Goal: Communication & Community: Answer question/provide support

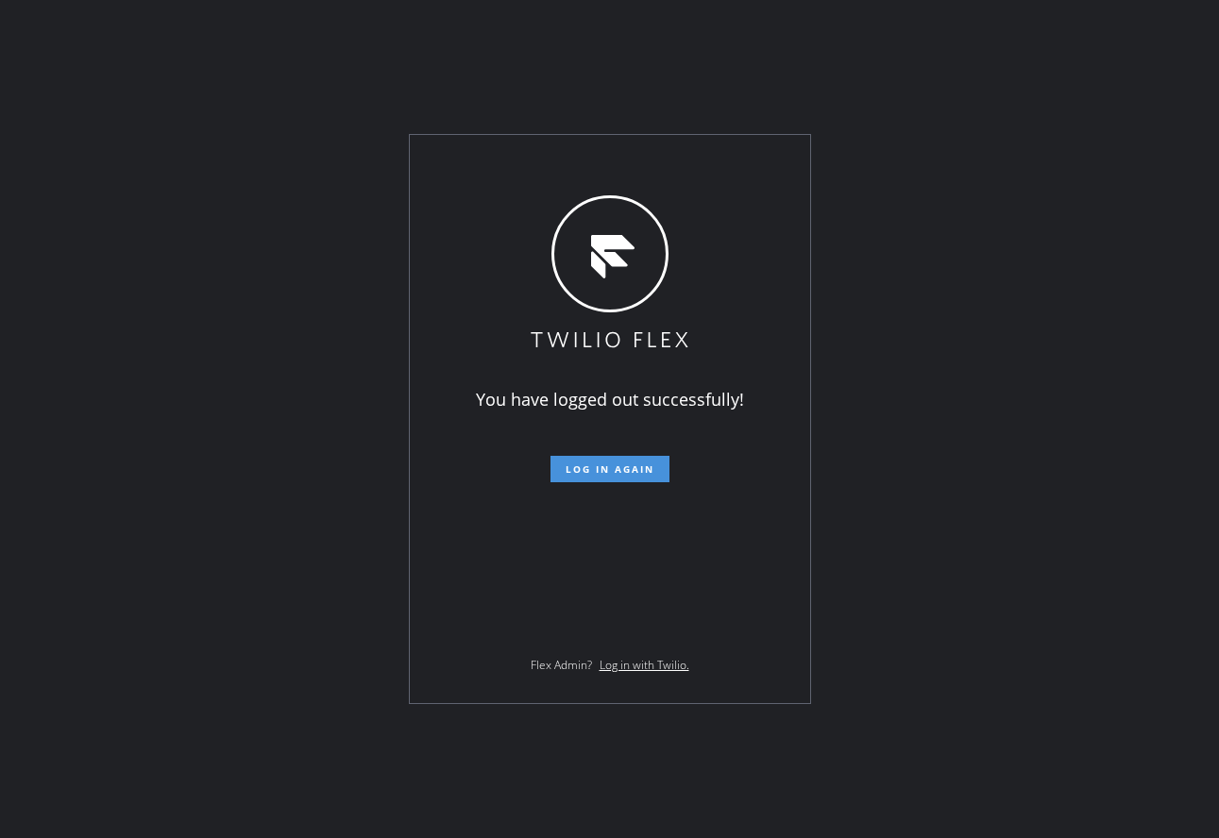
click at [566, 468] on span "Log in again" at bounding box center [610, 469] width 89 height 13
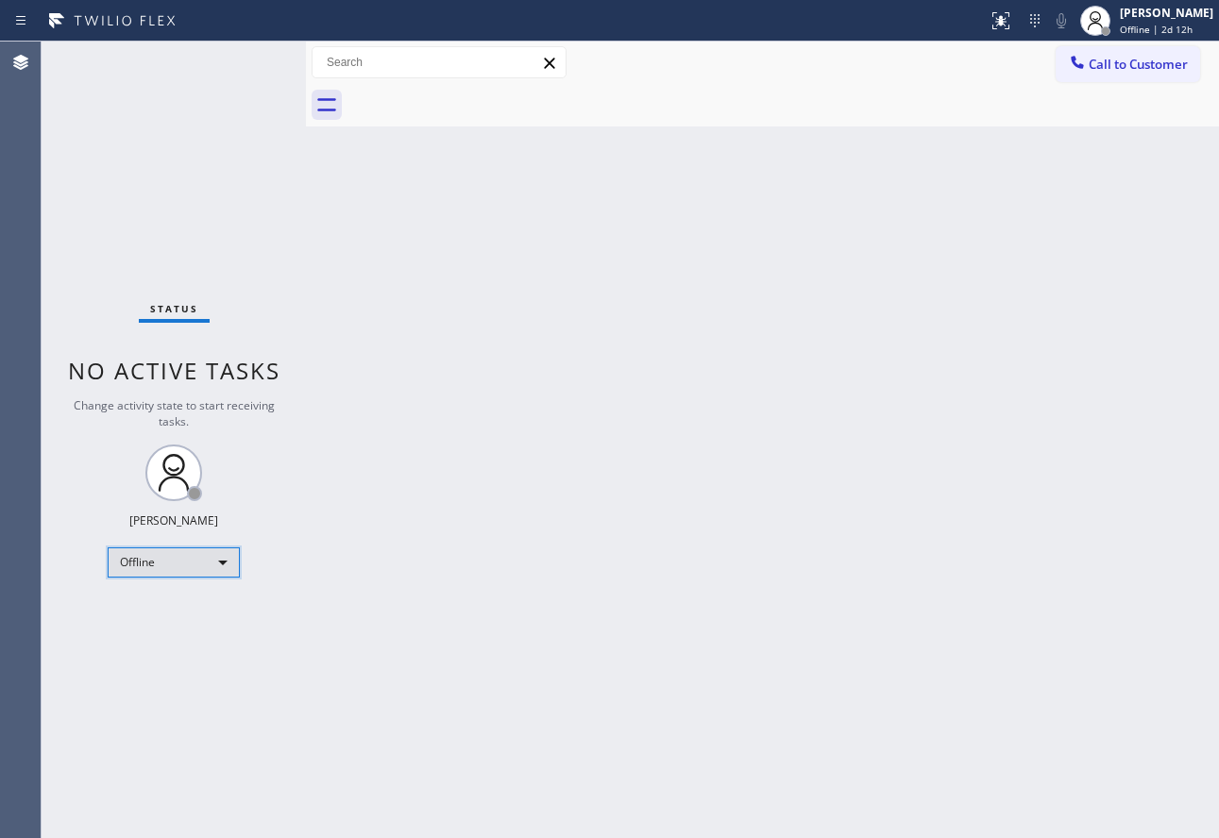
click at [175, 548] on div "Offline" at bounding box center [174, 563] width 132 height 30
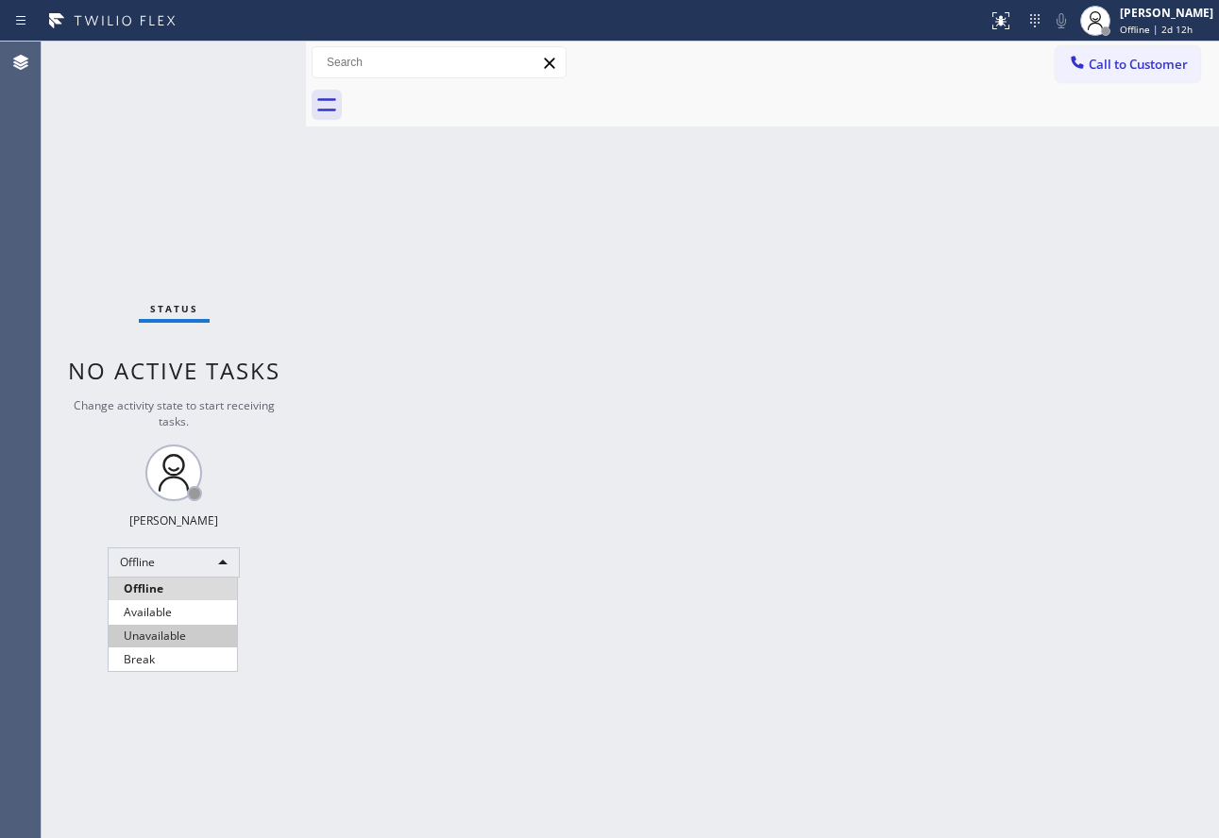
click at [144, 626] on li "Unavailable" at bounding box center [173, 636] width 128 height 23
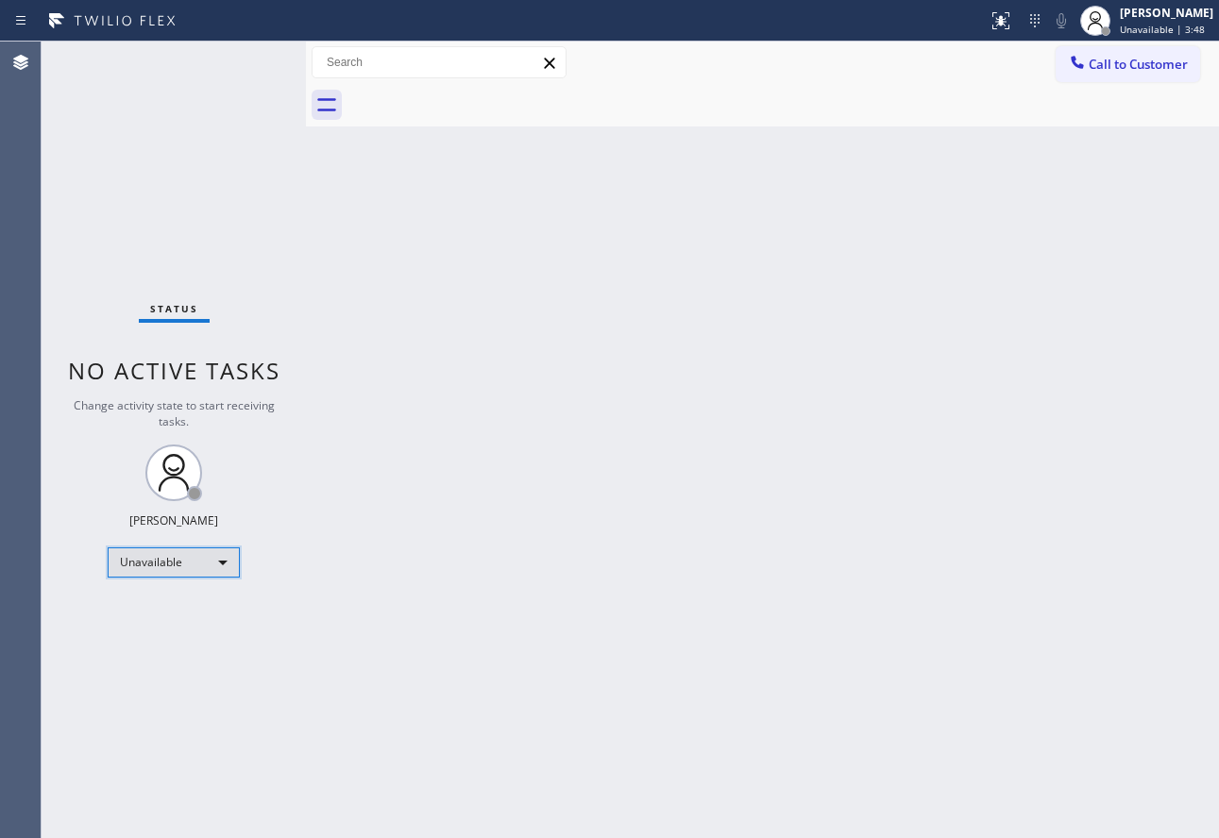
click at [182, 561] on div "Unavailable" at bounding box center [174, 563] width 132 height 30
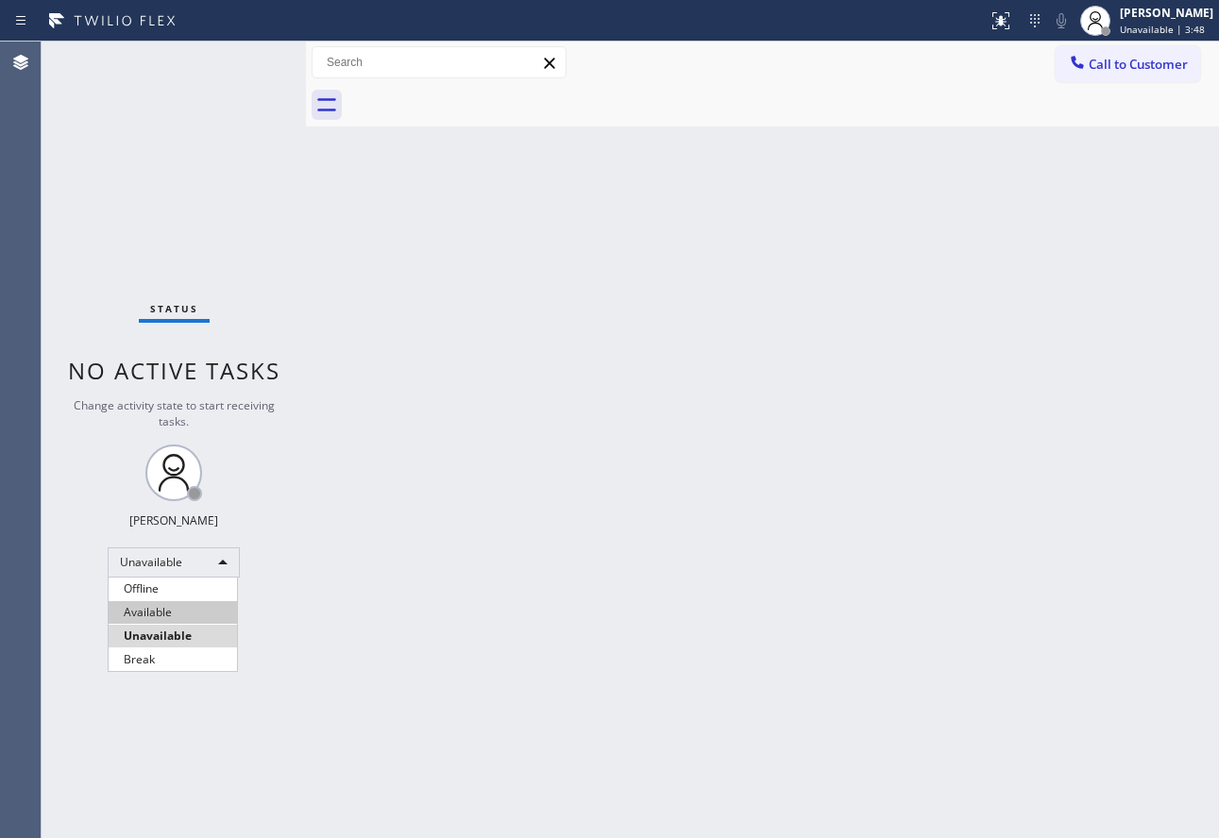
click at [166, 611] on li "Available" at bounding box center [173, 612] width 128 height 23
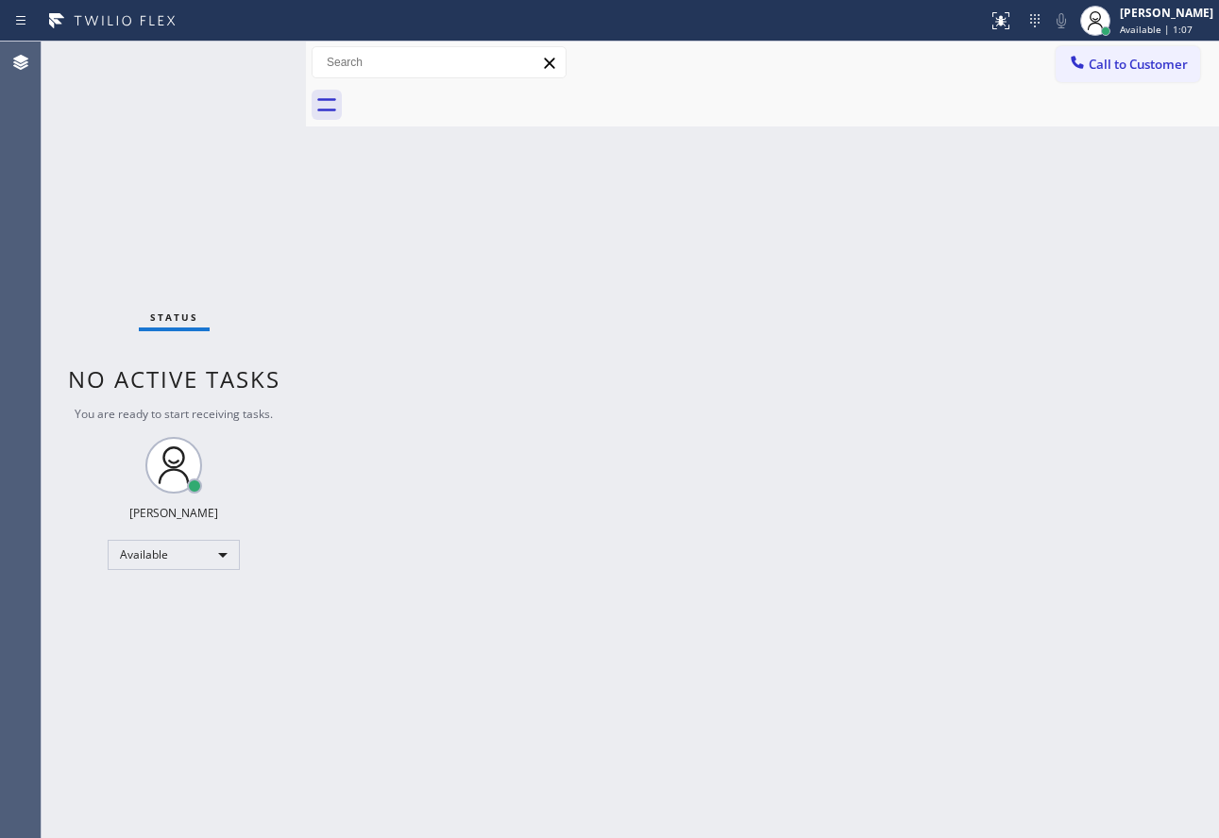
click at [701, 443] on div "Back to Dashboard Change Sender ID Customers Technicians Select a contact Outbo…" at bounding box center [762, 440] width 913 height 797
click at [272, 380] on span "No active tasks" at bounding box center [174, 379] width 212 height 31
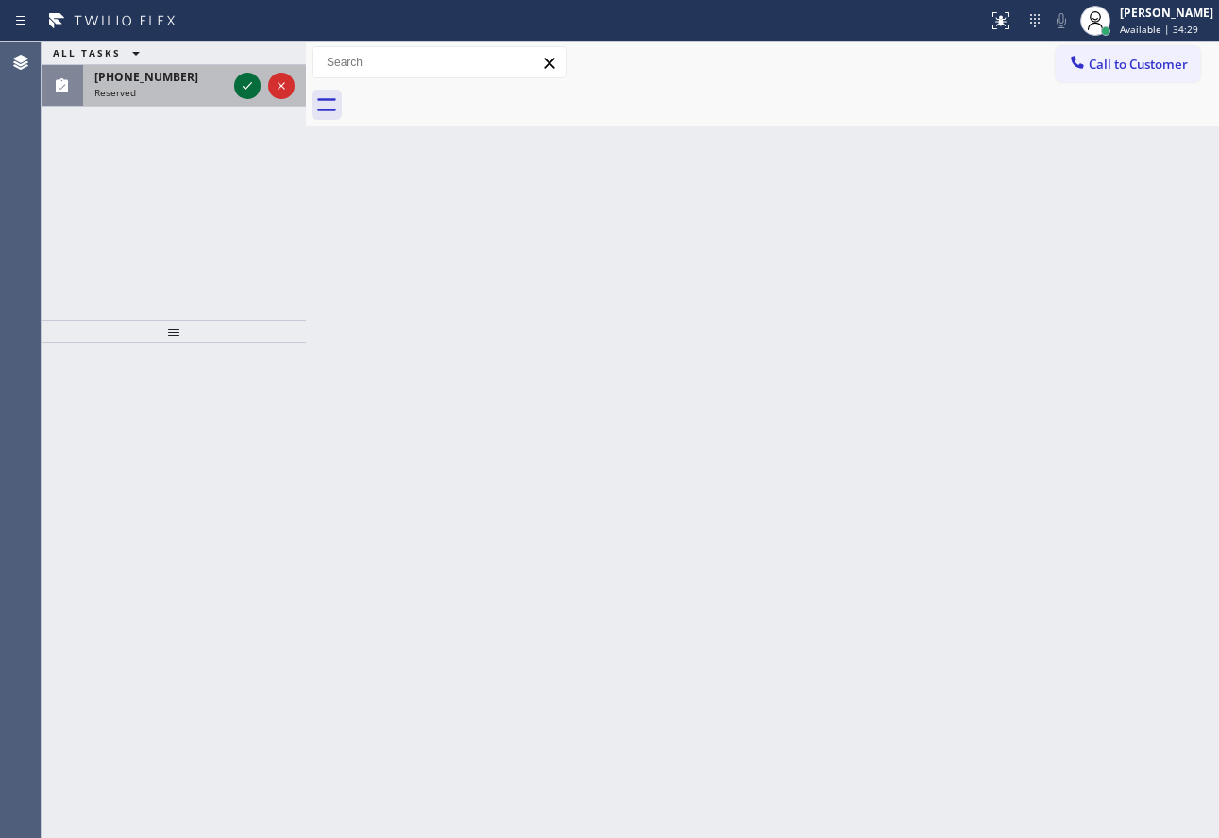
click at [249, 85] on icon at bounding box center [247, 86] width 9 height 8
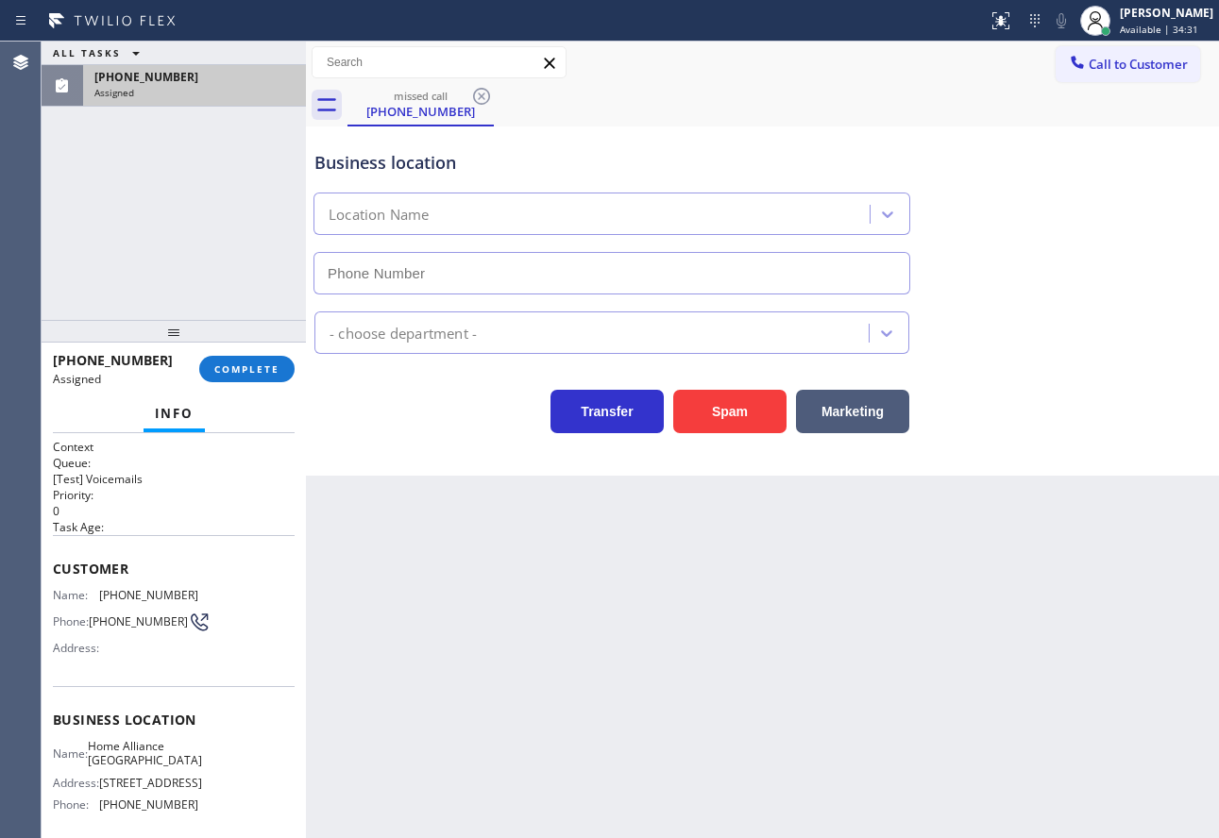
type input "[PHONE_NUMBER]"
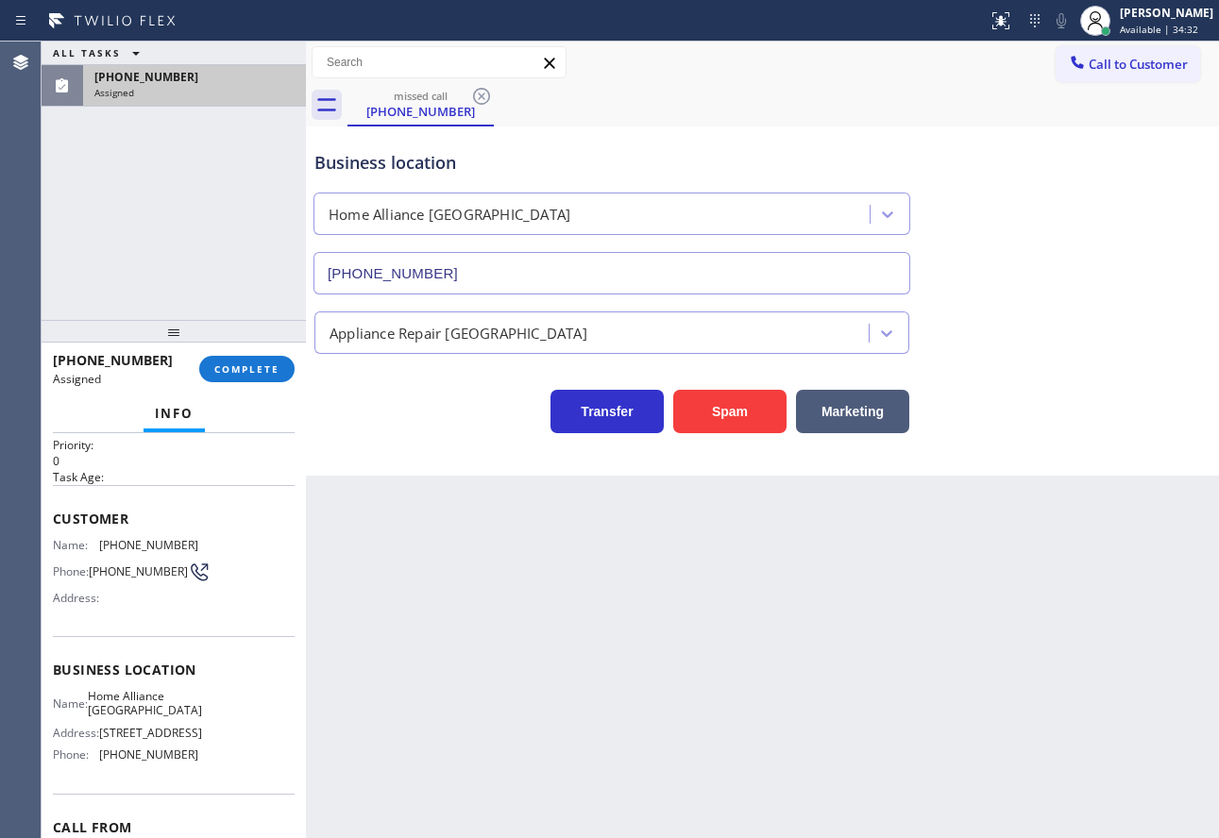
scroll to position [94, 0]
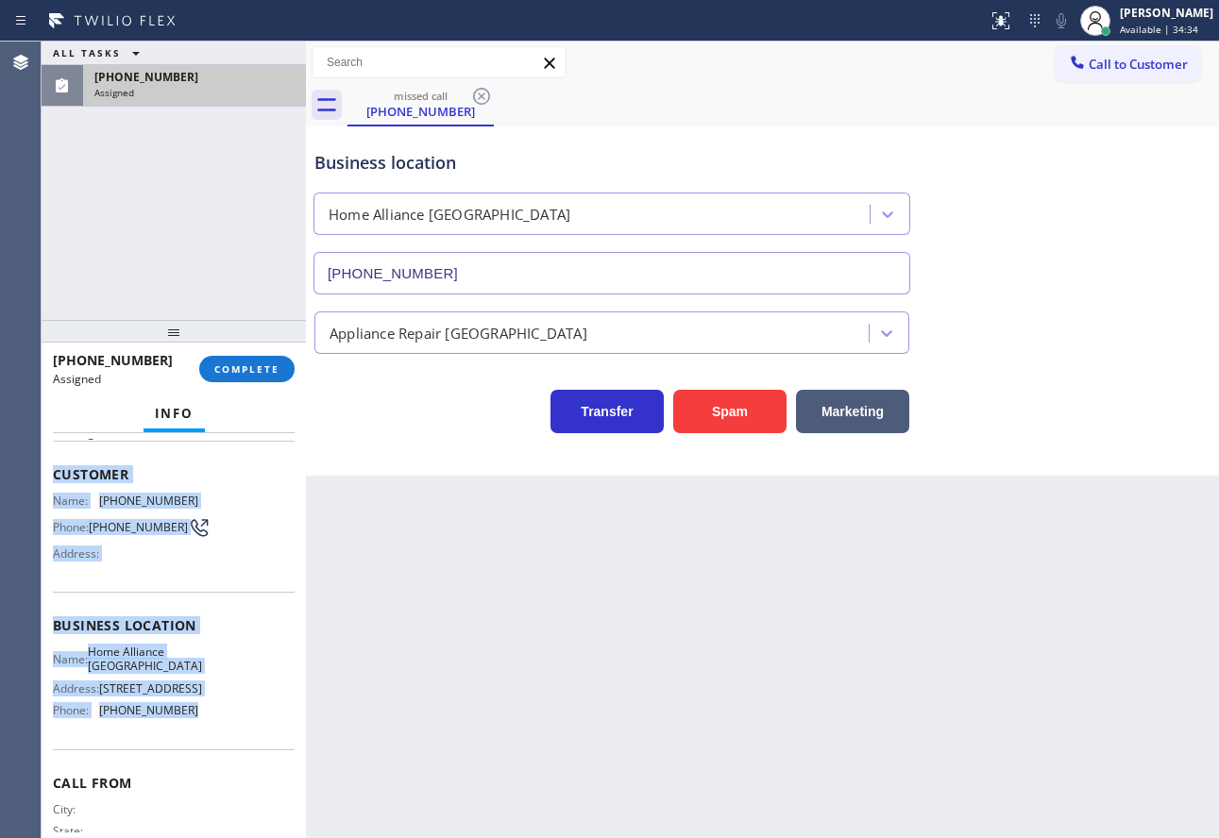
drag, startPoint x: 182, startPoint y: 745, endPoint x: 55, endPoint y: 479, distance: 295.2
click at [55, 479] on div "Context Queue: [Test] Voicemails Priority: 0 Task Age: Customer Name: [PHONE_NU…" at bounding box center [174, 619] width 242 height 548
copy div "Customer Name: [PHONE_NUMBER] Phone: [PHONE_NUMBER] Address: Business location …"
click at [233, 373] on span "COMPLETE" at bounding box center [246, 369] width 65 height 13
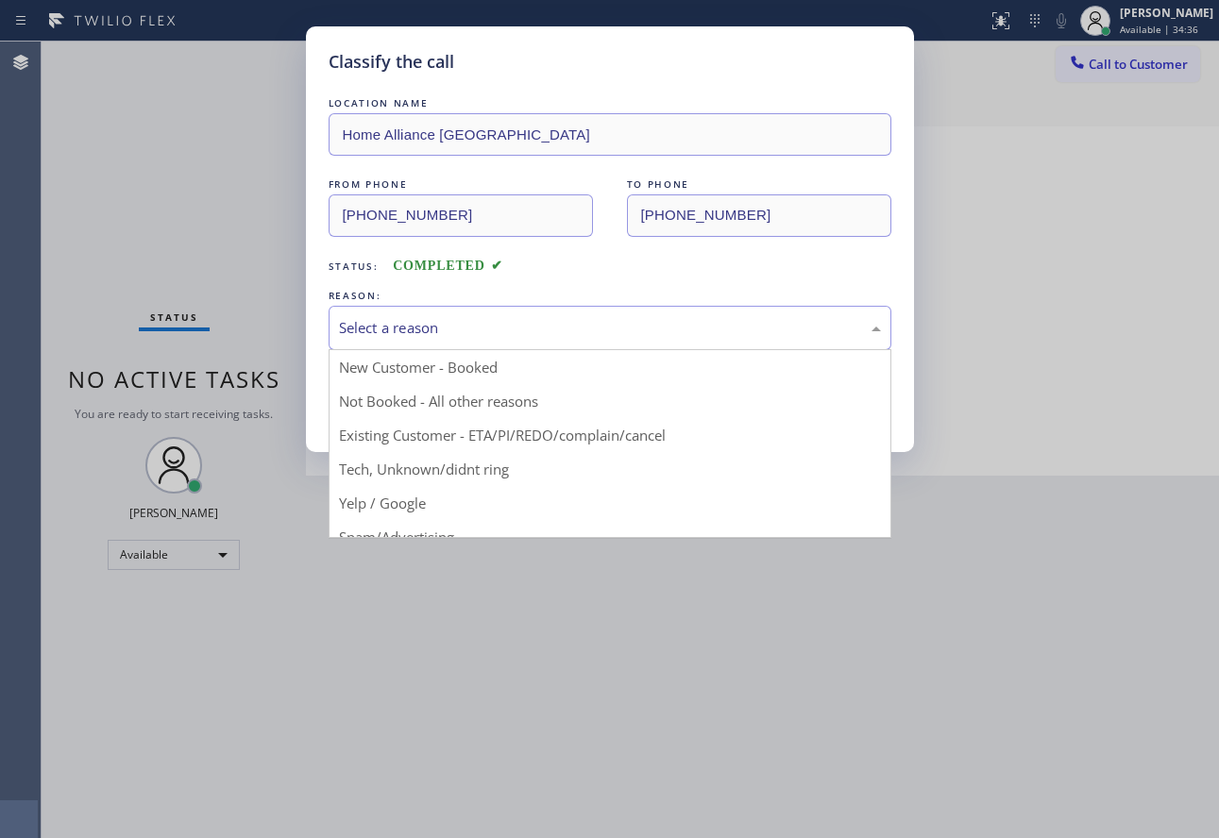
click at [433, 313] on div "Select a reason" at bounding box center [610, 328] width 563 height 44
drag, startPoint x: 373, startPoint y: 472, endPoint x: 373, endPoint y: 415, distance: 56.7
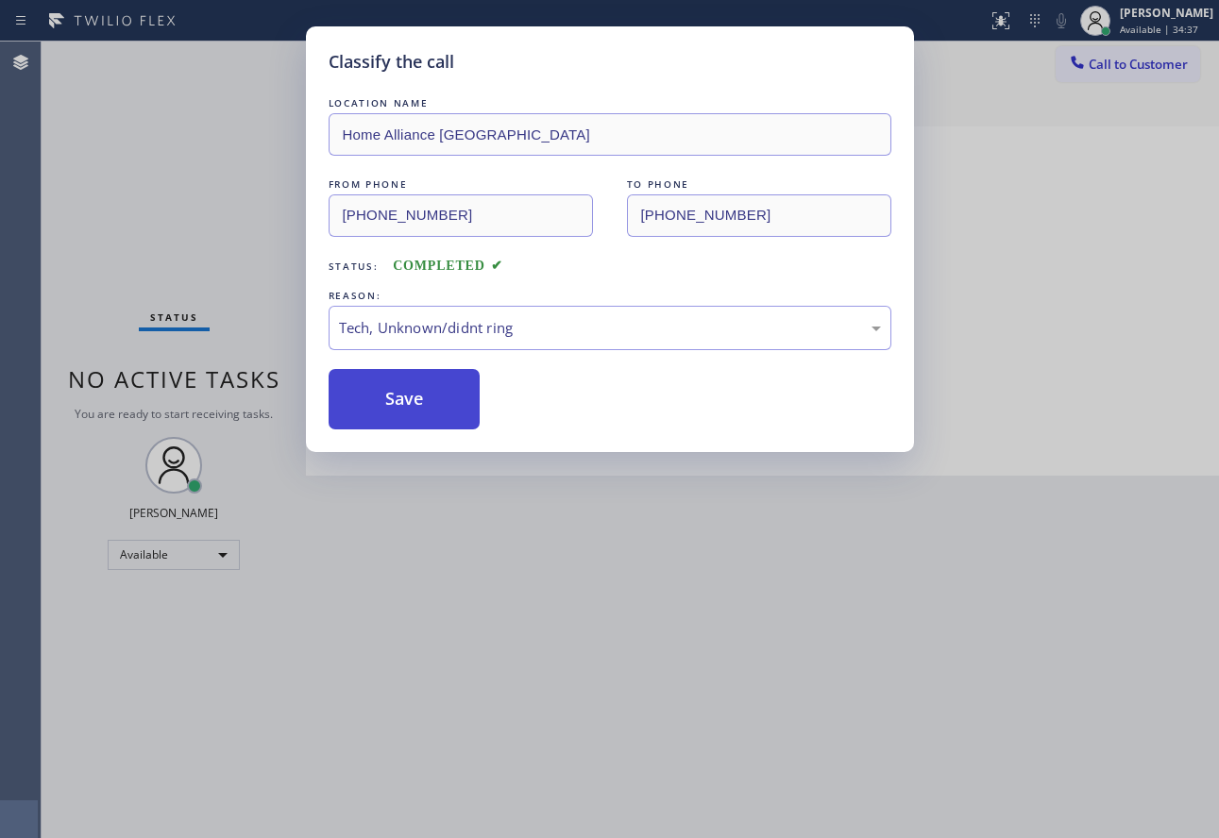
click at [374, 402] on button "Save" at bounding box center [405, 399] width 152 height 60
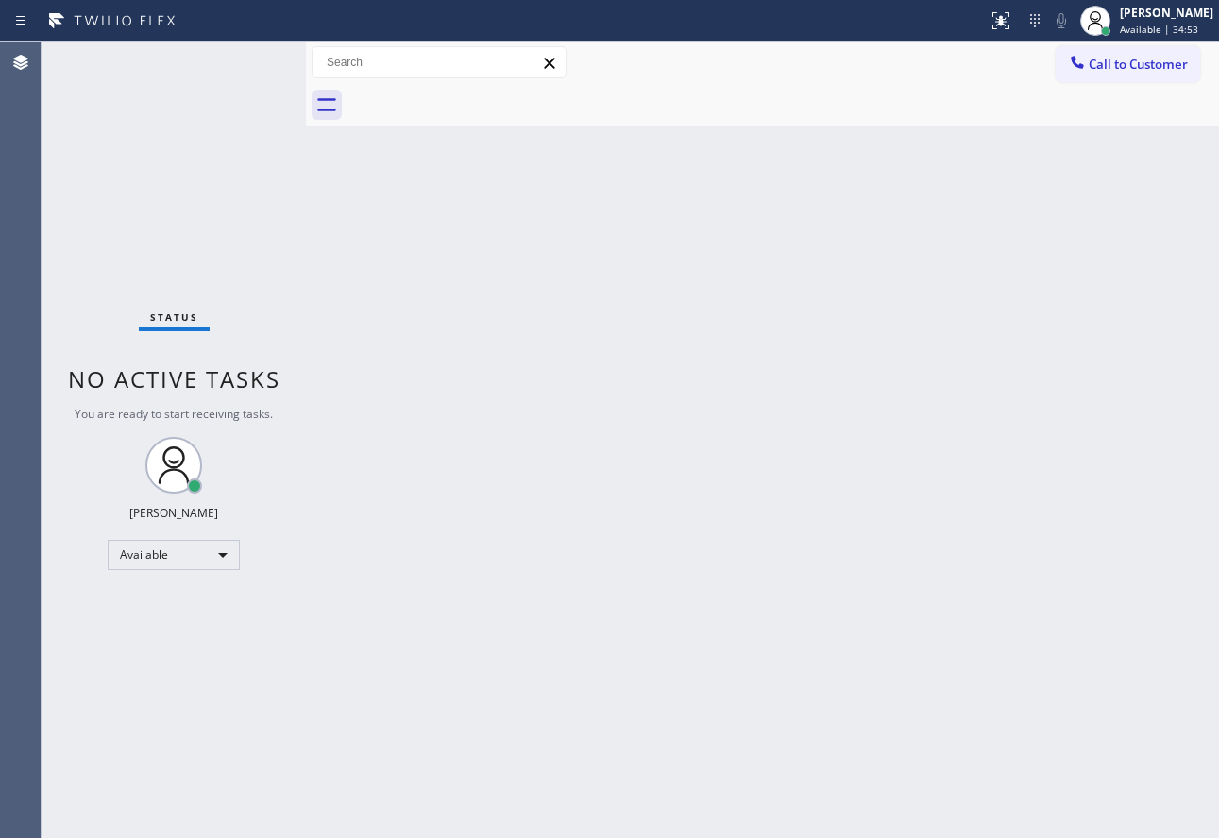
click at [420, 384] on div "Back to Dashboard Change Sender ID Customers Technicians Select a contact Outbo…" at bounding box center [762, 440] width 913 height 797
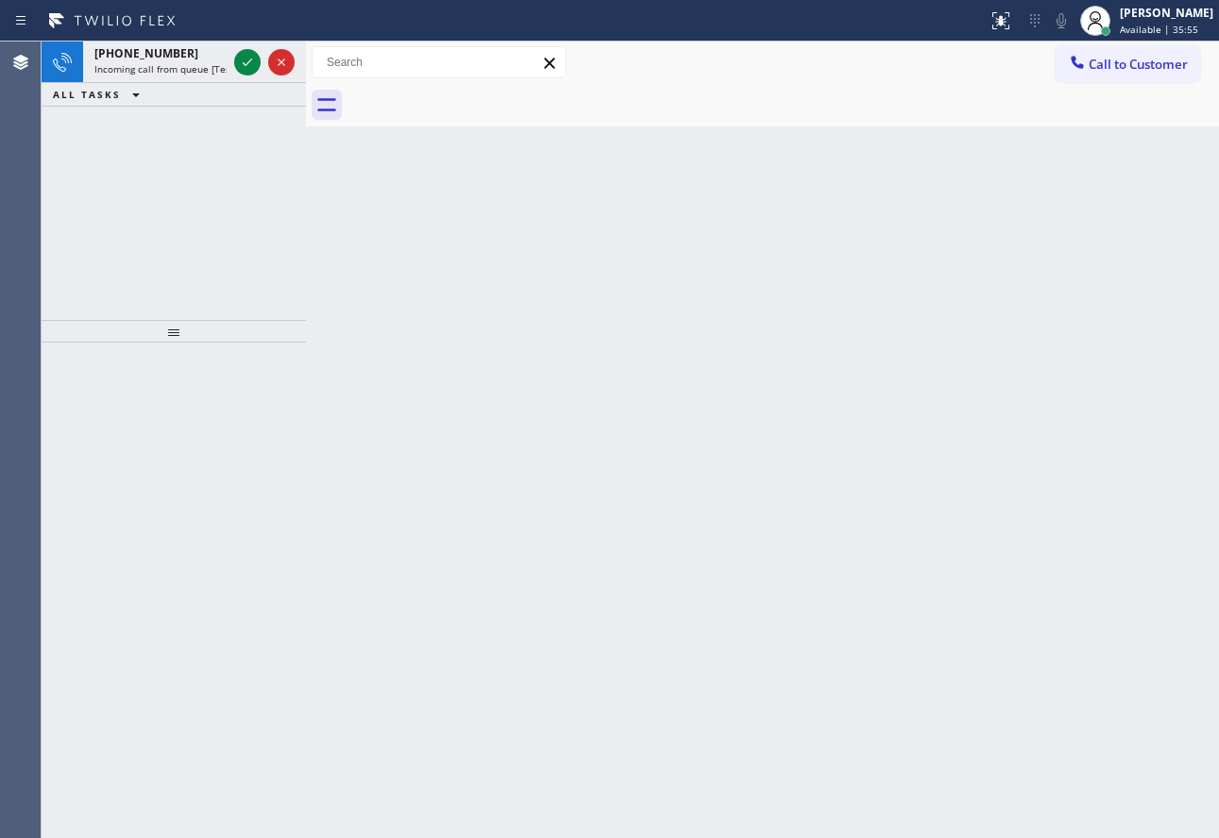
click at [244, 66] on icon at bounding box center [247, 62] width 23 height 23
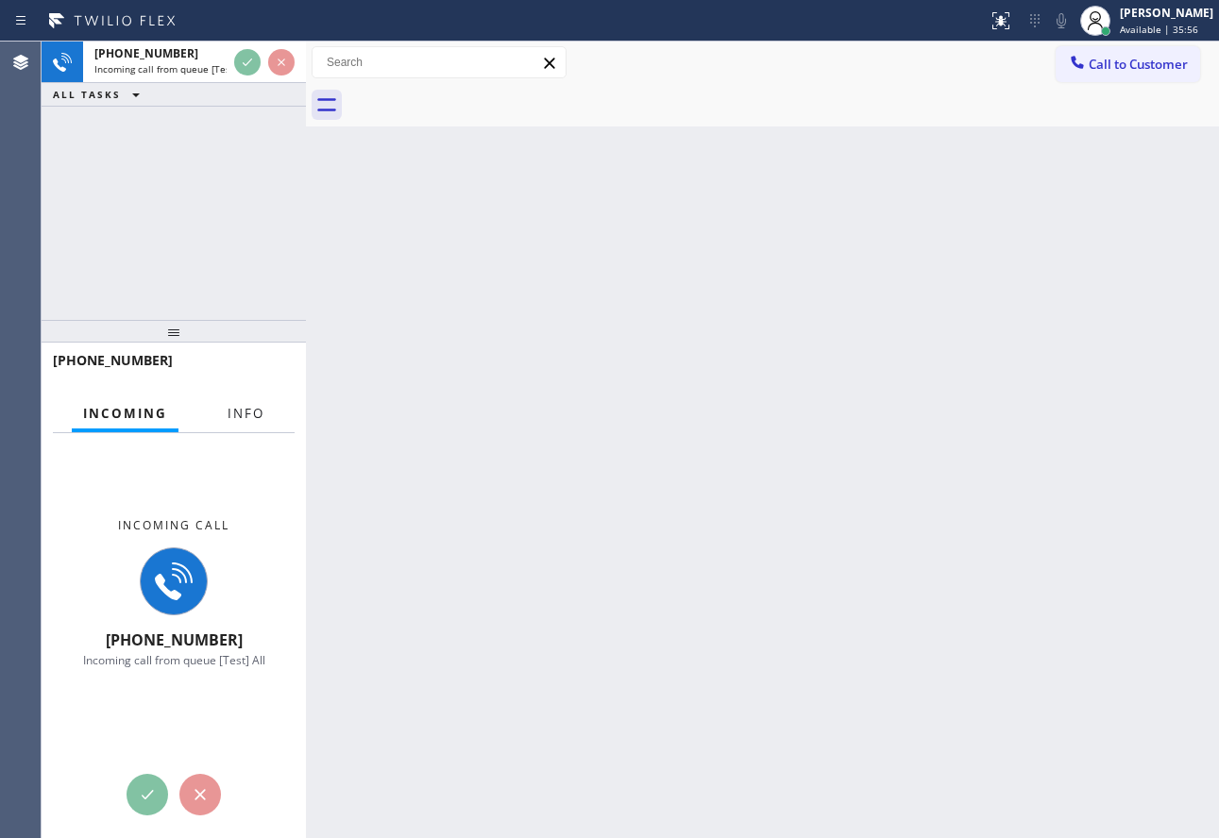
click at [262, 416] on span "Info" at bounding box center [246, 413] width 37 height 17
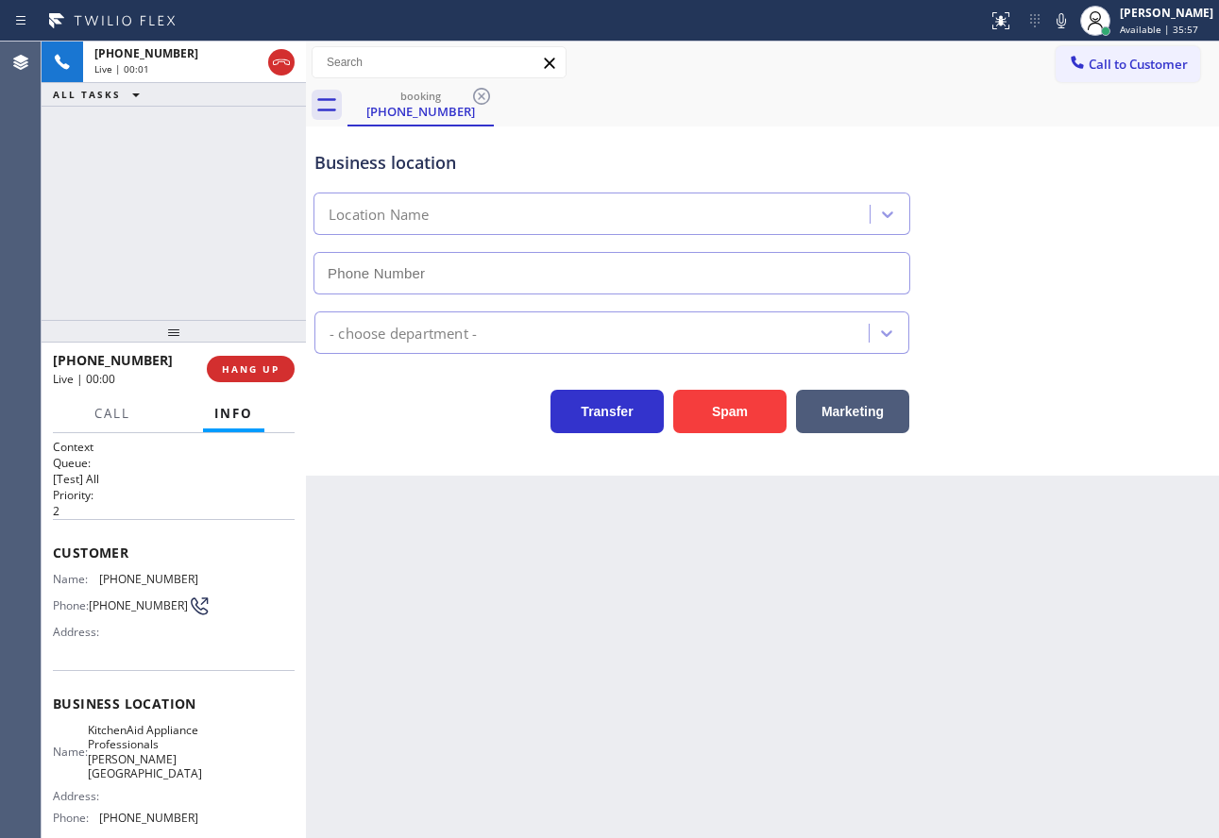
type input "[PHONE_NUMBER]"
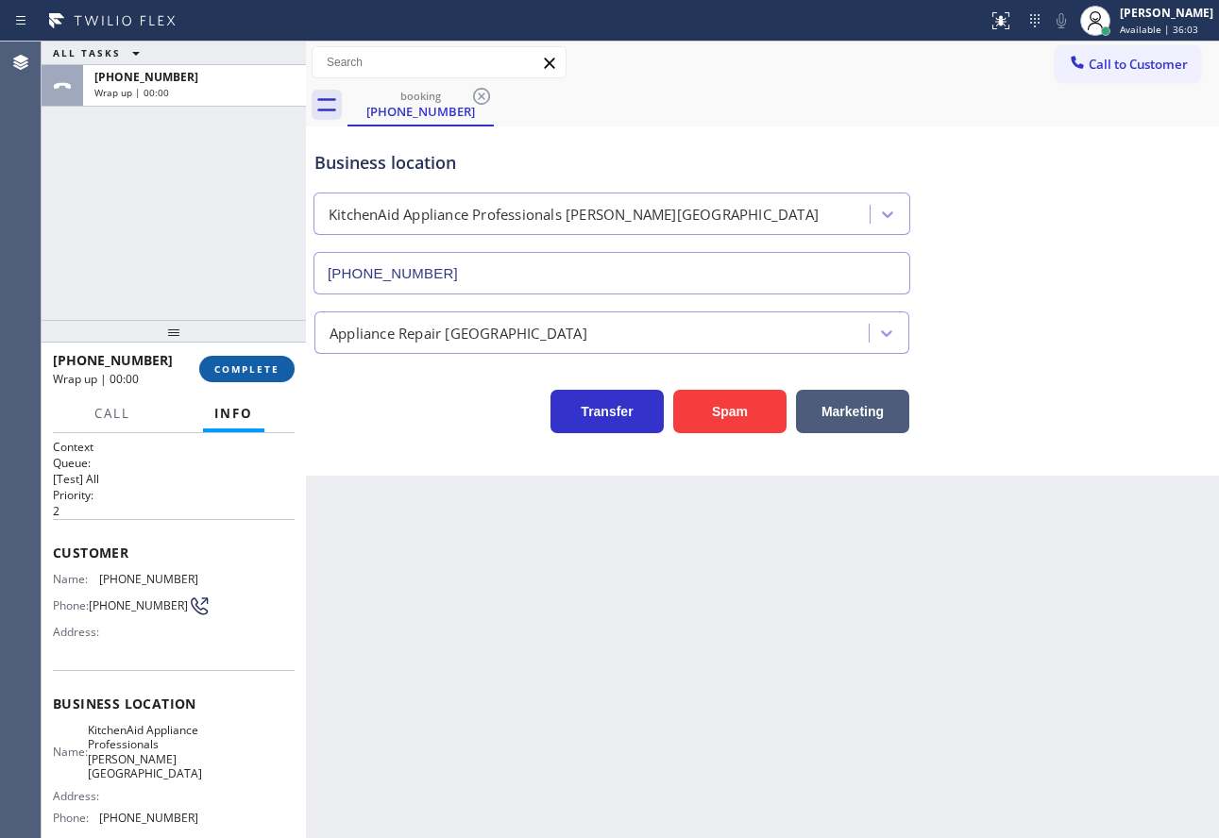
click at [244, 376] on span "COMPLETE" at bounding box center [246, 369] width 65 height 13
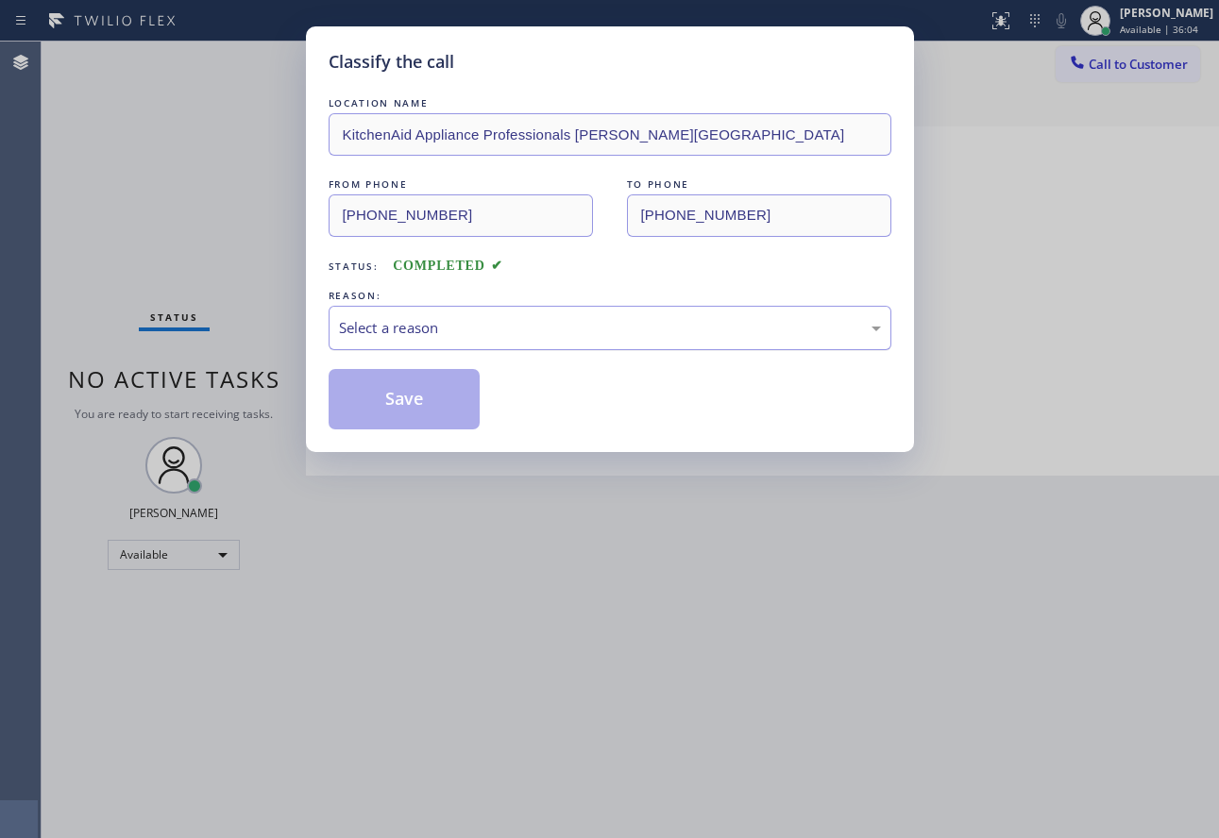
click at [677, 332] on div "Select a reason" at bounding box center [610, 328] width 542 height 22
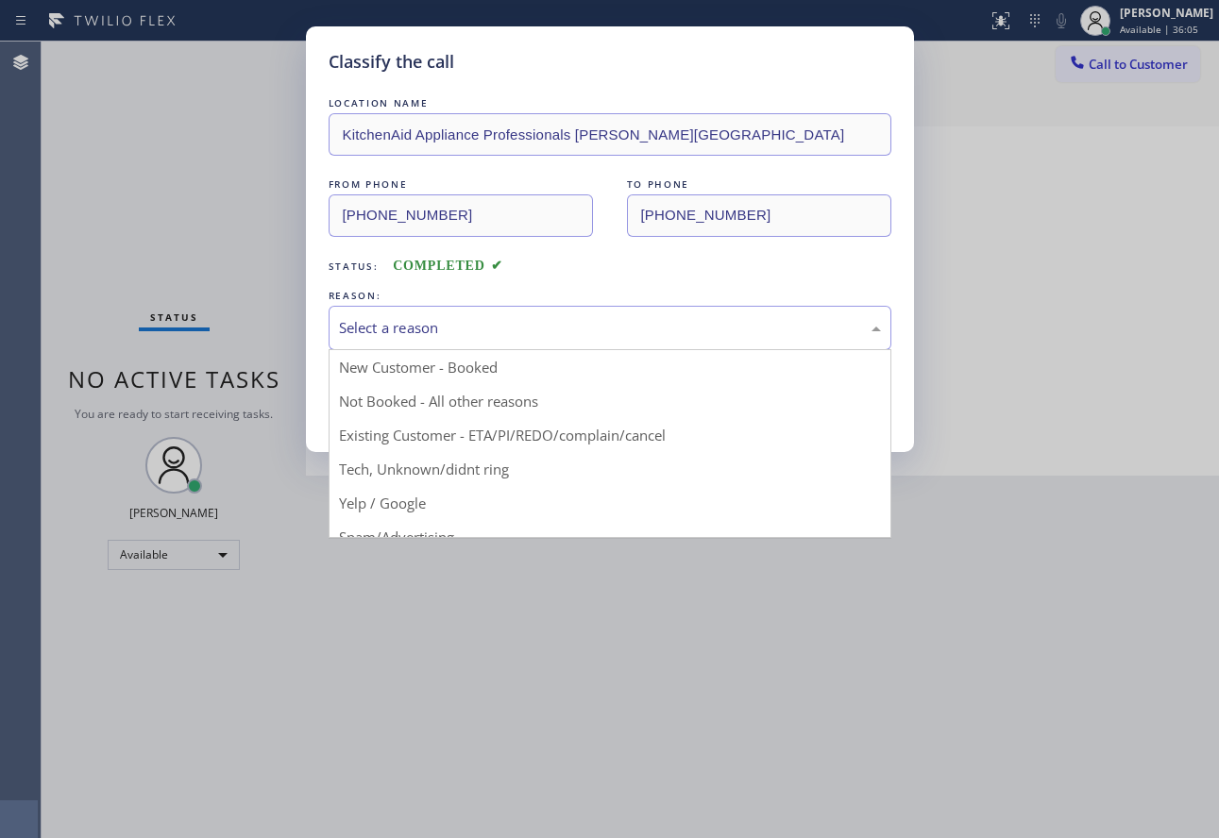
drag, startPoint x: 438, startPoint y: 534, endPoint x: 436, endPoint y: 513, distance: 21.8
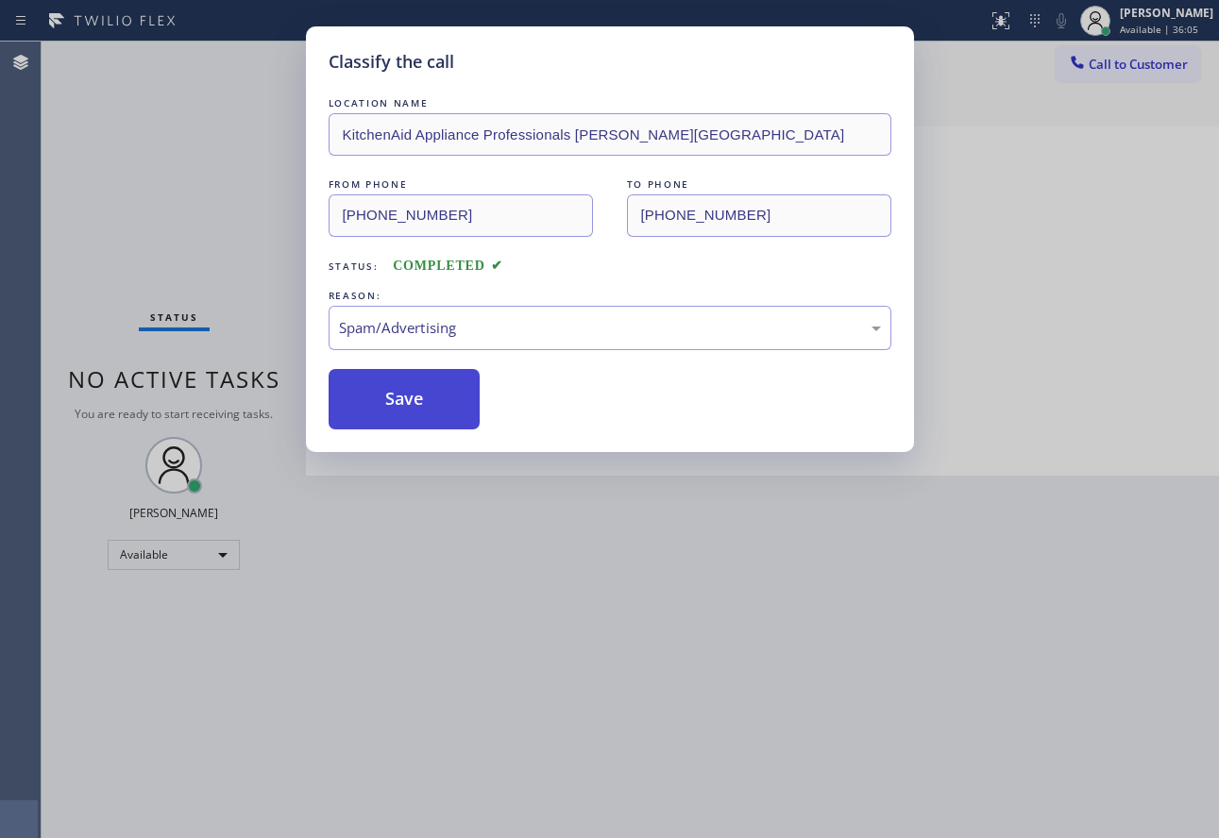
click at [422, 399] on button "Save" at bounding box center [405, 399] width 152 height 60
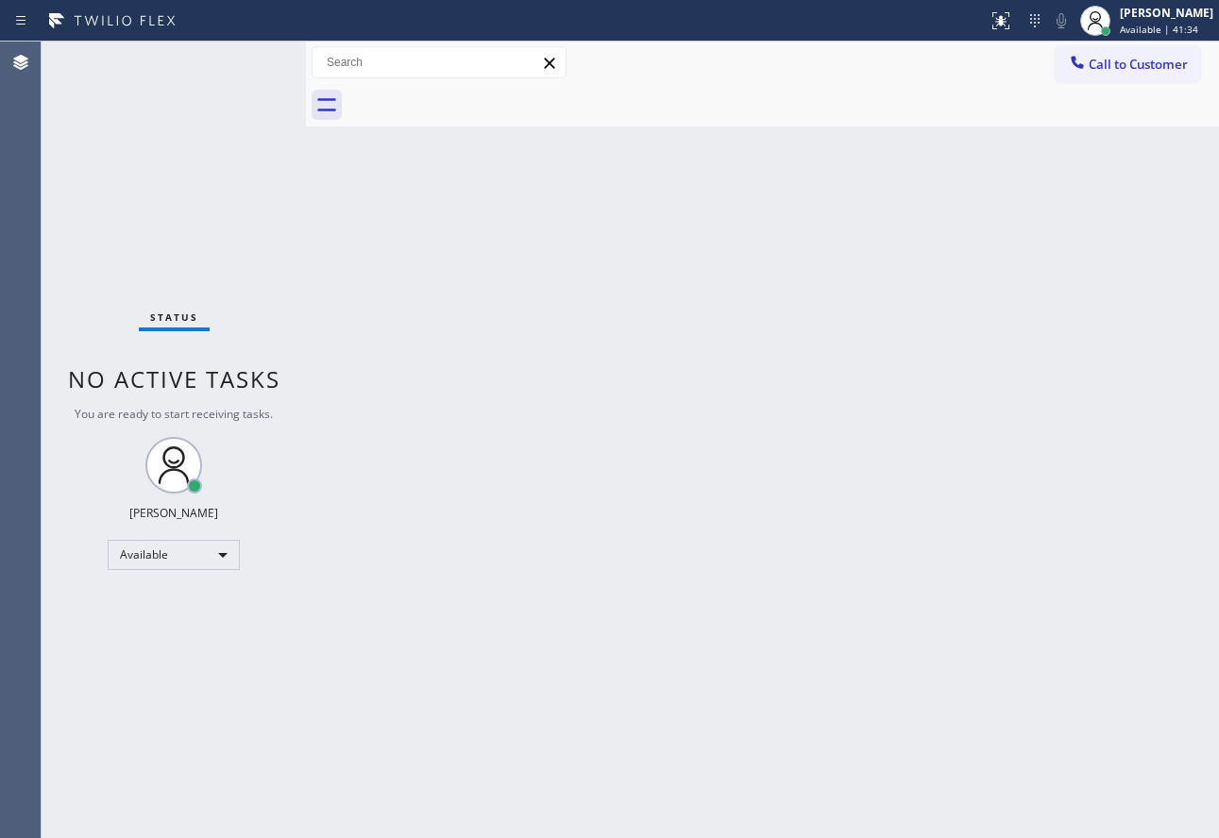
click at [442, 301] on div "Back to Dashboard Change Sender ID Customers Technicians Select a contact Outbo…" at bounding box center [762, 440] width 913 height 797
click at [1150, 23] on span "Available | 42:53" at bounding box center [1159, 29] width 78 height 13
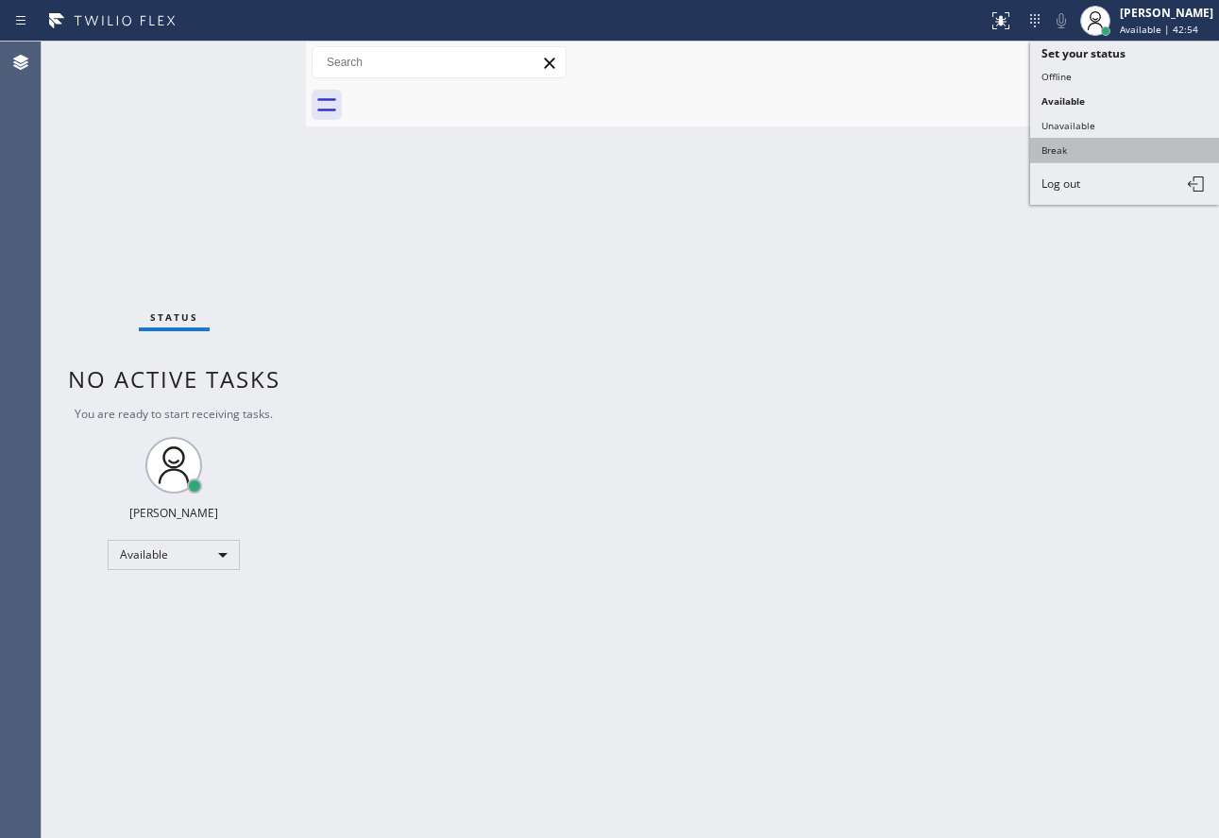
click at [1066, 142] on button "Break" at bounding box center [1124, 150] width 189 height 25
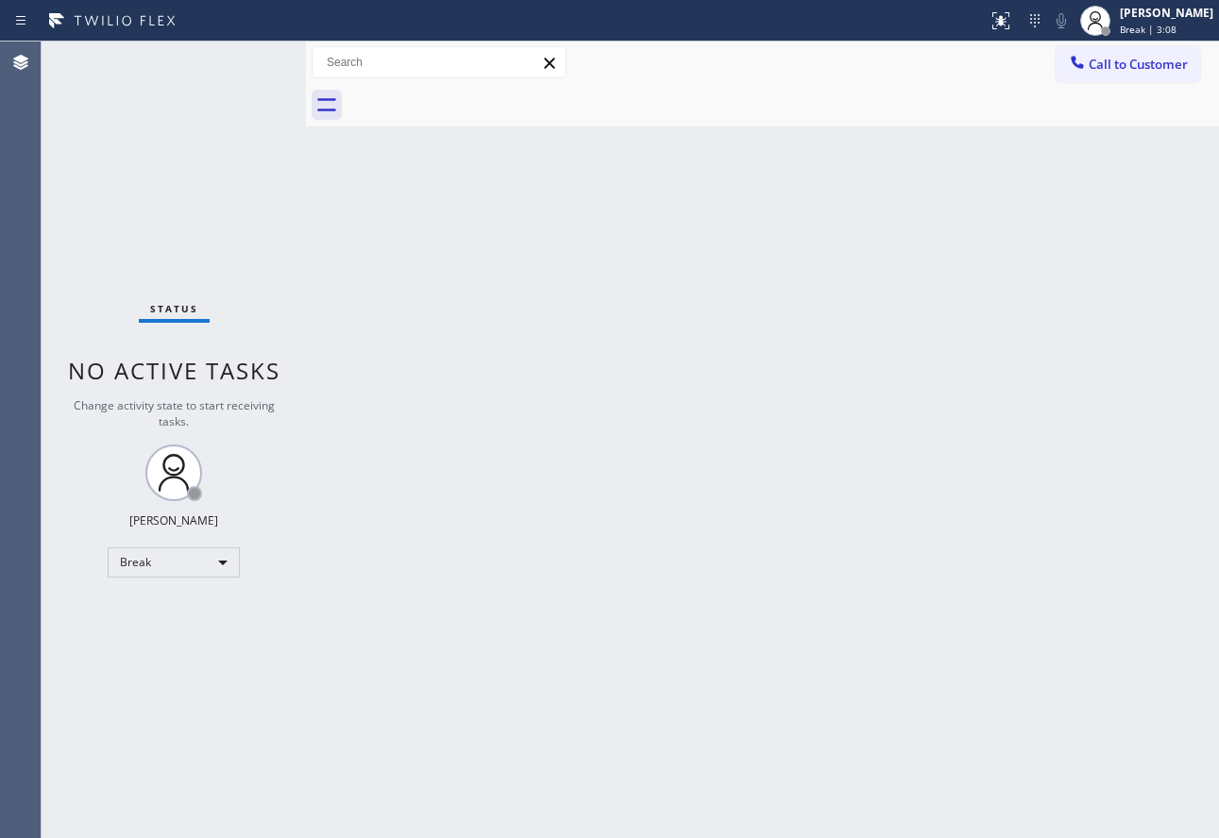
drag, startPoint x: 427, startPoint y: 307, endPoint x: 552, endPoint y: 253, distance: 136.6
click at [427, 306] on div "Back to Dashboard Change Sender ID Customers Technicians Select a contact Outbo…" at bounding box center [762, 440] width 913 height 797
click at [1146, 26] on div "[PERSON_NAME] Break | 3:09" at bounding box center [1167, 20] width 103 height 33
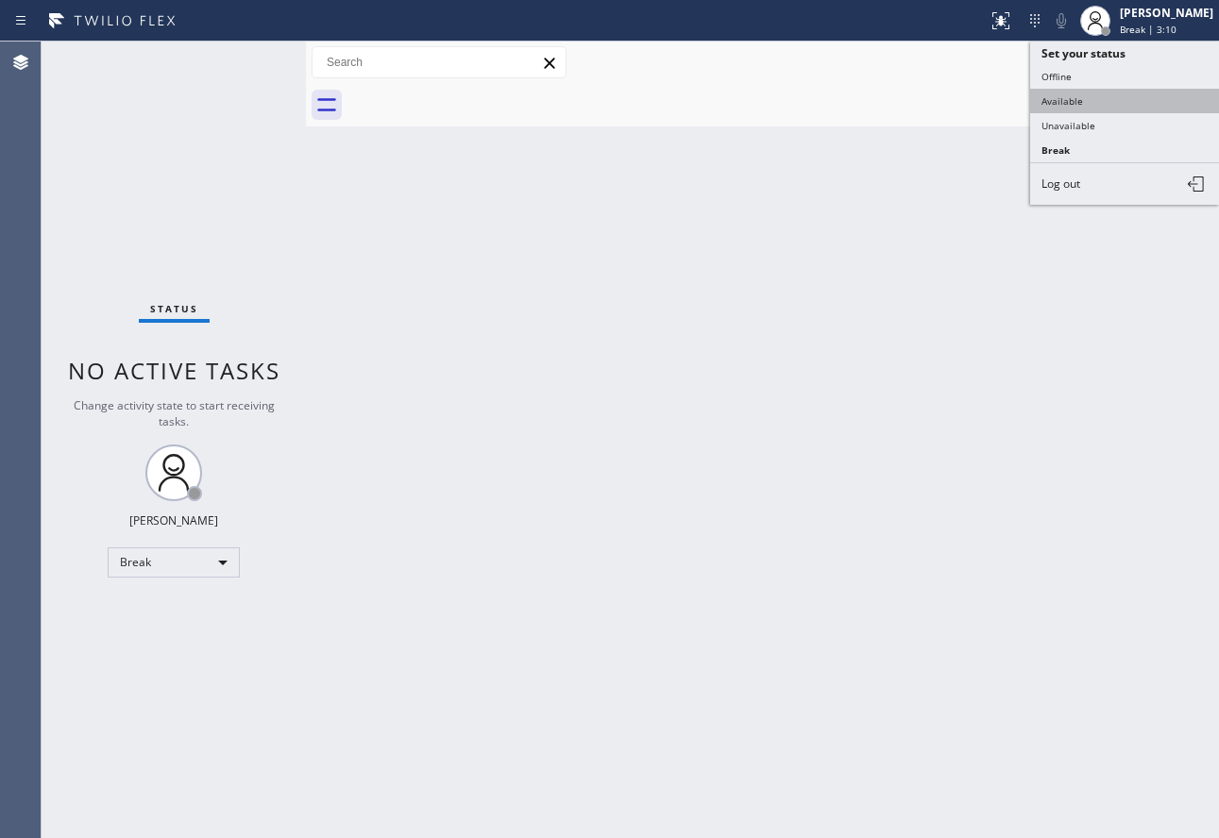
click at [1068, 99] on button "Available" at bounding box center [1124, 101] width 189 height 25
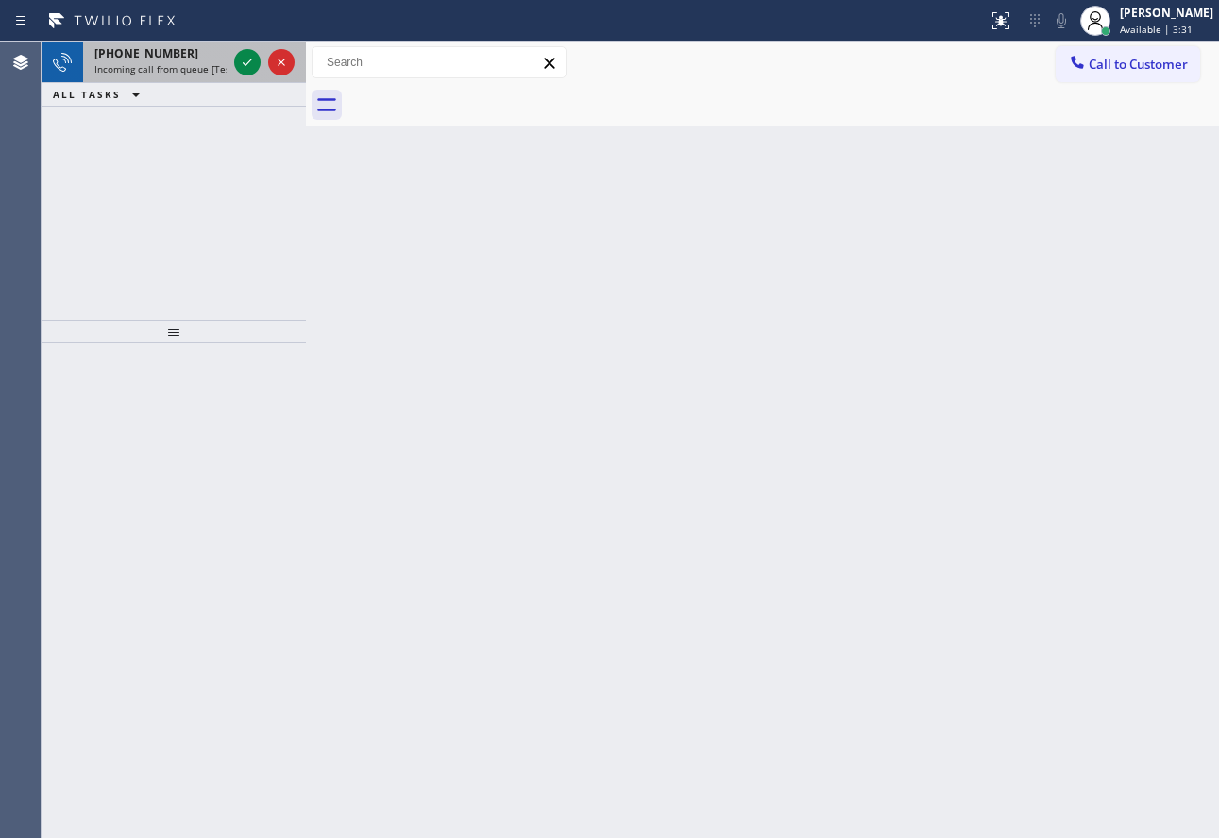
click at [195, 59] on div "[PHONE_NUMBER]" at bounding box center [160, 53] width 132 height 16
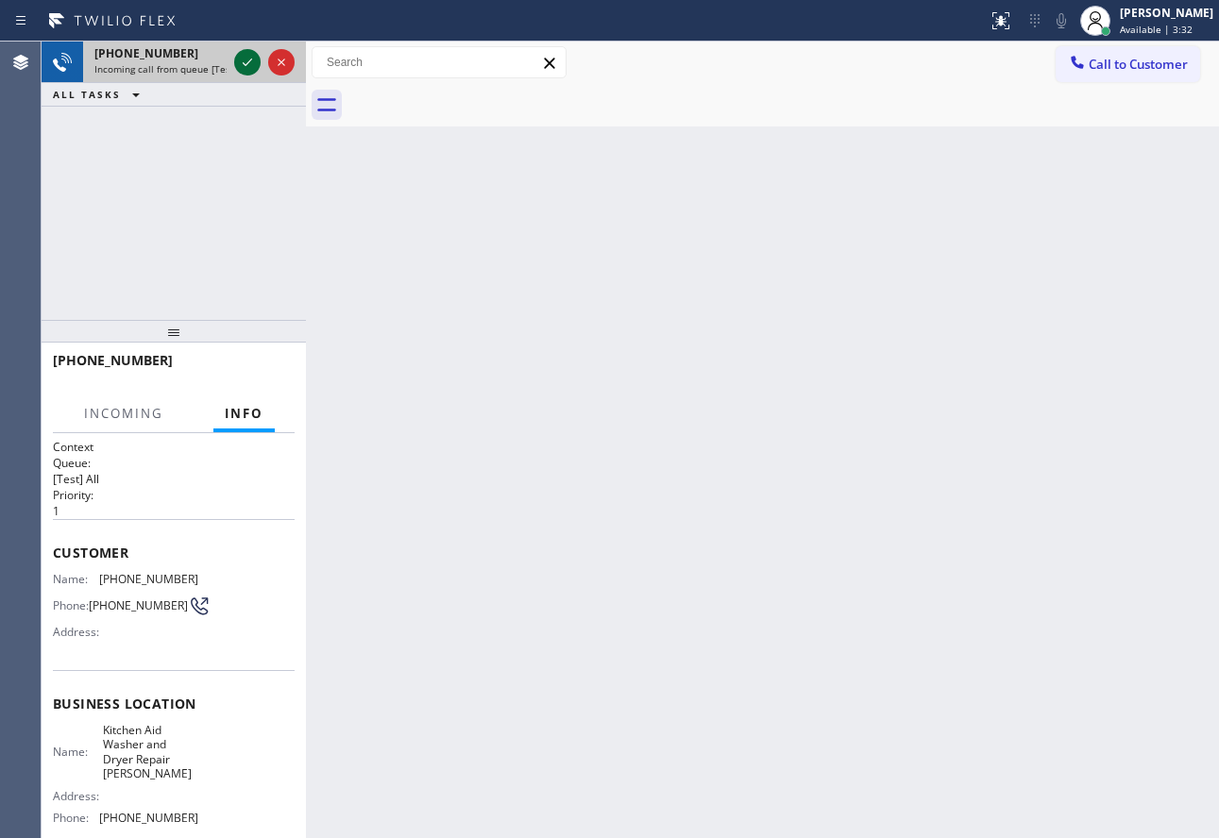
click at [245, 59] on icon at bounding box center [247, 62] width 23 height 23
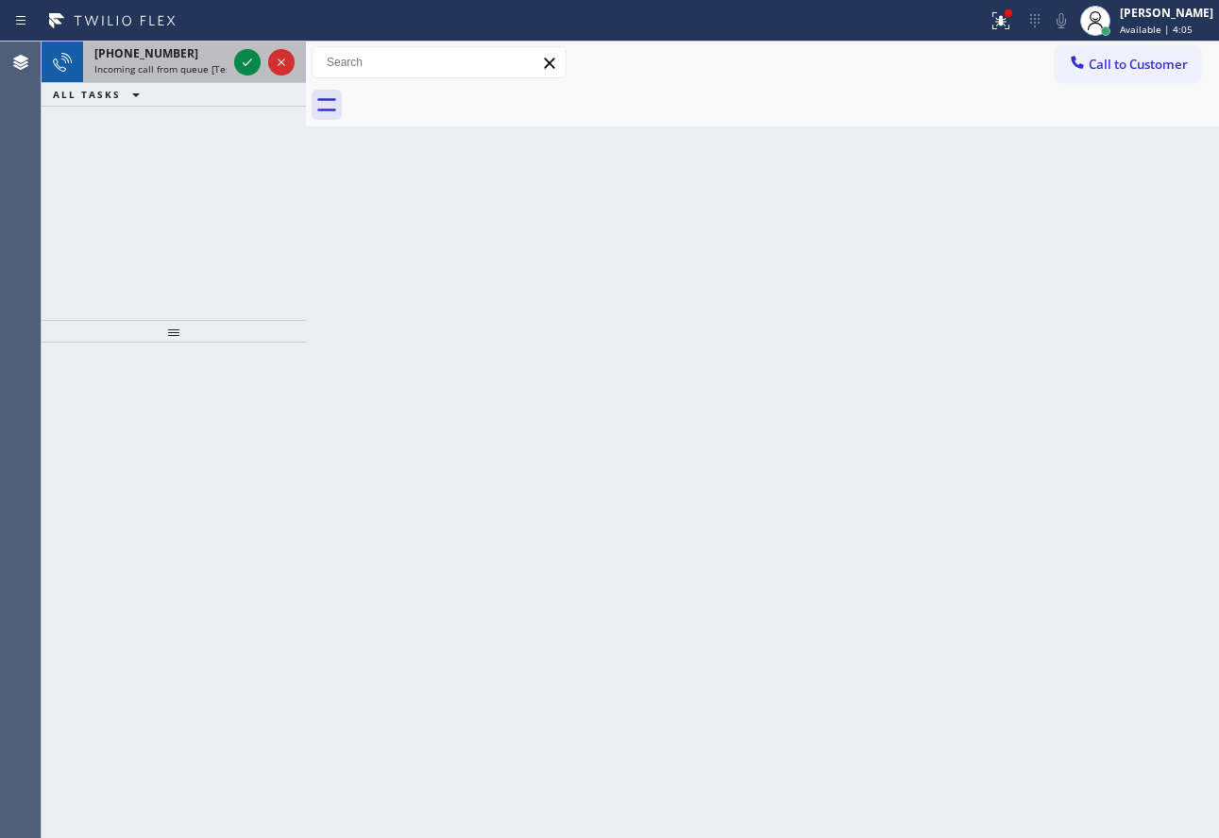
click at [178, 66] on span "Incoming call from queue [Test] All" at bounding box center [172, 68] width 157 height 13
click at [249, 63] on icon at bounding box center [247, 62] width 23 height 23
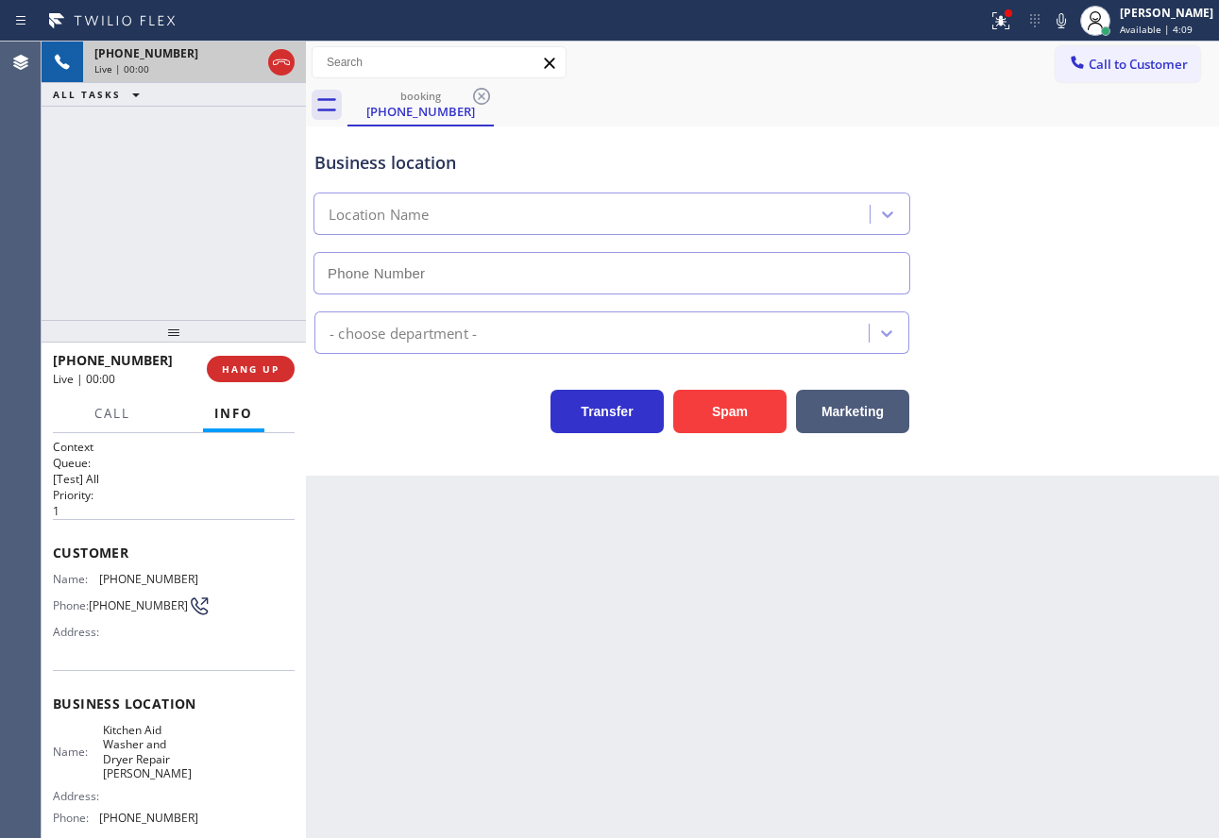
type input "[PHONE_NUMBER]"
click at [279, 59] on icon at bounding box center [281, 62] width 23 height 23
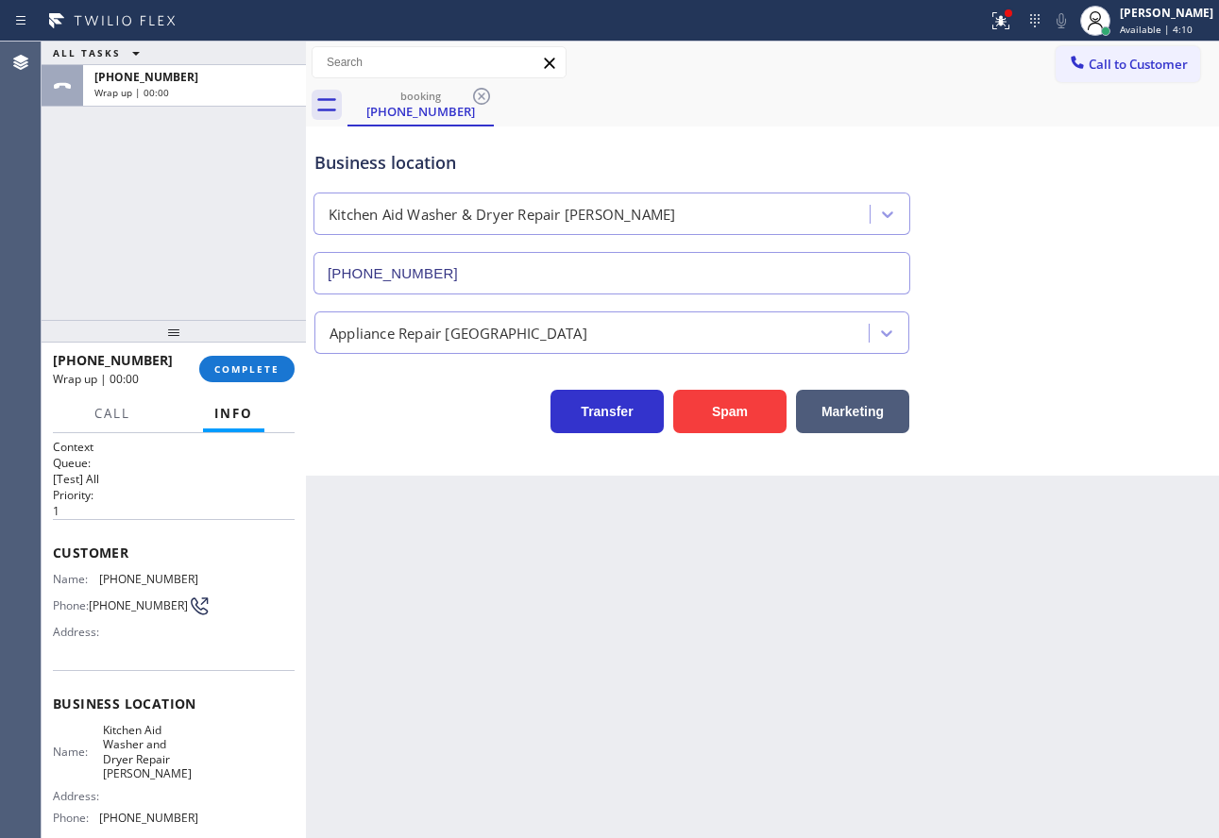
click at [226, 386] on div "[PHONE_NUMBER] Wrap up | 00:00 COMPLETE" at bounding box center [174, 369] width 242 height 49
click at [233, 374] on span "COMPLETE" at bounding box center [246, 369] width 65 height 13
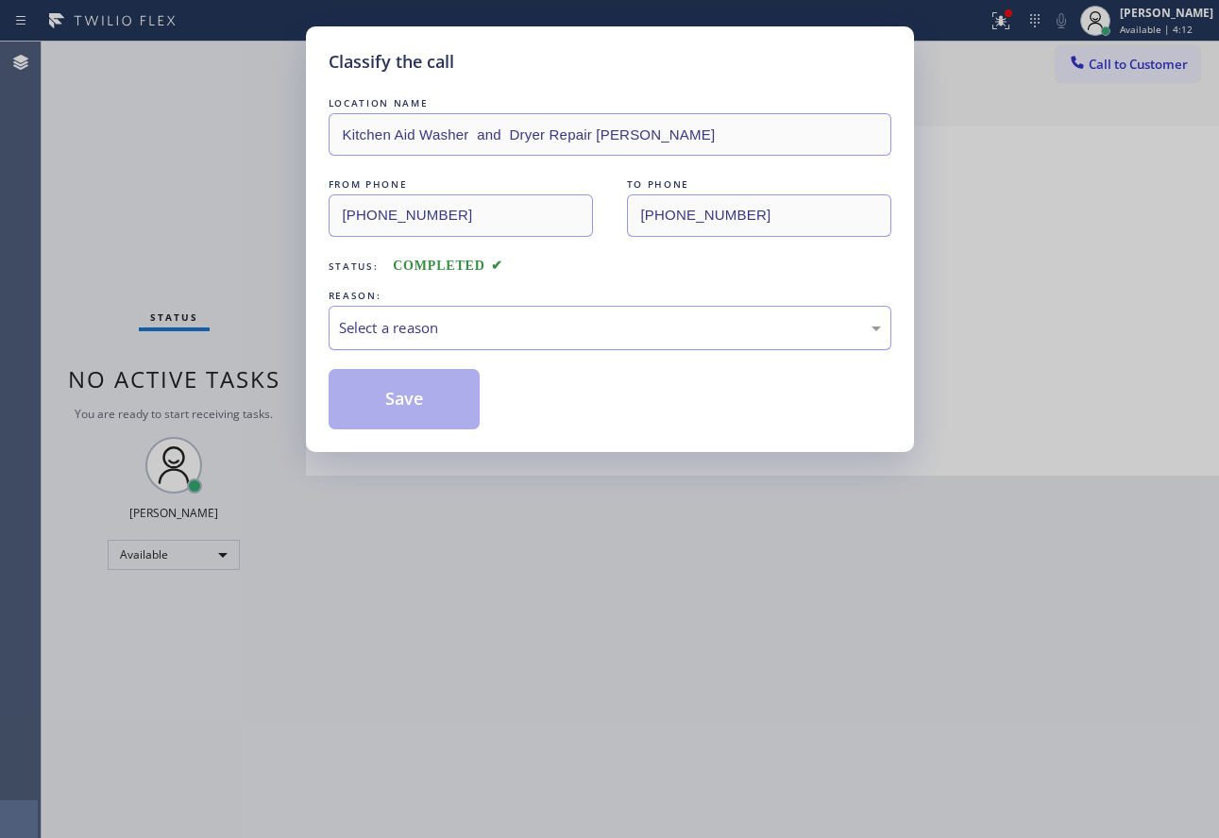
click at [498, 324] on div "Select a reason" at bounding box center [610, 328] width 542 height 22
click at [427, 430] on div "Classify the call LOCATION NAME Kitchen Aid Washer and Dryer Repair [PERSON_NAM…" at bounding box center [610, 239] width 608 height 426
click at [435, 407] on button "Save" at bounding box center [405, 399] width 152 height 60
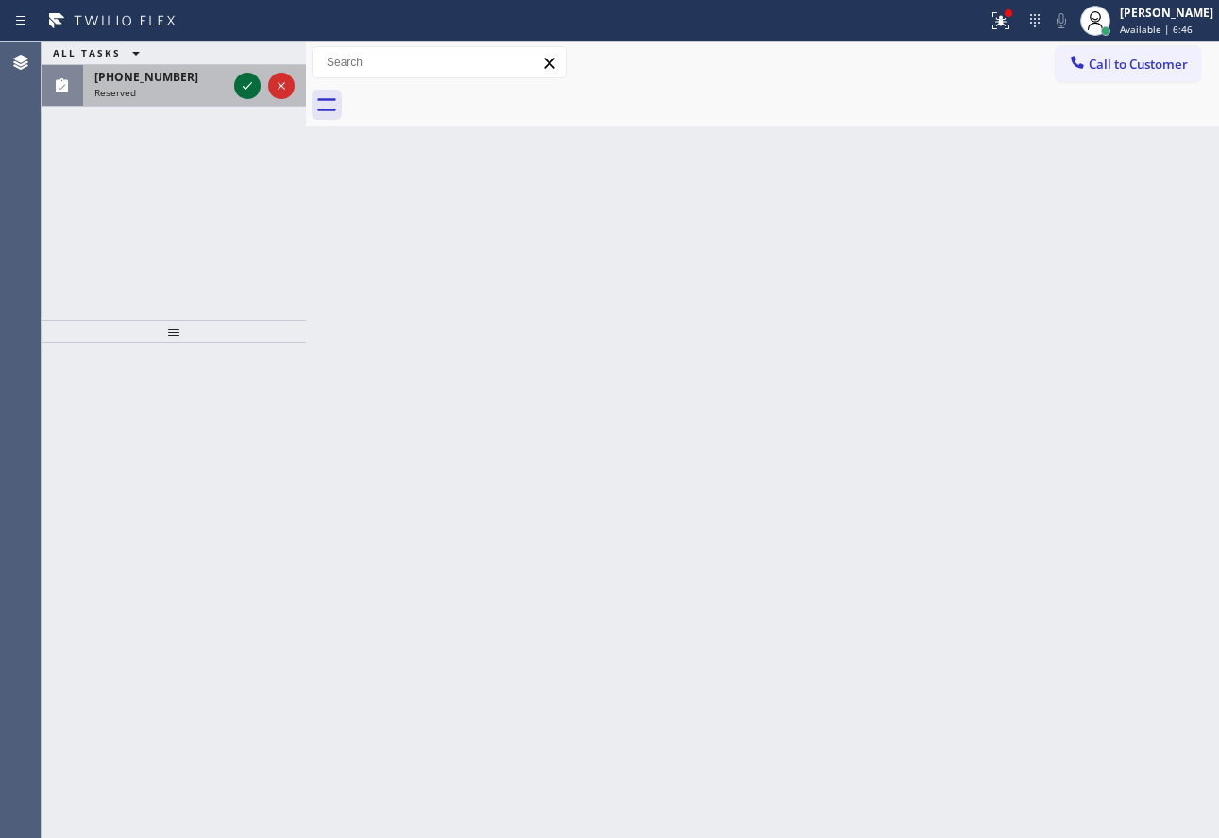
click at [246, 89] on icon at bounding box center [247, 86] width 9 height 8
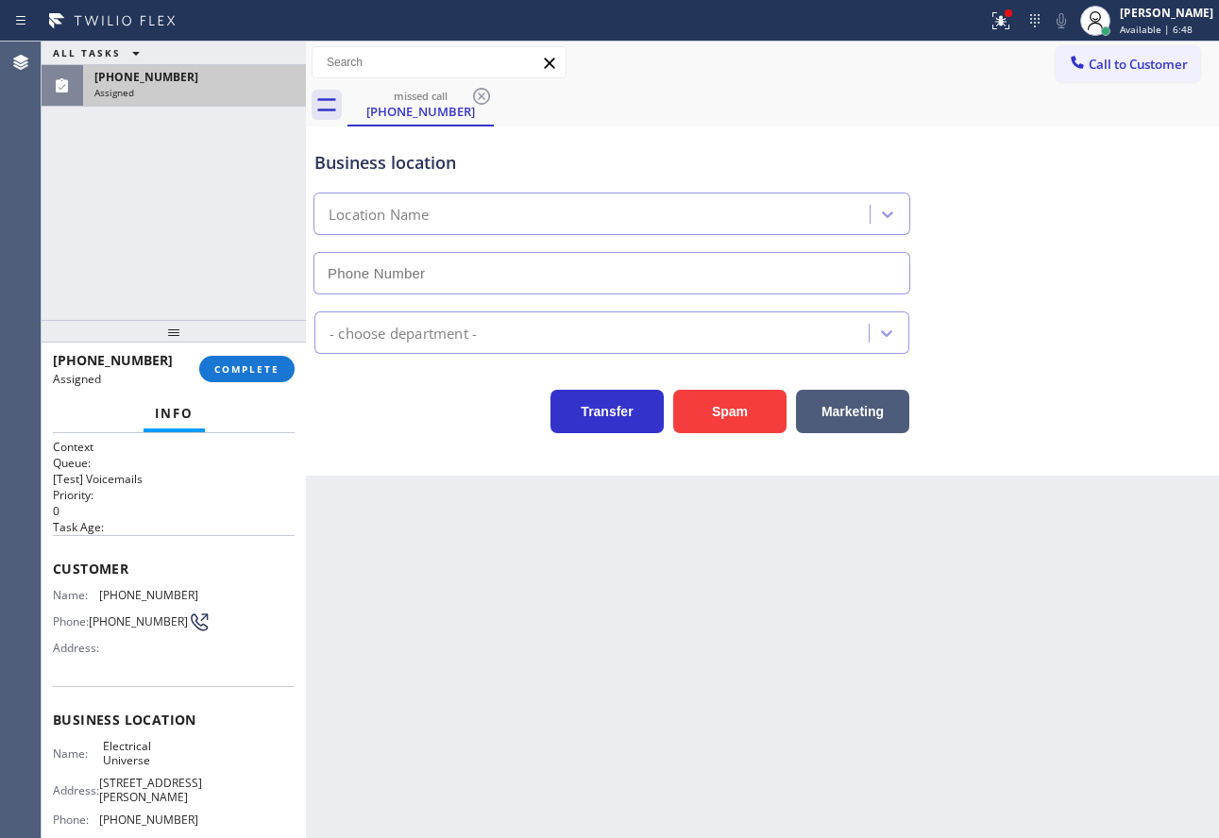
type input "[PHONE_NUMBER]"
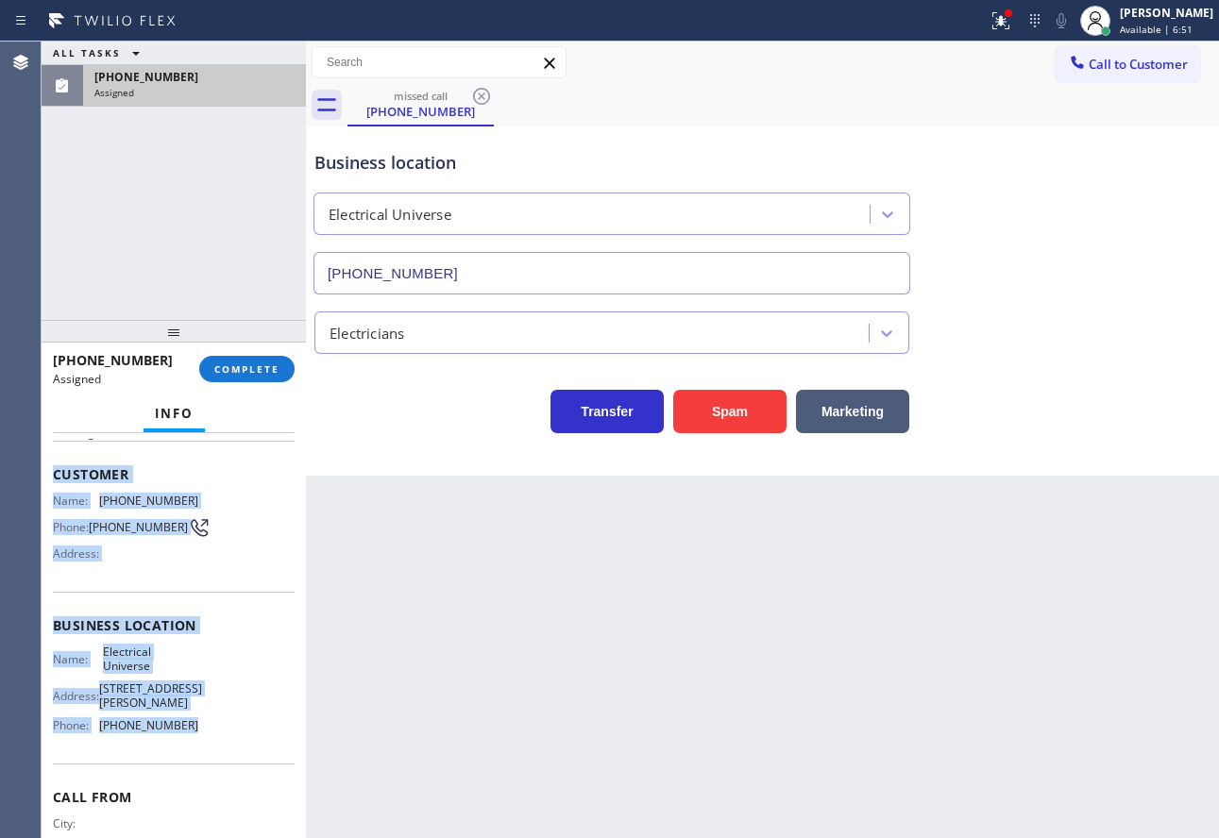
drag, startPoint x: 184, startPoint y: 731, endPoint x: 45, endPoint y: 484, distance: 282.8
click at [45, 484] on div "Context Queue: [Test] Voicemails Priority: 0 Task Age: Customer Name: [PHONE_NU…" at bounding box center [174, 635] width 264 height 405
copy div "Customer Name: [PHONE_NUMBER] Phone: [PHONE_NUMBER] Address: Business location …"
click at [233, 364] on span "COMPLETE" at bounding box center [246, 369] width 65 height 13
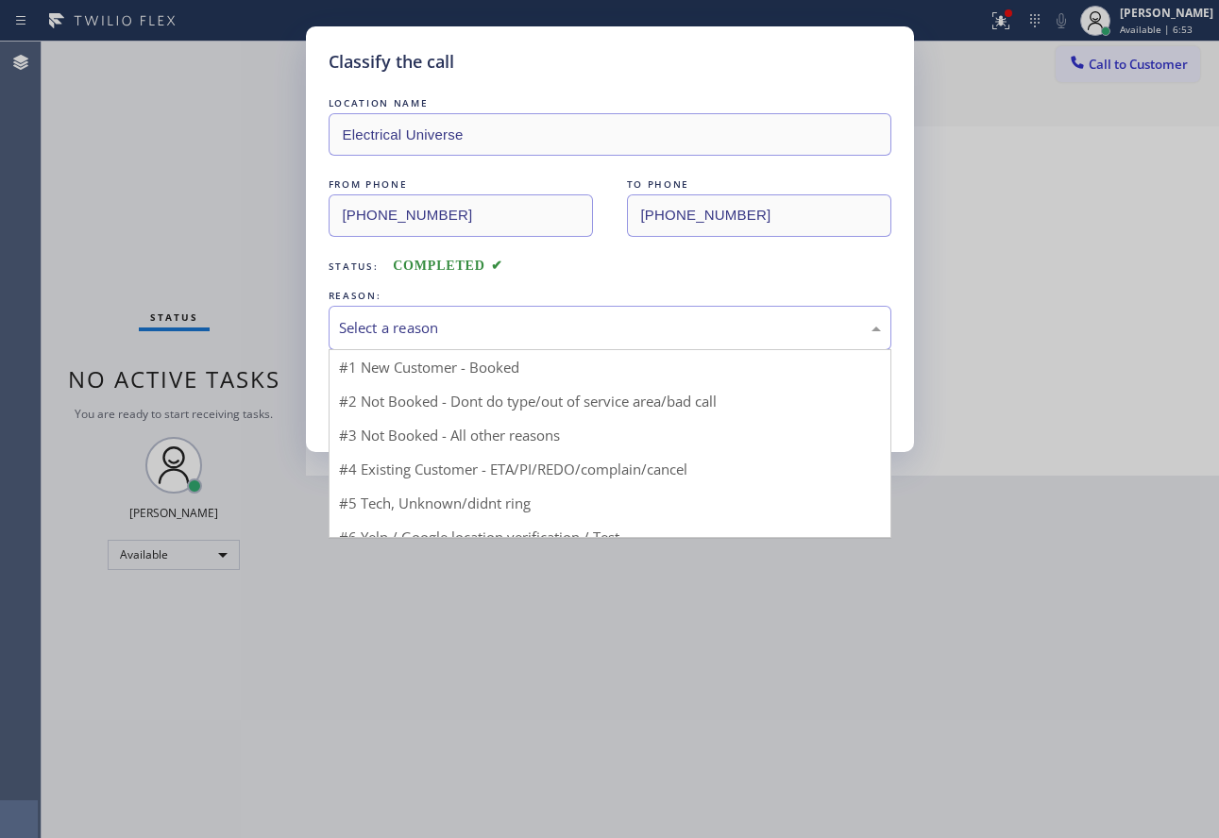
click at [520, 313] on div "Select a reason" at bounding box center [610, 328] width 563 height 44
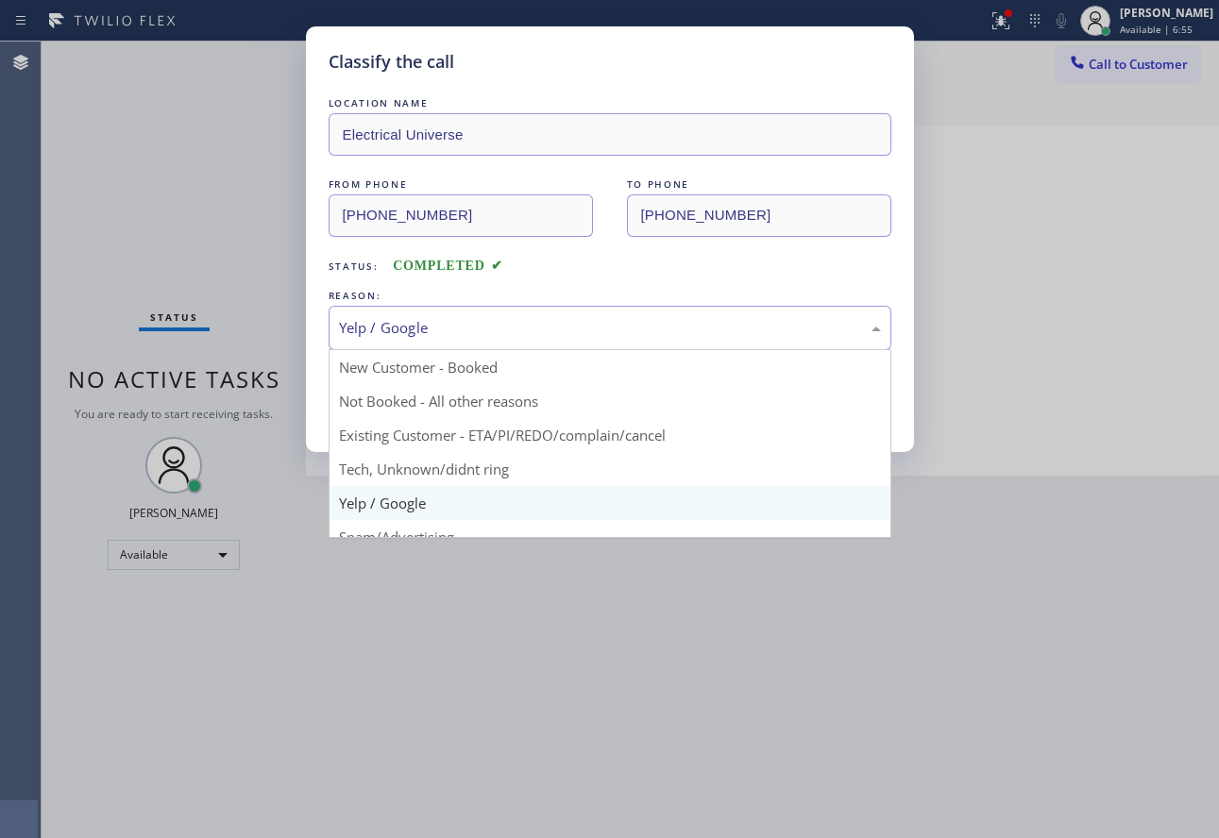
click at [448, 326] on div "Yelp / Google" at bounding box center [610, 328] width 542 height 22
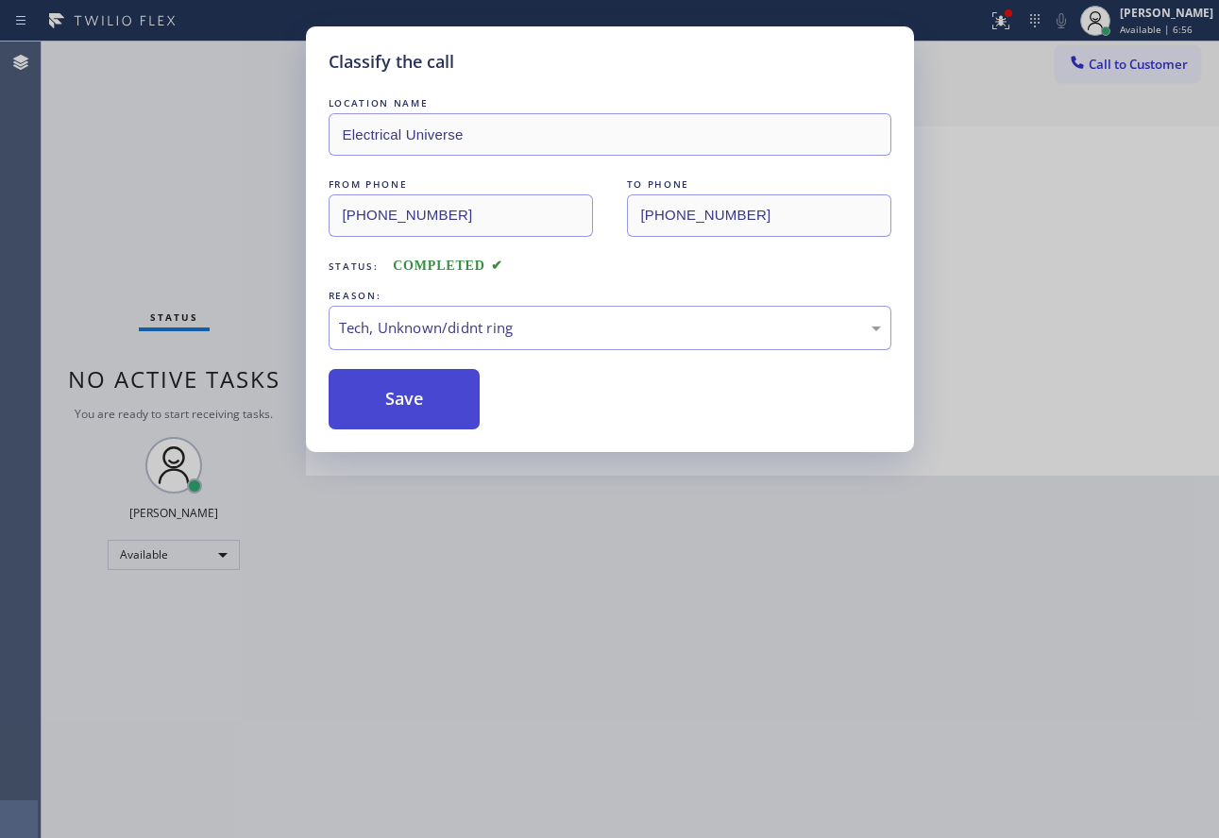
click at [406, 414] on button "Save" at bounding box center [405, 399] width 152 height 60
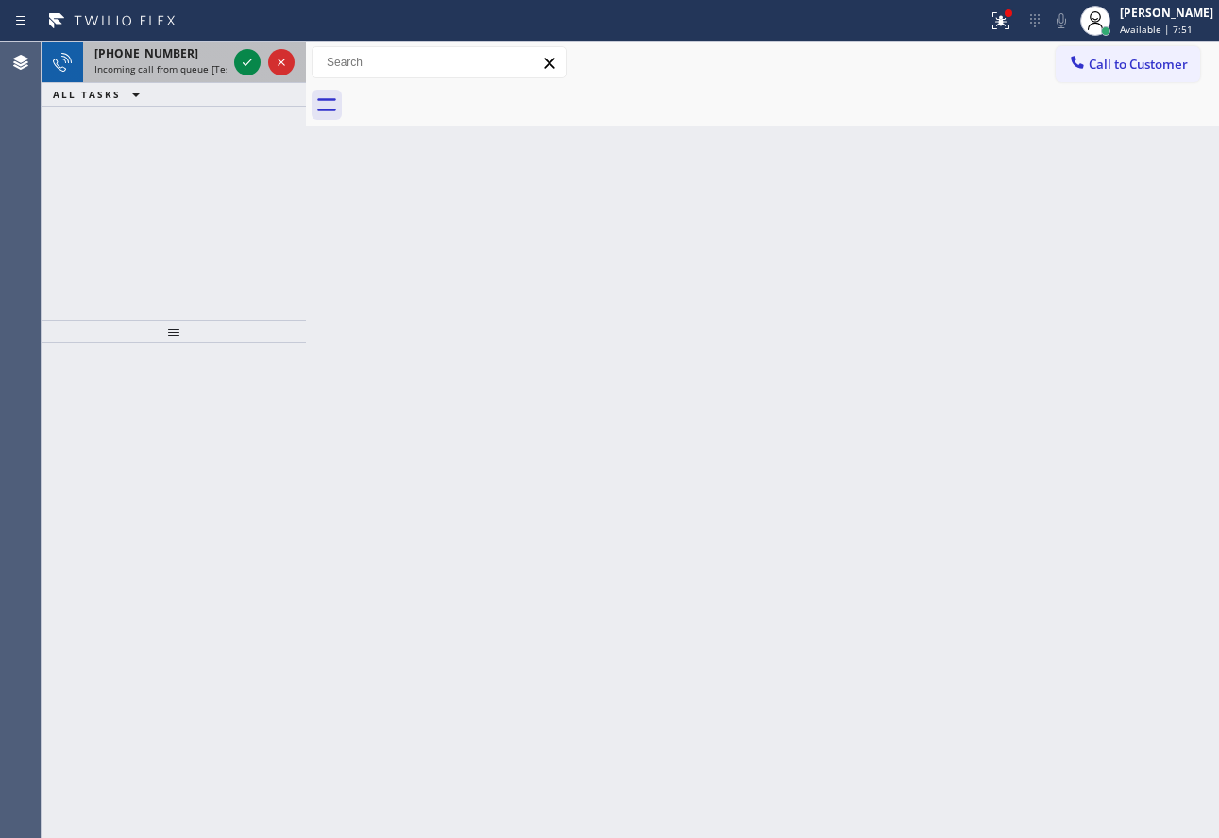
click at [185, 76] on div "[PHONE_NUMBER] Incoming call from queue [Test] All" at bounding box center [156, 63] width 147 height 42
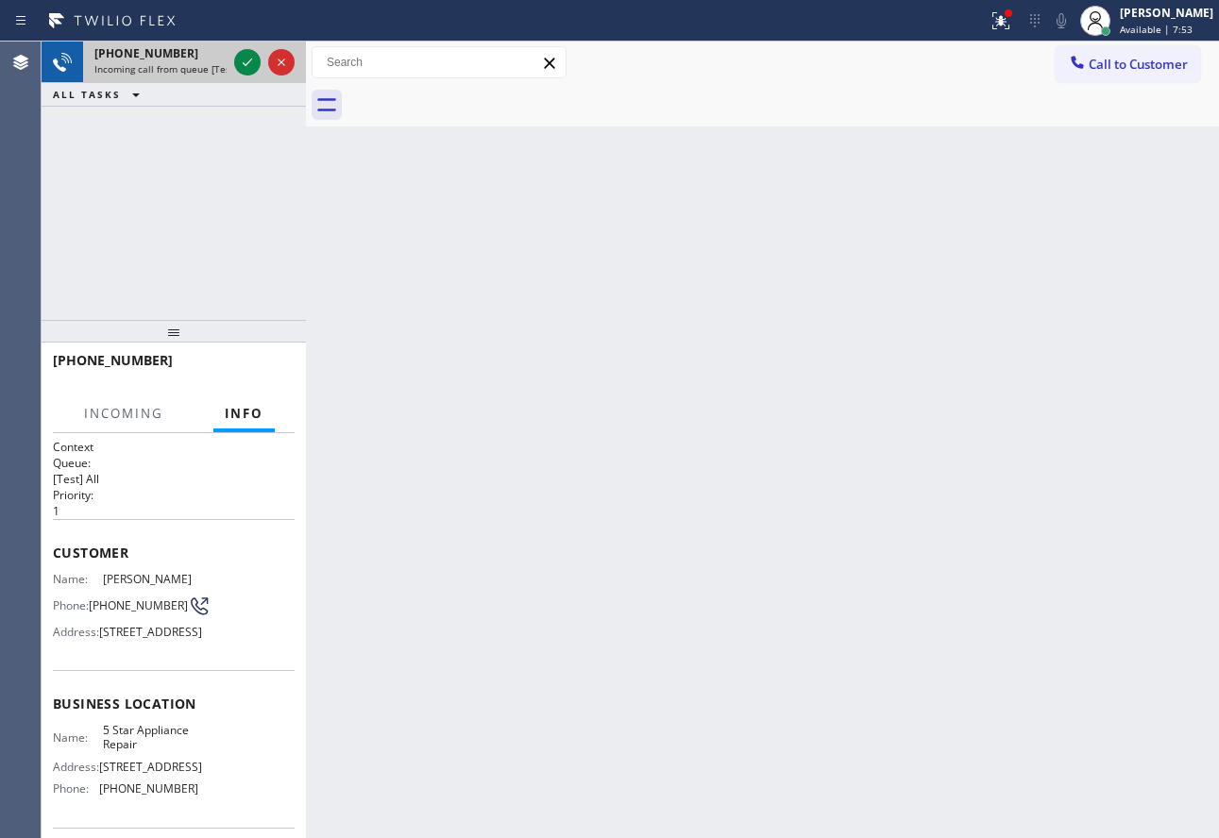
click at [231, 65] on div at bounding box center [264, 63] width 68 height 42
click at [234, 57] on div at bounding box center [247, 62] width 26 height 23
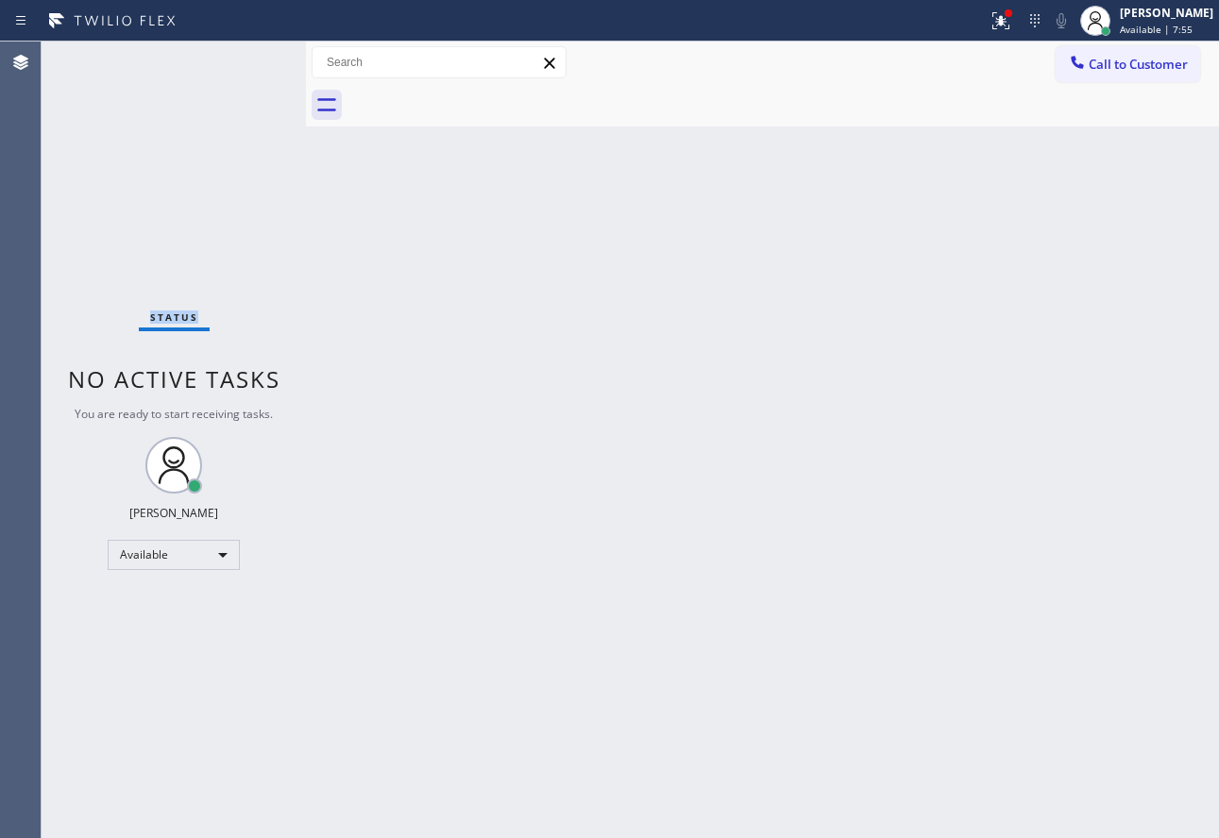
click at [238, 58] on div "Status No active tasks You are ready to start receiving tasks. [PERSON_NAME] Av…" at bounding box center [174, 440] width 264 height 797
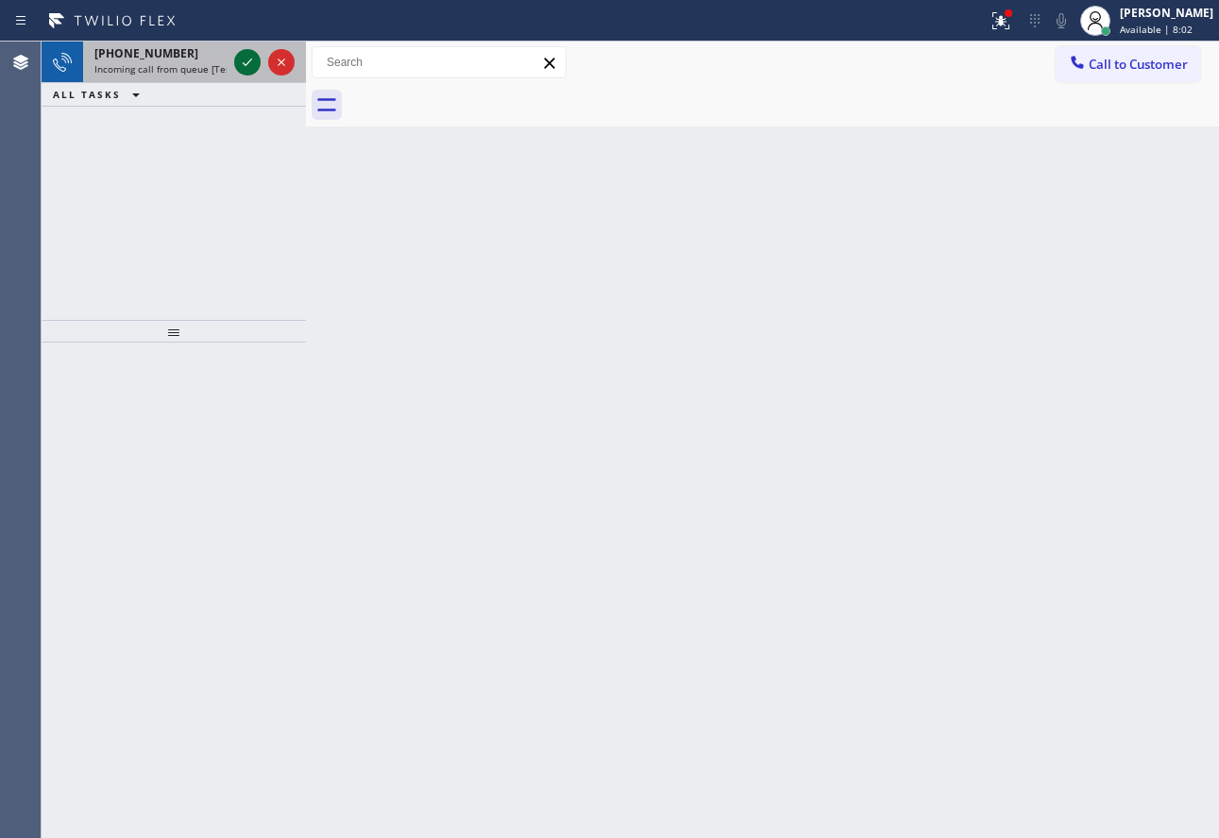
click at [240, 70] on icon at bounding box center [247, 62] width 23 height 23
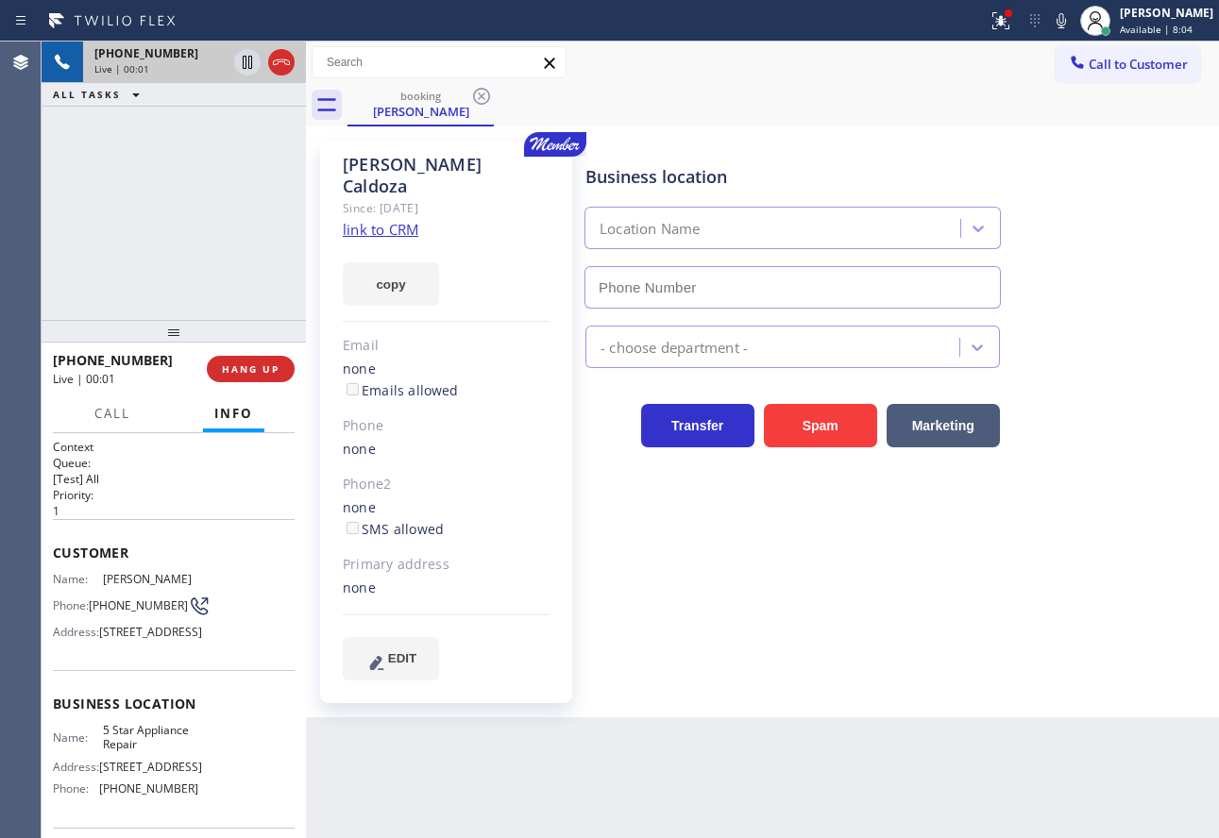
type input "[PHONE_NUMBER]"
click at [414, 220] on link "link to CRM" at bounding box center [381, 229] width 76 height 19
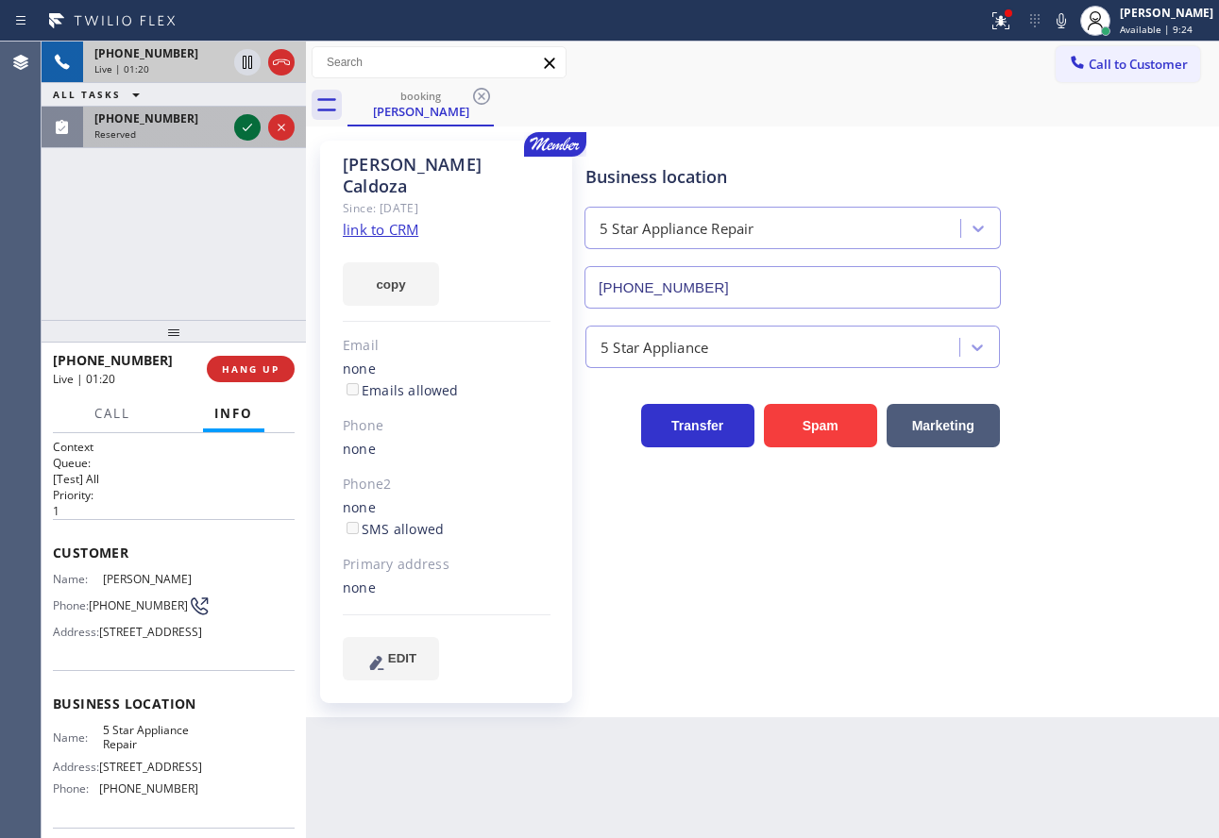
click at [246, 135] on icon at bounding box center [247, 127] width 23 height 23
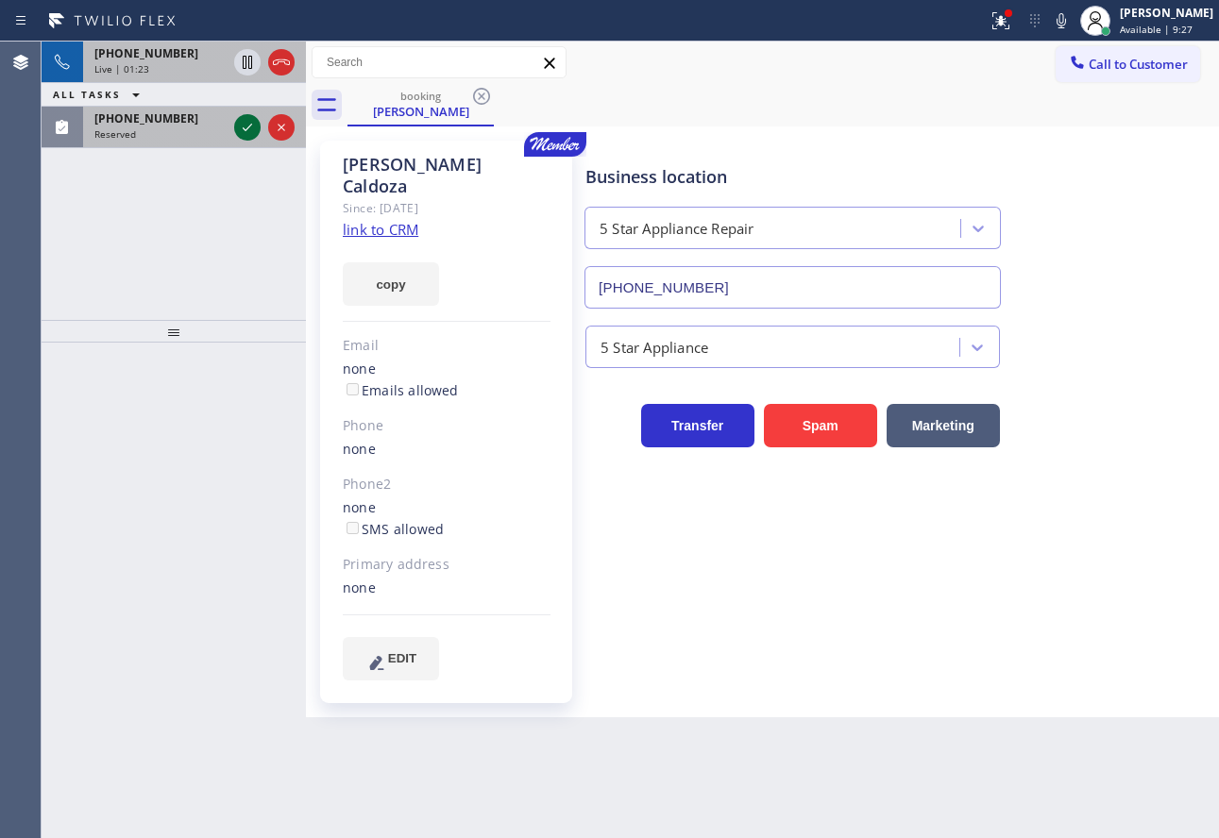
click at [241, 123] on icon at bounding box center [247, 127] width 23 height 23
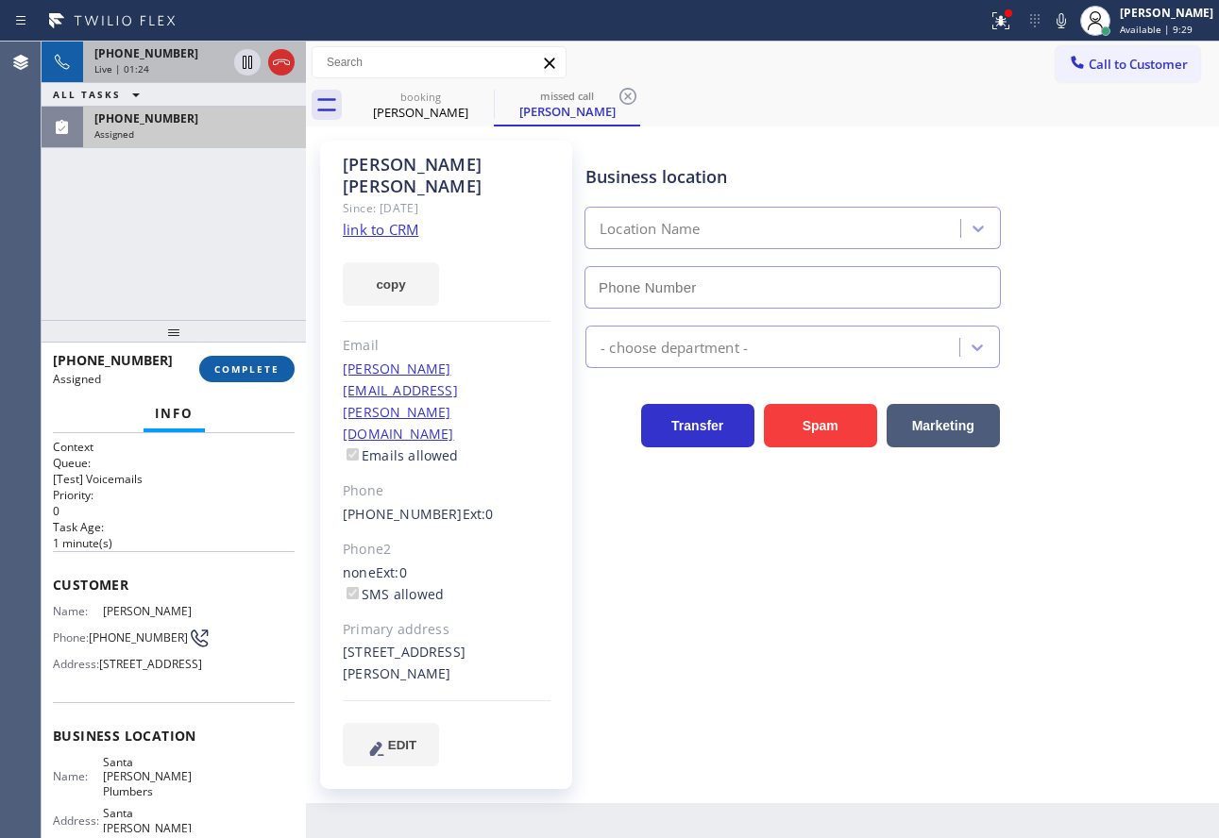
type input "[PHONE_NUMBER]"
click at [234, 357] on button "COMPLETE" at bounding box center [246, 369] width 95 height 26
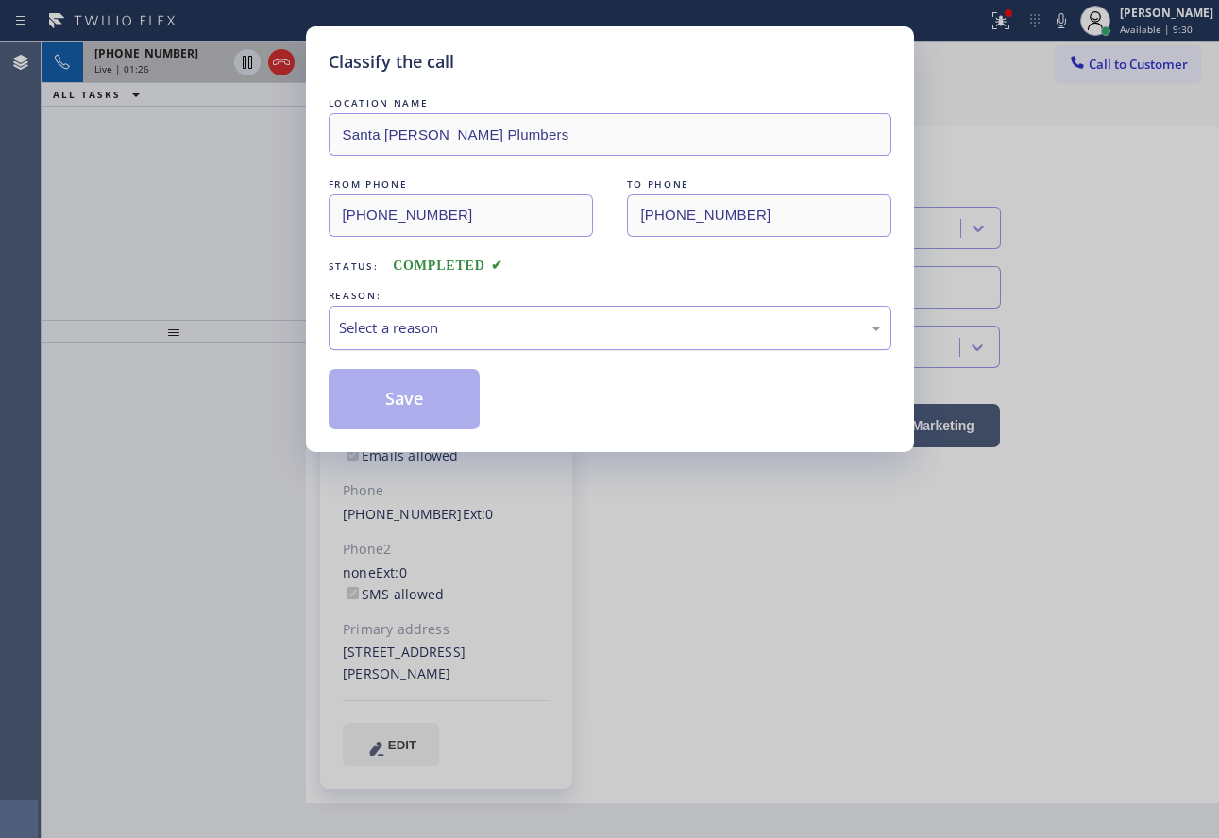
click at [444, 327] on div "Select a reason" at bounding box center [610, 328] width 542 height 22
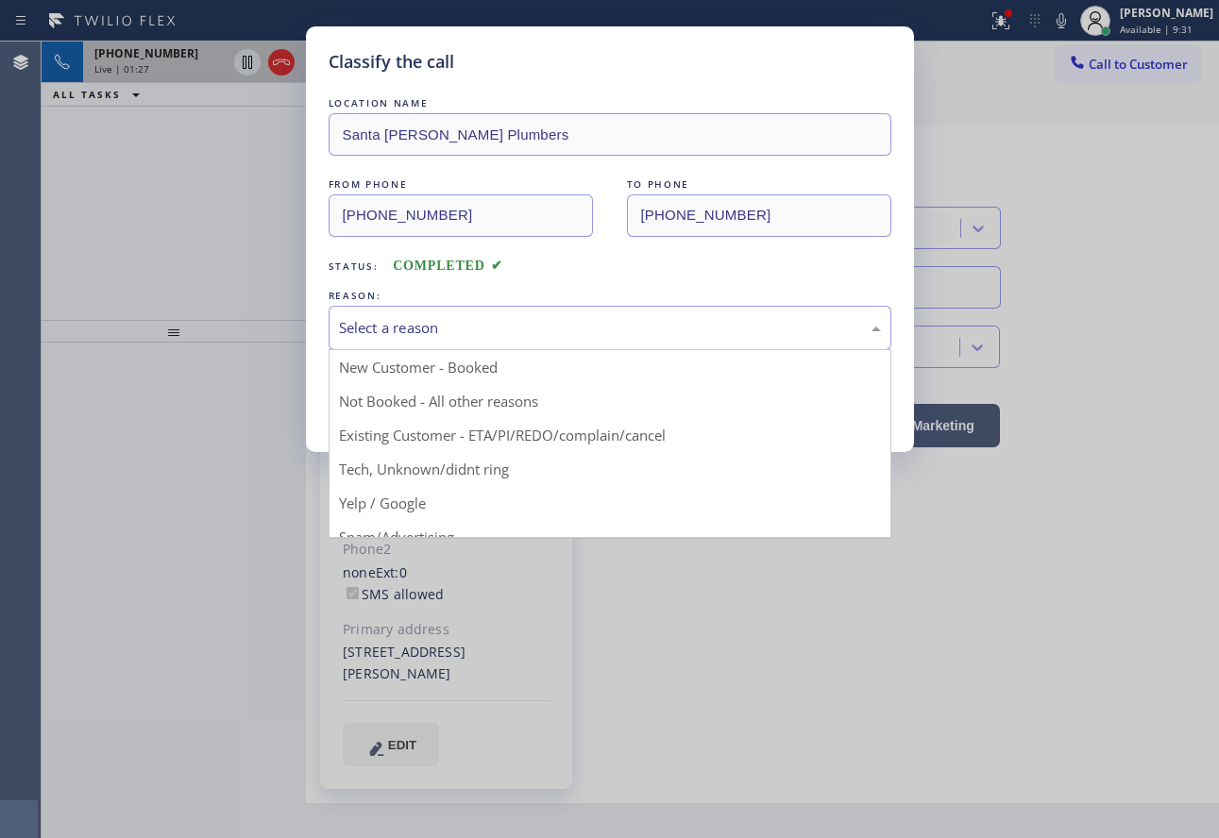
drag, startPoint x: 418, startPoint y: 481, endPoint x: 414, endPoint y: 446, distance: 35.1
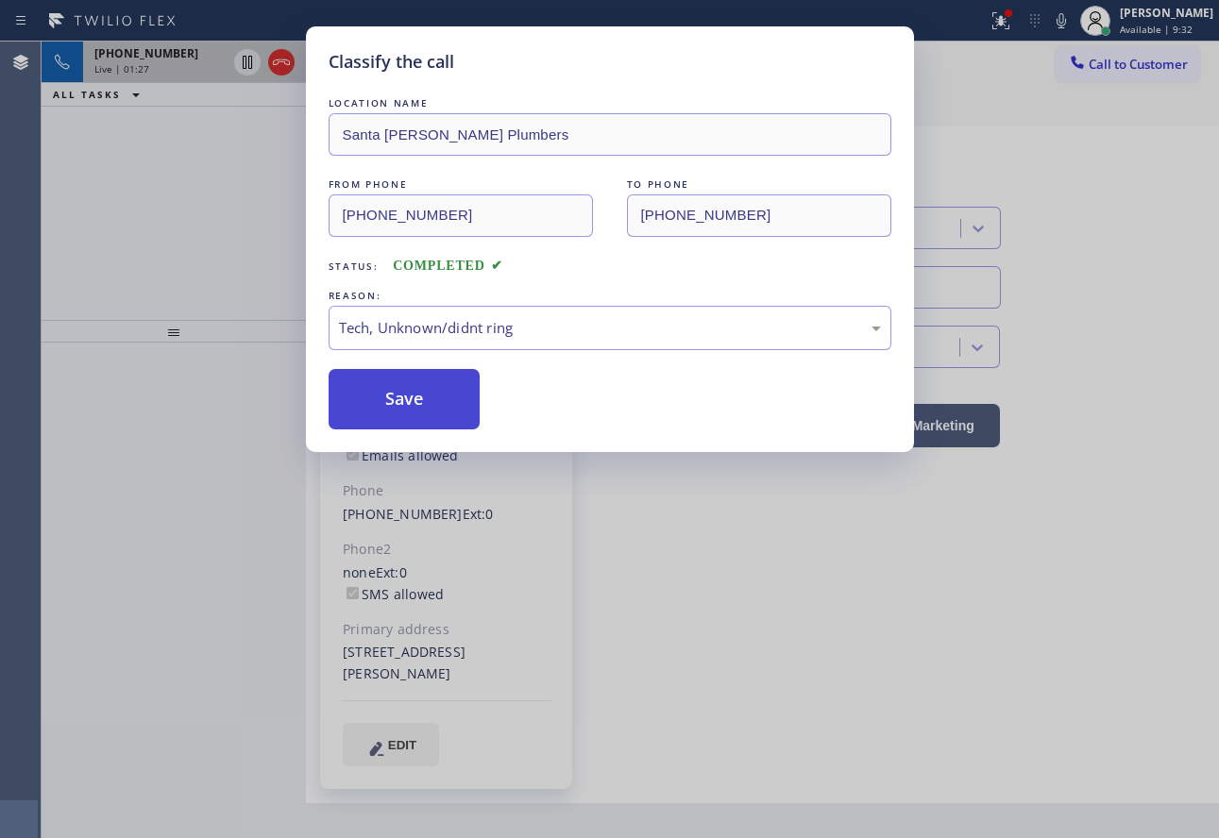
click at [415, 402] on button "Save" at bounding box center [405, 399] width 152 height 60
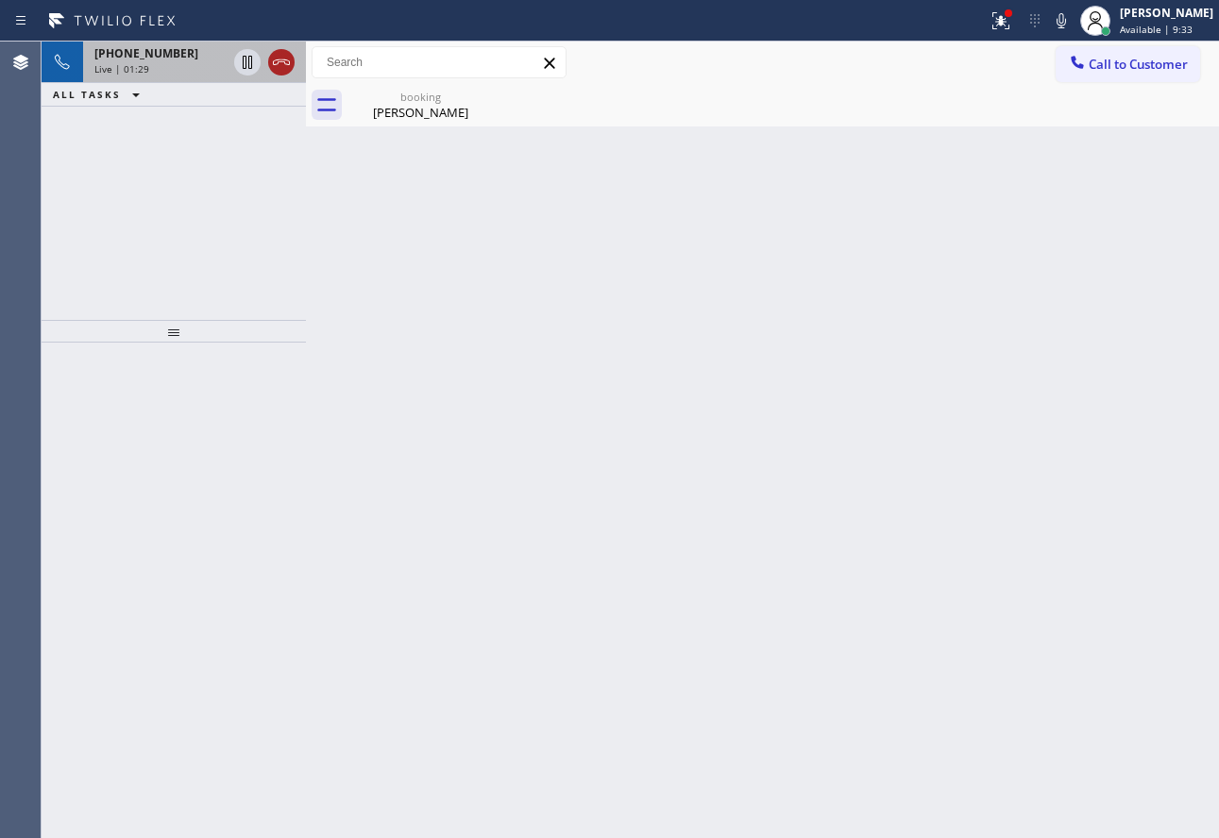
click at [286, 62] on icon at bounding box center [281, 62] width 23 height 23
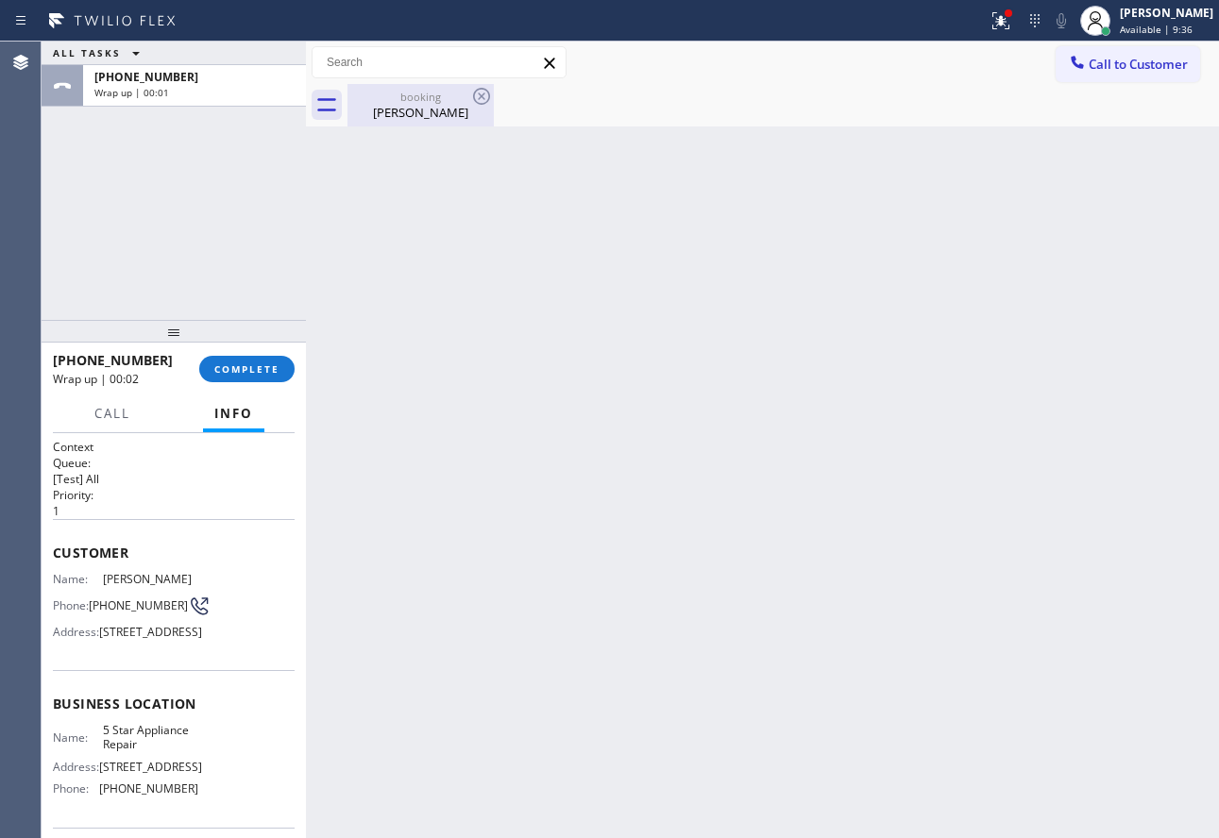
click at [413, 110] on div "[PERSON_NAME]" at bounding box center [420, 112] width 143 height 17
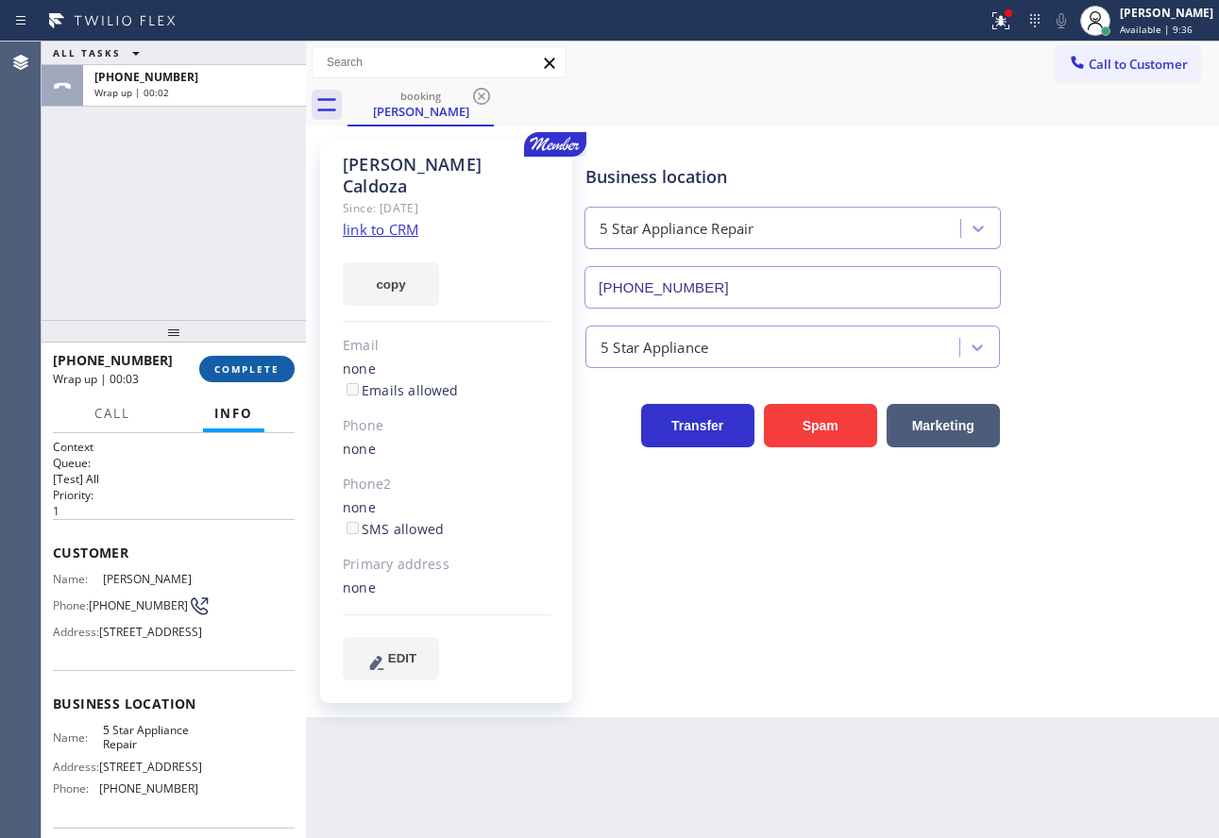
click at [254, 378] on button "COMPLETE" at bounding box center [246, 369] width 95 height 26
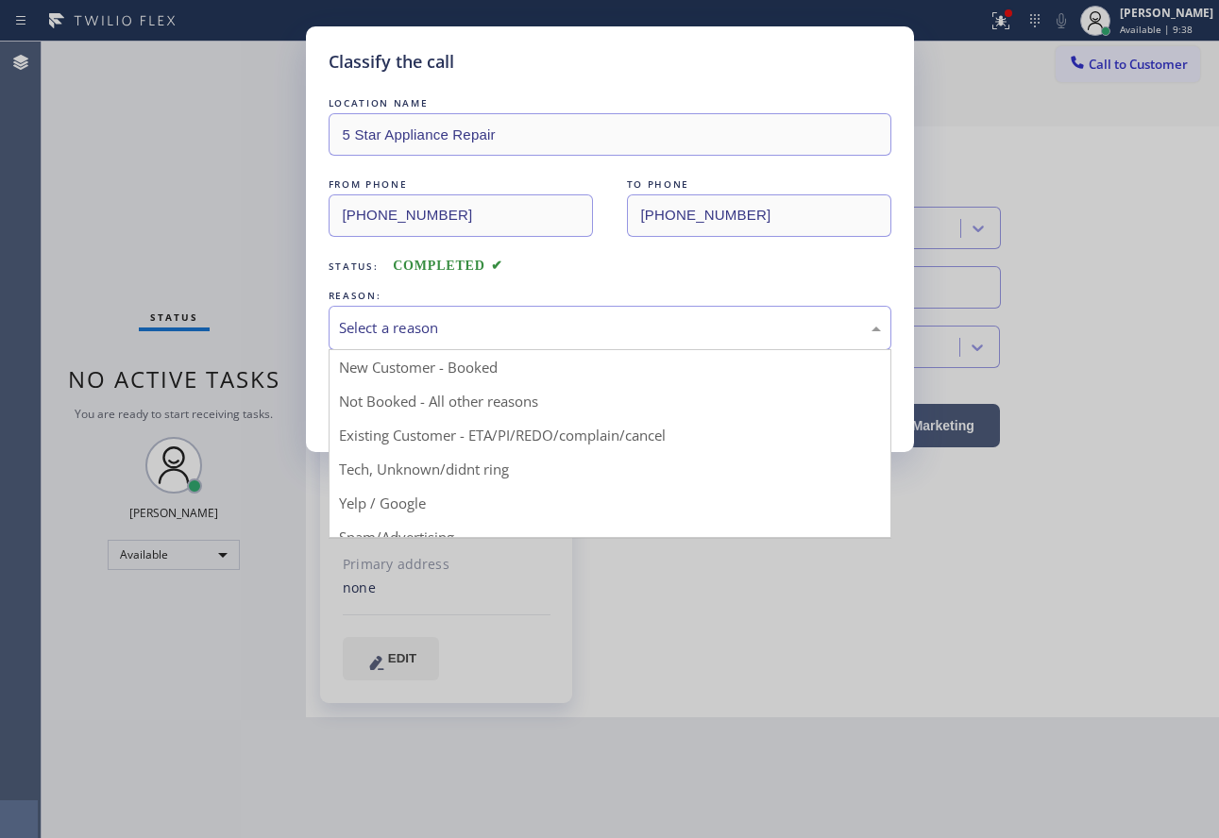
click at [525, 327] on div "Select a reason" at bounding box center [610, 328] width 542 height 22
drag, startPoint x: 467, startPoint y: 432, endPoint x: 445, endPoint y: 371, distance: 65.4
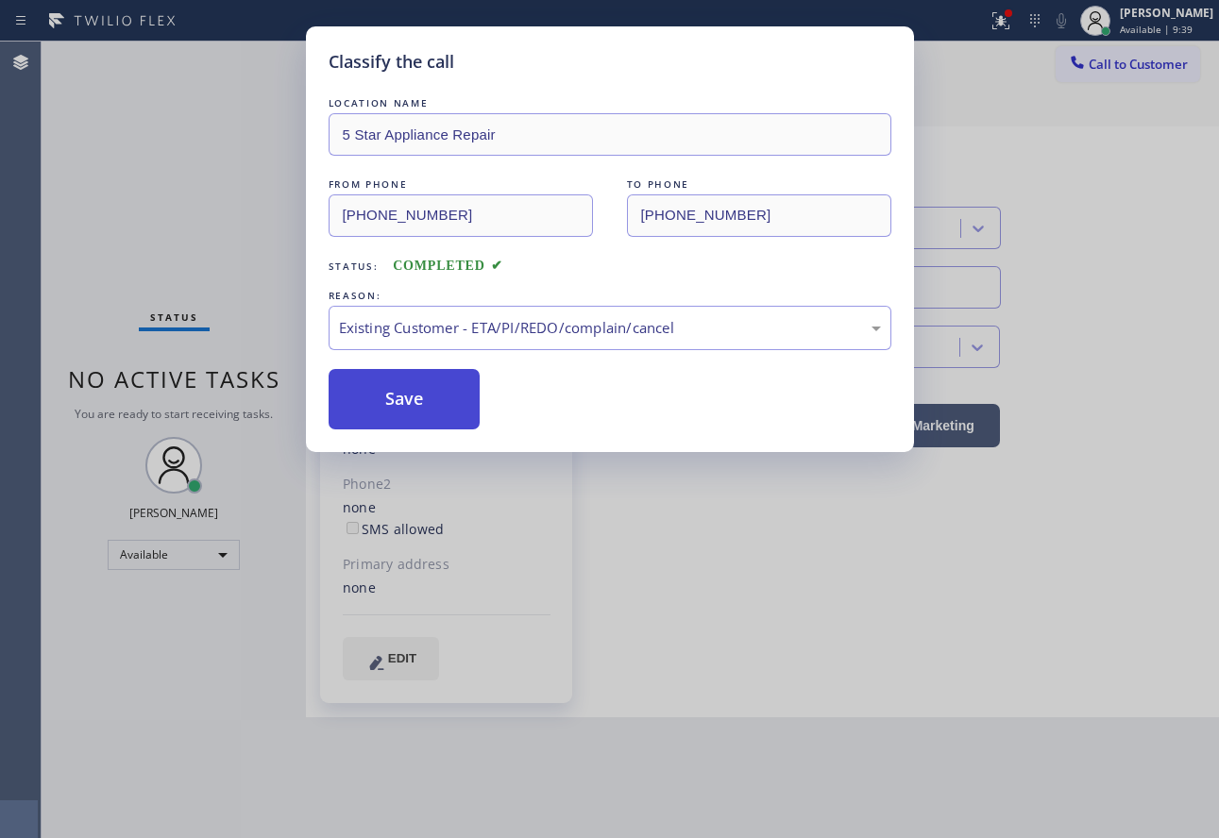
click at [434, 385] on button "Save" at bounding box center [405, 399] width 152 height 60
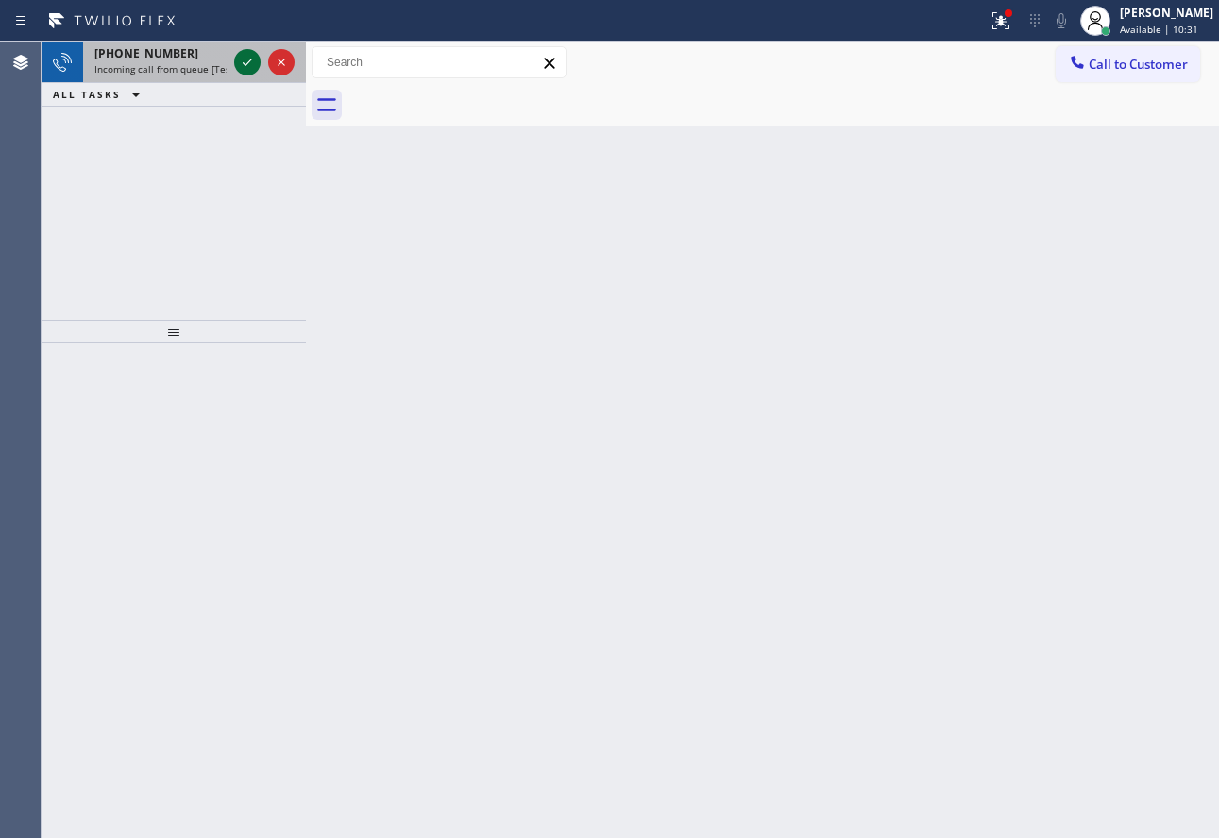
click at [245, 68] on icon at bounding box center [247, 62] width 23 height 23
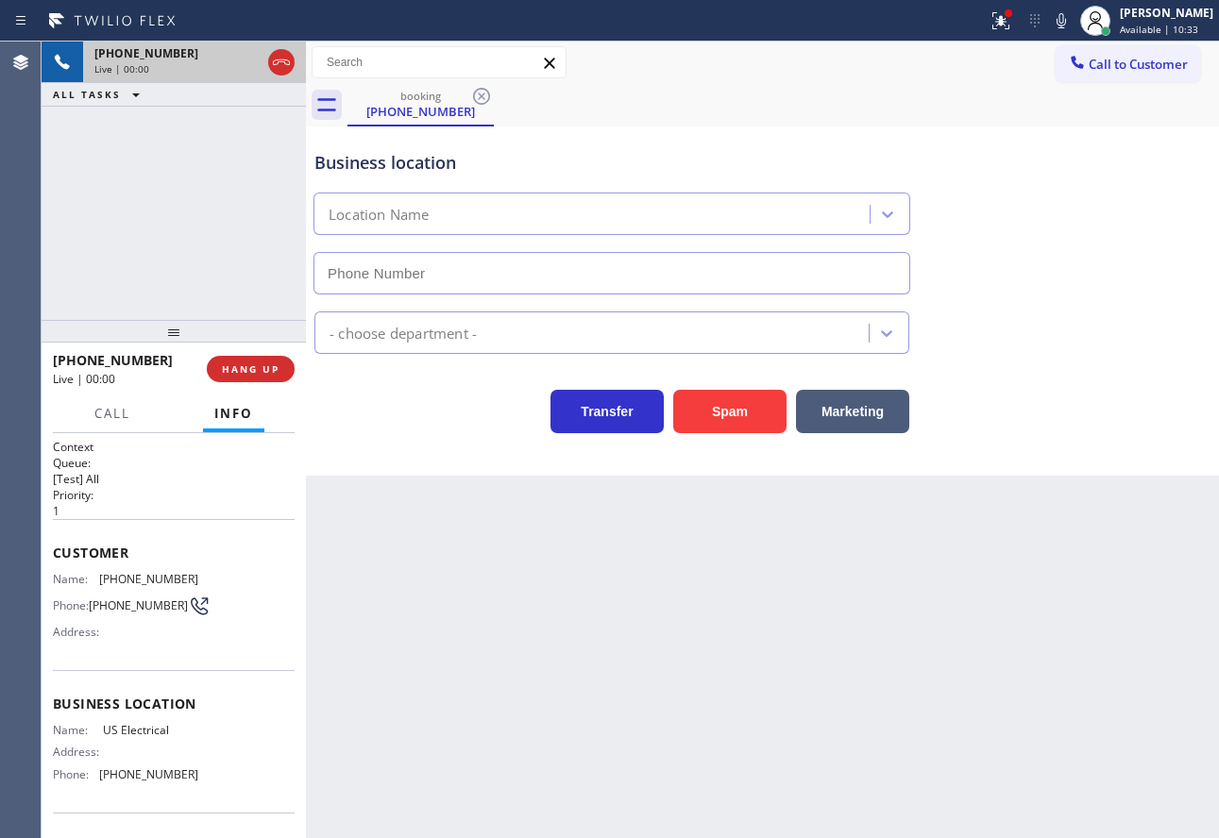
type input "[PHONE_NUMBER]"
click at [743, 414] on button "Spam" at bounding box center [729, 411] width 113 height 43
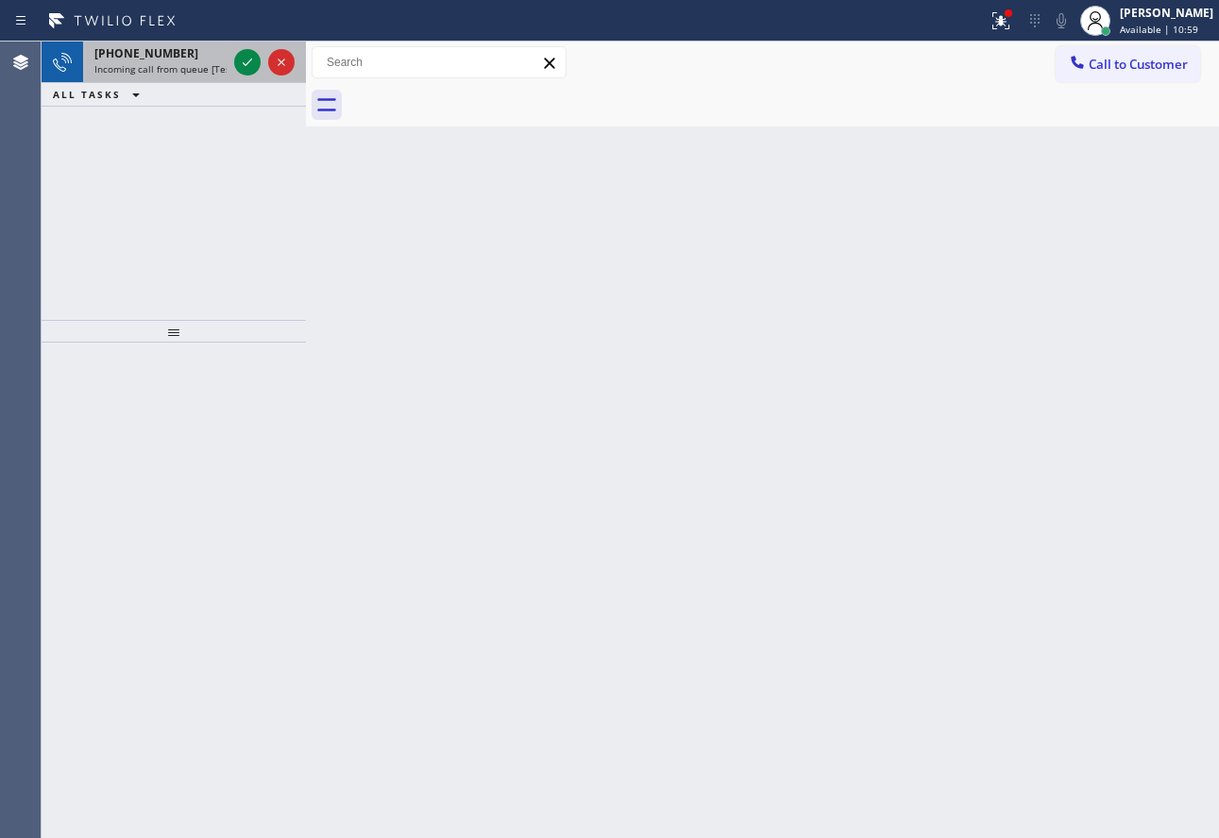
click at [164, 69] on span "Incoming call from queue [Test] All" at bounding box center [172, 68] width 157 height 13
click at [244, 67] on icon at bounding box center [247, 62] width 23 height 23
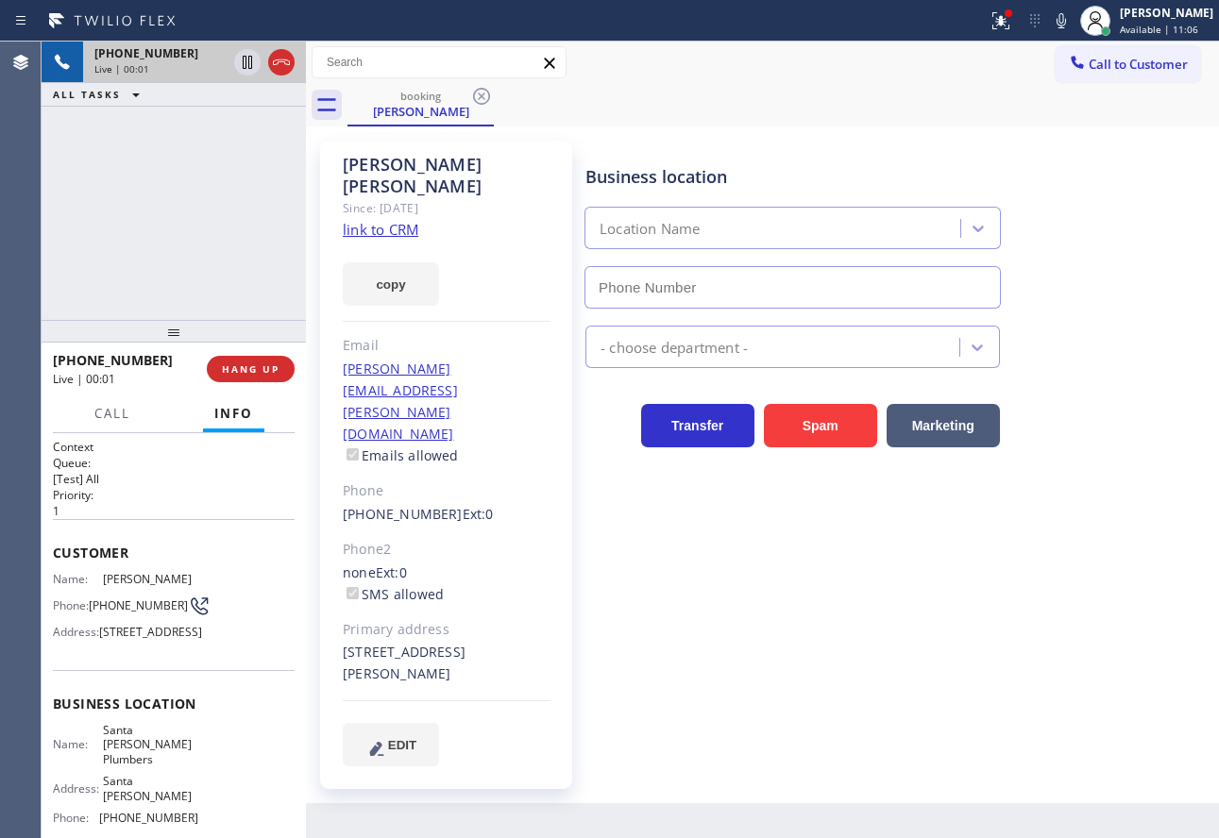
type input "[PHONE_NUMBER]"
click at [375, 220] on link "link to CRM" at bounding box center [381, 229] width 76 height 19
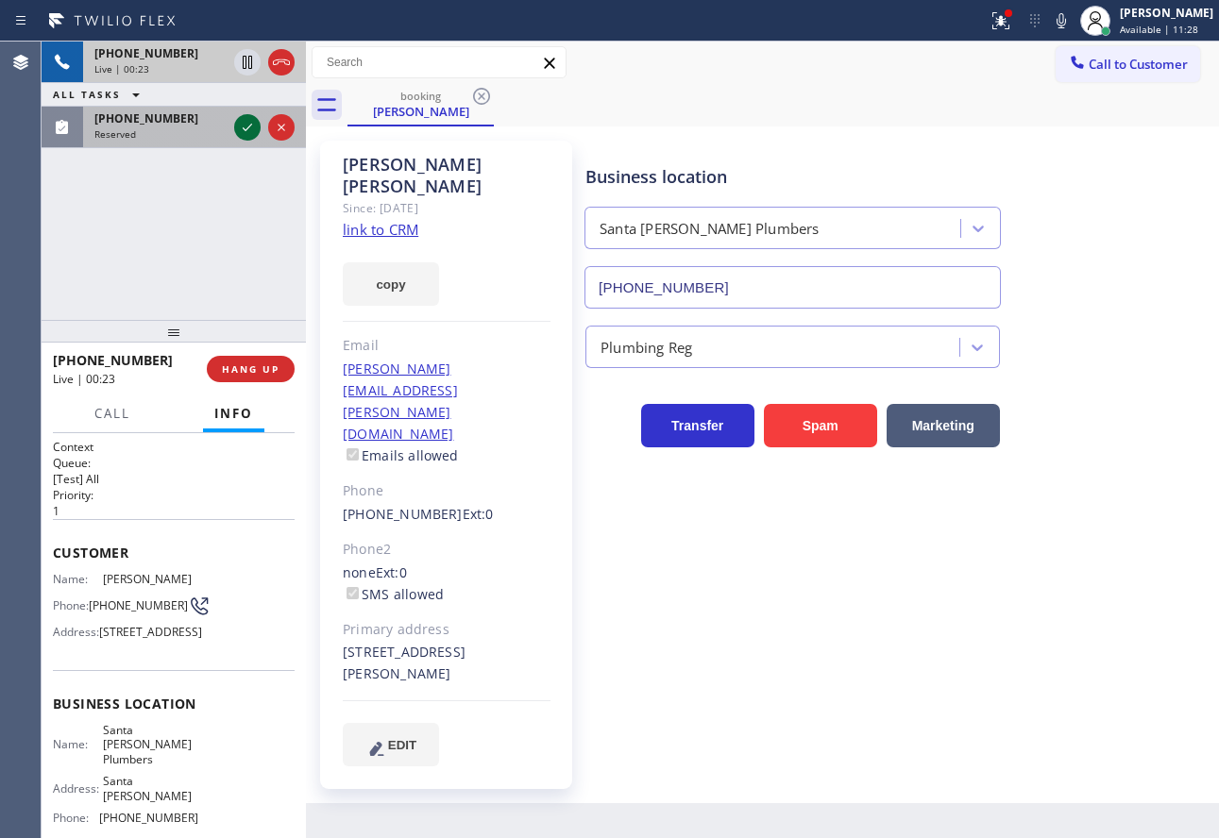
click at [244, 133] on icon at bounding box center [247, 127] width 23 height 23
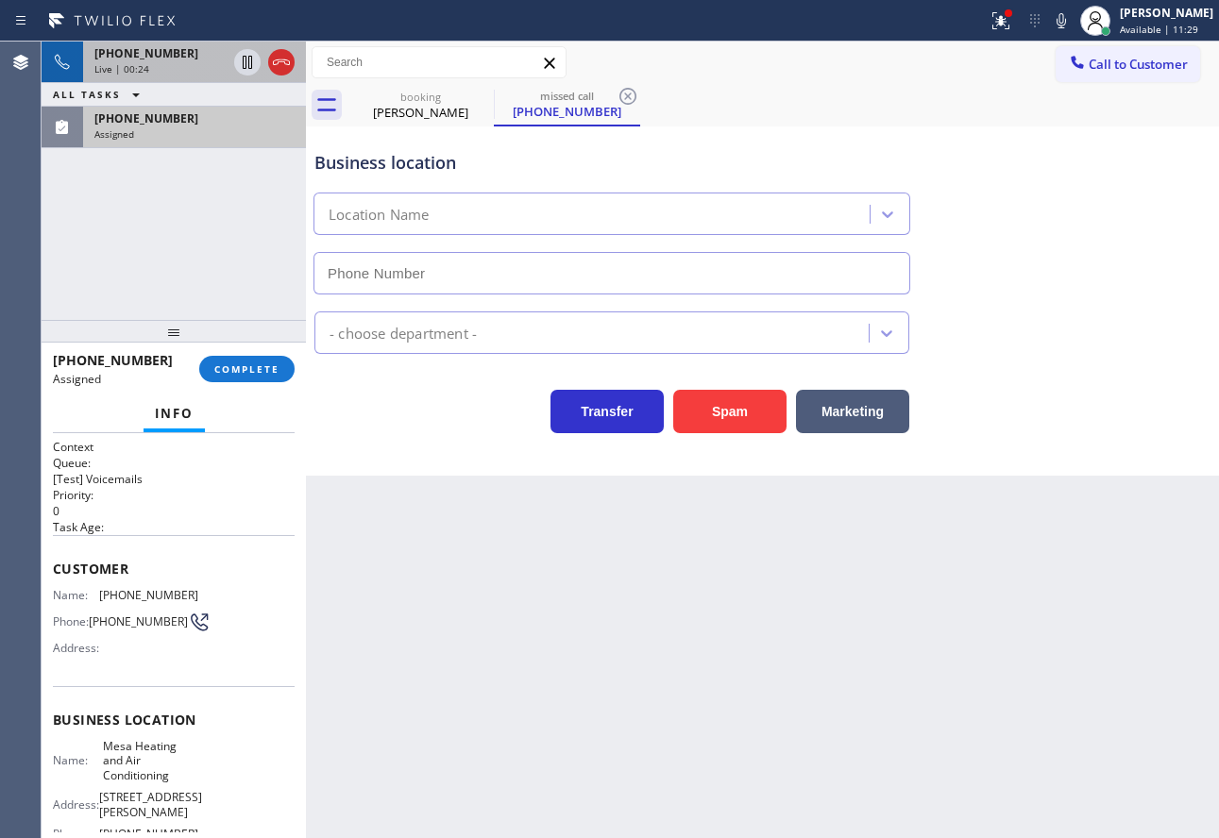
type input "[PHONE_NUMBER]"
click at [1066, 25] on icon at bounding box center [1061, 20] width 9 height 15
click at [243, 68] on icon at bounding box center [247, 62] width 9 height 13
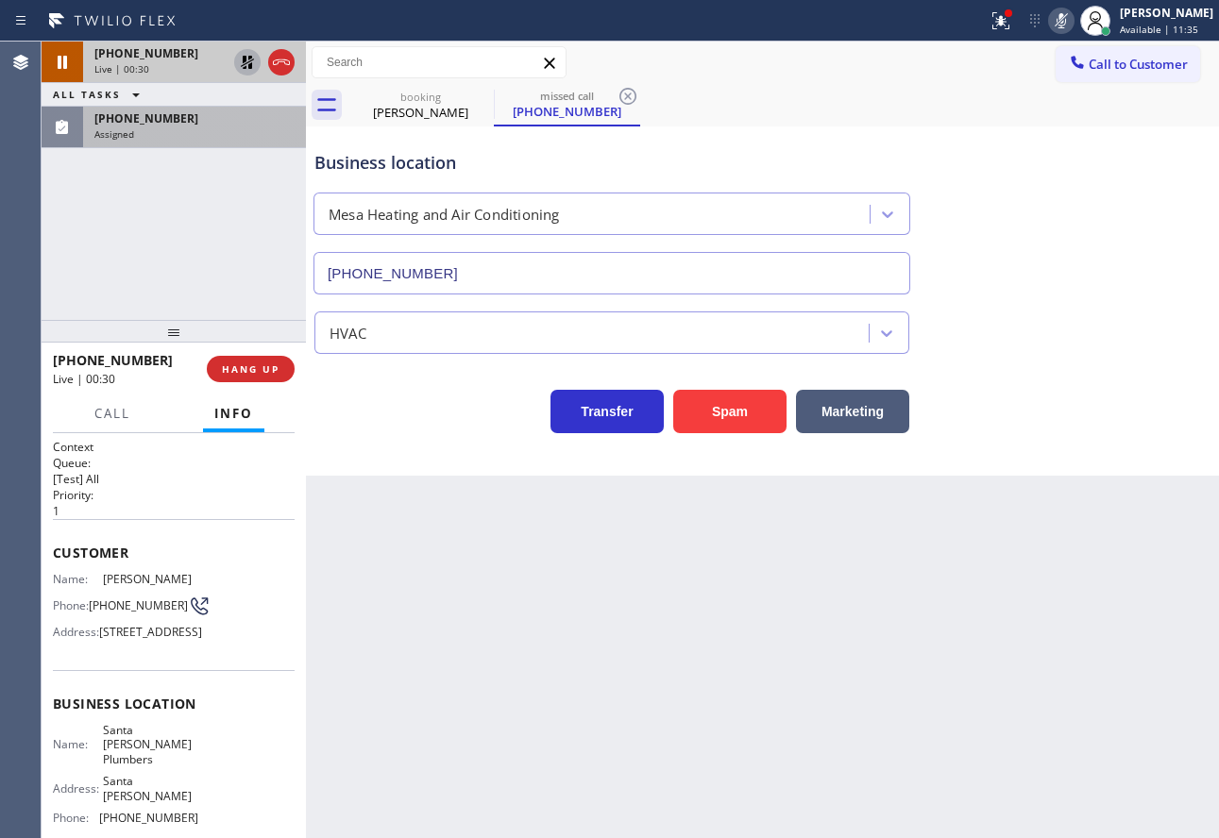
click at [208, 123] on div "[PHONE_NUMBER]" at bounding box center [194, 118] width 200 height 16
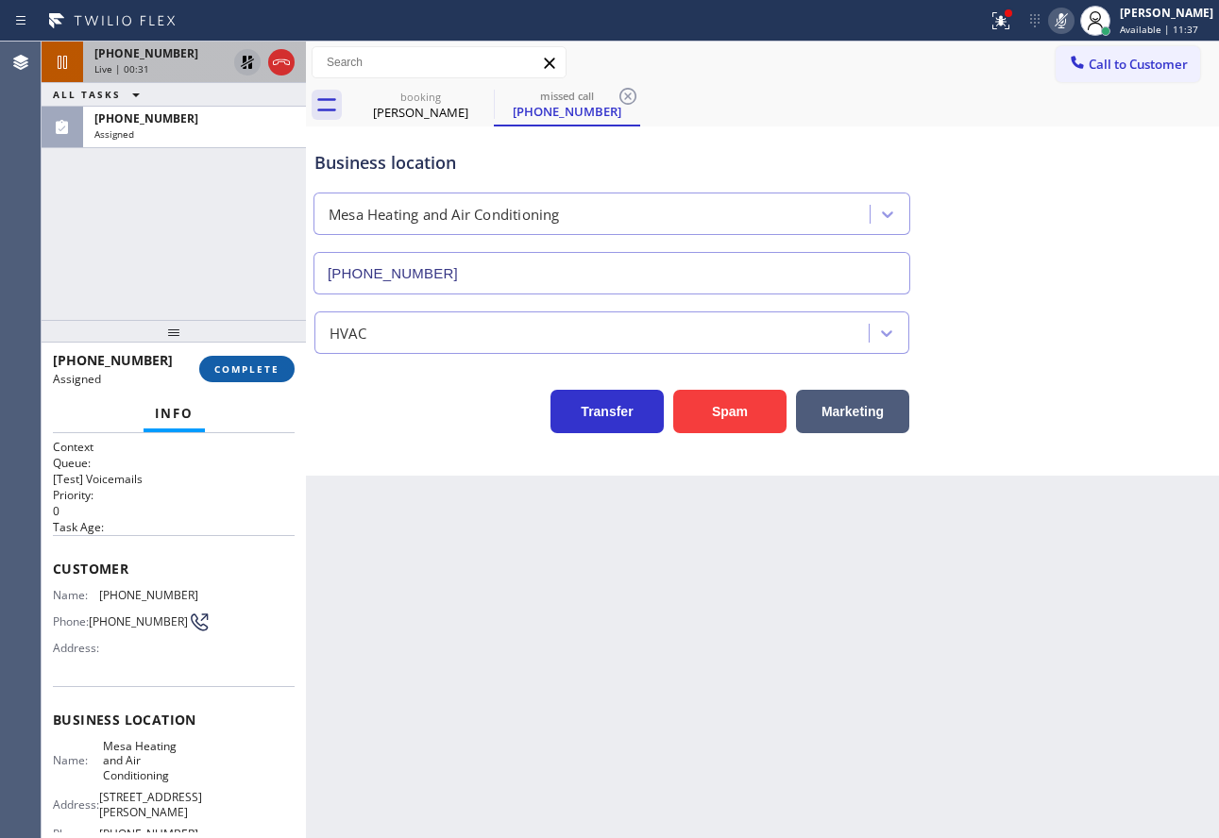
click at [245, 371] on span "COMPLETE" at bounding box center [246, 369] width 65 height 13
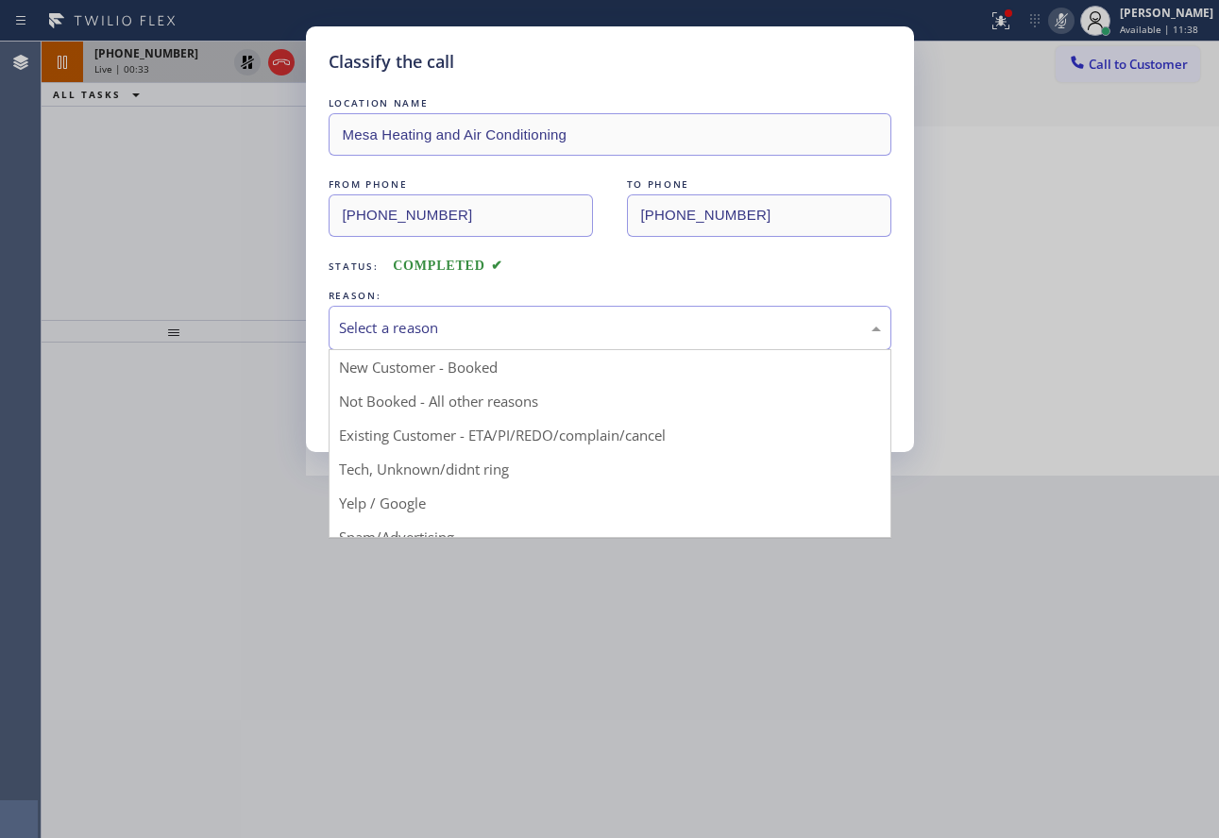
click at [451, 326] on div "Select a reason" at bounding box center [610, 328] width 542 height 22
drag, startPoint x: 415, startPoint y: 466, endPoint x: 410, endPoint y: 439, distance: 28.0
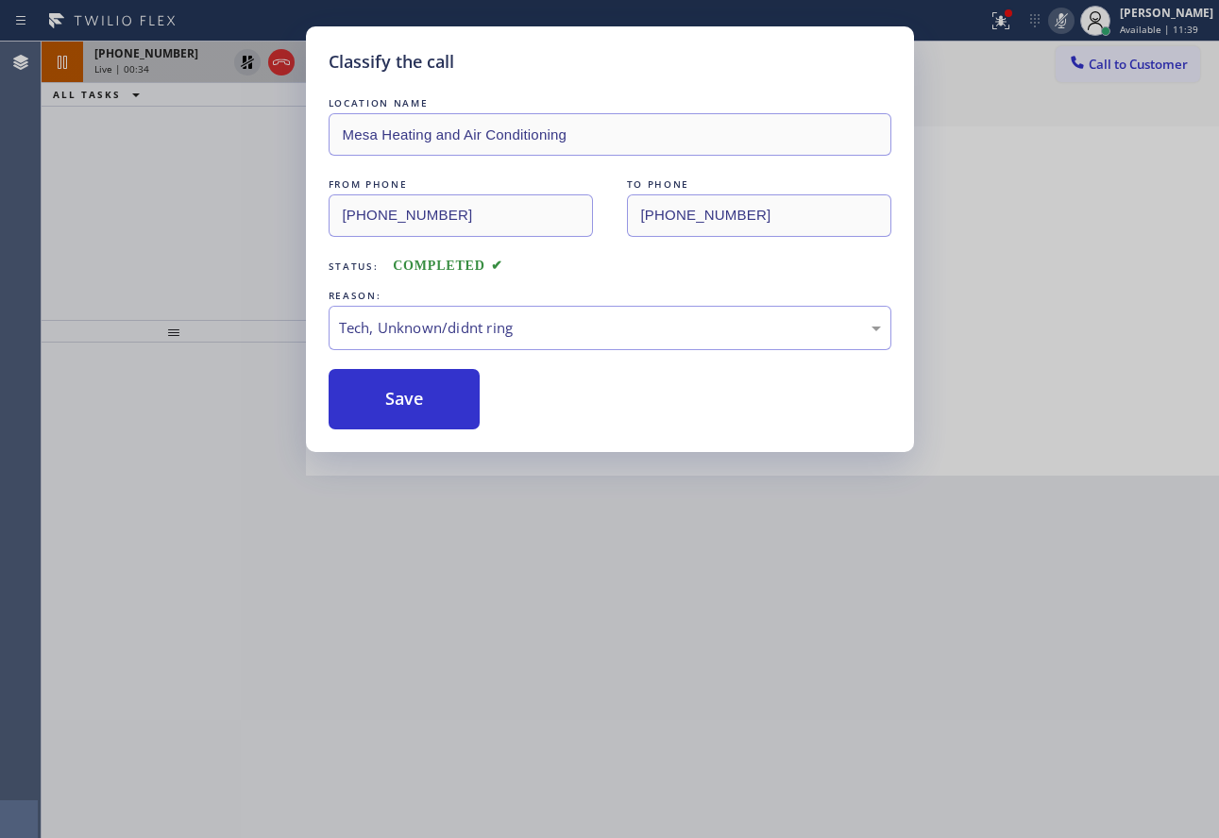
click at [409, 430] on div "Classify the call LOCATION NAME Mesa Heating and Air Conditioning FROM PHONE [P…" at bounding box center [610, 239] width 608 height 426
click at [414, 407] on button "Save" at bounding box center [405, 399] width 152 height 60
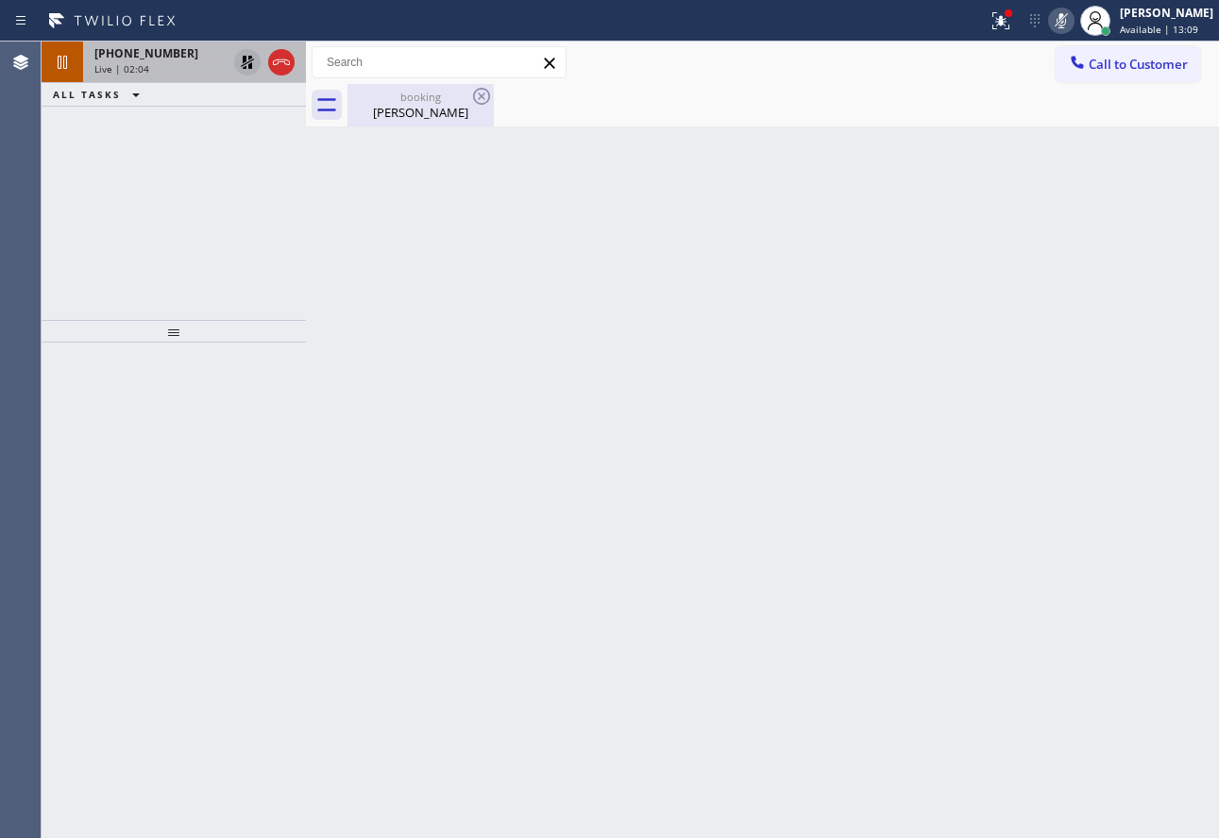
click at [388, 110] on div "[PERSON_NAME]" at bounding box center [420, 112] width 143 height 17
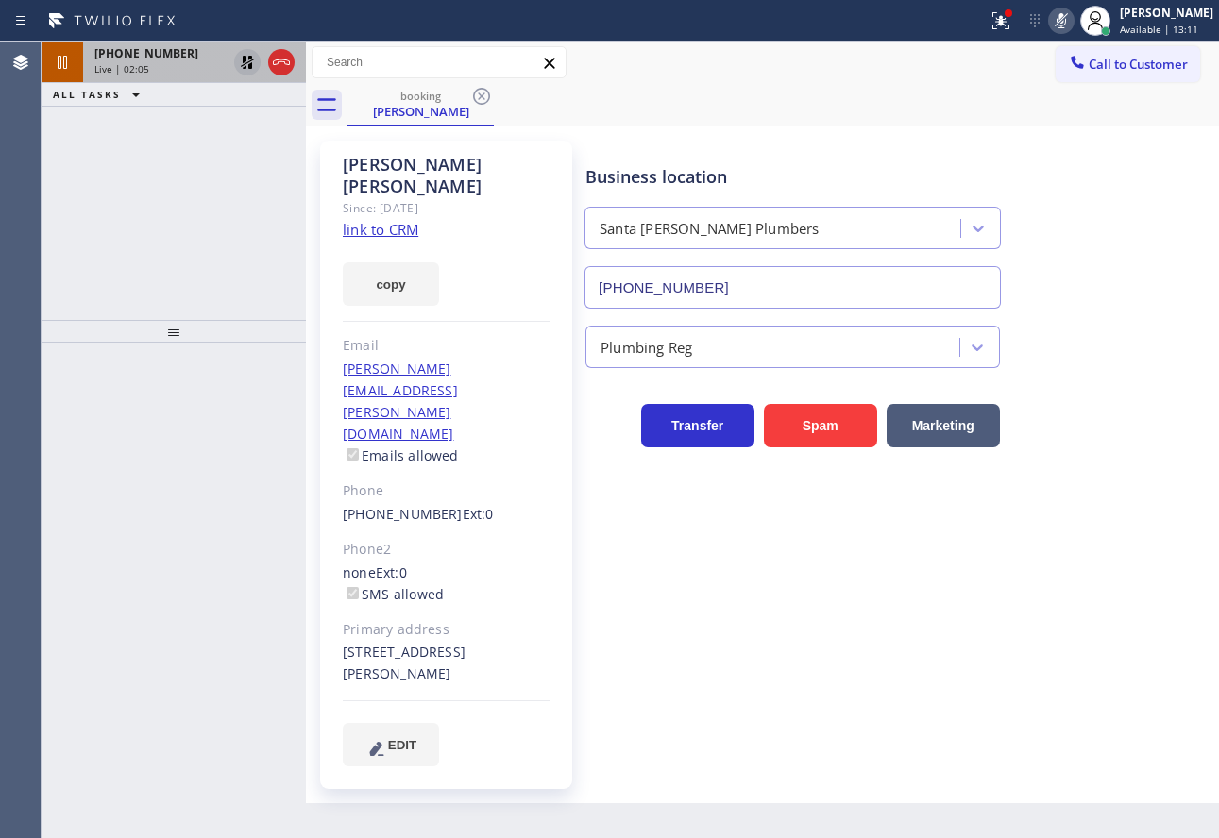
click at [169, 76] on div "[PHONE_NUMBER] Live | 02:05" at bounding box center [156, 63] width 147 height 42
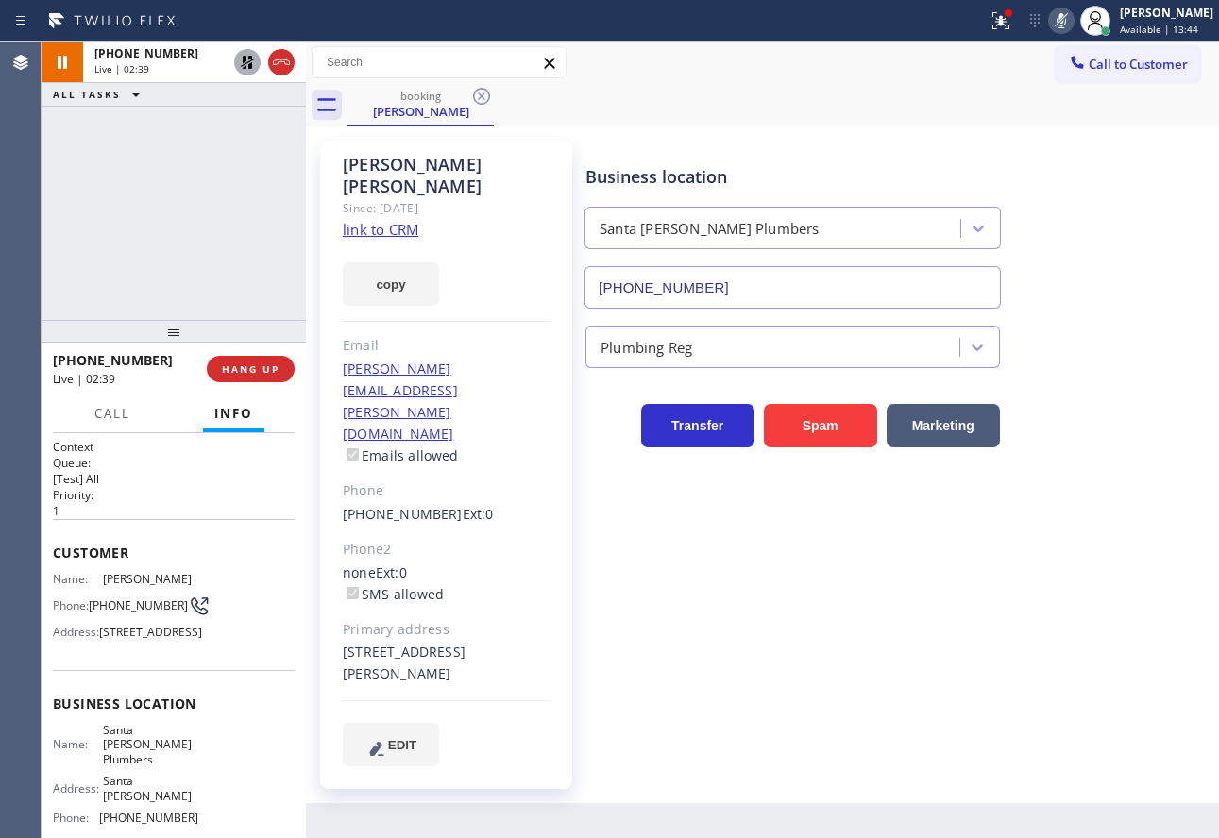
click at [1066, 25] on icon at bounding box center [1061, 20] width 9 height 15
click at [250, 70] on icon at bounding box center [247, 62] width 23 height 23
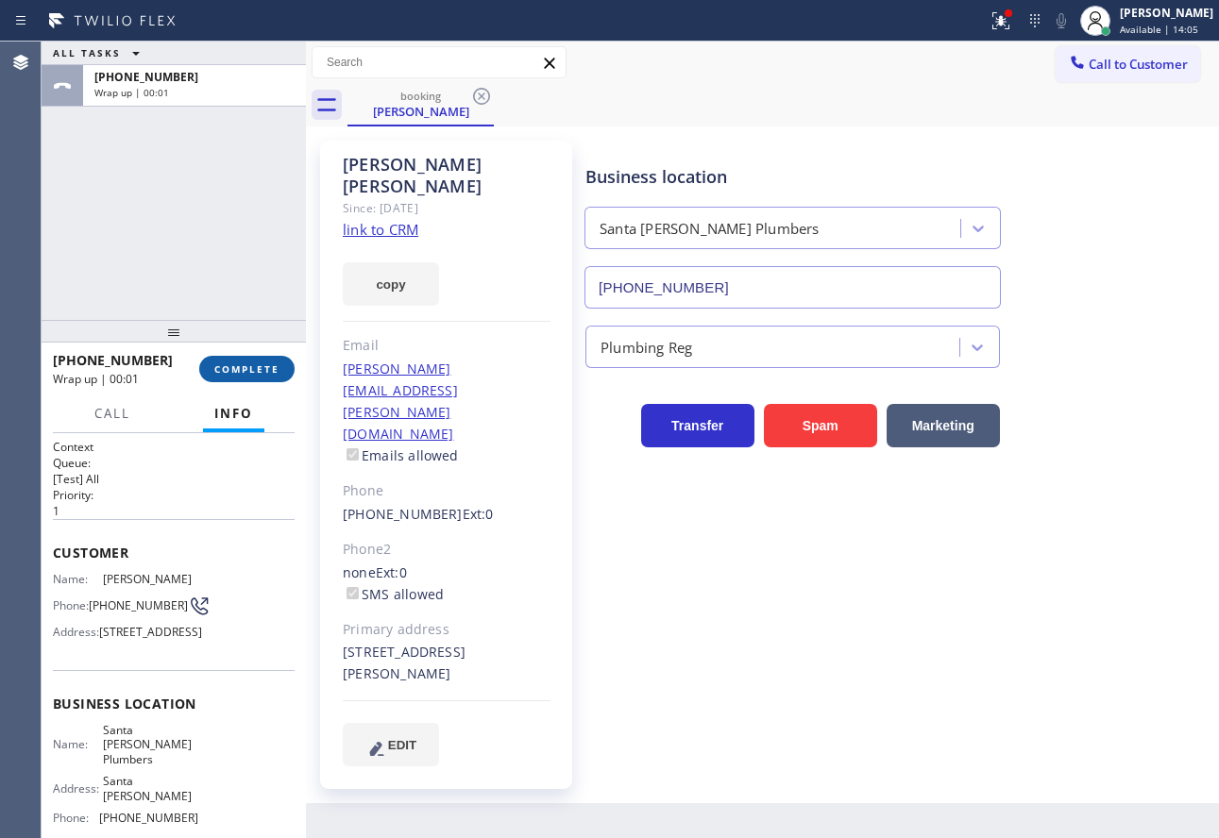
click at [261, 375] on span "COMPLETE" at bounding box center [246, 369] width 65 height 13
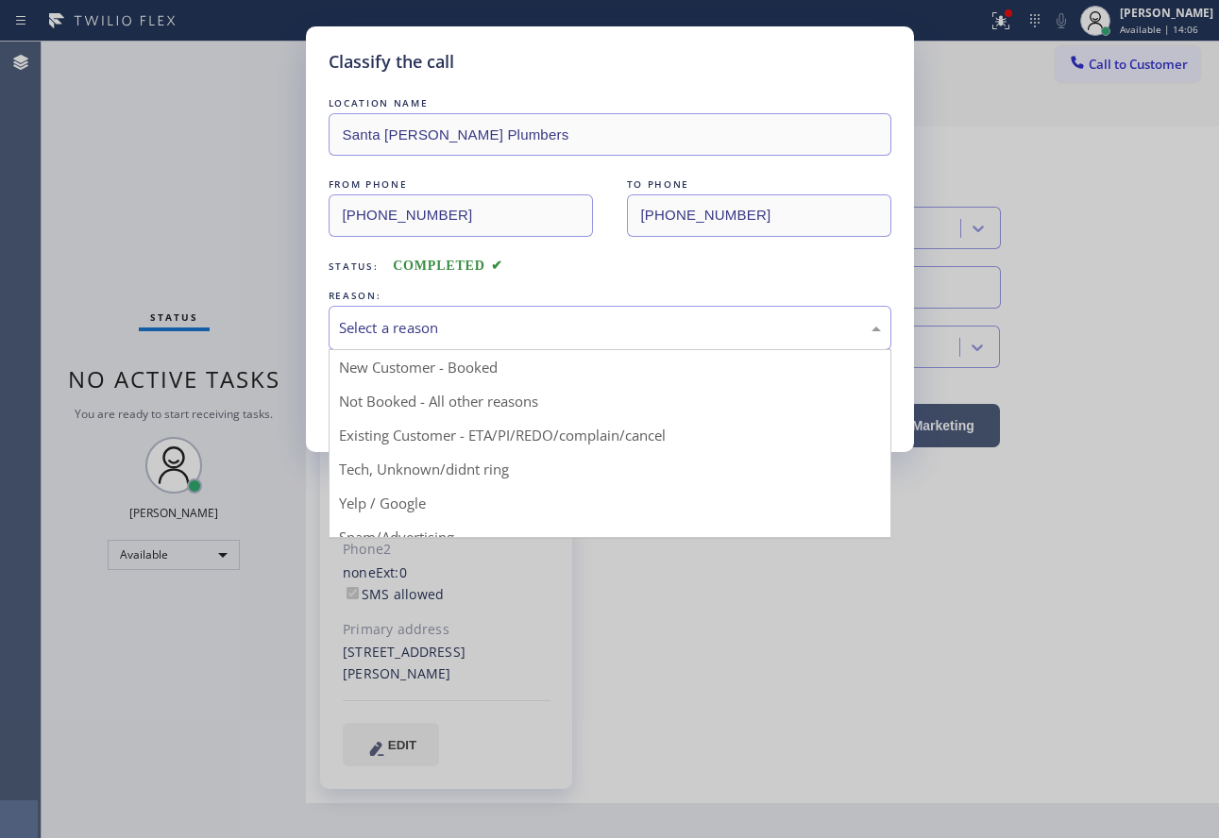
click at [420, 339] on div "Select a reason" at bounding box center [610, 328] width 563 height 44
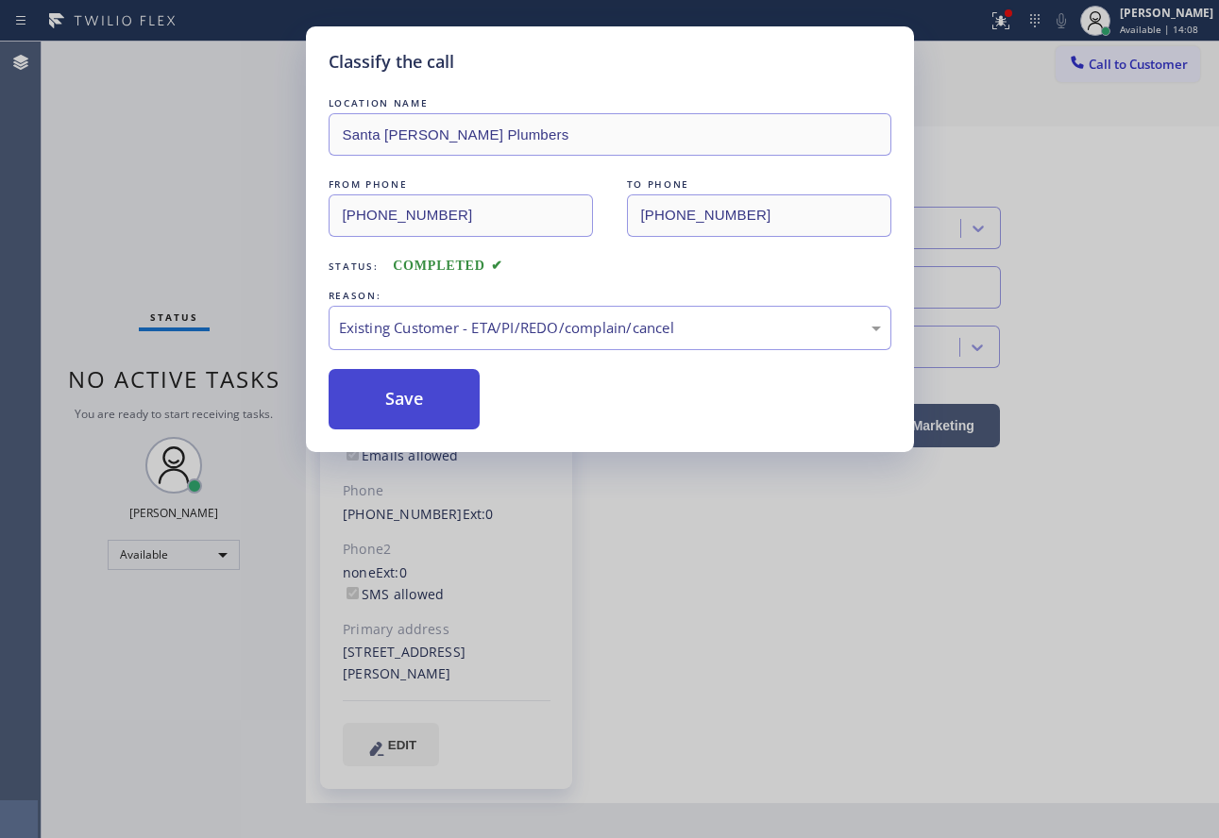
click at [443, 403] on button "Save" at bounding box center [405, 399] width 152 height 60
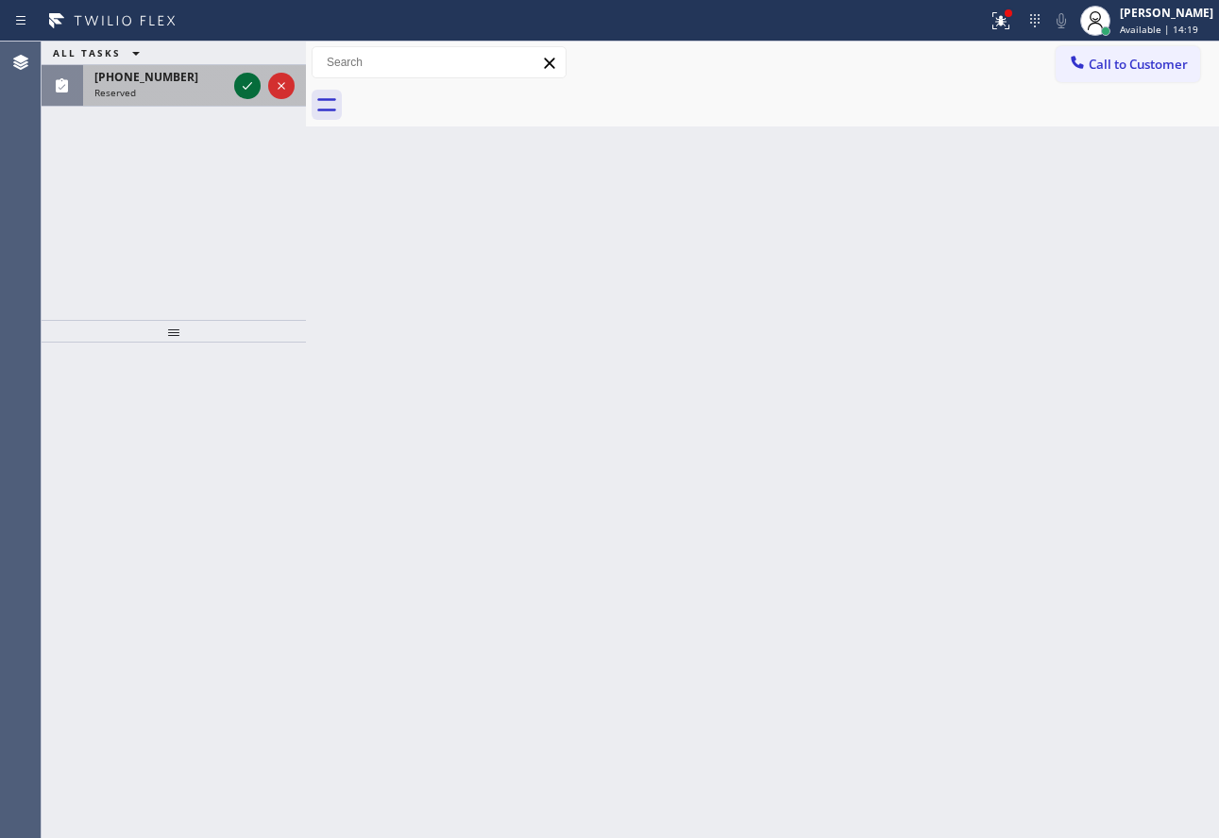
click at [247, 86] on icon at bounding box center [247, 86] width 23 height 23
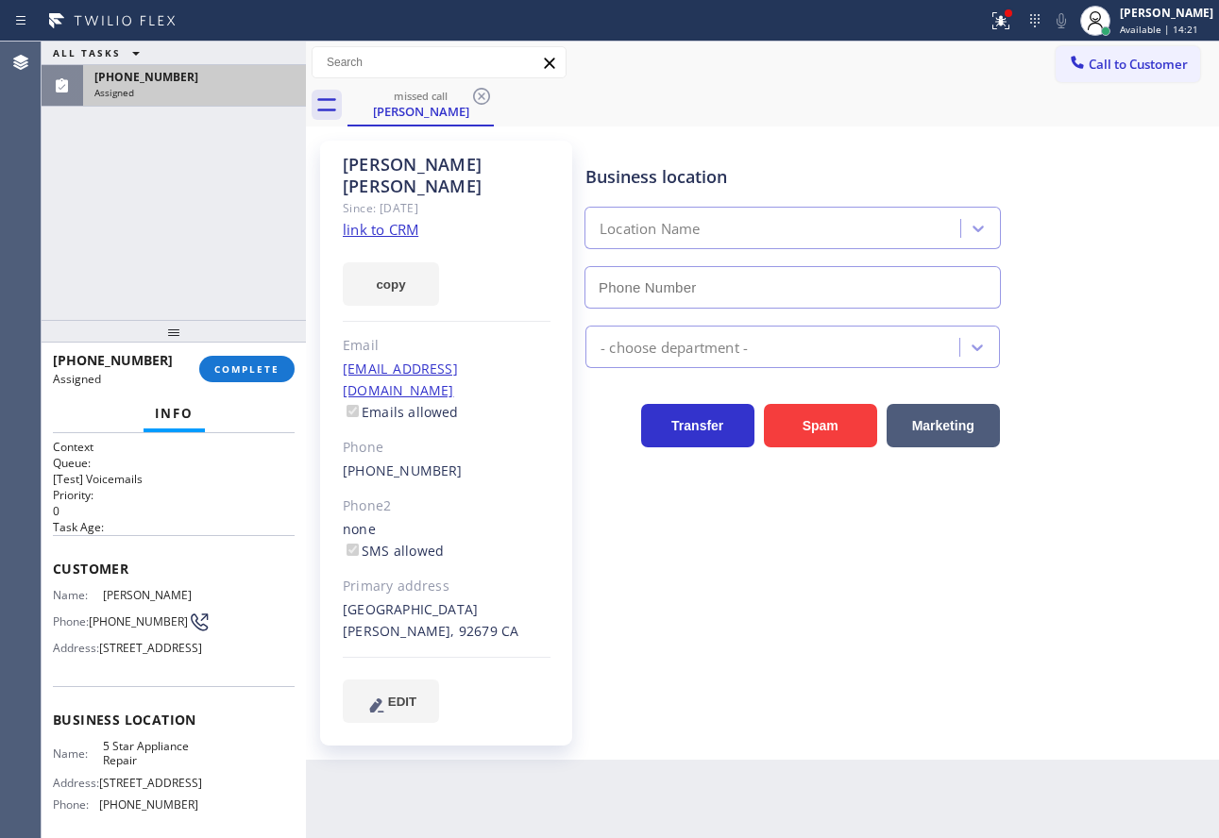
type input "[PHONE_NUMBER]"
click at [245, 375] on span "COMPLETE" at bounding box center [246, 369] width 65 height 13
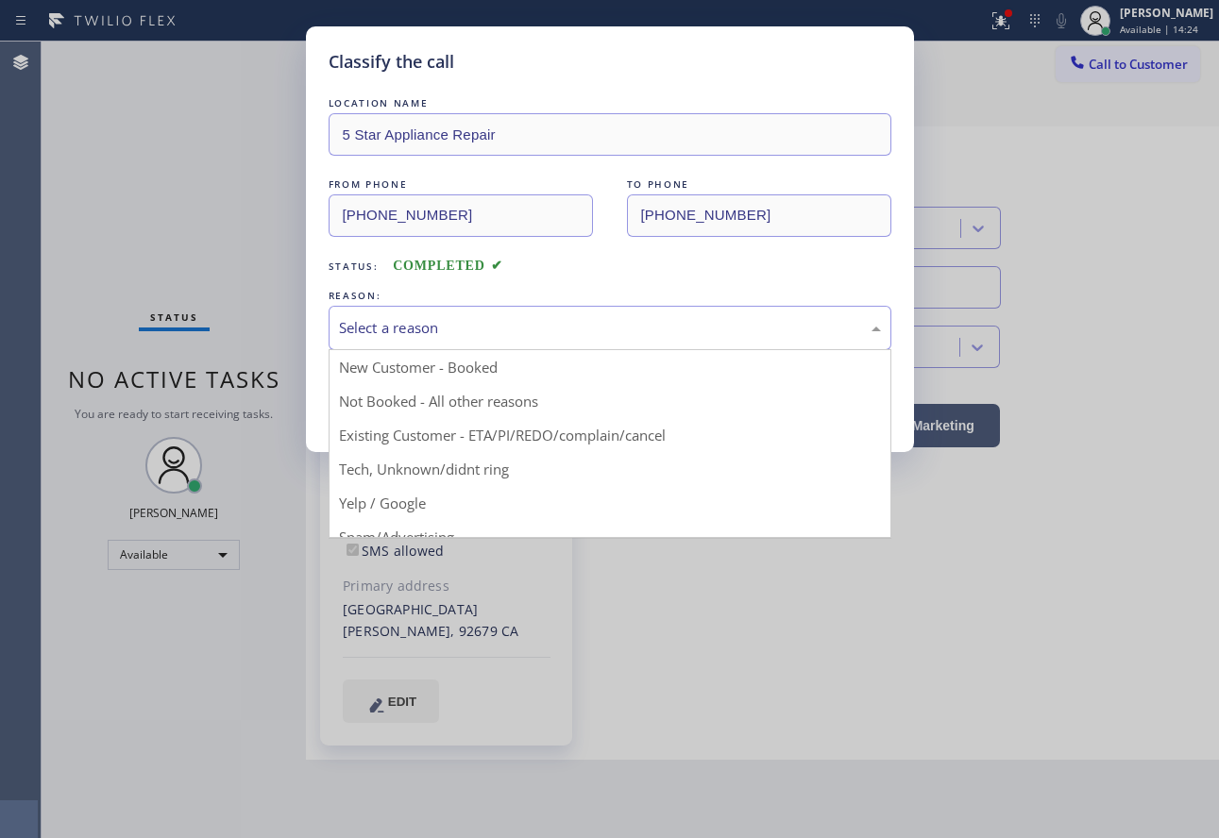
click at [454, 326] on div "Select a reason" at bounding box center [610, 328] width 542 height 22
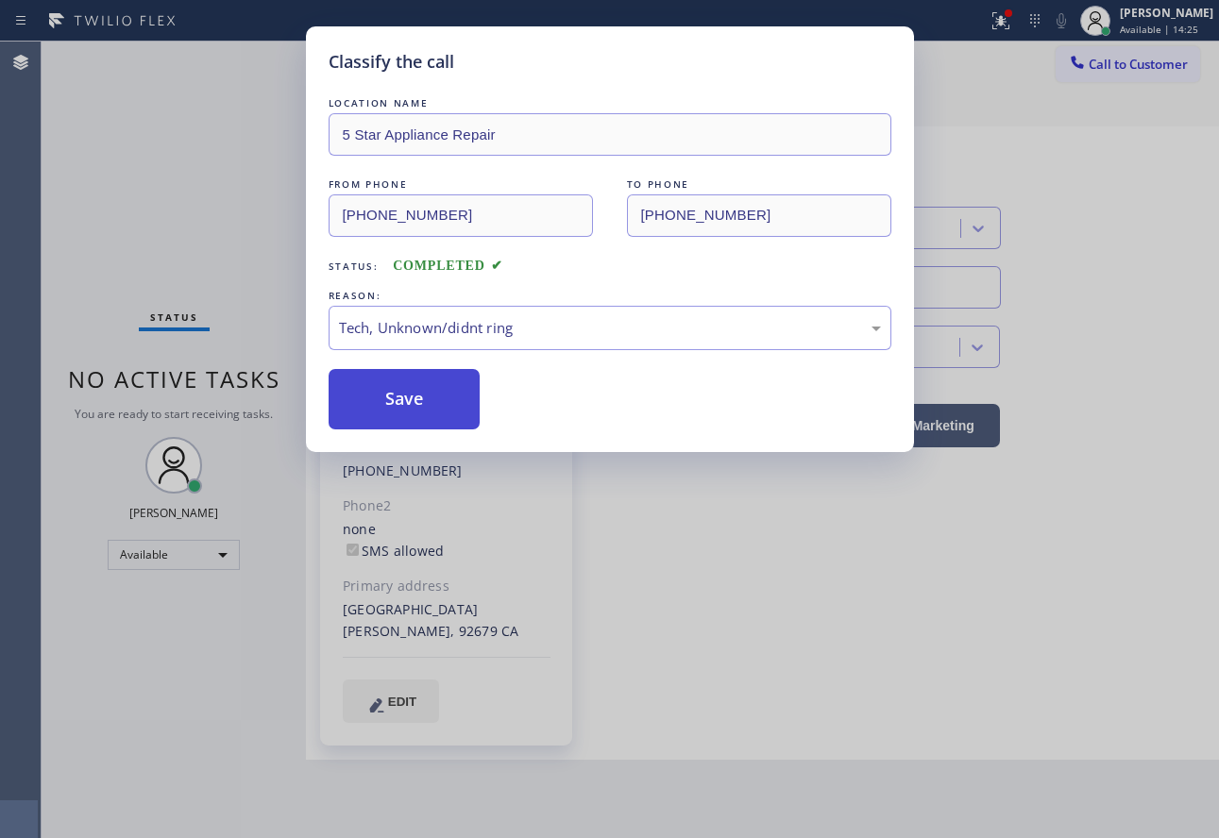
click at [382, 406] on button "Save" at bounding box center [405, 399] width 152 height 60
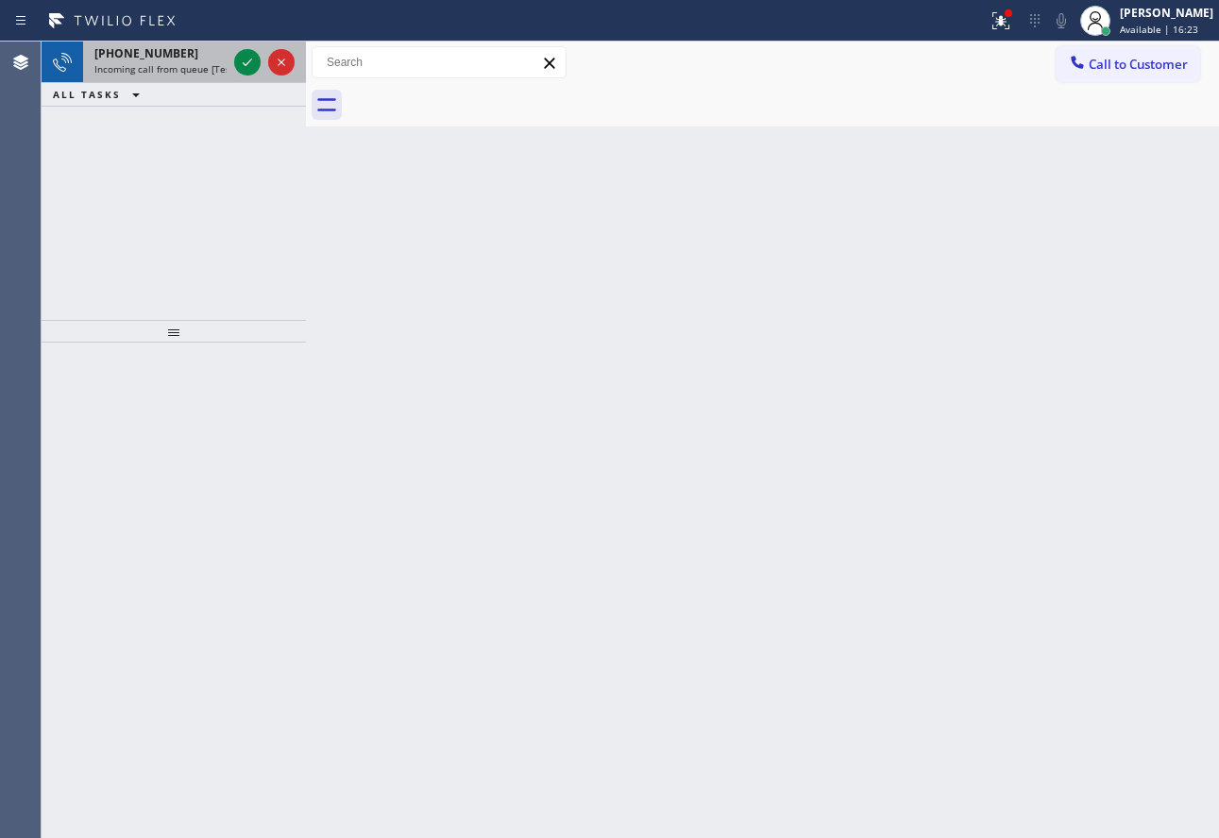
click at [152, 82] on div "[PHONE_NUMBER] Incoming call from queue [Test] All" at bounding box center [174, 63] width 264 height 42
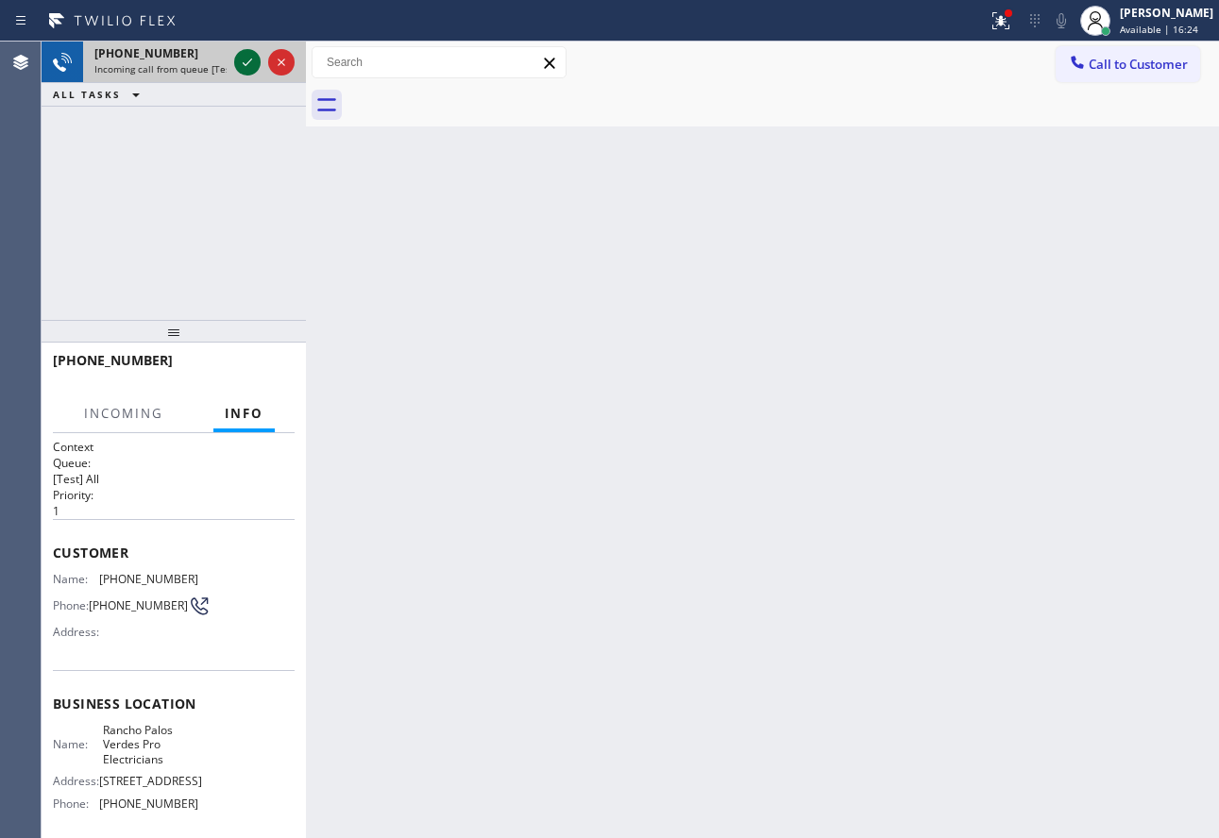
click at [256, 60] on icon at bounding box center [247, 62] width 23 height 23
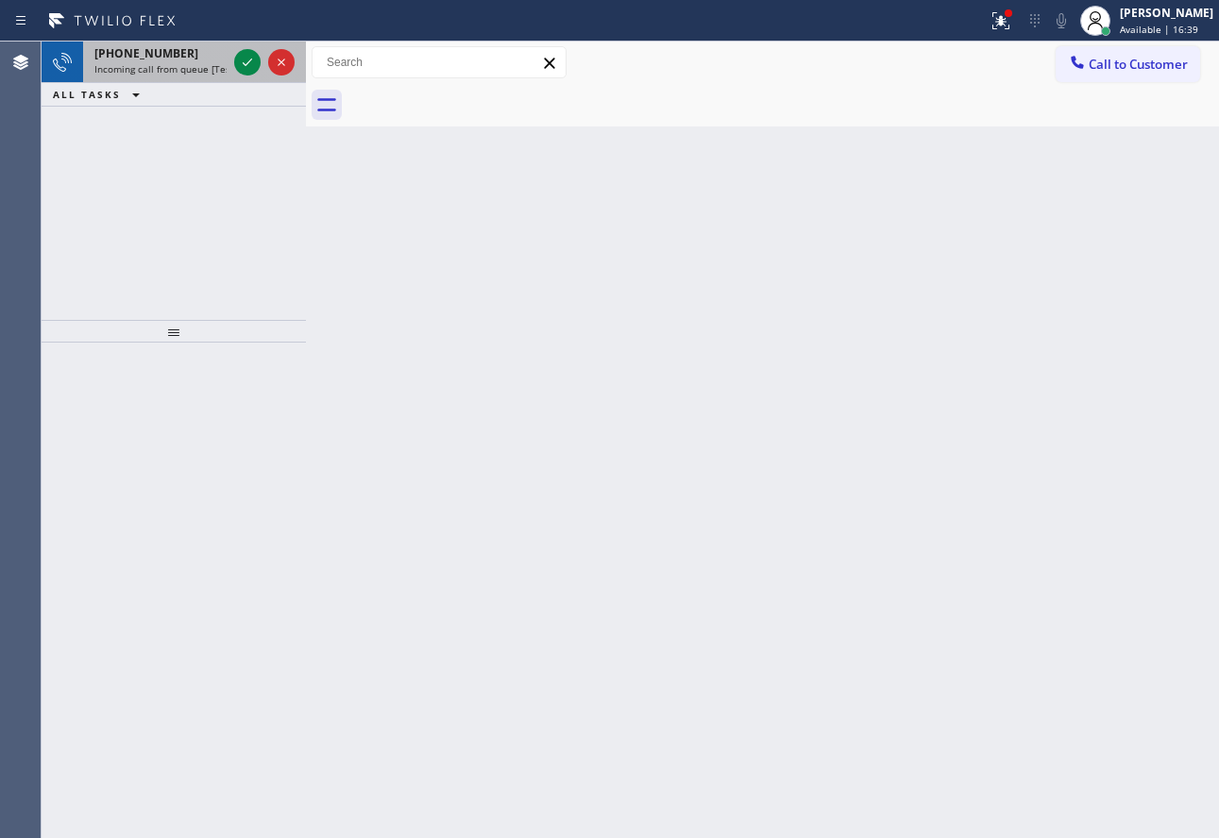
click at [146, 43] on div "[PHONE_NUMBER] Incoming call from queue [Test] All" at bounding box center [156, 63] width 147 height 42
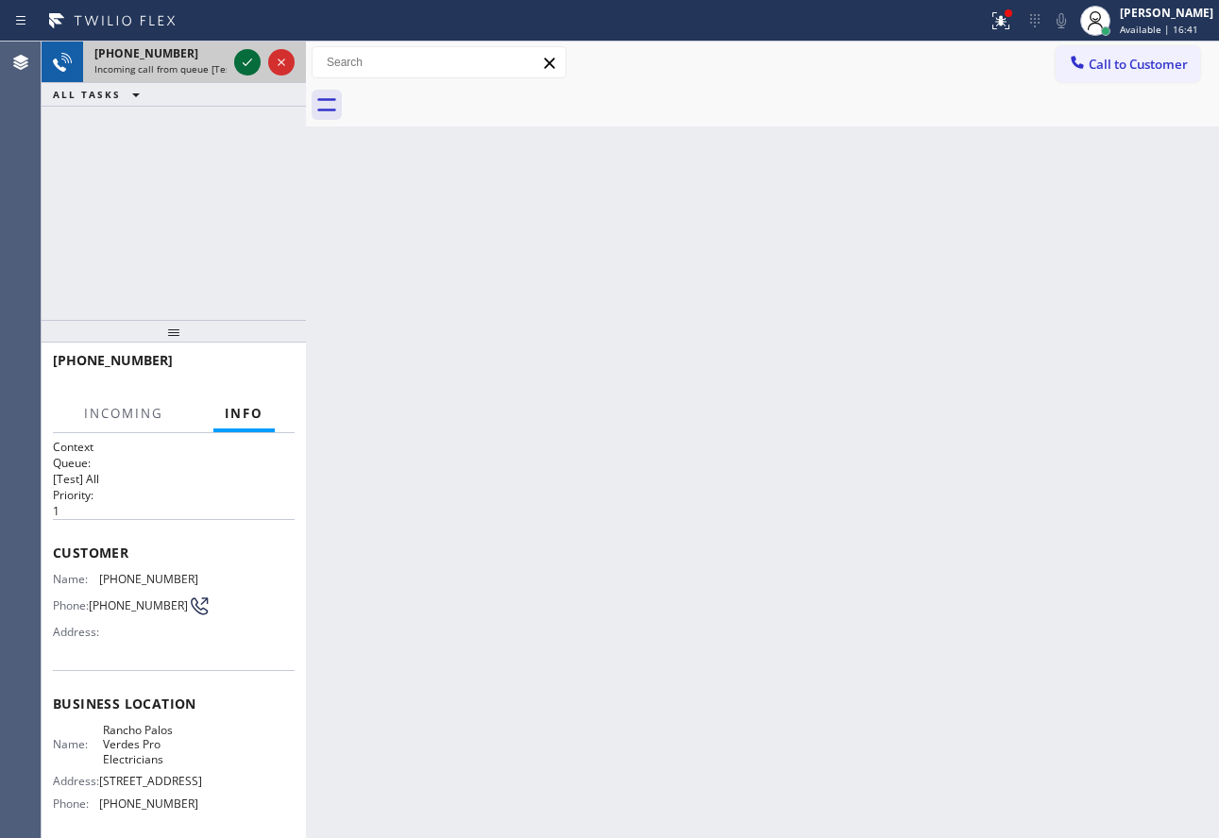
click at [253, 74] on button at bounding box center [247, 62] width 26 height 26
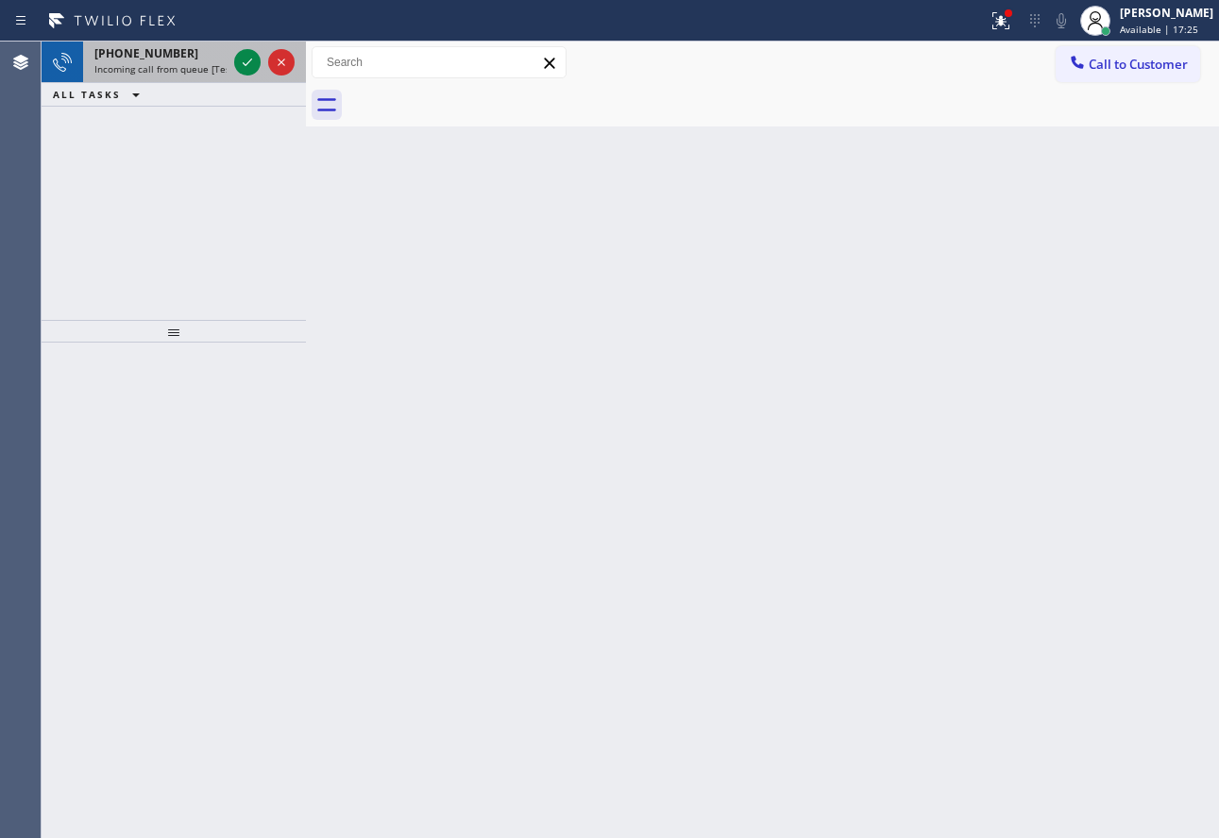
click at [202, 75] on span "Incoming call from queue [Test] All" at bounding box center [172, 68] width 157 height 13
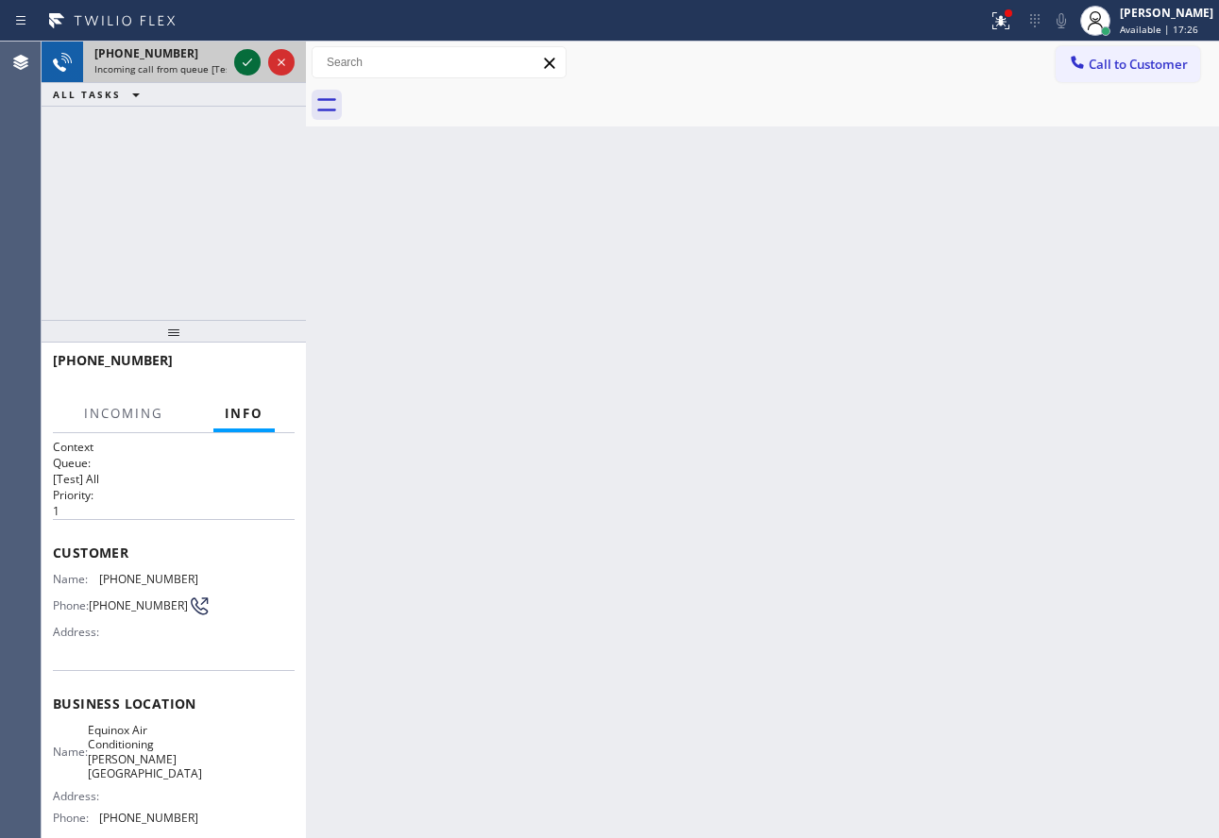
click at [250, 53] on icon at bounding box center [247, 62] width 23 height 23
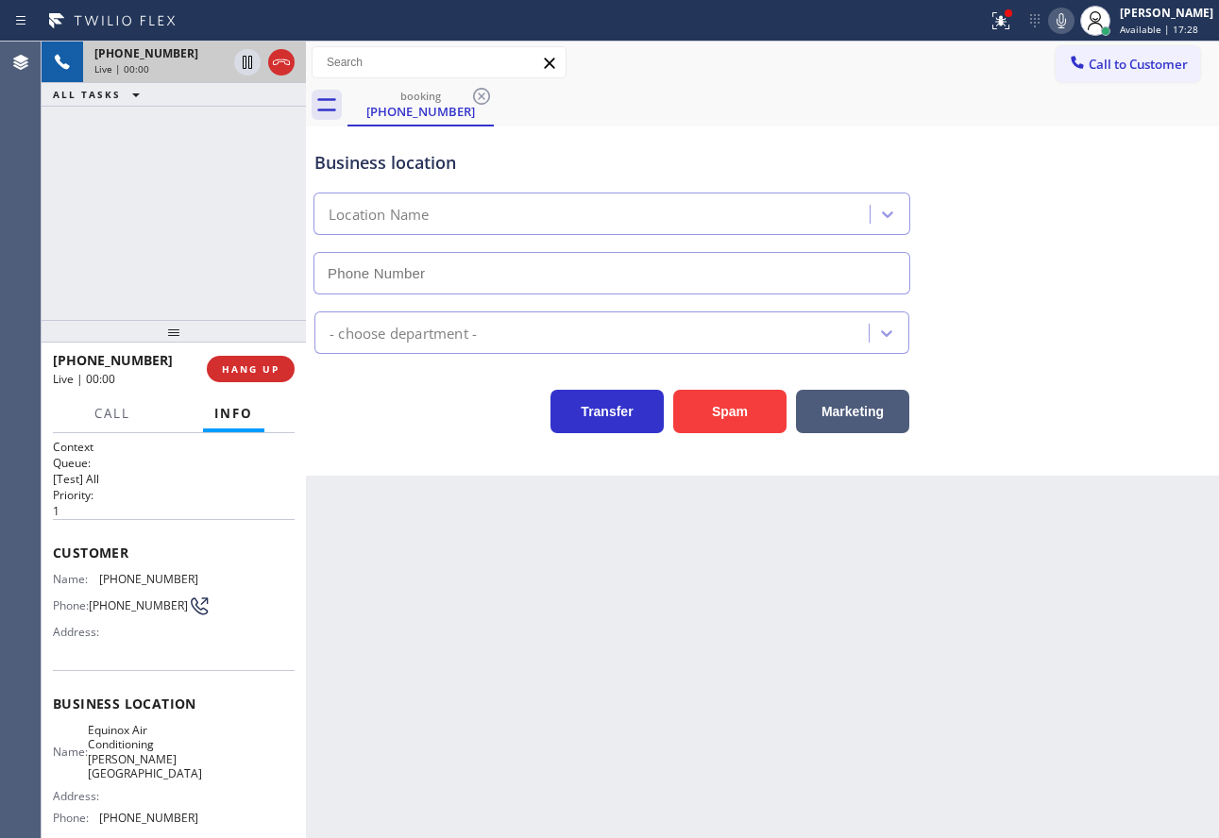
type input "[PHONE_NUMBER]"
click at [242, 359] on button "HANG UP" at bounding box center [251, 369] width 88 height 26
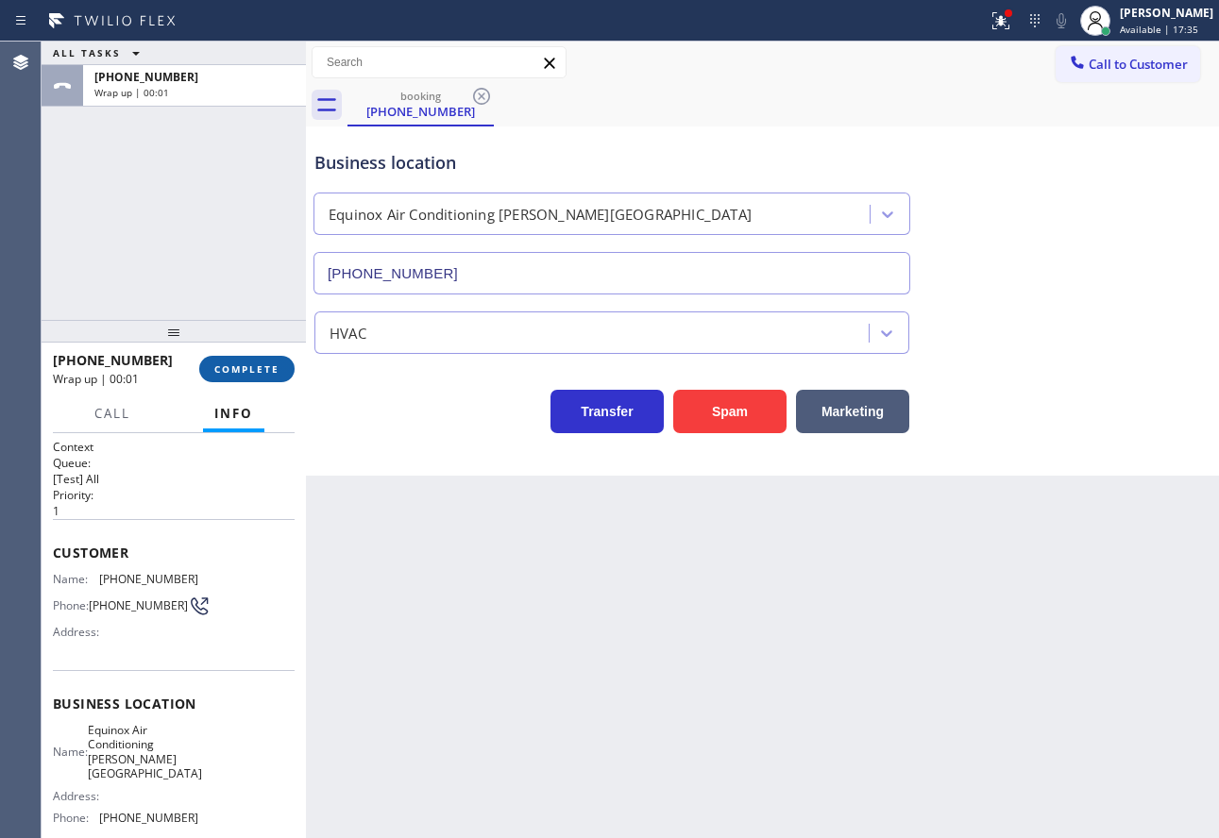
click at [248, 374] on span "COMPLETE" at bounding box center [246, 369] width 65 height 13
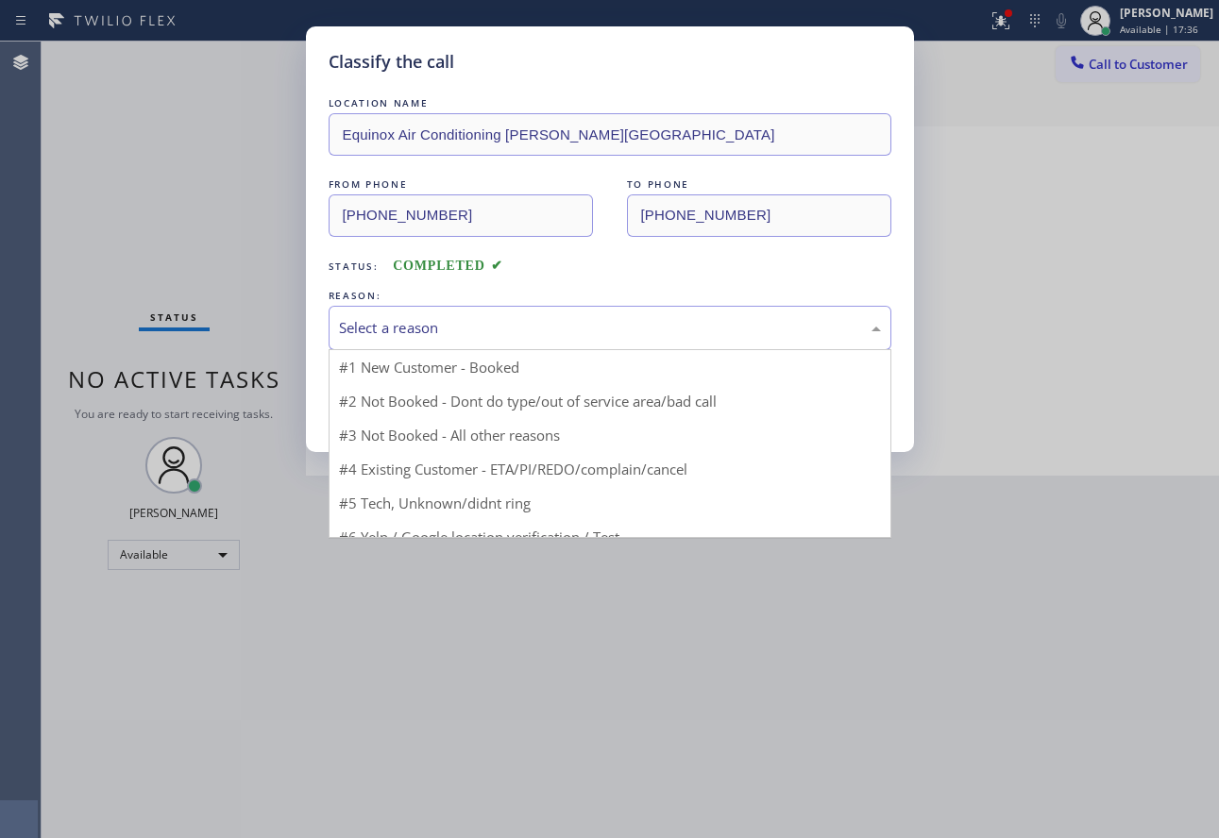
click at [558, 318] on div "Select a reason" at bounding box center [610, 328] width 542 height 22
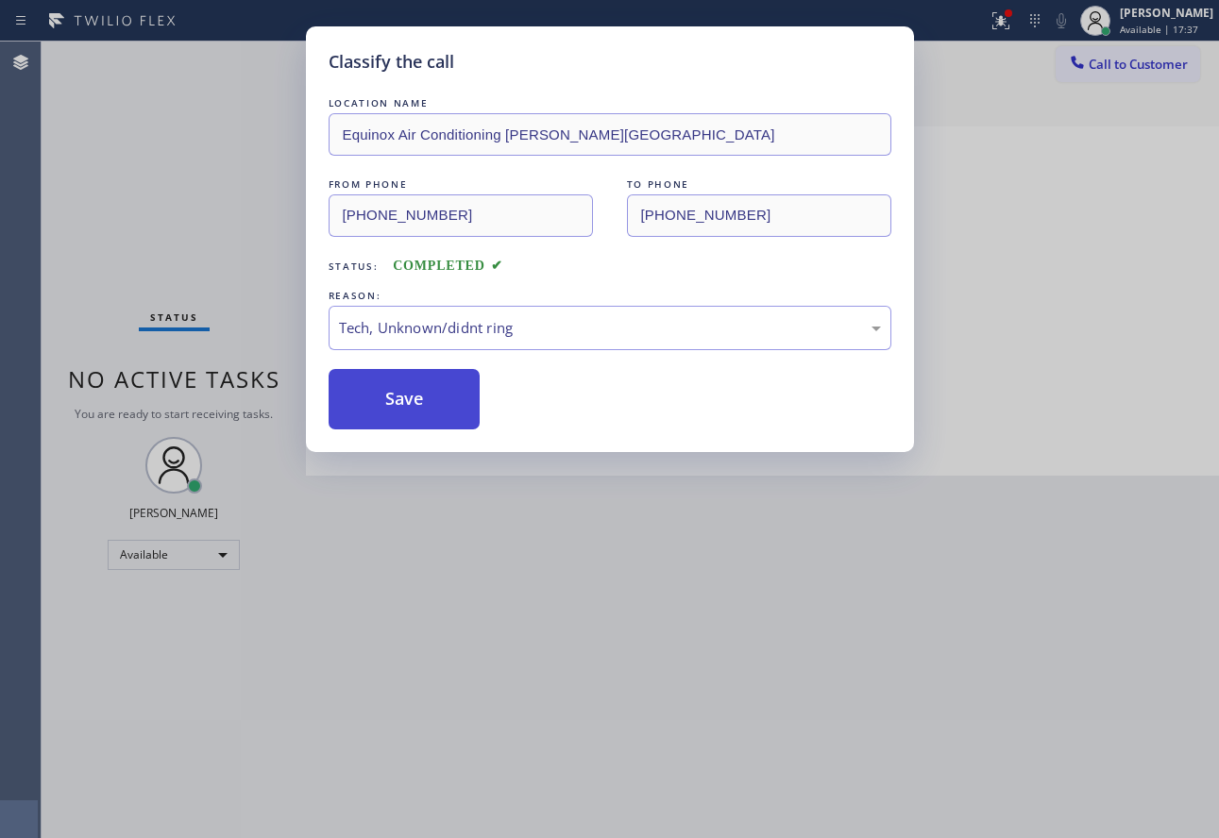
click at [398, 393] on button "Save" at bounding box center [405, 399] width 152 height 60
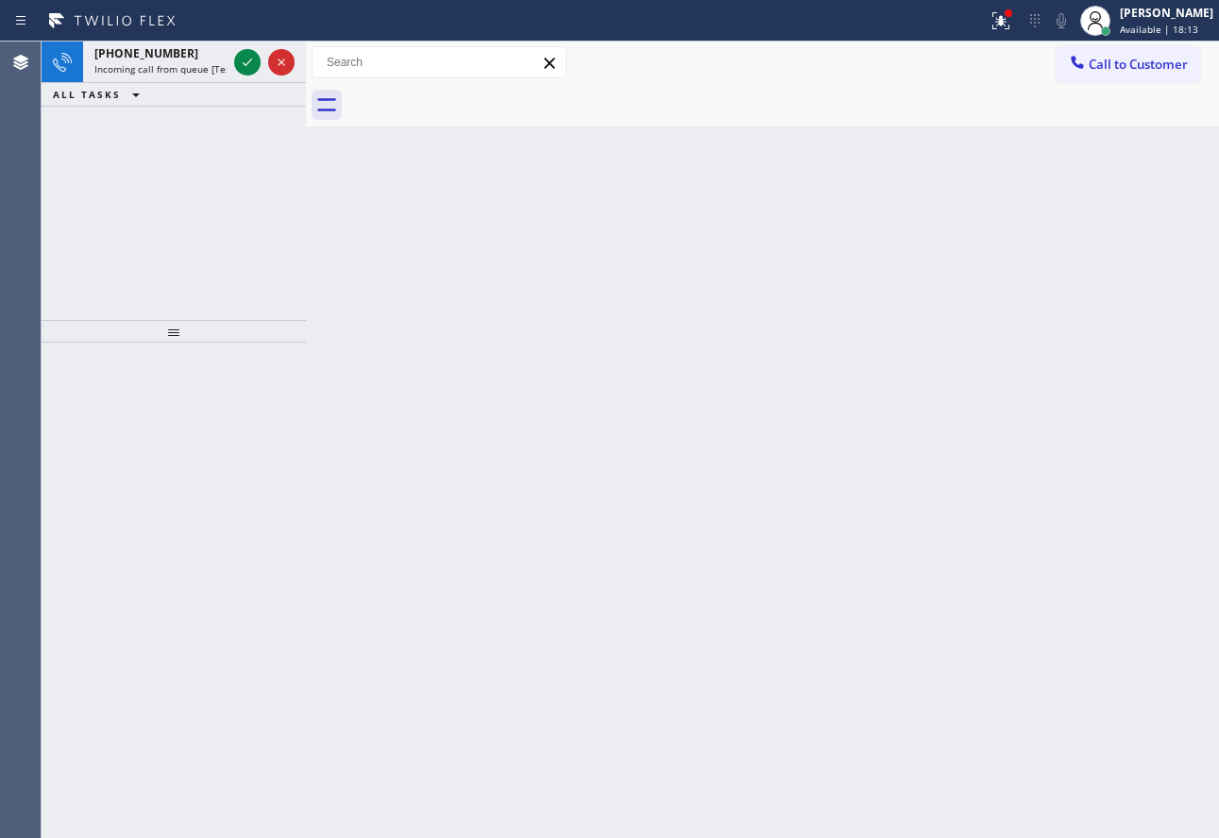
click at [251, 57] on icon at bounding box center [247, 62] width 23 height 23
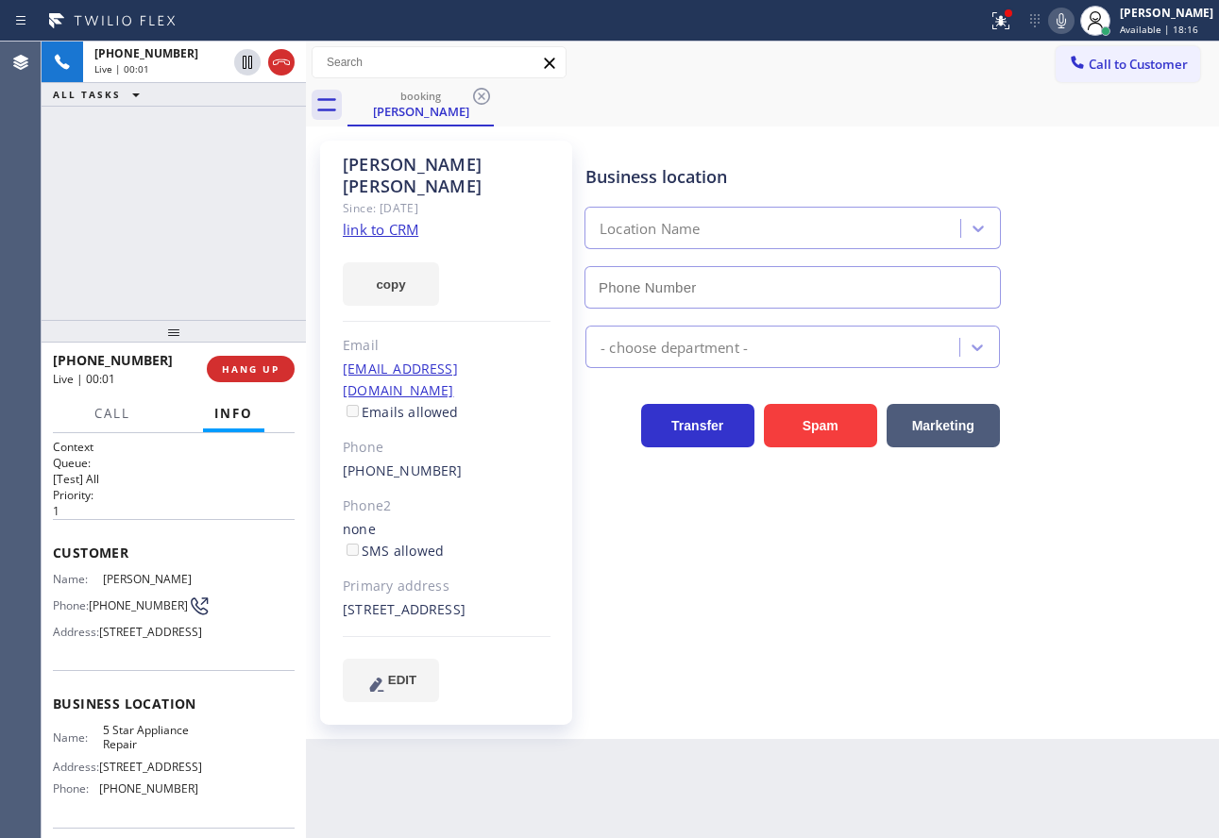
type input "[PHONE_NUMBER]"
click at [397, 220] on link "link to CRM" at bounding box center [381, 229] width 76 height 19
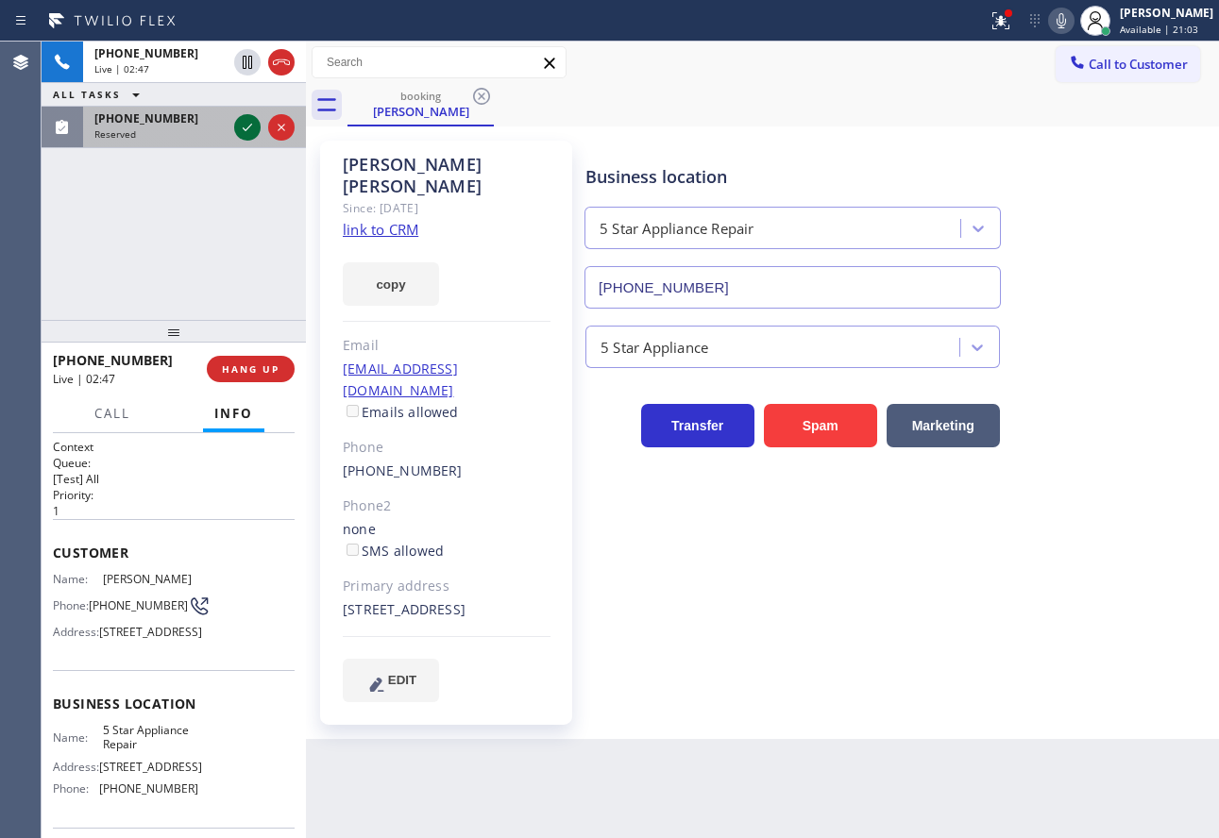
click at [240, 136] on icon at bounding box center [247, 127] width 23 height 23
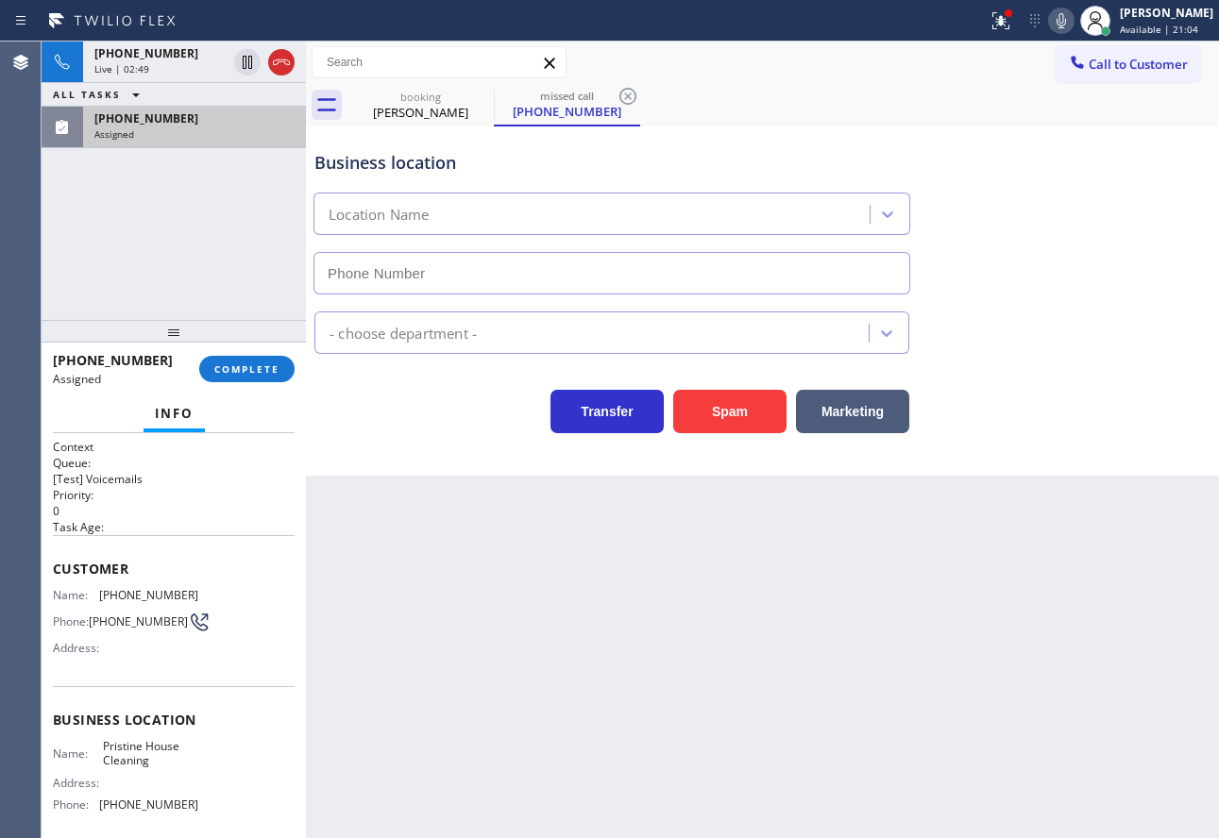
type input "[PHONE_NUMBER]"
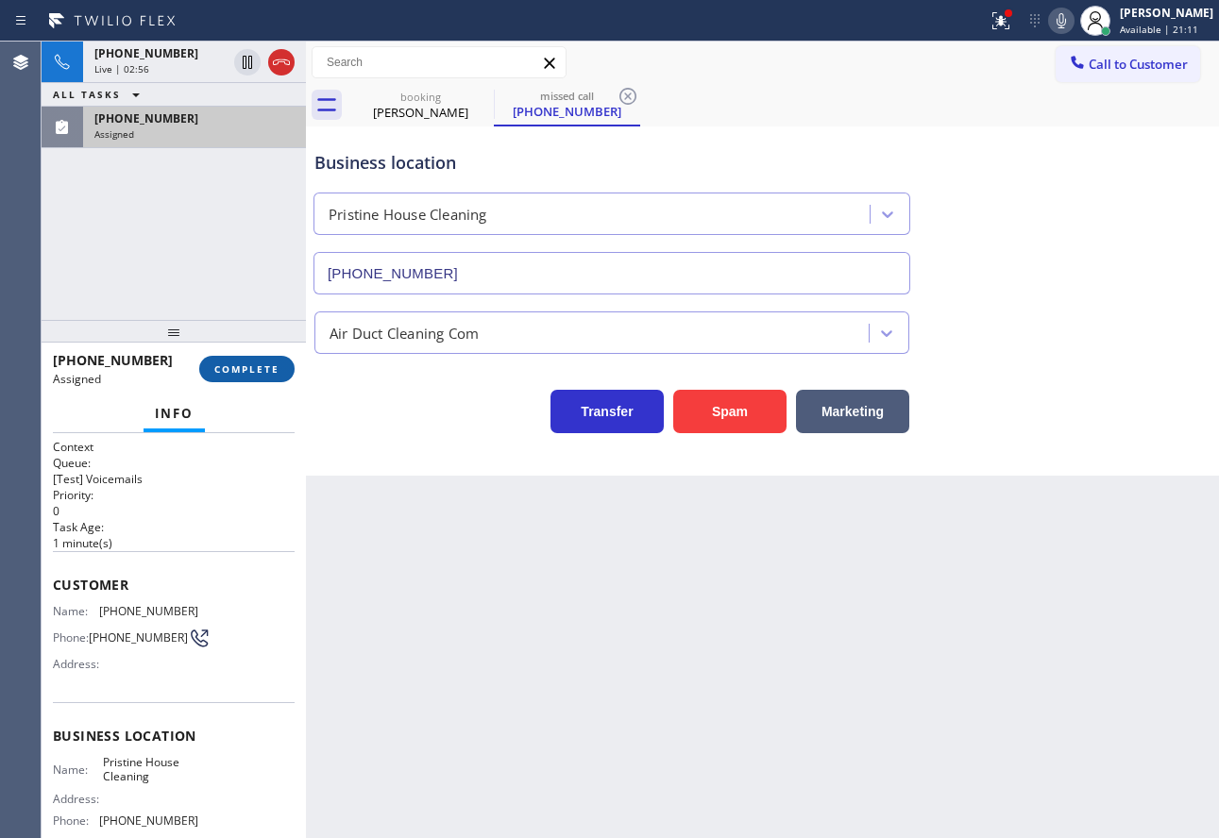
click at [237, 375] on span "COMPLETE" at bounding box center [246, 369] width 65 height 13
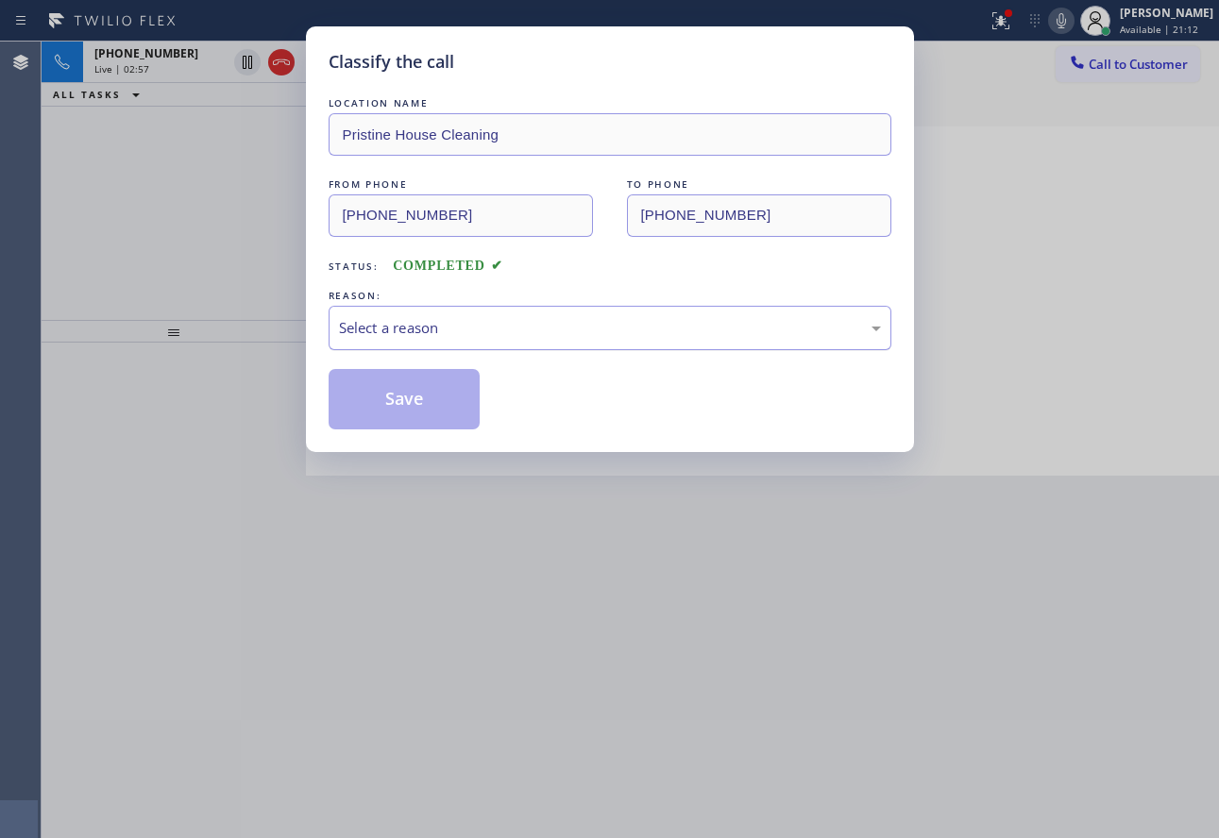
click at [460, 329] on div "Select a reason" at bounding box center [610, 328] width 542 height 22
click at [411, 400] on button "Save" at bounding box center [405, 399] width 152 height 60
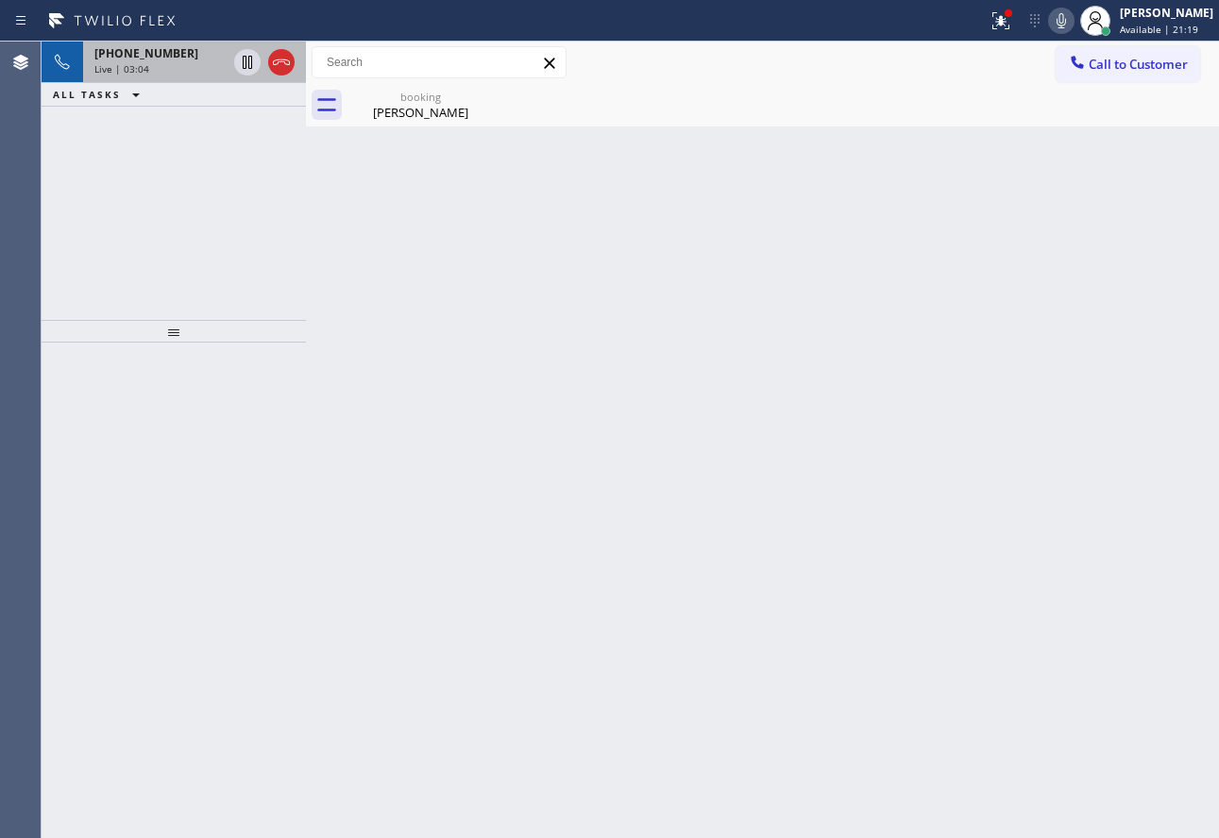
click at [166, 65] on div "Live | 03:04" at bounding box center [160, 68] width 132 height 13
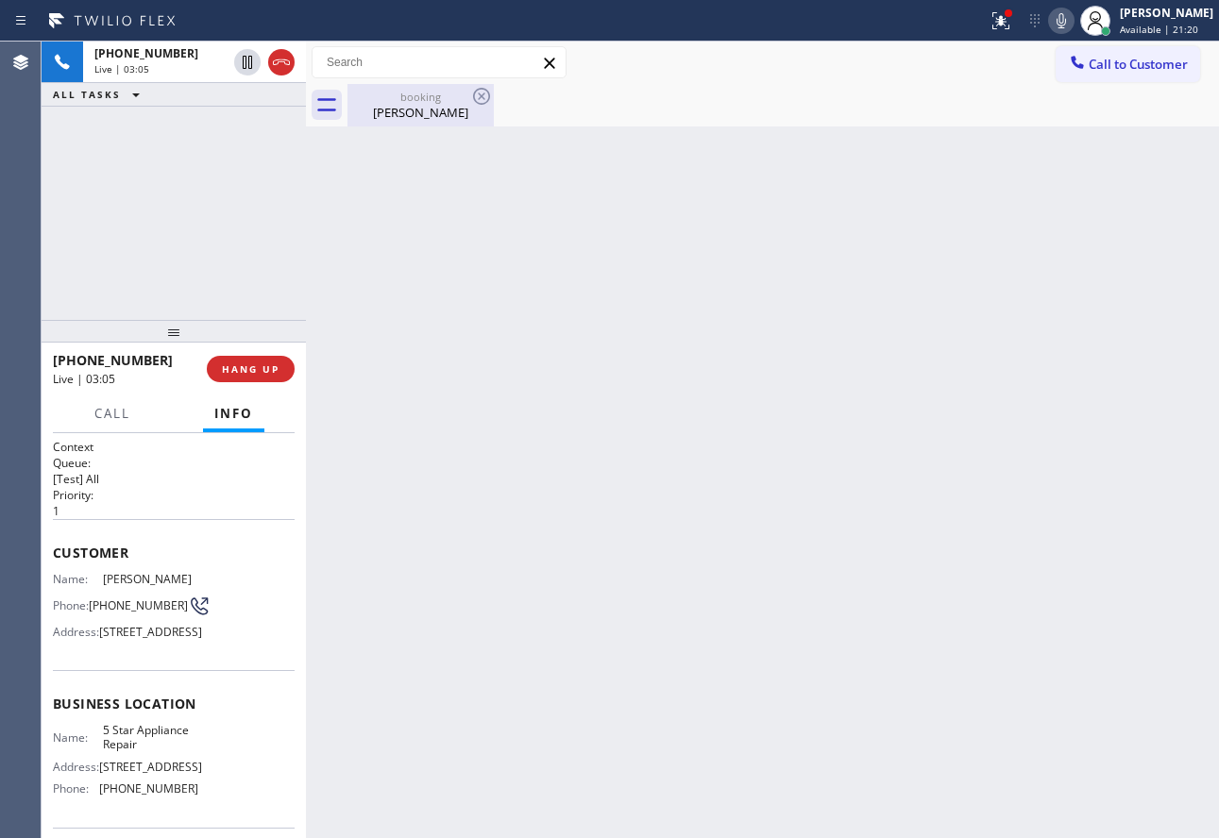
click at [416, 112] on div "[PERSON_NAME]" at bounding box center [420, 112] width 143 height 17
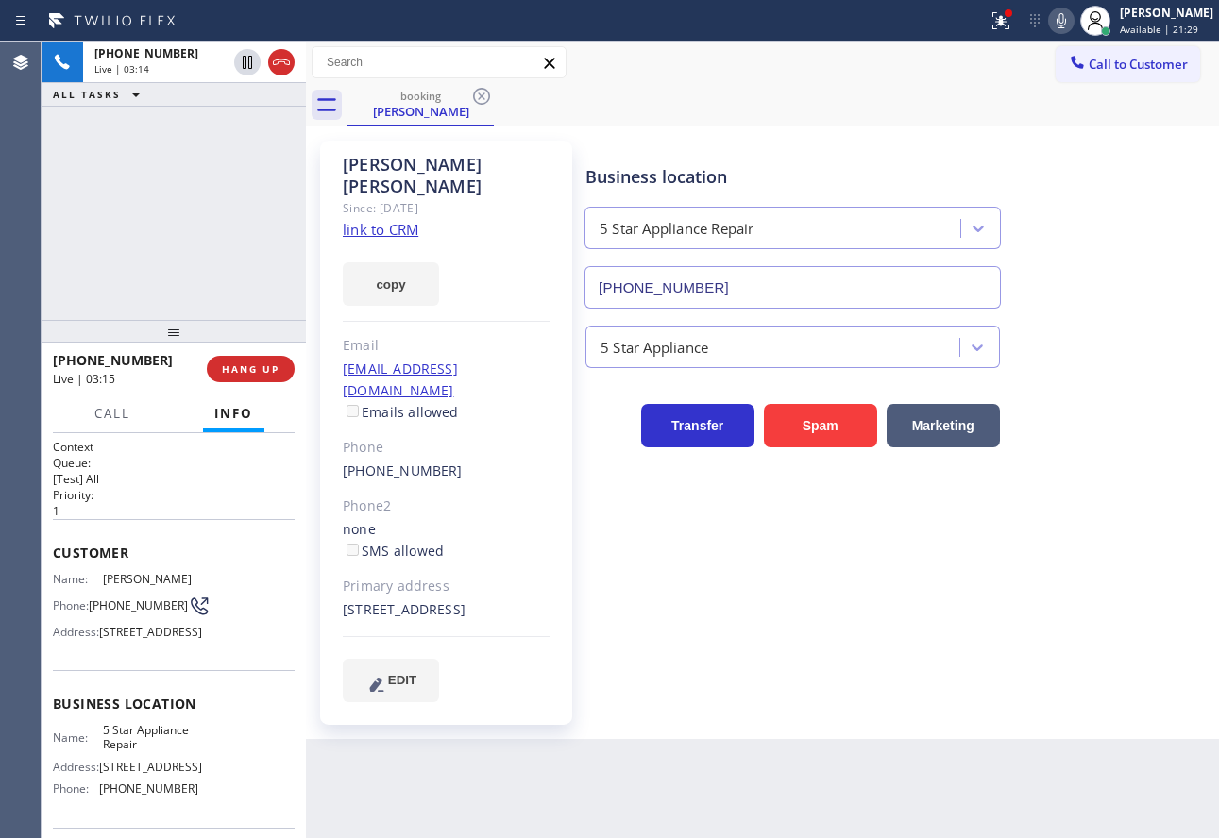
click at [1073, 14] on icon at bounding box center [1061, 20] width 23 height 23
click at [248, 65] on icon at bounding box center [247, 62] width 9 height 13
click at [1073, 23] on icon at bounding box center [1061, 20] width 23 height 23
click at [249, 64] on icon at bounding box center [247, 62] width 13 height 13
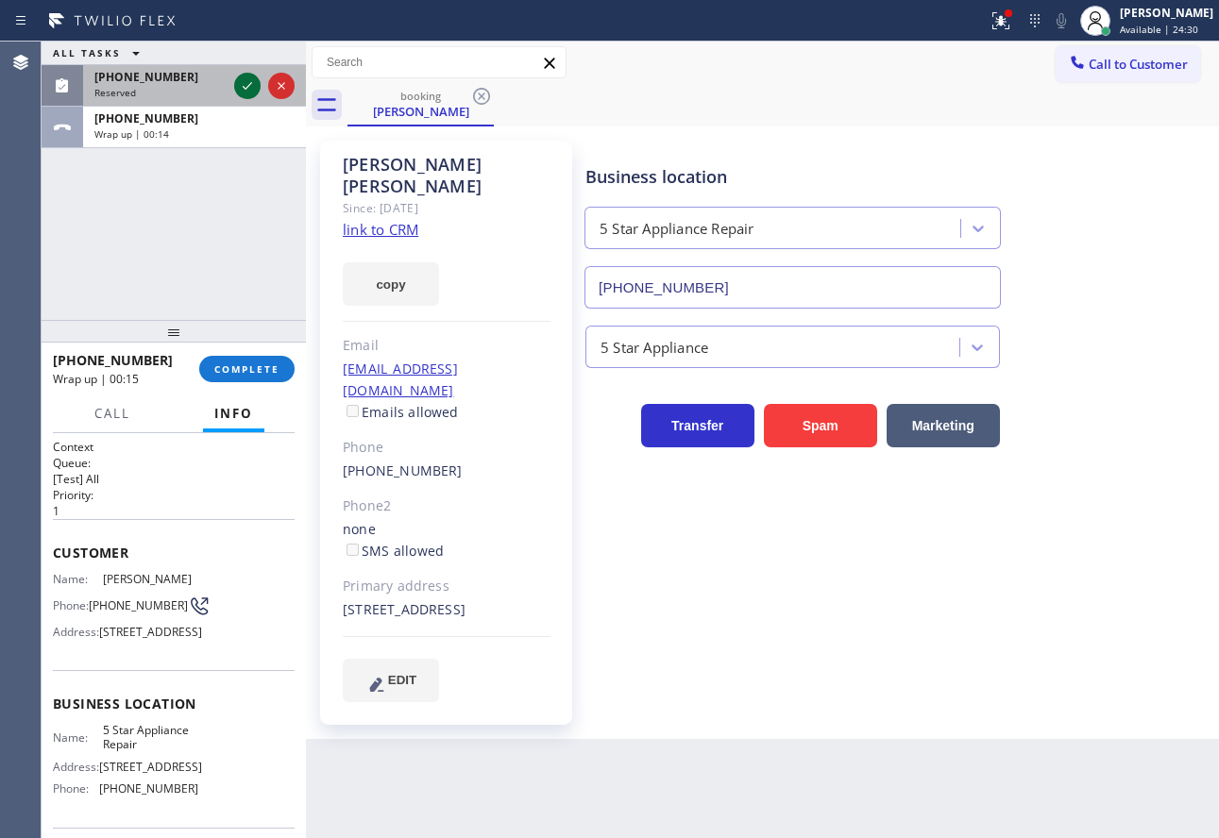
click at [249, 89] on icon at bounding box center [247, 86] width 23 height 23
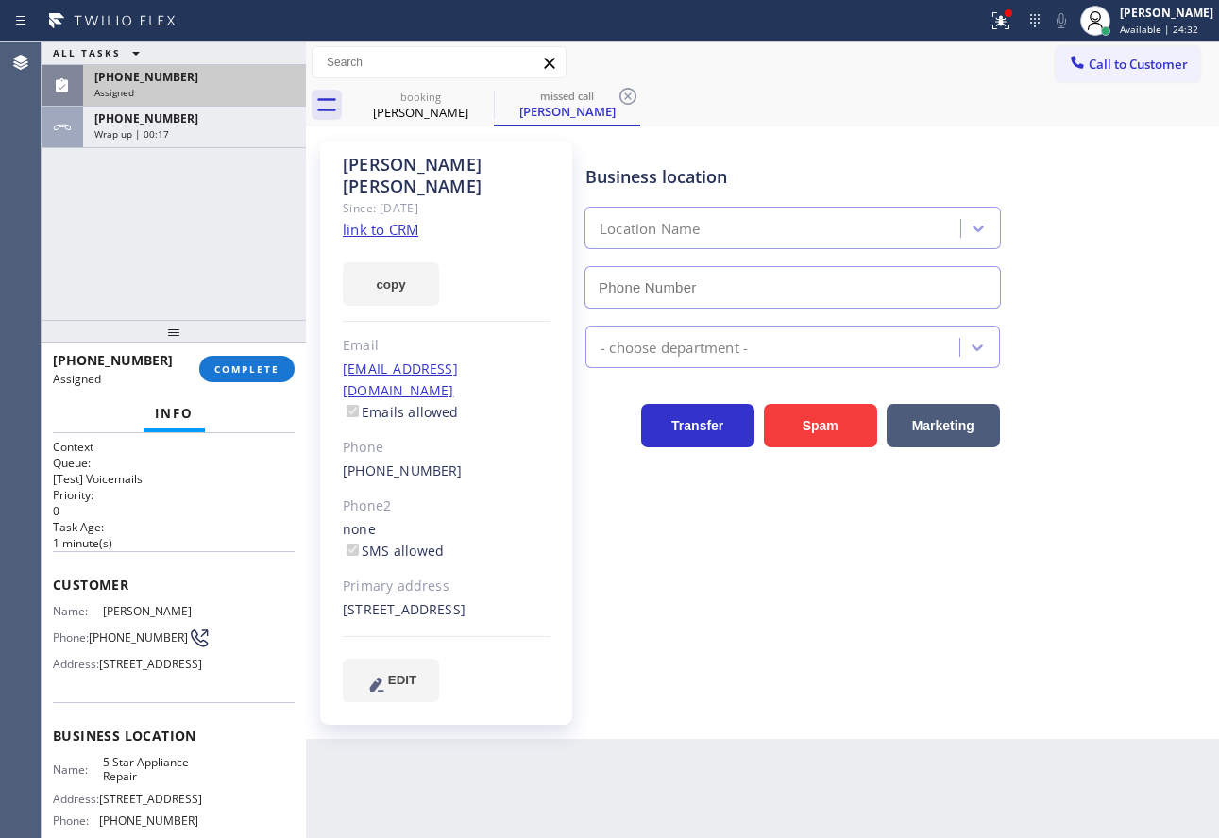
type input "[PHONE_NUMBER]"
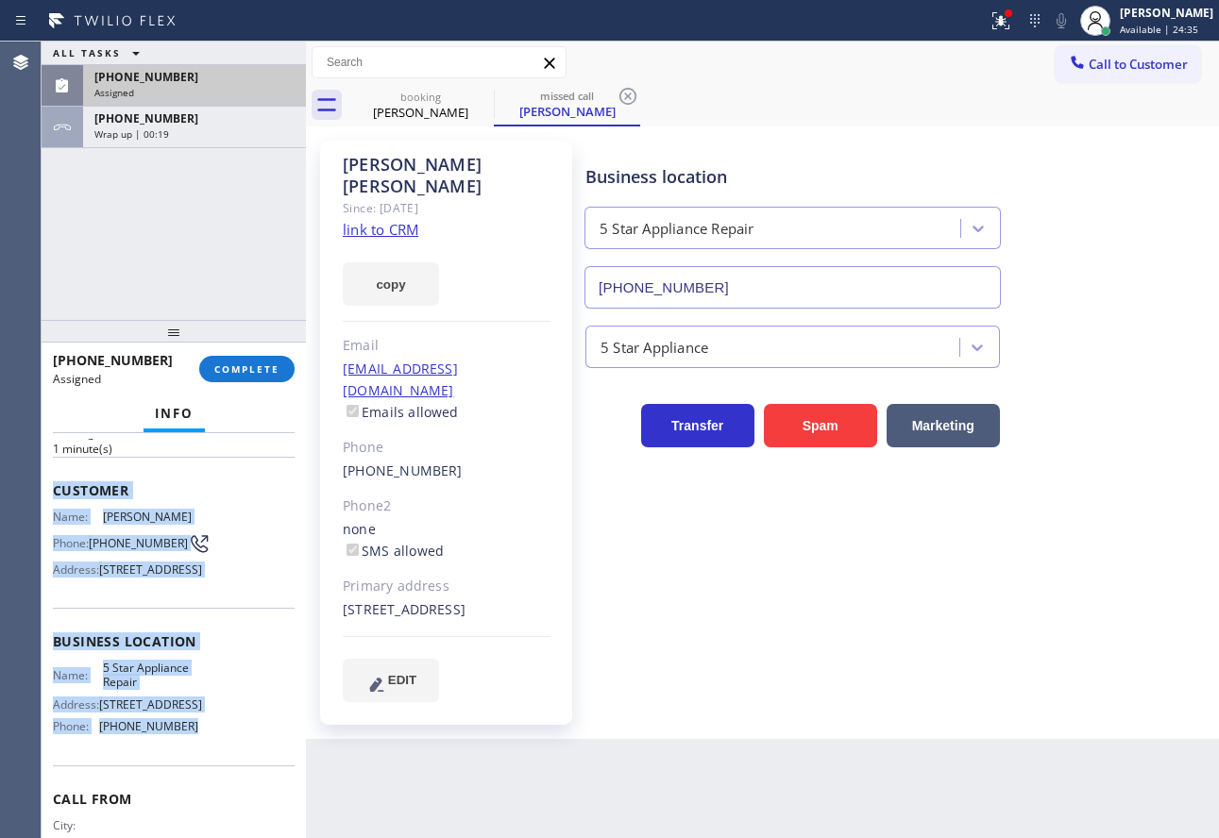
drag, startPoint x: 188, startPoint y: 757, endPoint x: 51, endPoint y: 491, distance: 299.4
click at [51, 491] on div "Context Queue: [Test] Voicemails Priority: 0 Task Age: [DEMOGRAPHIC_DATA] minut…" at bounding box center [174, 635] width 264 height 405
copy div "Customer Name: [PERSON_NAME] Phone: [PHONE_NUMBER] Address: [STREET_ADDRESS] Bu…"
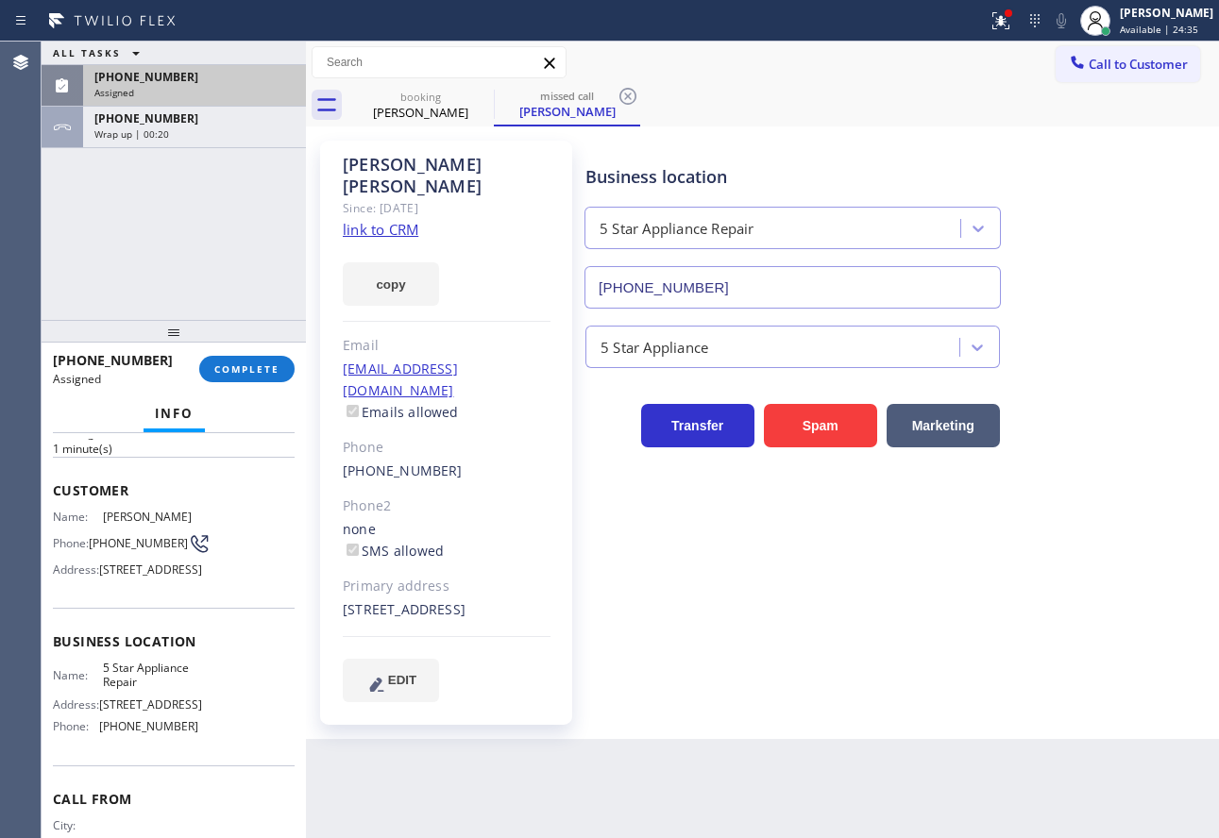
click at [253, 383] on div "[PHONE_NUMBER] Assigned COMPLETE" at bounding box center [174, 369] width 242 height 49
click at [287, 369] on button "COMPLETE" at bounding box center [246, 369] width 95 height 26
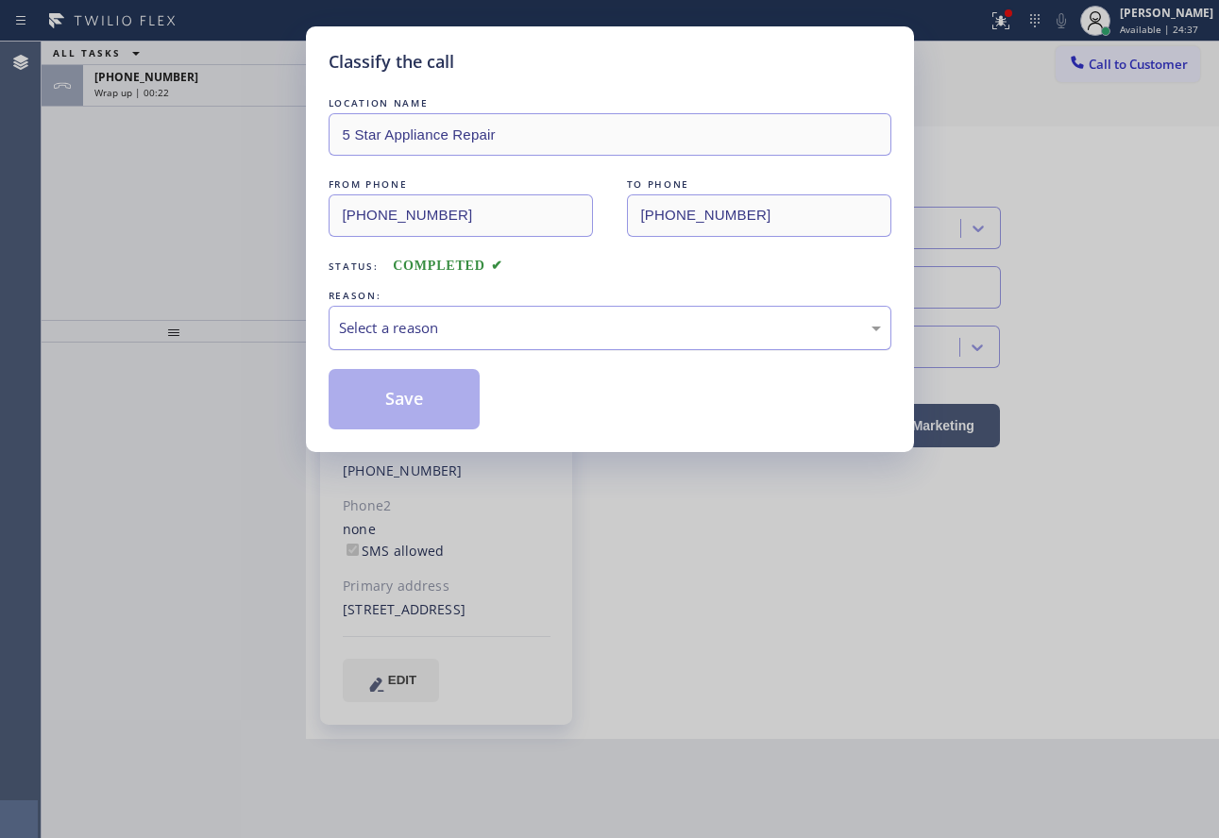
click at [575, 320] on div "Select a reason" at bounding box center [610, 328] width 542 height 22
click at [392, 413] on button "Save" at bounding box center [405, 399] width 152 height 60
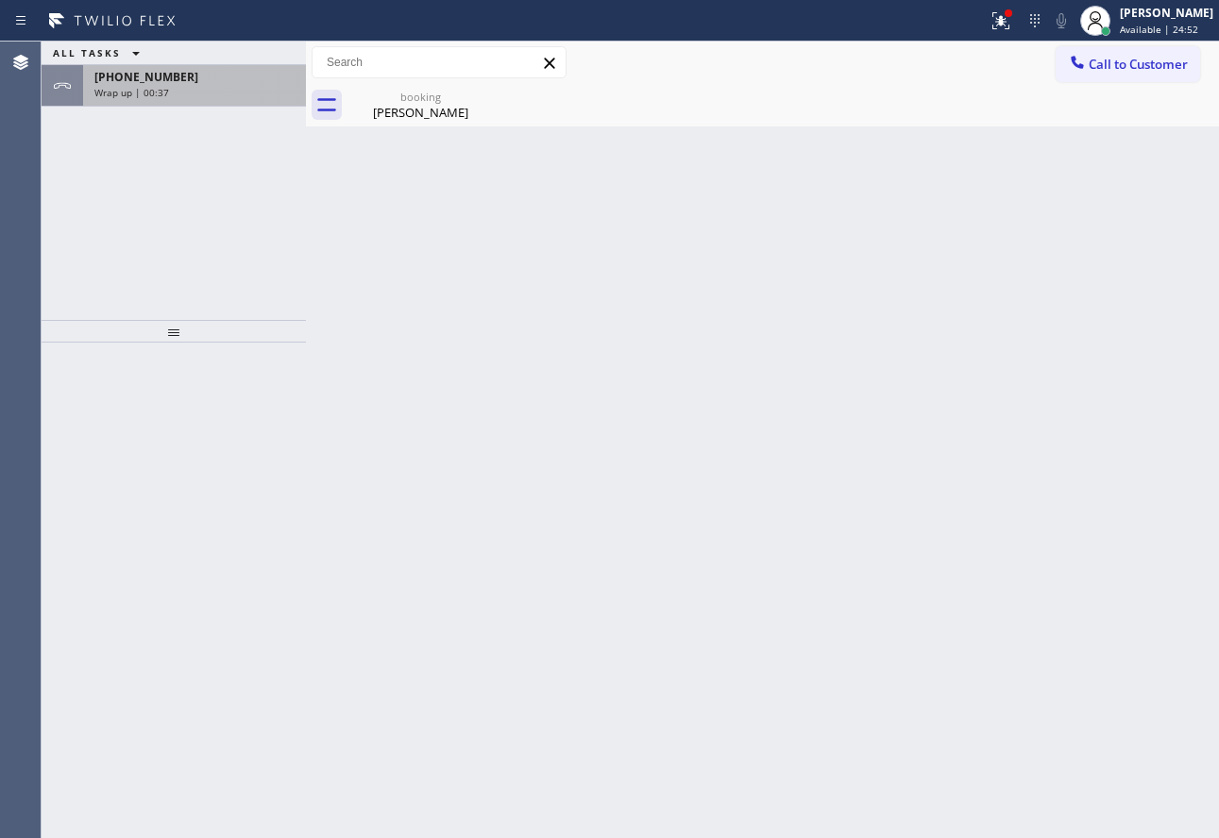
click at [221, 85] on div "[PHONE_NUMBER] Wrap up | 00:37" at bounding box center [190, 86] width 215 height 42
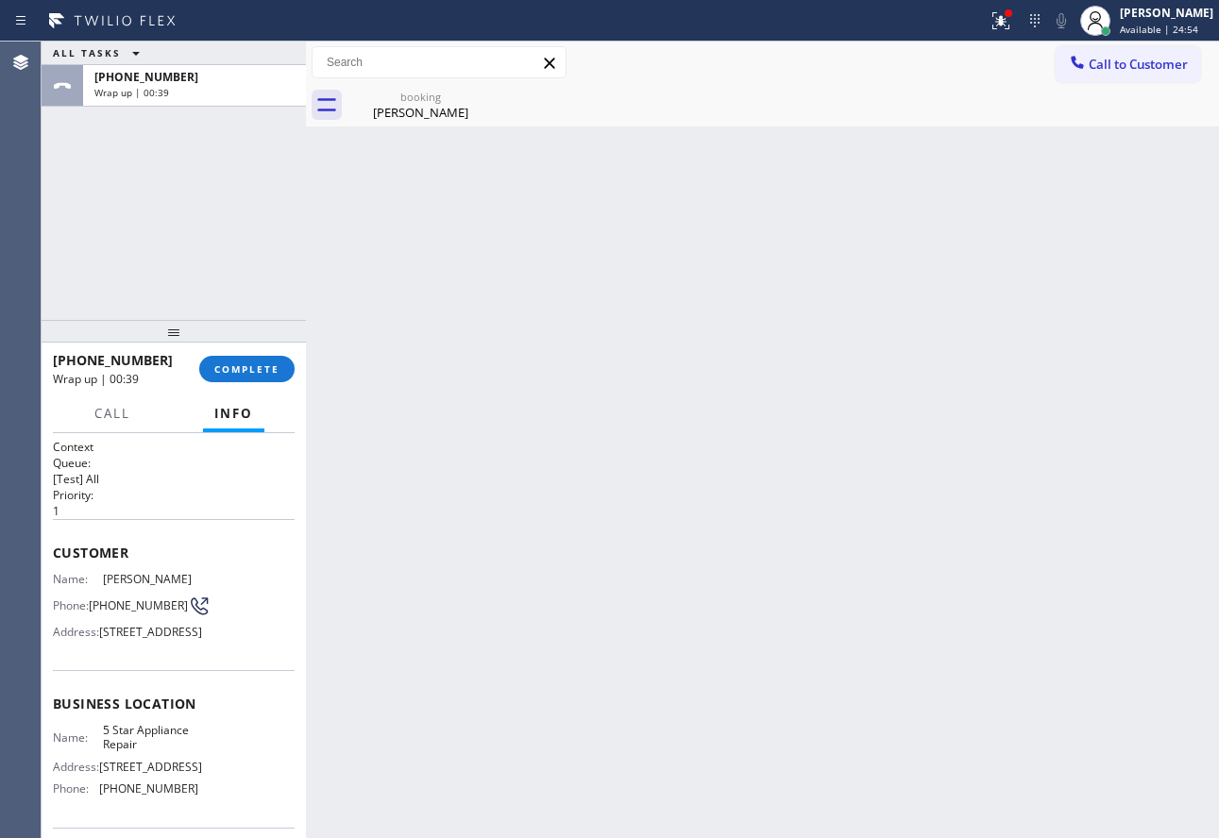
click at [144, 753] on span "5 Star Appliance Repair" at bounding box center [150, 737] width 94 height 29
copy span "5 Star Appliance Repair"
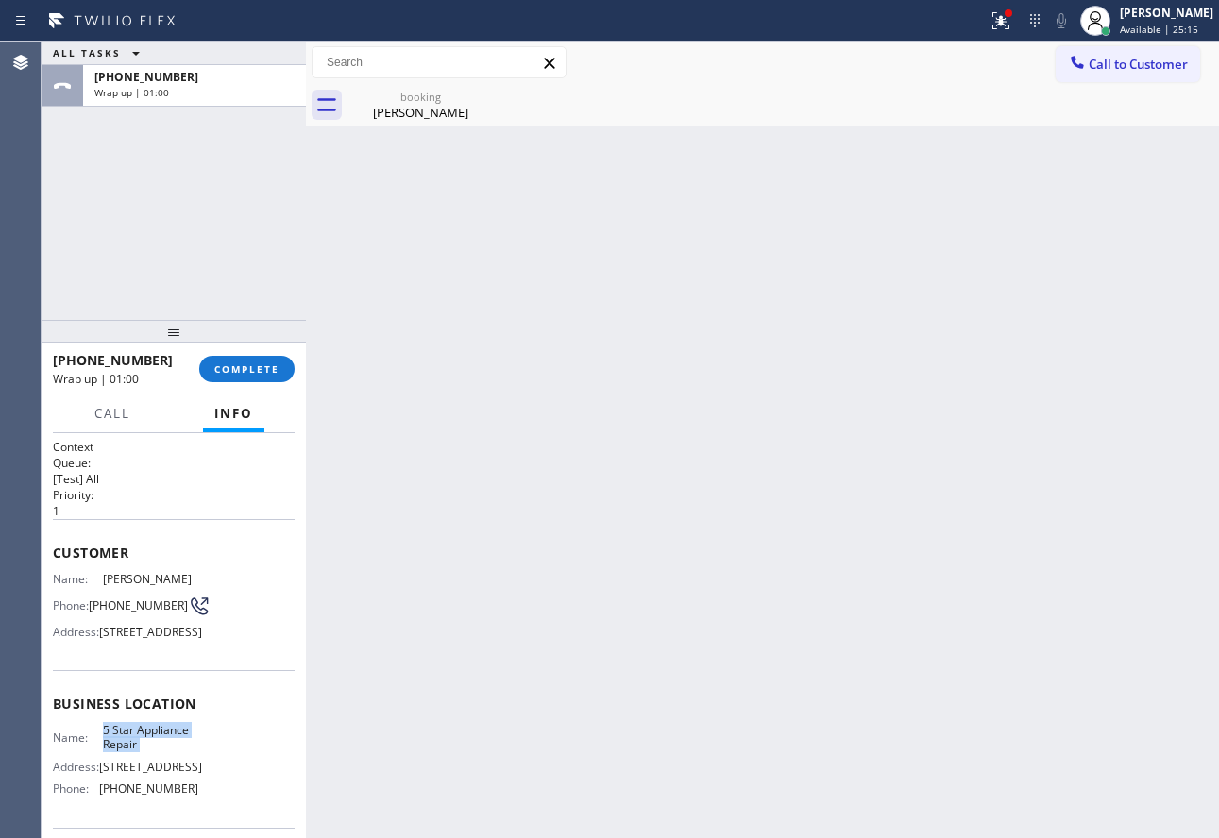
scroll to position [189, 0]
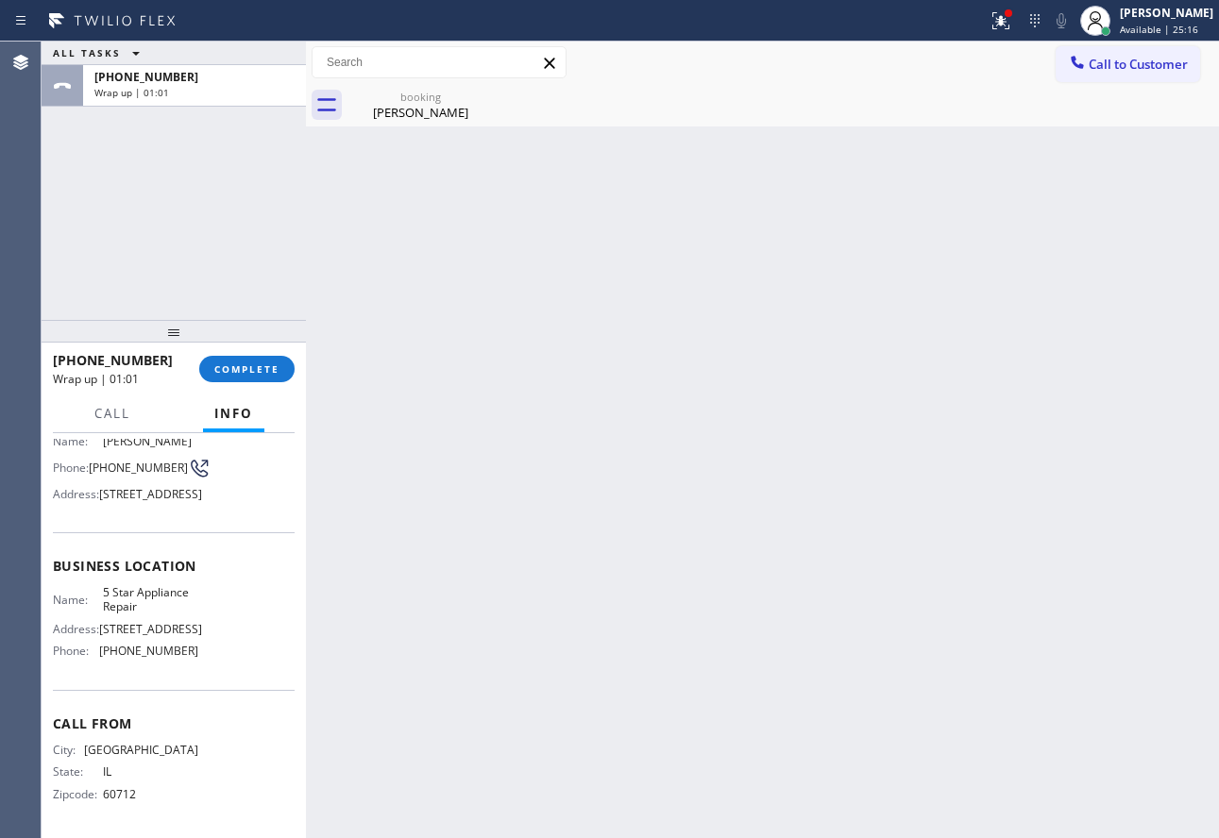
click at [141, 652] on span "[PHONE_NUMBER]" at bounding box center [148, 651] width 99 height 14
copy span "[PHONE_NUMBER]"
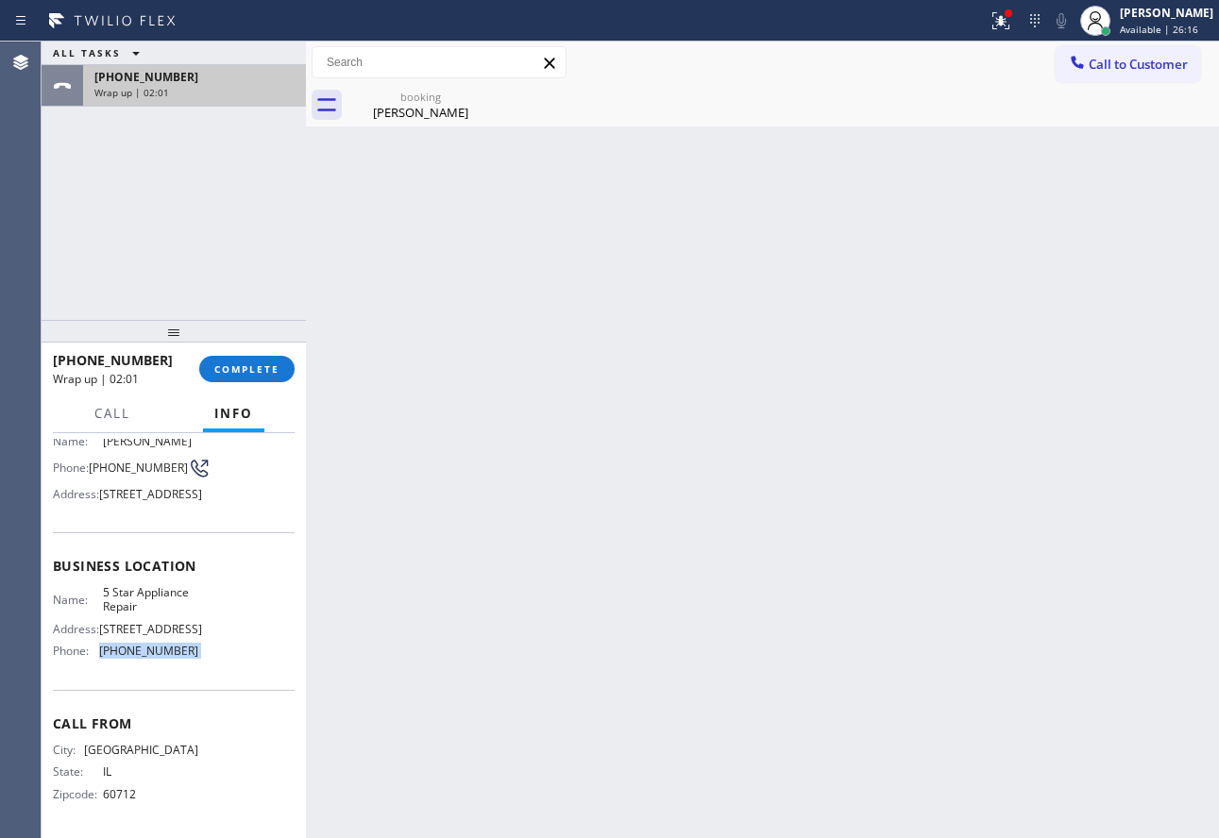
click at [230, 89] on div "Wrap up | 02:01" at bounding box center [194, 92] width 200 height 13
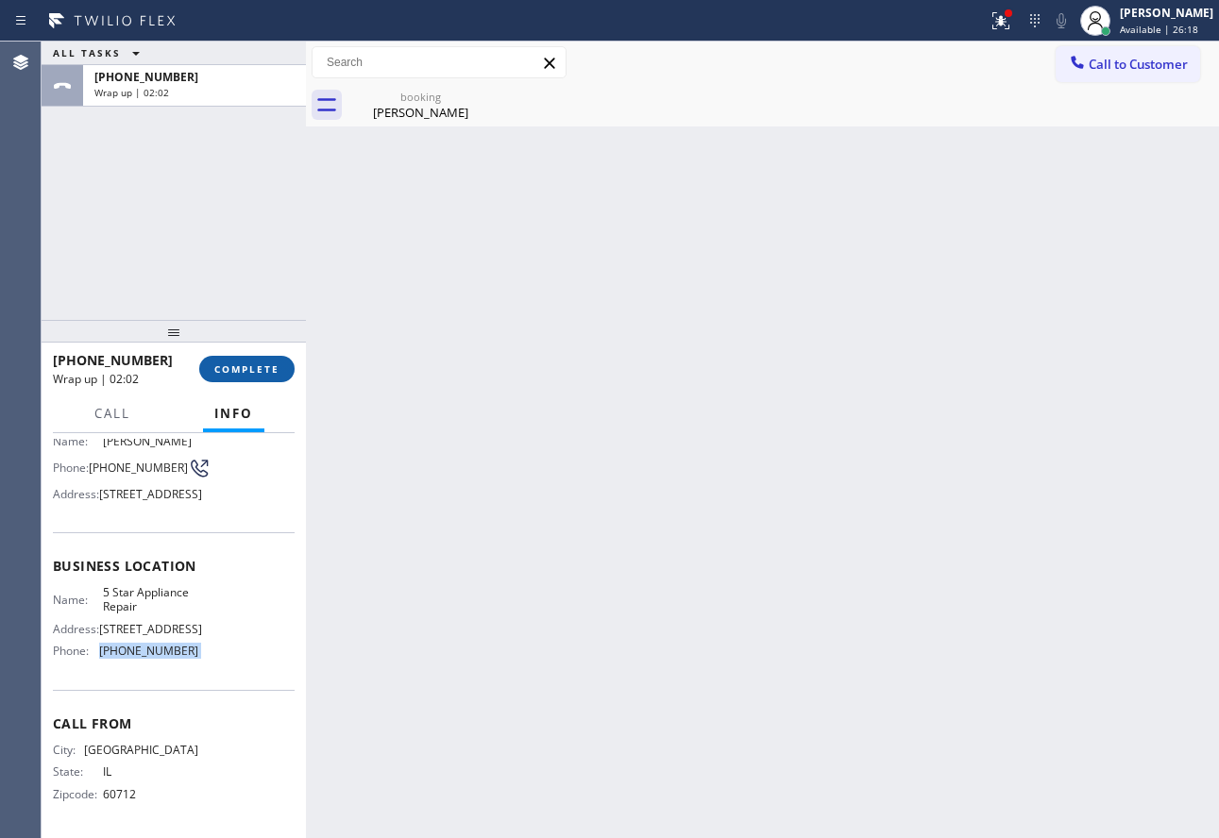
click at [263, 376] on span "COMPLETE" at bounding box center [246, 369] width 65 height 13
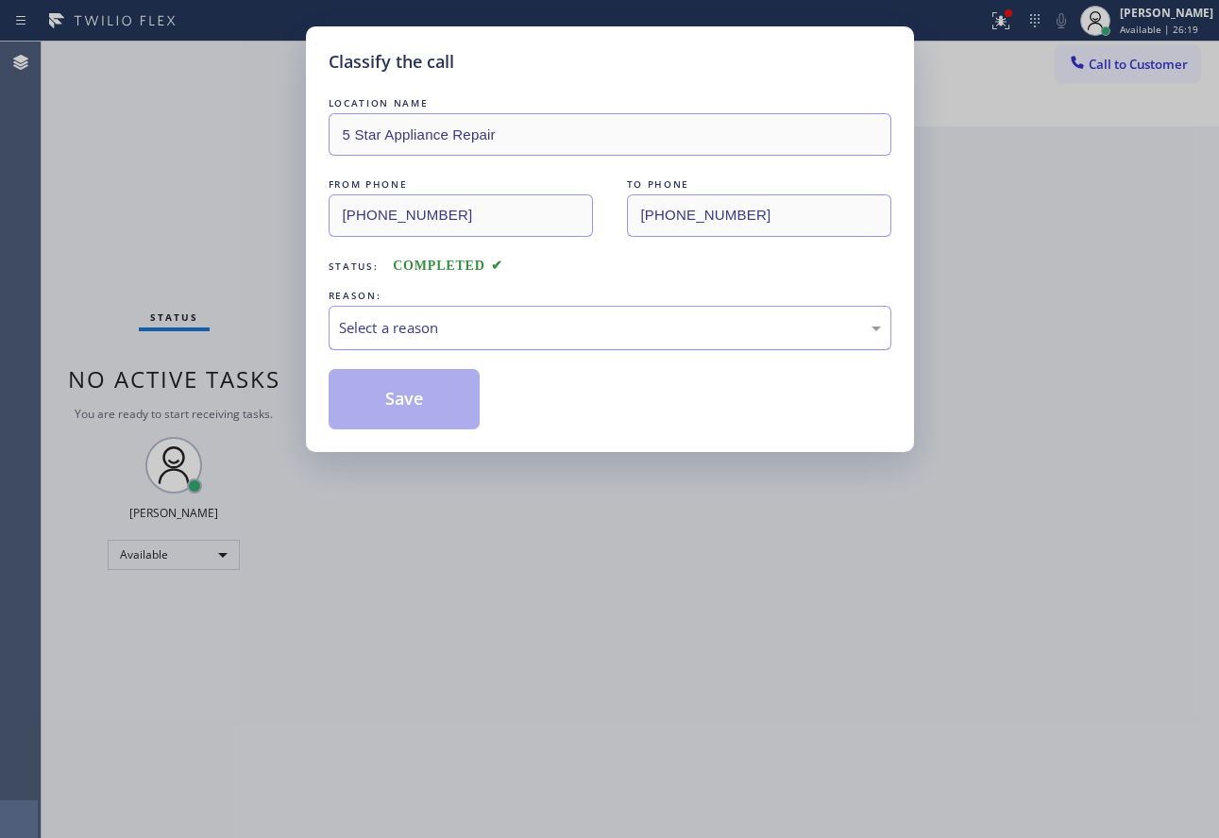
click at [422, 321] on div "Select a reason" at bounding box center [610, 328] width 542 height 22
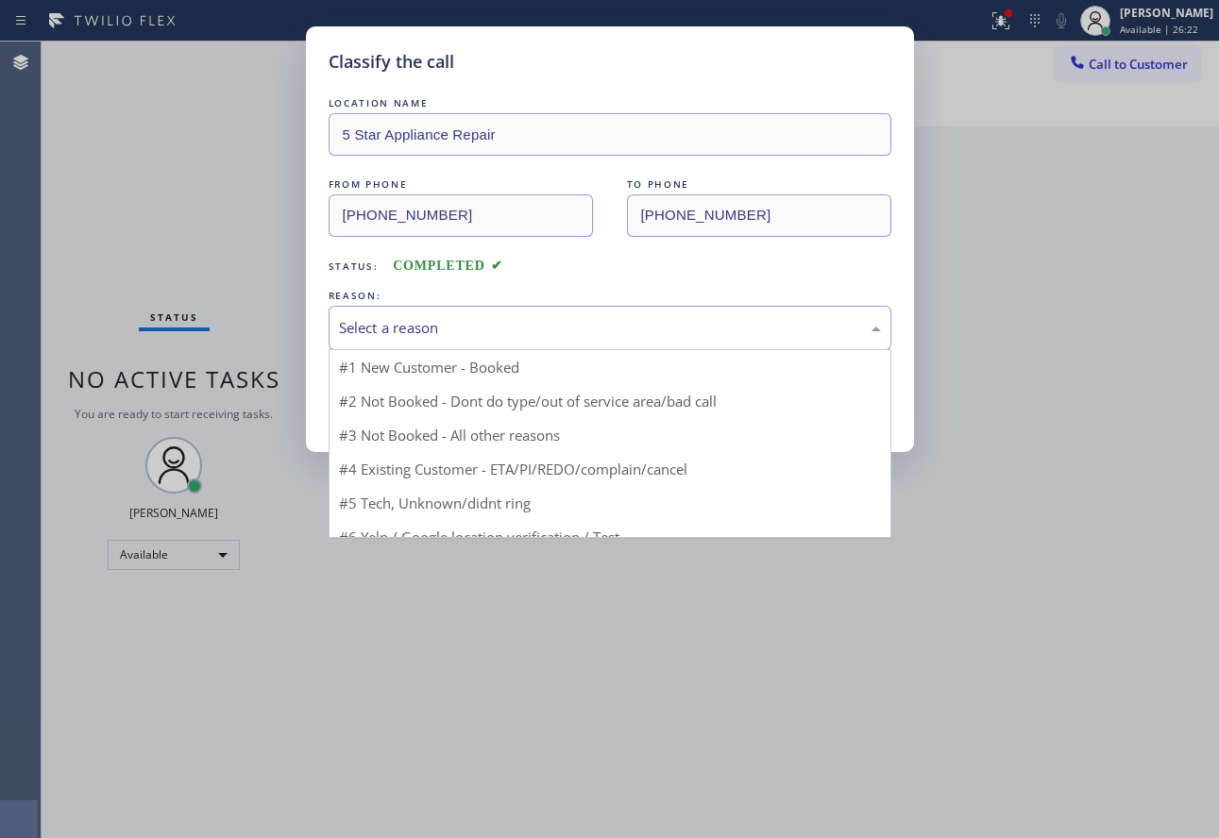
click at [516, 275] on div "Status: COMPLETED" at bounding box center [610, 261] width 563 height 30
click at [461, 339] on div "Select a reason" at bounding box center [610, 328] width 563 height 44
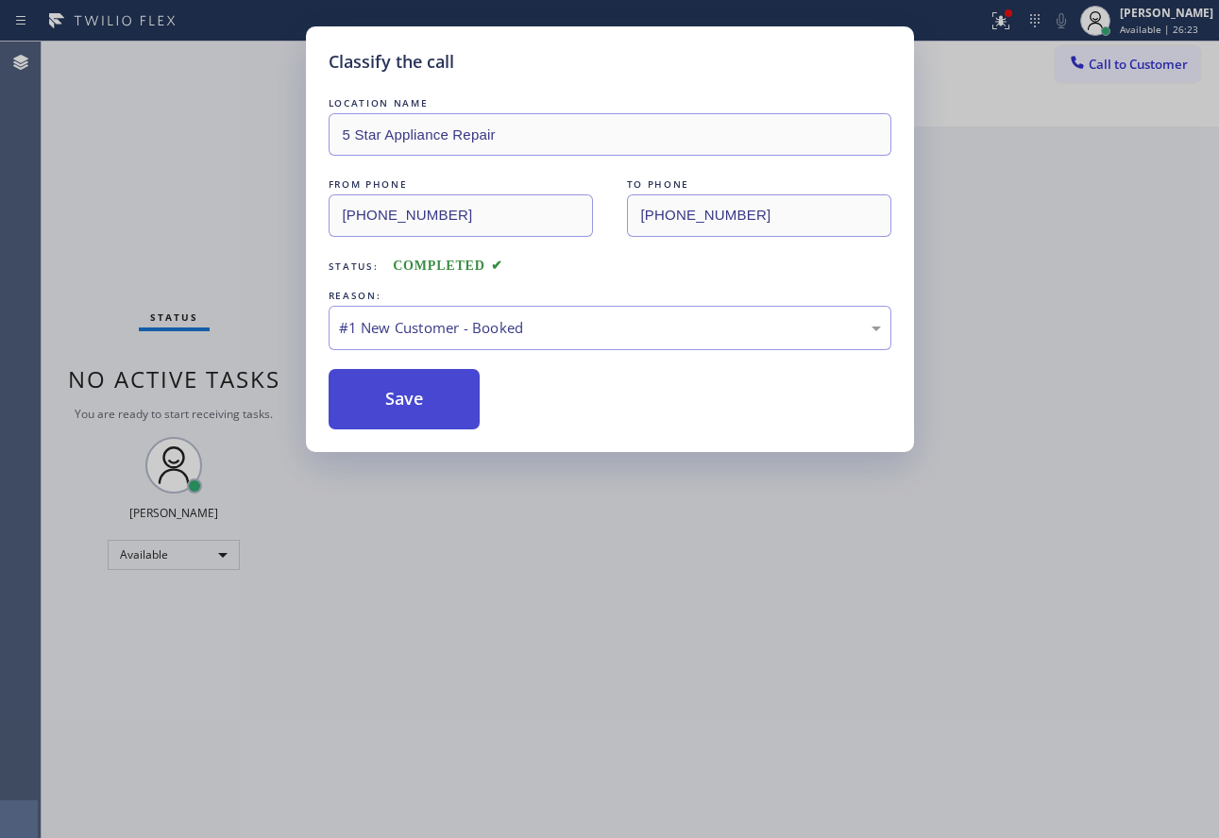
click at [418, 406] on button "Save" at bounding box center [405, 399] width 152 height 60
click at [417, 406] on button "Save" at bounding box center [405, 399] width 152 height 60
click at [431, 385] on button "Save" at bounding box center [405, 399] width 152 height 60
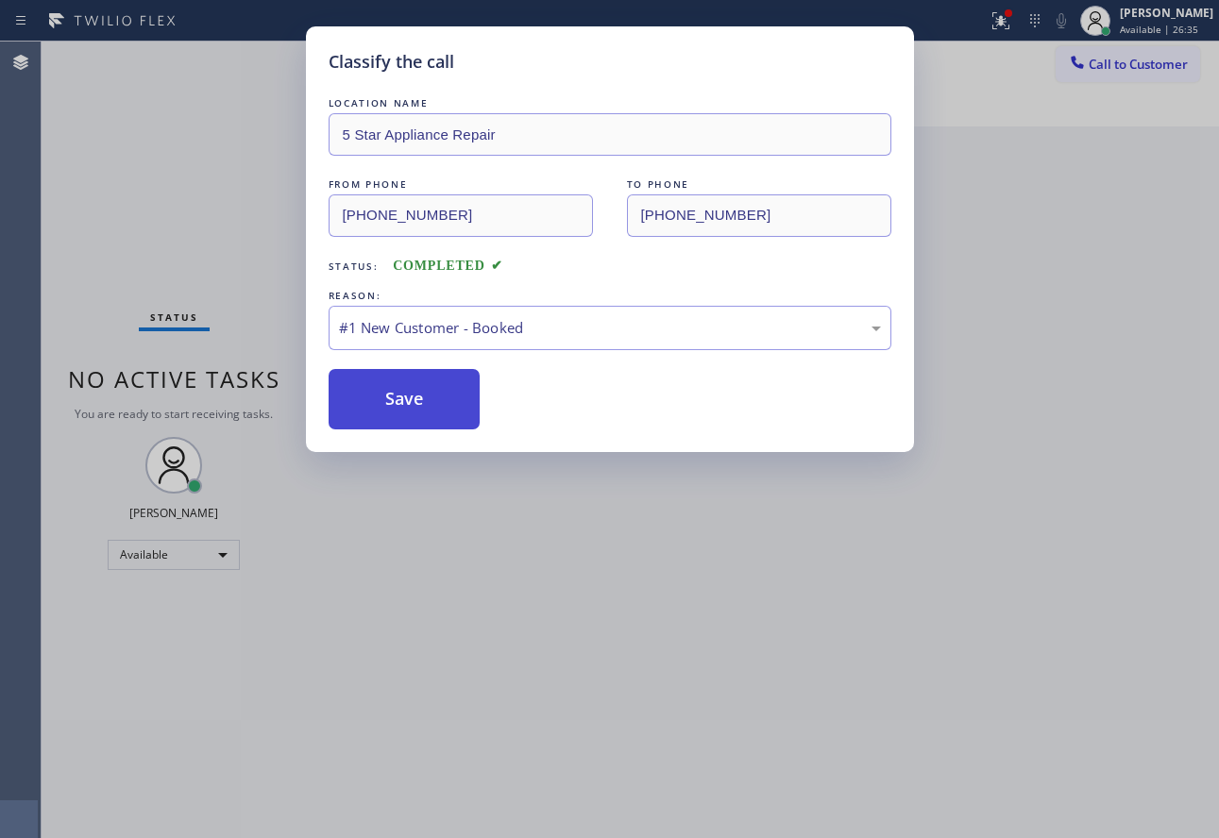
click at [431, 385] on button "Save" at bounding box center [405, 399] width 152 height 60
click at [431, 386] on button "Save" at bounding box center [405, 399] width 152 height 60
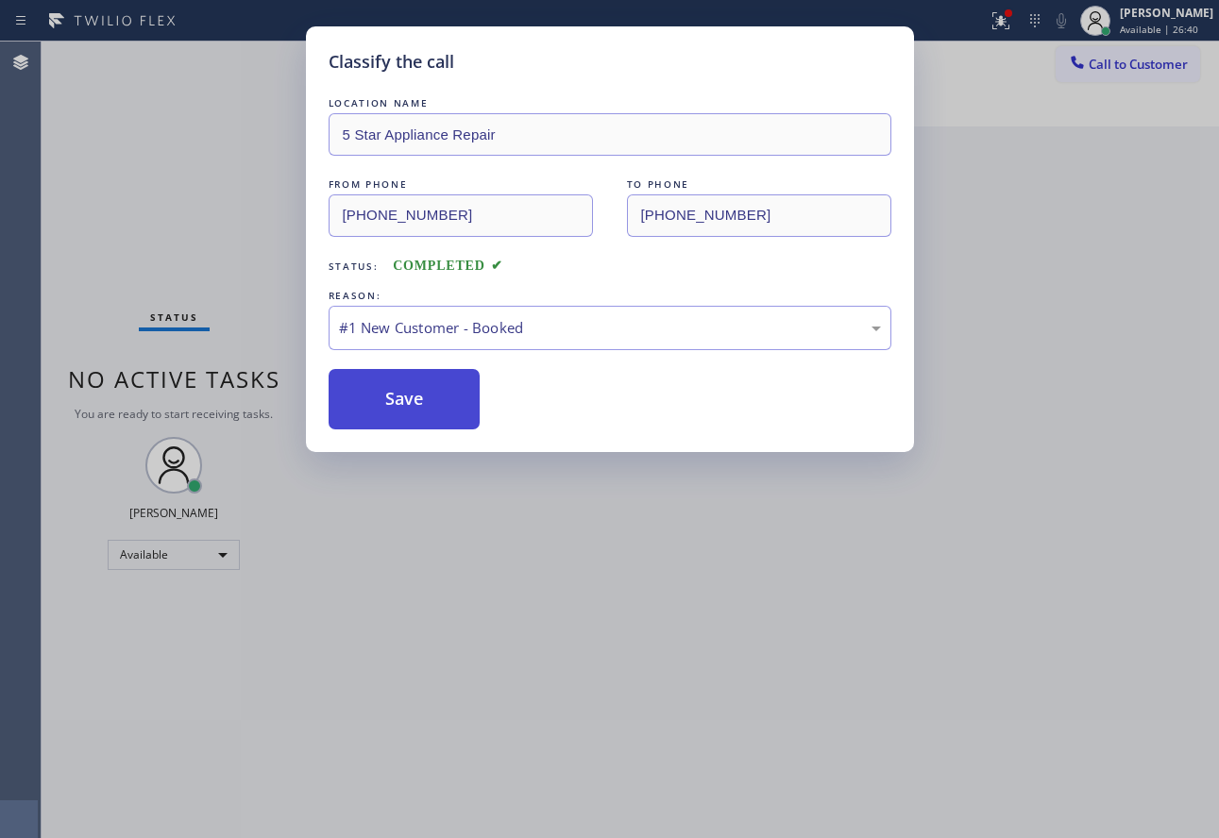
click at [412, 408] on button "Save" at bounding box center [405, 399] width 152 height 60
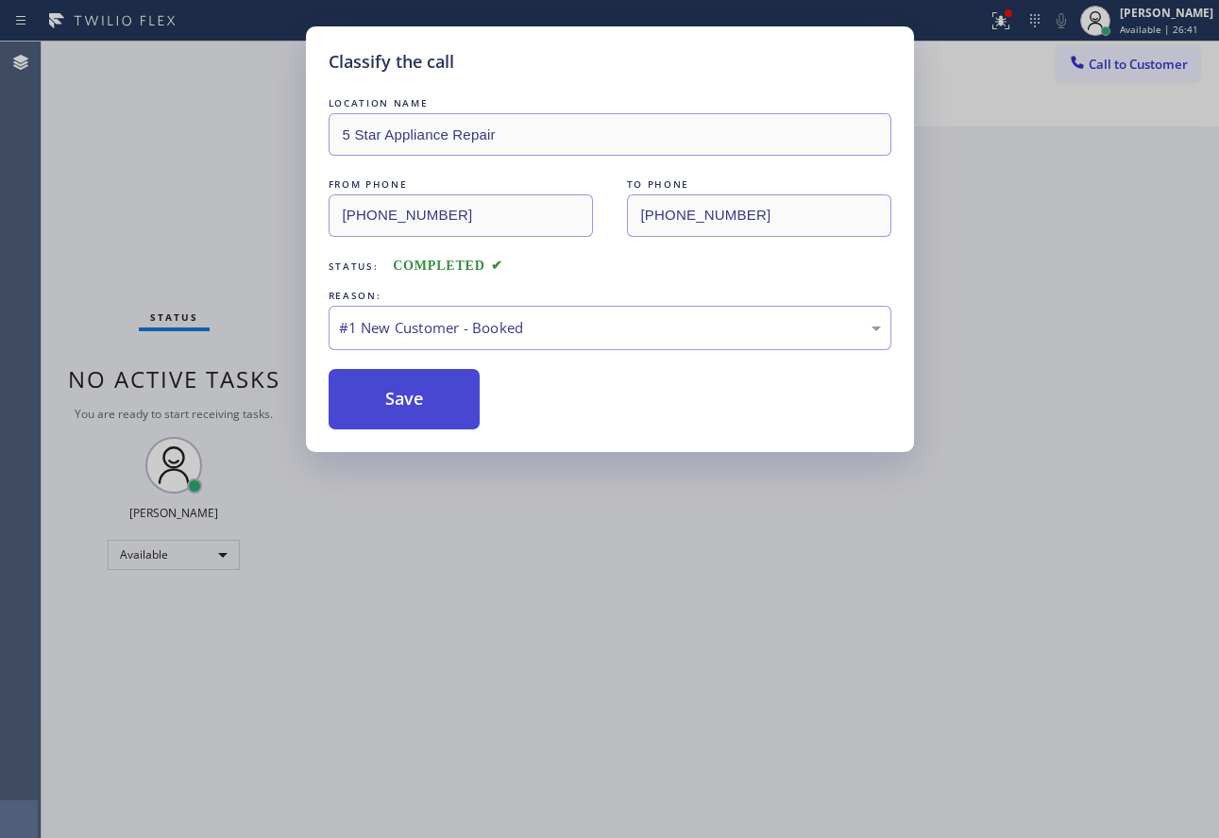
click at [413, 408] on button "Save" at bounding box center [405, 399] width 152 height 60
click at [414, 408] on button "Save" at bounding box center [405, 399] width 152 height 60
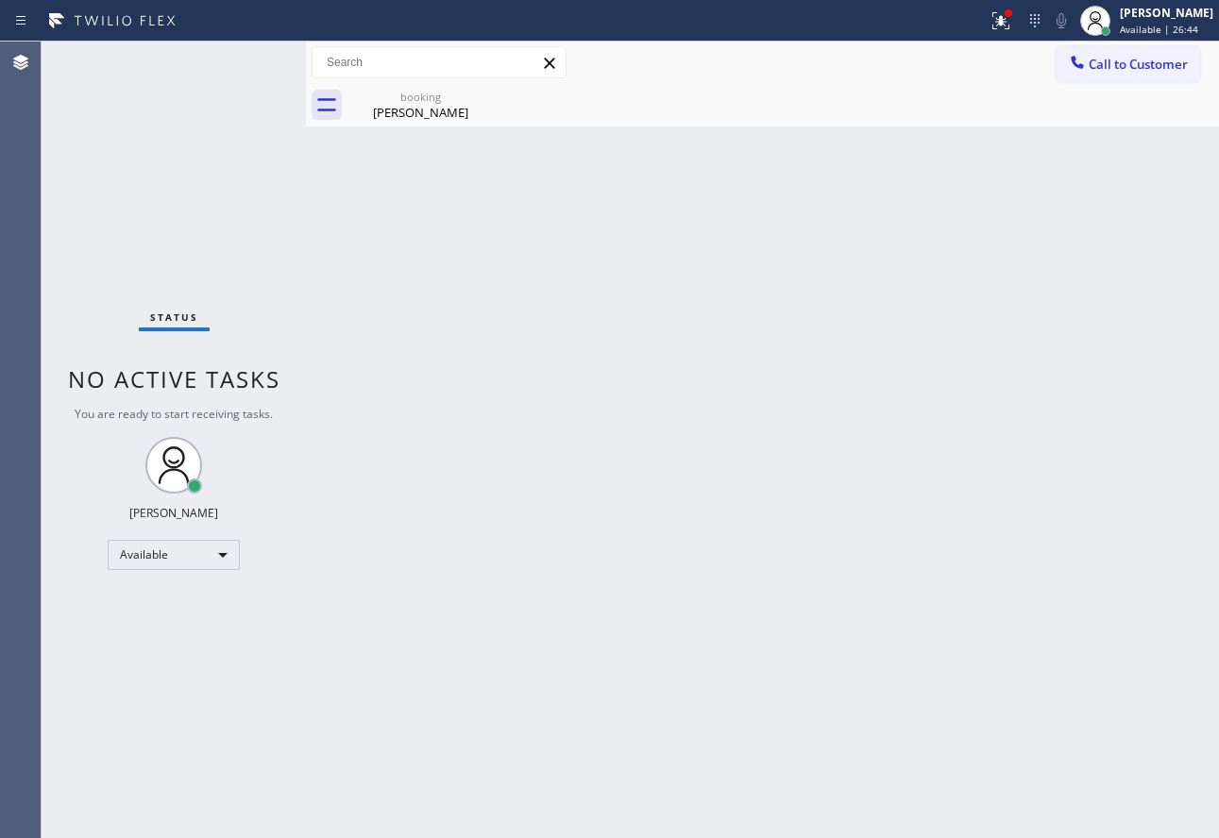
click at [409, 319] on div "Back to Dashboard Change Sender ID Customers Technicians Select a contact Outbo…" at bounding box center [762, 440] width 913 height 797
click at [424, 107] on div "[PERSON_NAME]" at bounding box center [420, 112] width 143 height 17
click at [1181, 16] on div "[PERSON_NAME]" at bounding box center [1166, 13] width 93 height 16
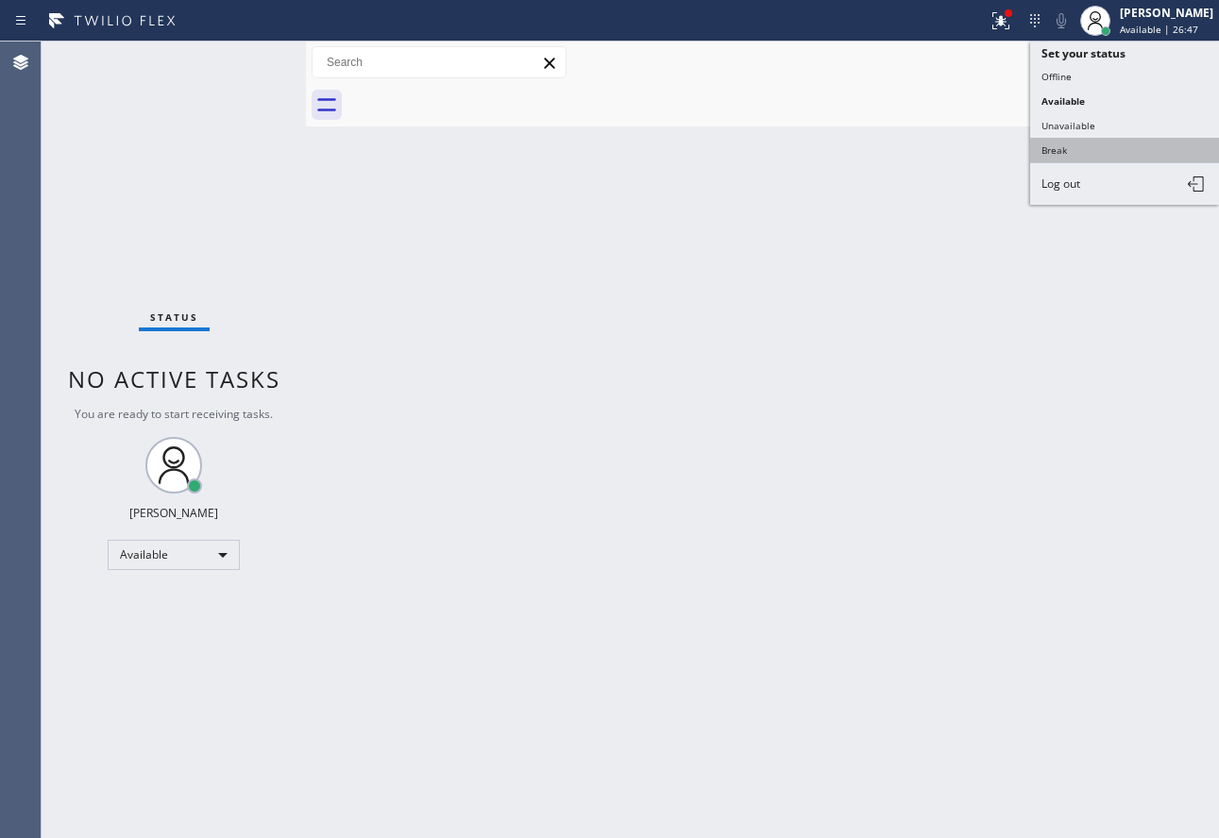
click at [1069, 149] on button "Break" at bounding box center [1124, 150] width 189 height 25
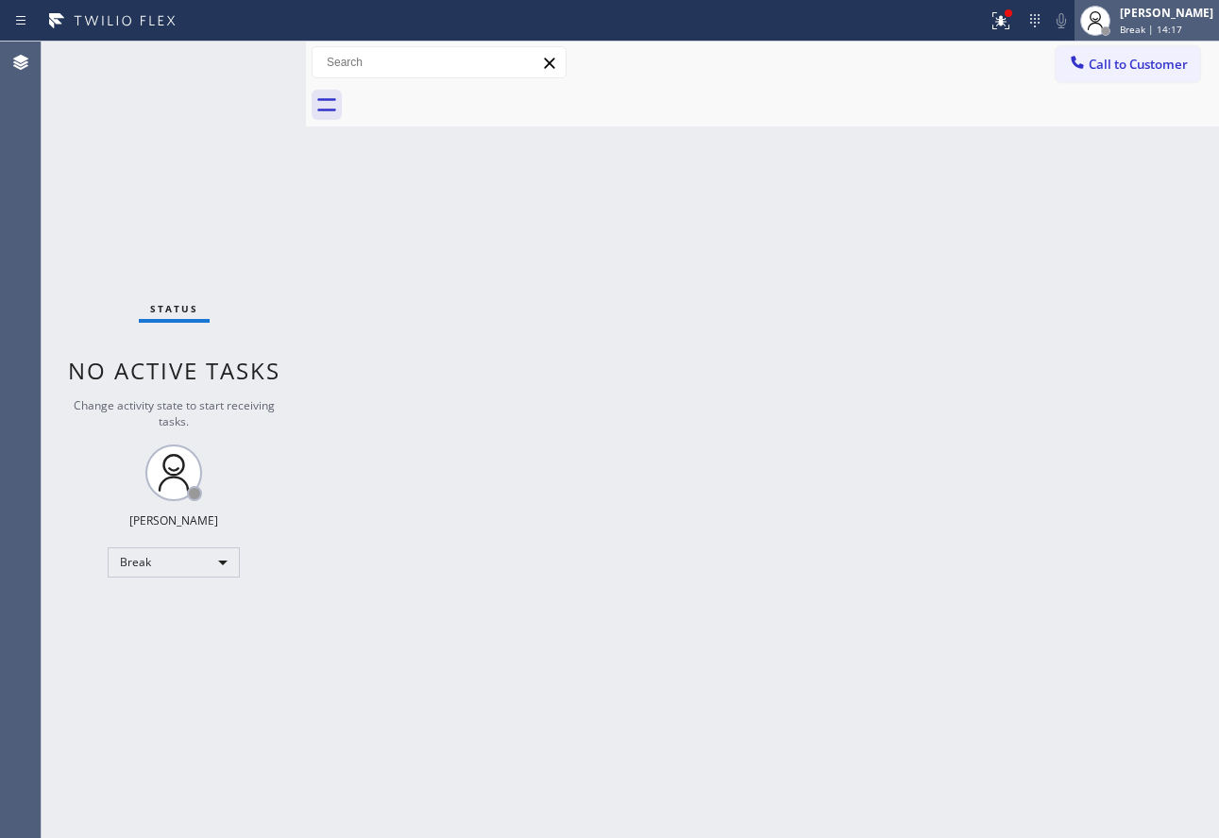
click at [1182, 18] on div "[PERSON_NAME]" at bounding box center [1166, 13] width 93 height 16
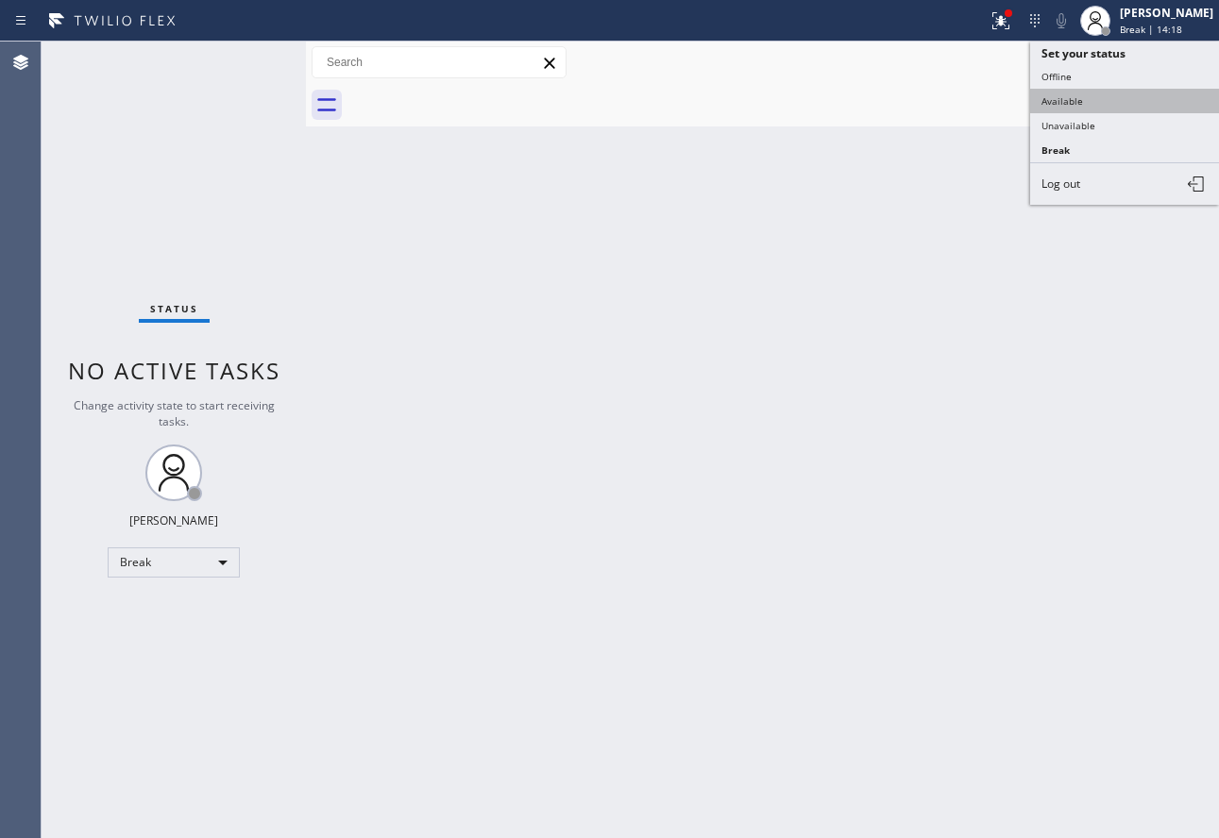
click at [1090, 99] on button "Available" at bounding box center [1124, 101] width 189 height 25
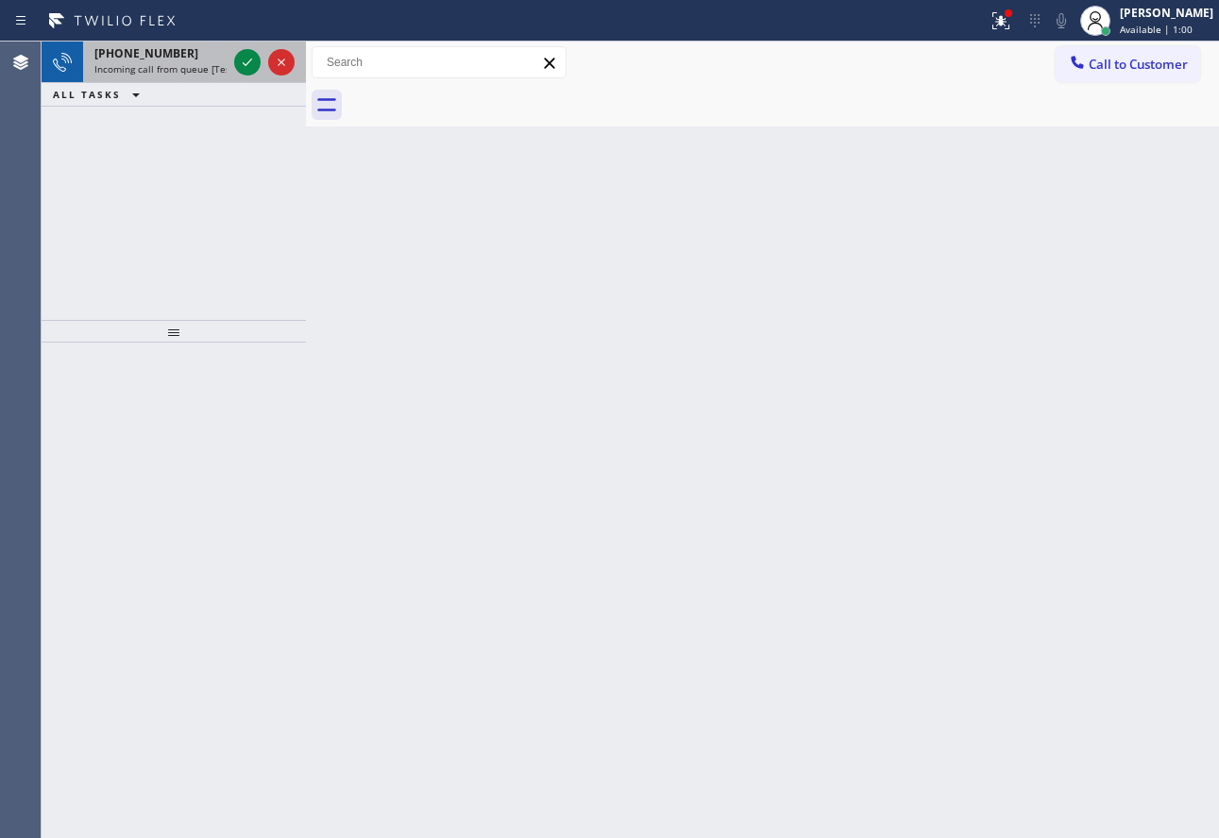
click at [199, 68] on span "Incoming call from queue [Test] All" at bounding box center [172, 68] width 157 height 13
click at [246, 67] on icon at bounding box center [247, 62] width 23 height 23
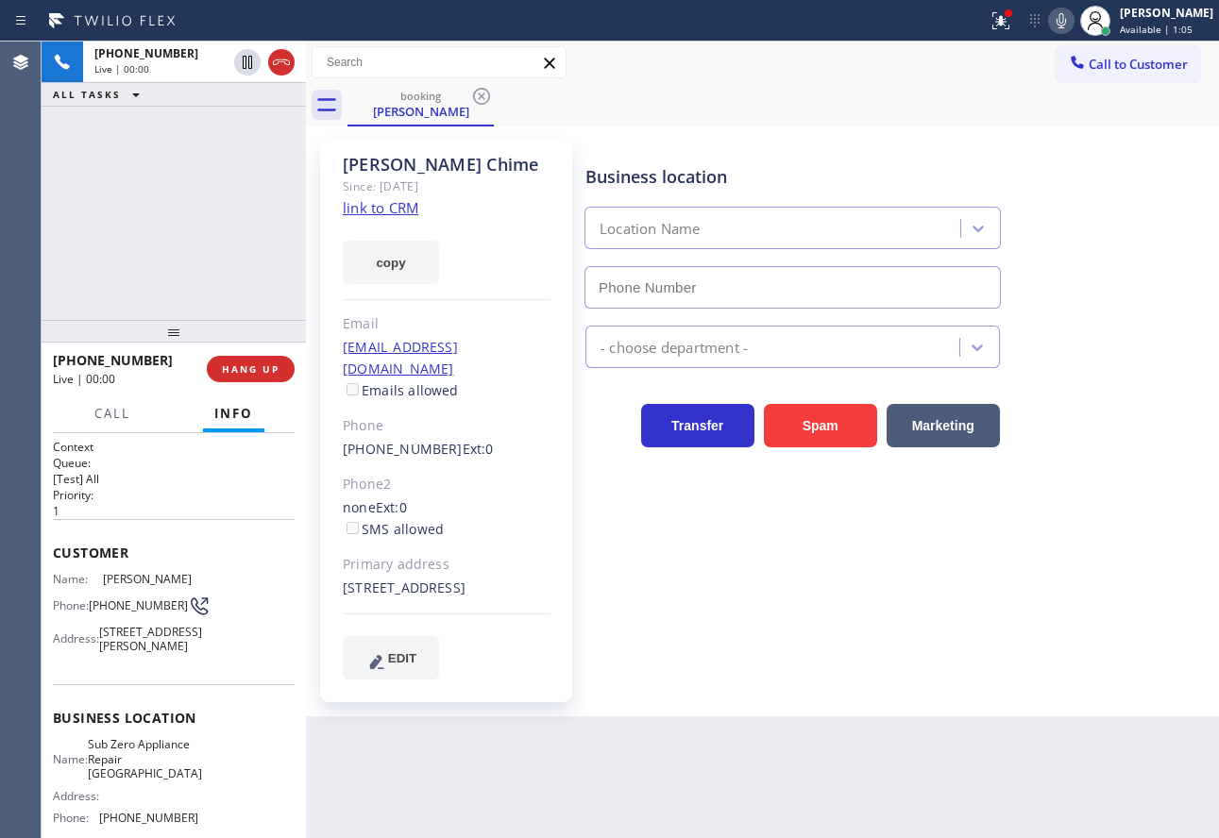
type input "[PHONE_NUMBER]"
click at [396, 209] on link "link to CRM" at bounding box center [381, 207] width 76 height 19
click at [359, 587] on div "[STREET_ADDRESS]" at bounding box center [447, 589] width 208 height 22
click at [279, 368] on button "HANG UP" at bounding box center [251, 369] width 88 height 26
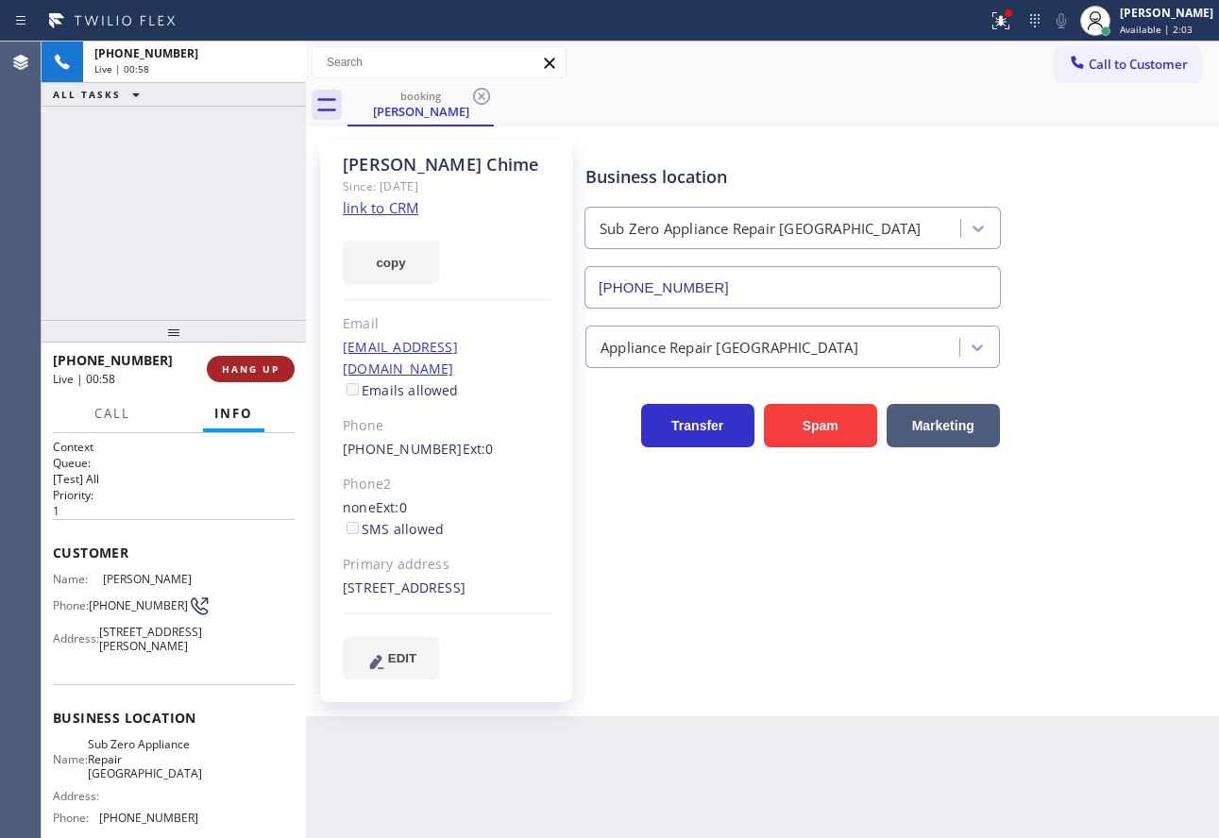
click at [279, 368] on button "HANG UP" at bounding box center [251, 369] width 88 height 26
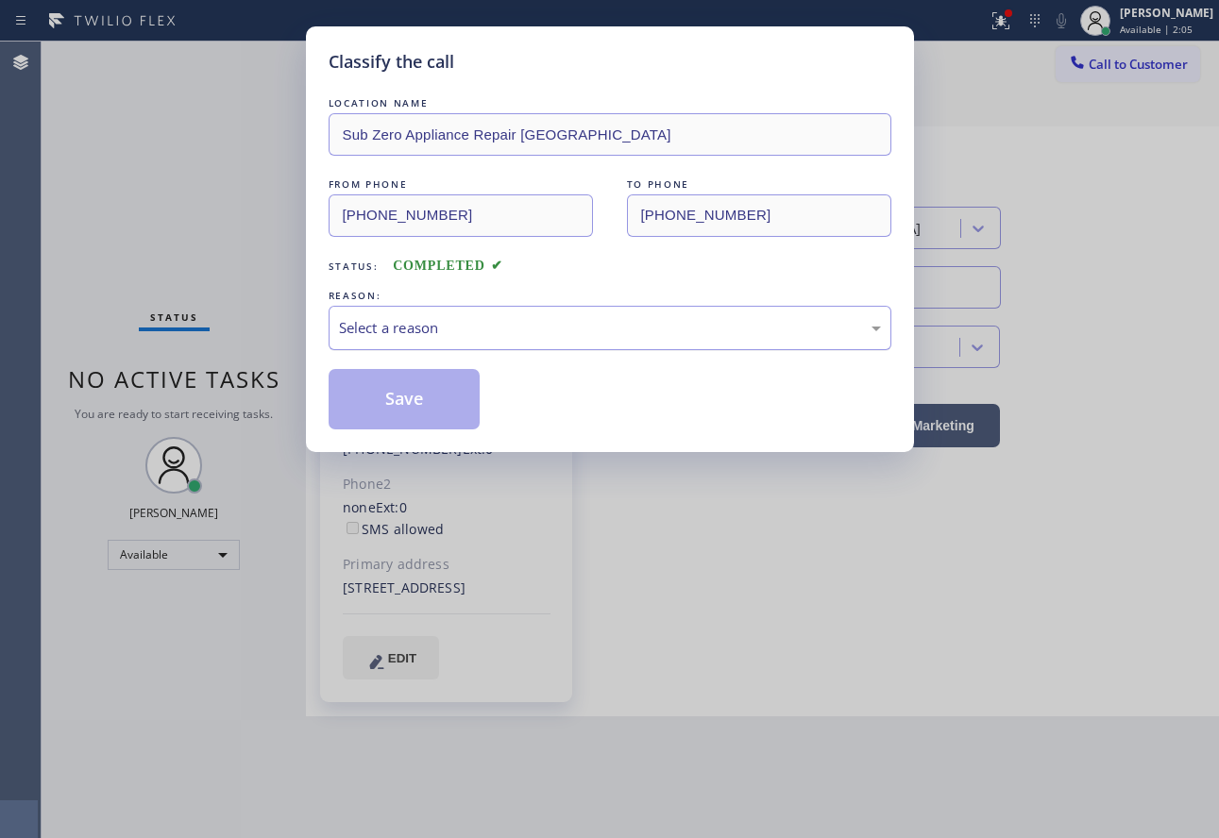
click at [375, 327] on div "Select a reason" at bounding box center [610, 328] width 542 height 22
click at [404, 406] on button "Save" at bounding box center [405, 399] width 152 height 60
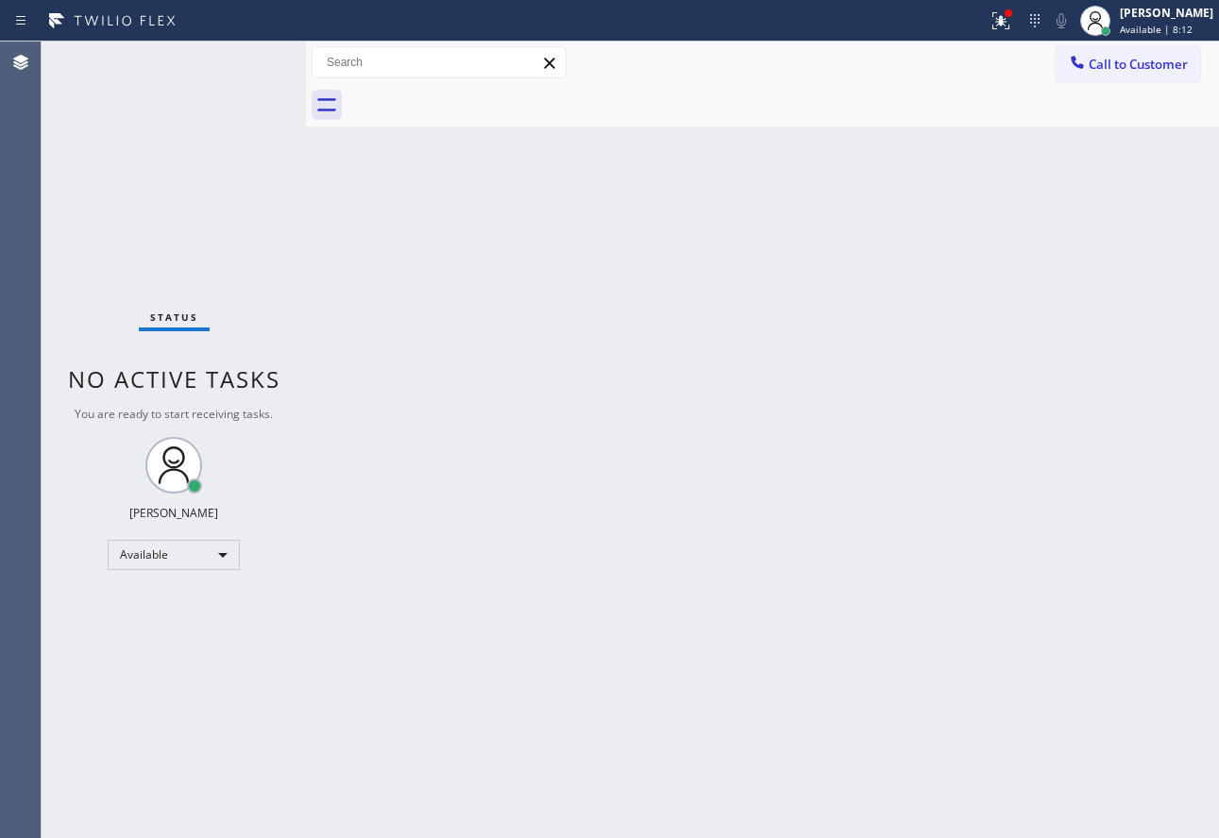
click at [717, 526] on div "Back to Dashboard Change Sender ID Customers Technicians Select a contact Outbo…" at bounding box center [762, 440] width 913 height 797
click at [902, 528] on div "Back to Dashboard Change Sender ID Customers Technicians Select a contact Outbo…" at bounding box center [762, 440] width 913 height 797
click at [971, 435] on div "Back to Dashboard Change Sender ID Customers Technicians Select a contact Outbo…" at bounding box center [762, 440] width 913 height 797
click at [960, 463] on div "Back to Dashboard Change Sender ID Customers Technicians Select a contact Outbo…" at bounding box center [762, 440] width 913 height 797
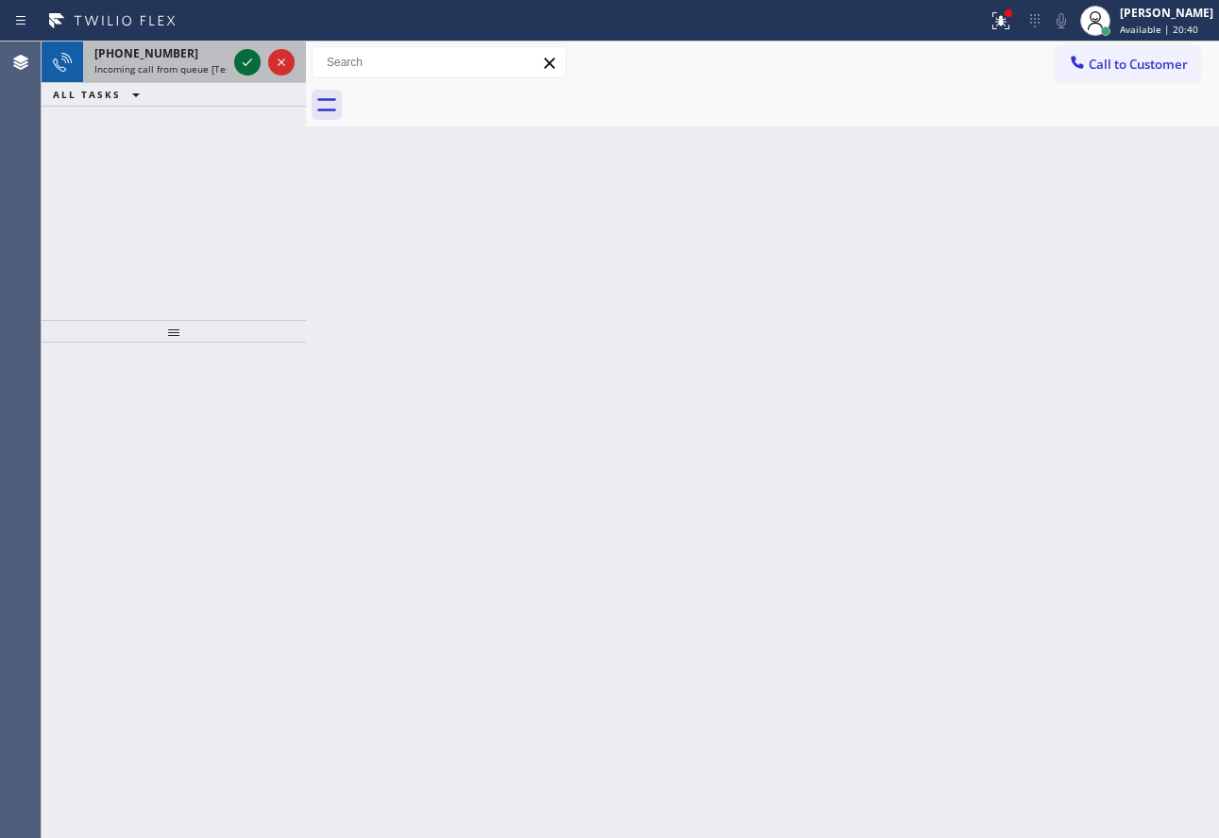
click at [242, 63] on icon at bounding box center [247, 62] width 23 height 23
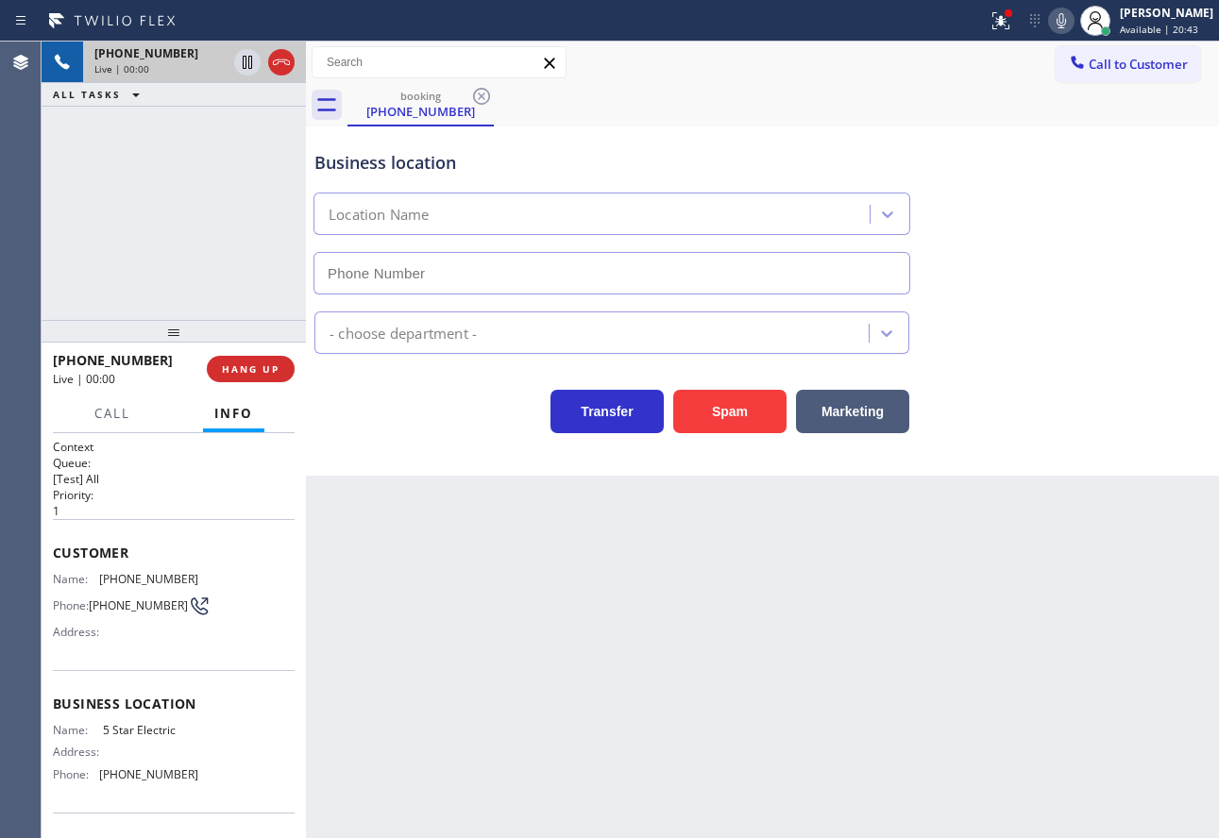
type input "[PHONE_NUMBER]"
click at [1049, 361] on div "Transfer Spam Marketing" at bounding box center [763, 393] width 904 height 79
click at [267, 366] on span "HANG UP" at bounding box center [251, 369] width 58 height 13
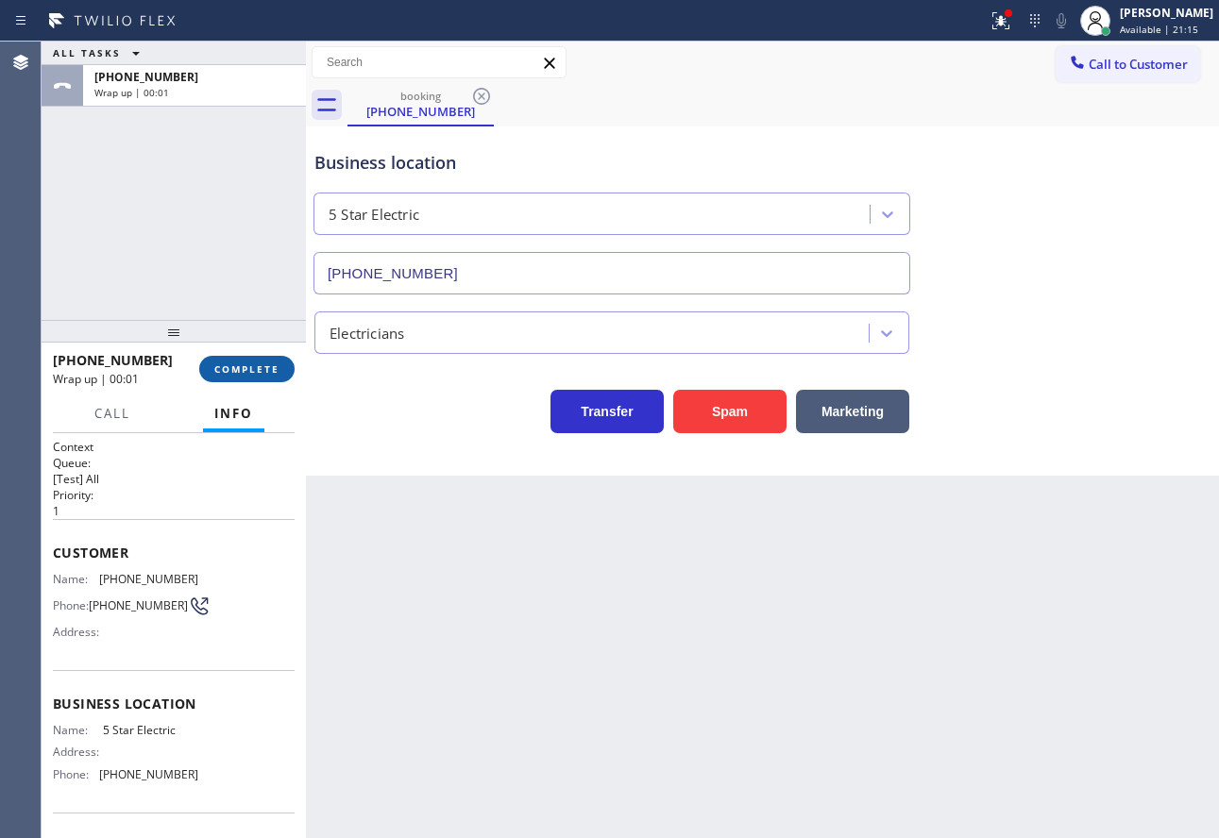
click at [267, 366] on span "COMPLETE" at bounding box center [246, 369] width 65 height 13
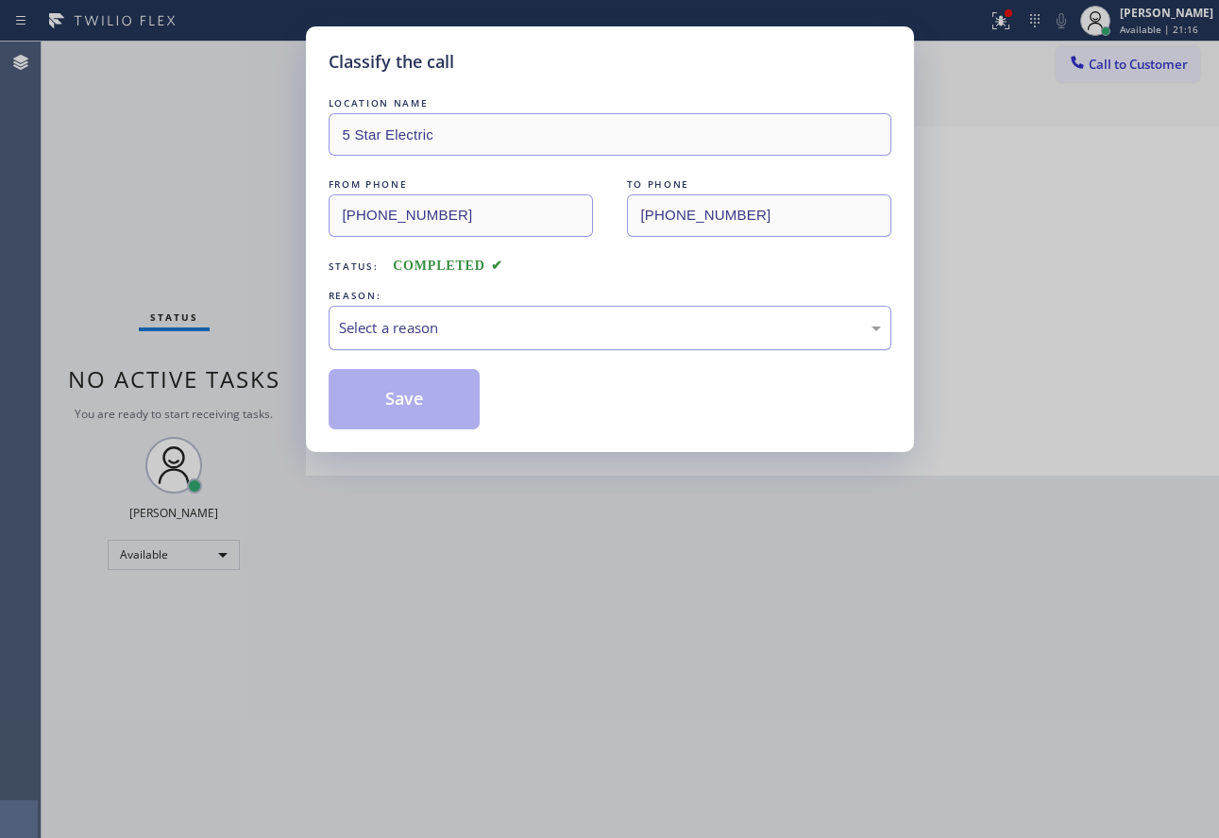
click at [567, 342] on div "Select a reason" at bounding box center [610, 328] width 563 height 44
click at [426, 406] on button "Save" at bounding box center [405, 399] width 152 height 60
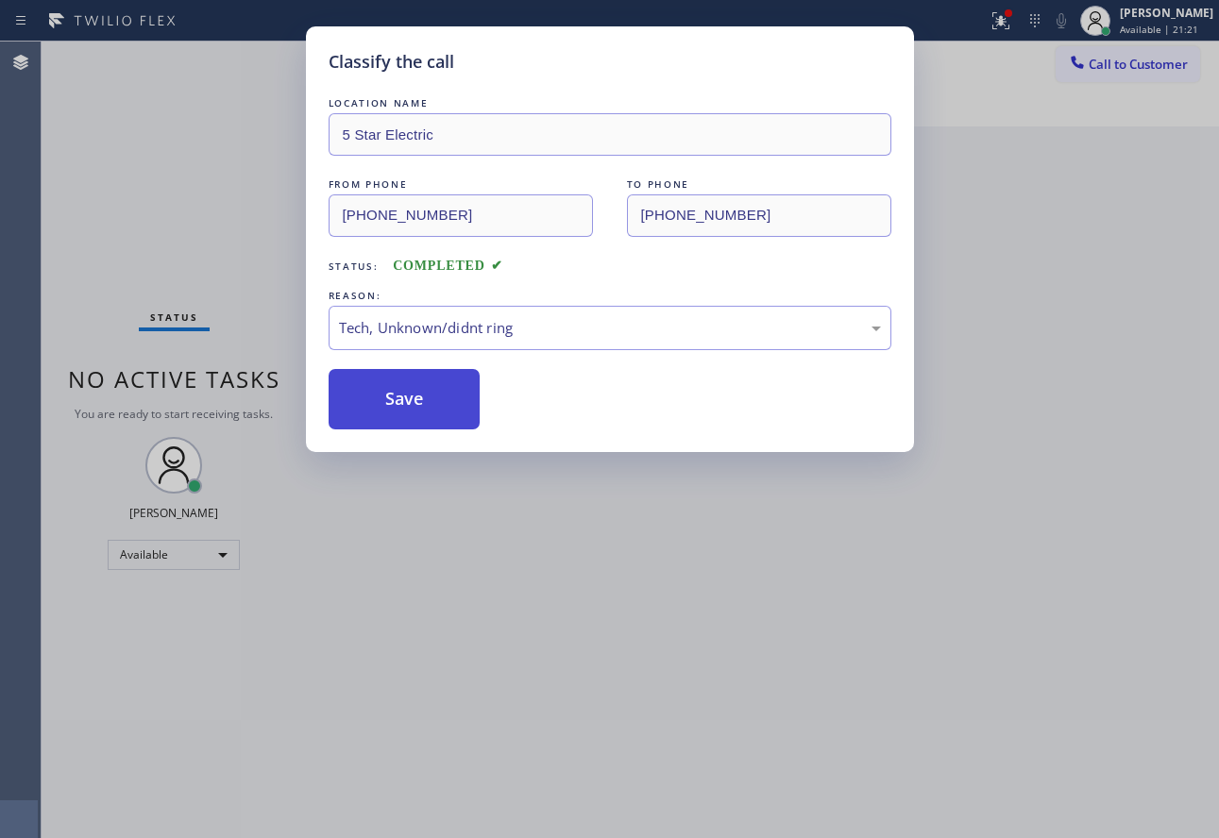
click at [426, 406] on button "Save" at bounding box center [405, 399] width 152 height 60
click at [426, 406] on div "Classify the call LOCATION NAME Home Alliance [GEOGRAPHIC_DATA] FROM PHONE [PHO…" at bounding box center [630, 440] width 1177 height 797
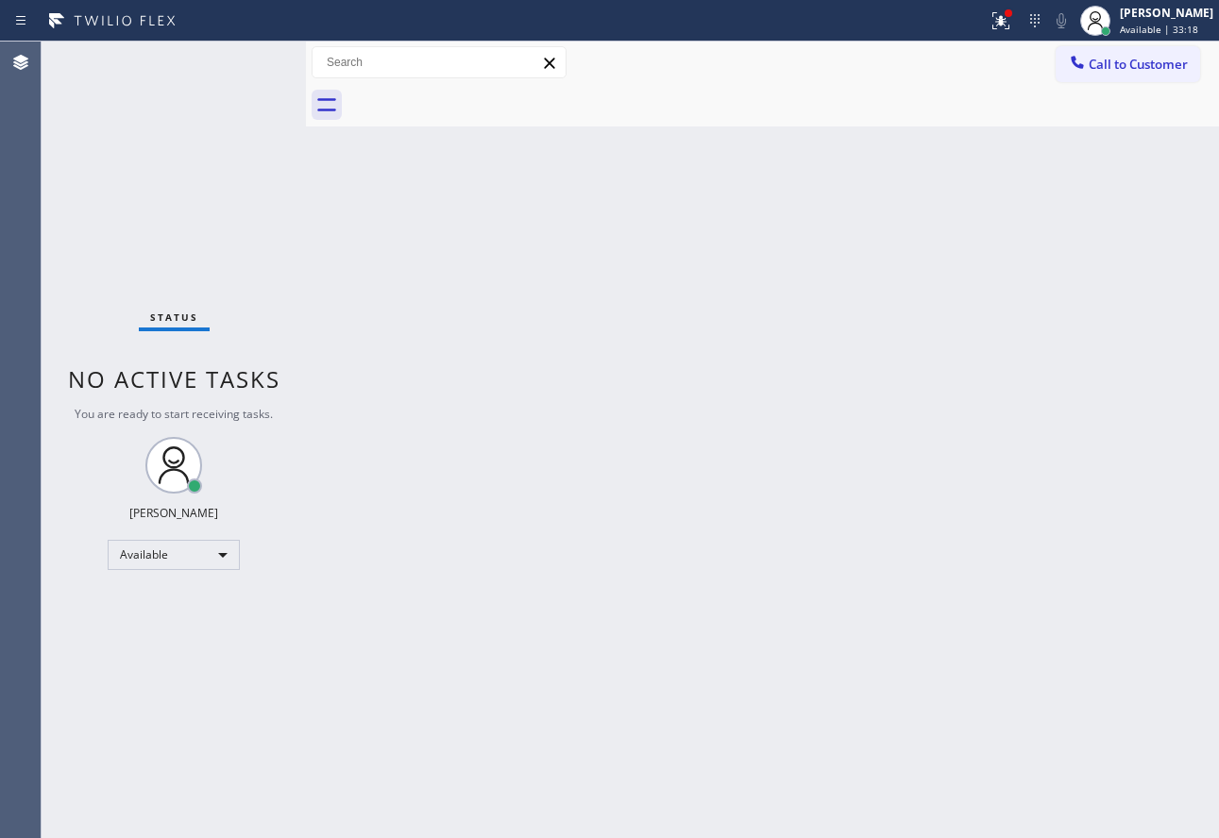
click at [212, 96] on div "Status No active tasks You are ready to start receiving tasks. [PERSON_NAME] Av…" at bounding box center [174, 440] width 264 height 797
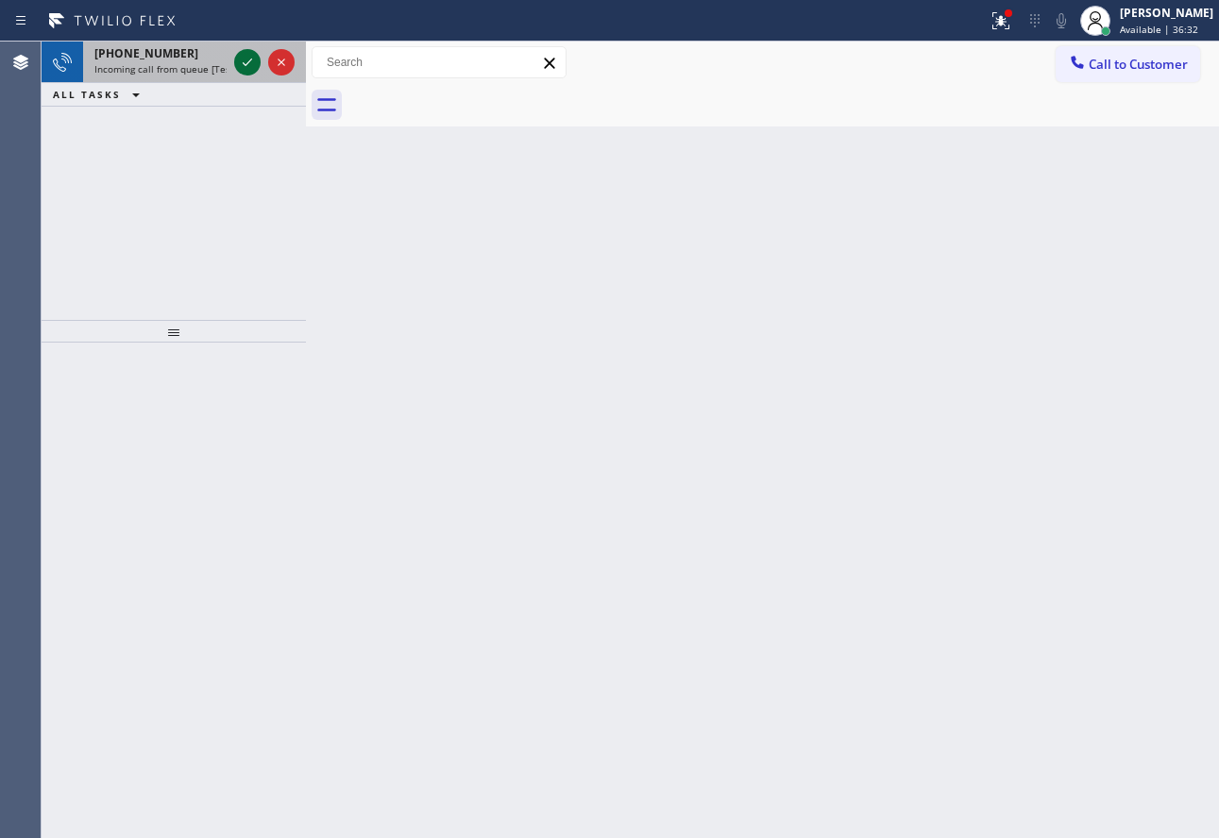
click at [244, 62] on icon at bounding box center [247, 62] width 23 height 23
click at [208, 69] on span "Incoming call from queue [Test] All" at bounding box center [172, 68] width 157 height 13
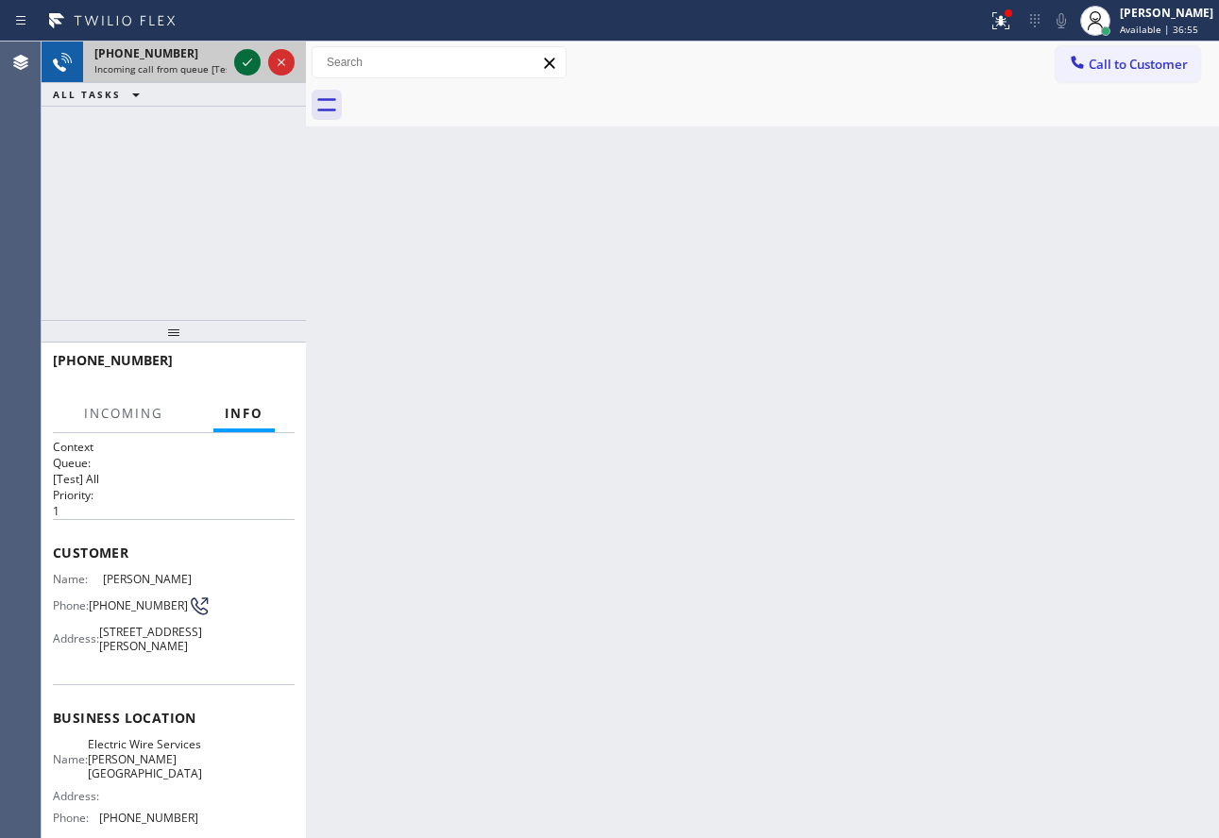
click at [254, 66] on icon at bounding box center [247, 62] width 23 height 23
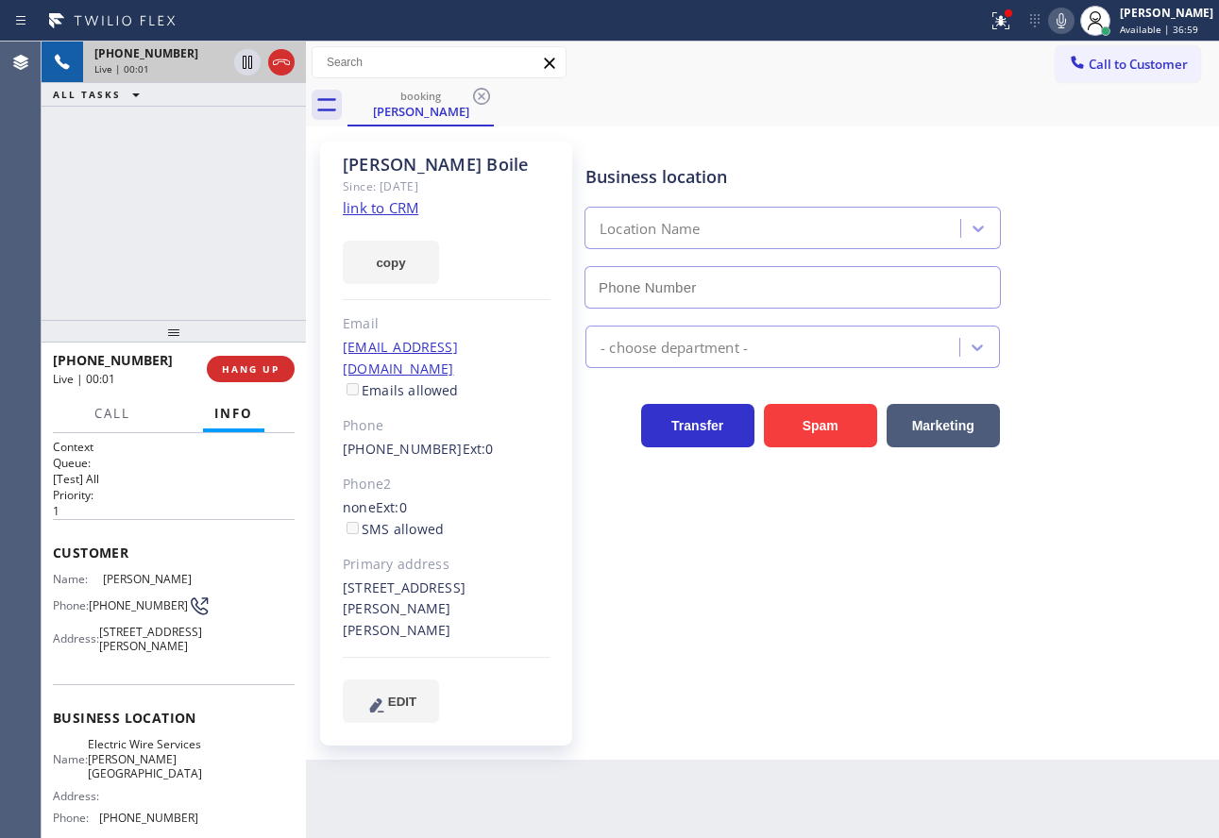
type input "[PHONE_NUMBER]"
click at [390, 209] on link "link to CRM" at bounding box center [381, 207] width 76 height 19
click at [763, 115] on div "booking [PERSON_NAME]" at bounding box center [782, 105] width 871 height 42
click at [1073, 16] on icon at bounding box center [1061, 20] width 23 height 23
click at [245, 69] on icon at bounding box center [247, 62] width 9 height 13
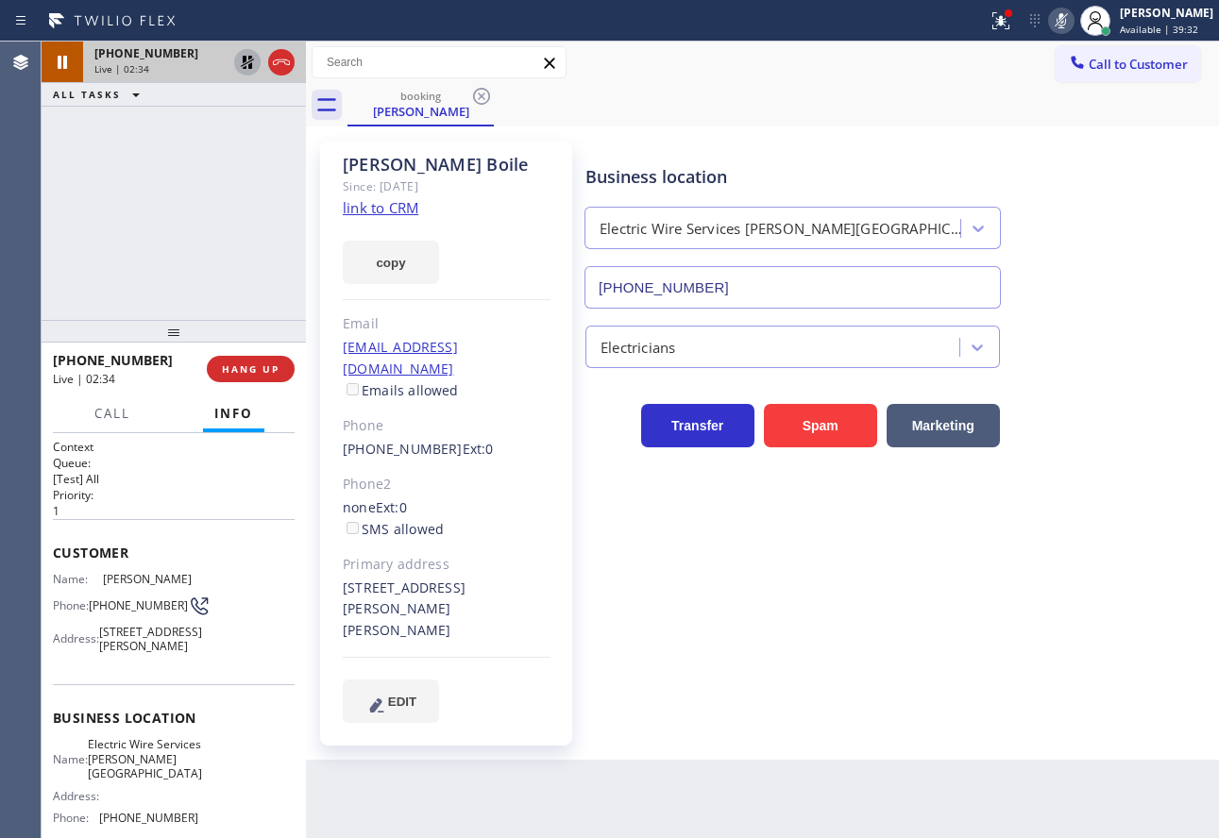
click at [1073, 12] on icon at bounding box center [1061, 20] width 23 height 23
click at [241, 65] on icon at bounding box center [247, 62] width 23 height 23
click at [1073, 20] on icon at bounding box center [1061, 20] width 23 height 23
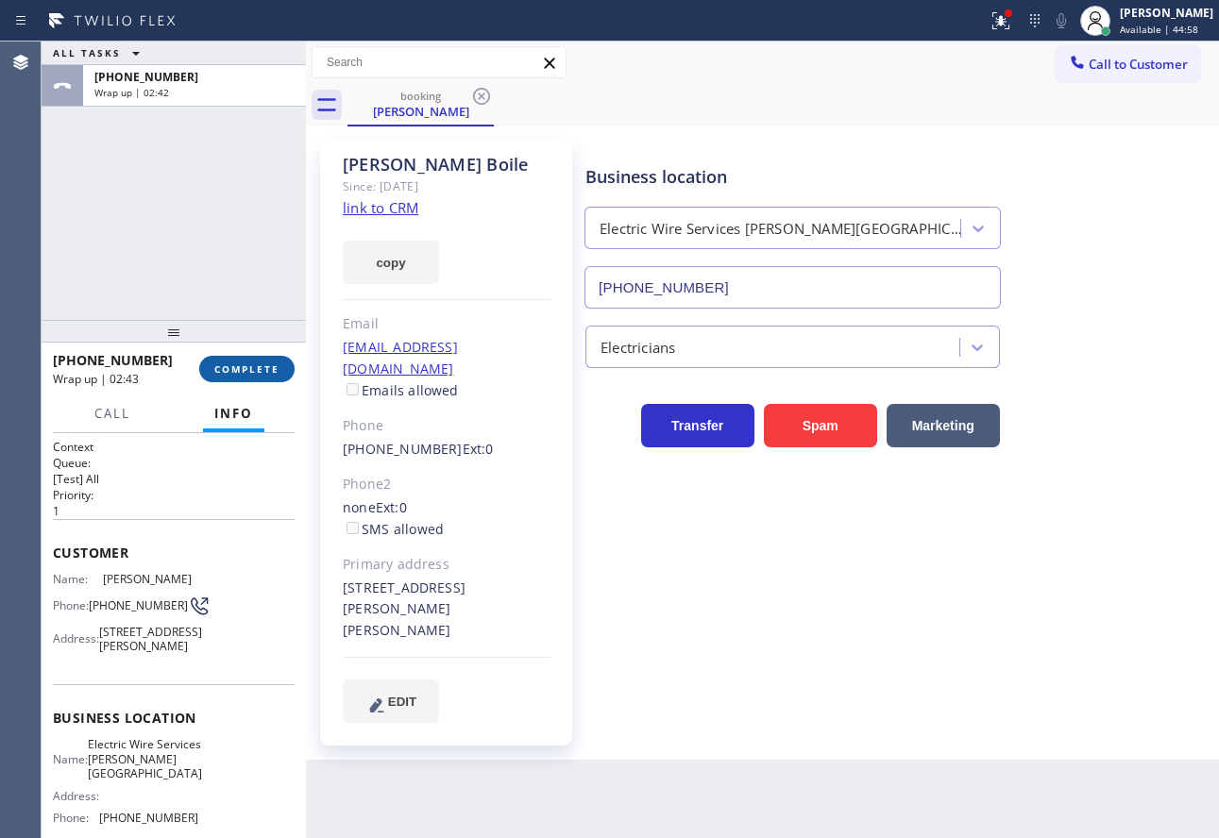
click at [257, 381] on button "COMPLETE" at bounding box center [246, 369] width 95 height 26
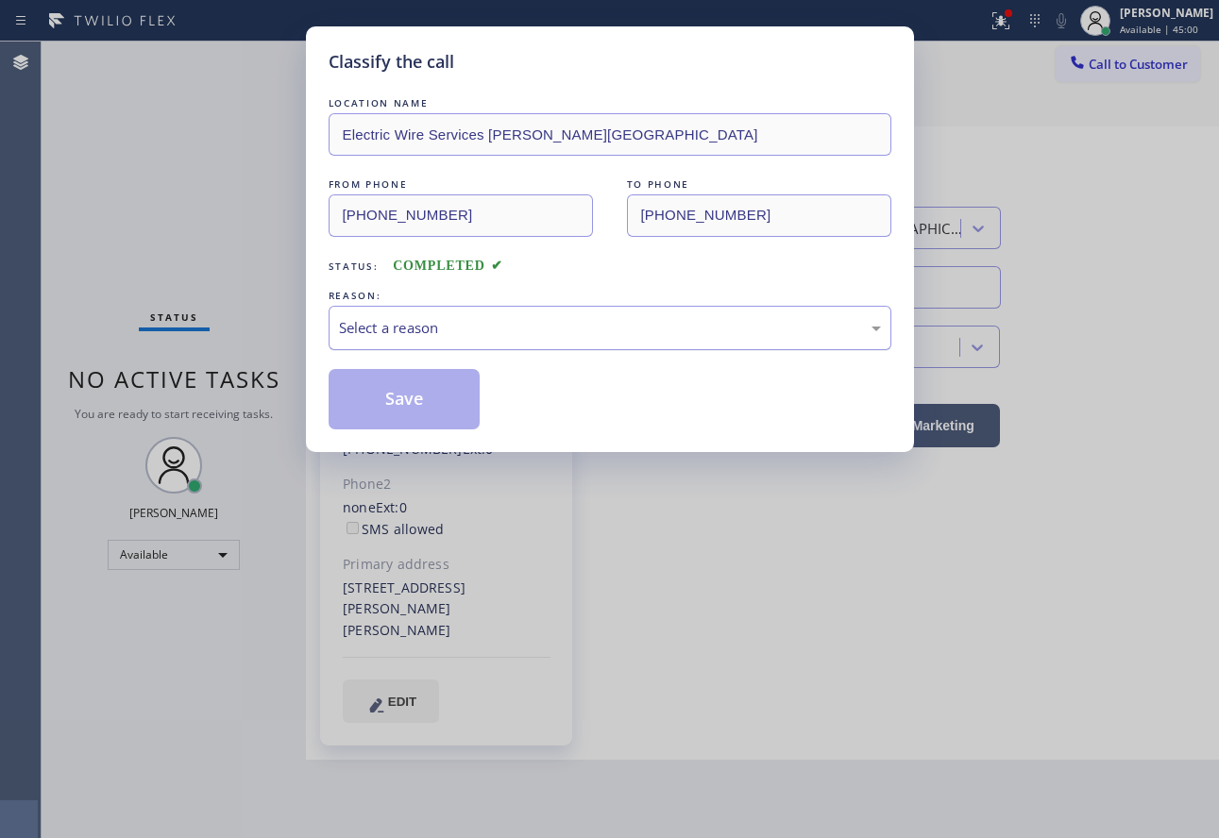
click at [402, 320] on div "Select a reason" at bounding box center [610, 328] width 542 height 22
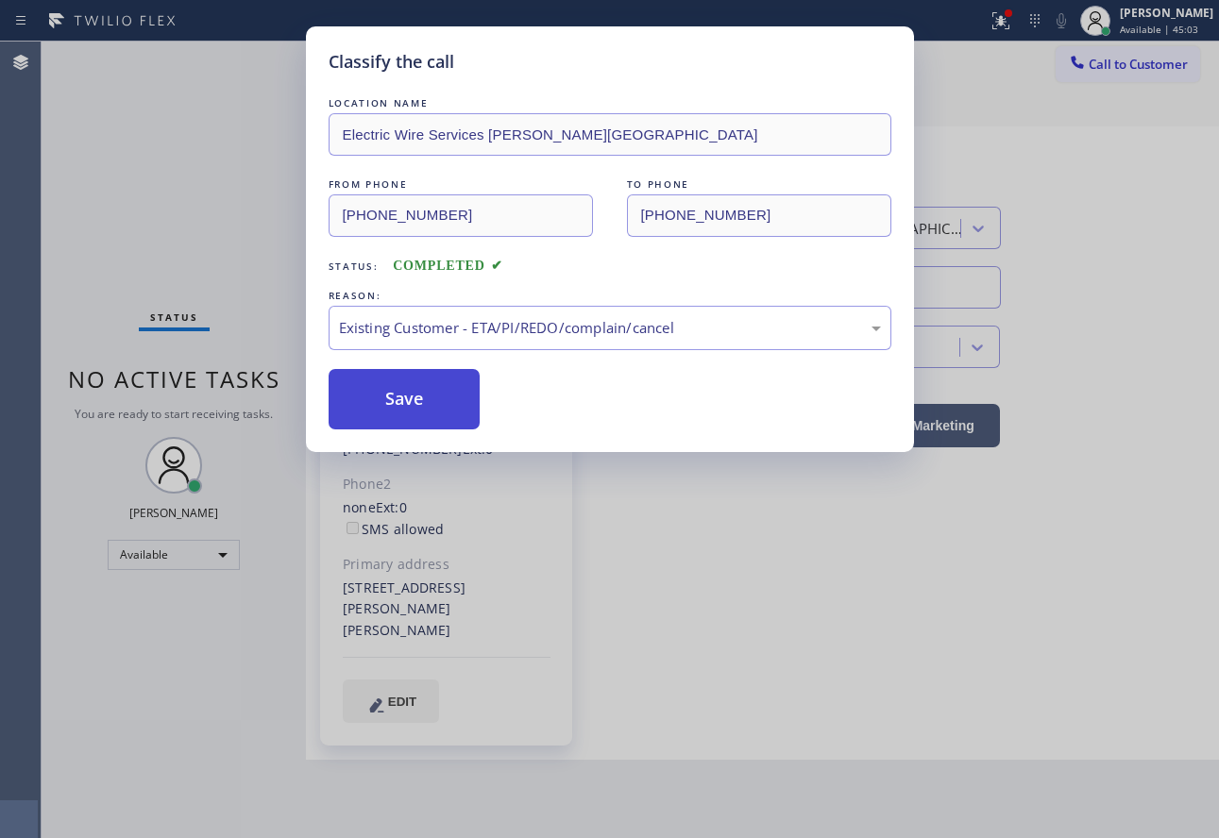
click at [401, 403] on button "Save" at bounding box center [405, 399] width 152 height 60
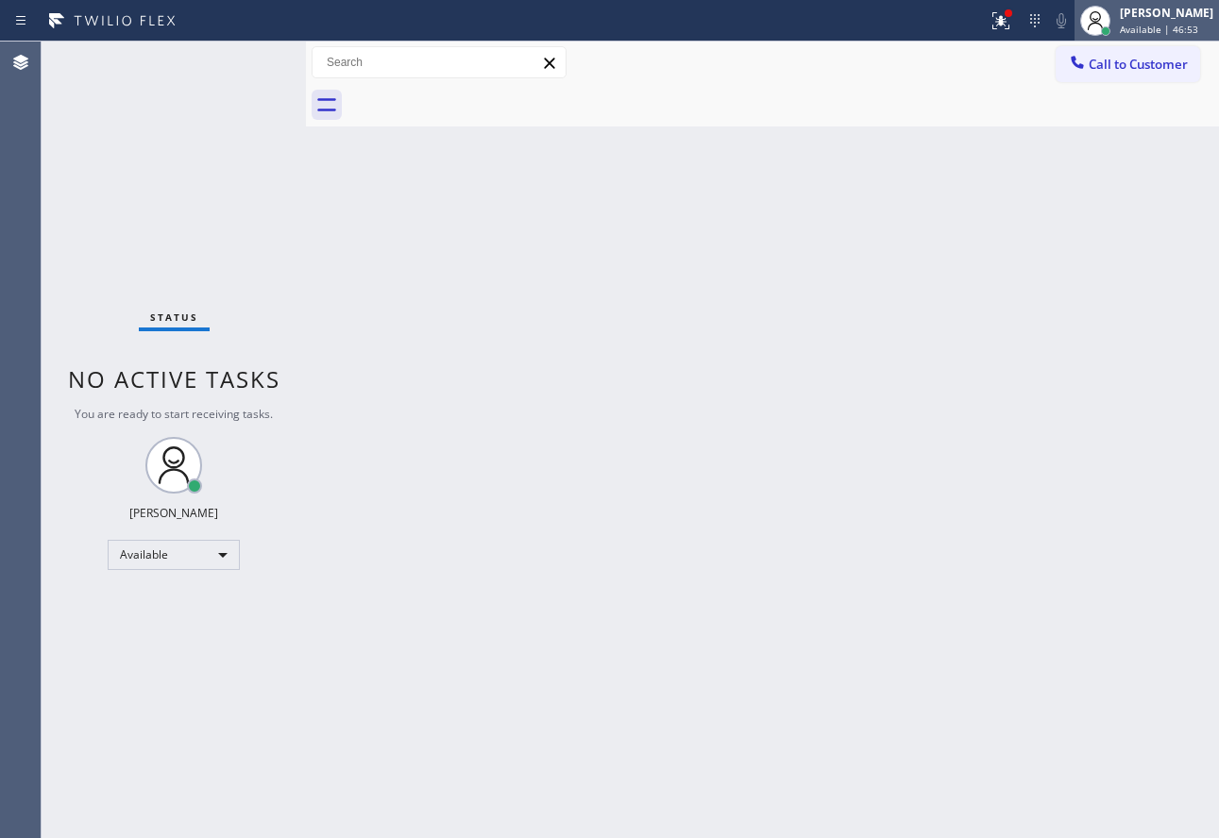
drag, startPoint x: 1157, startPoint y: 23, endPoint x: 1127, endPoint y: 71, distance: 56.4
click at [1156, 23] on span "Available | 46:53" at bounding box center [1159, 29] width 78 height 13
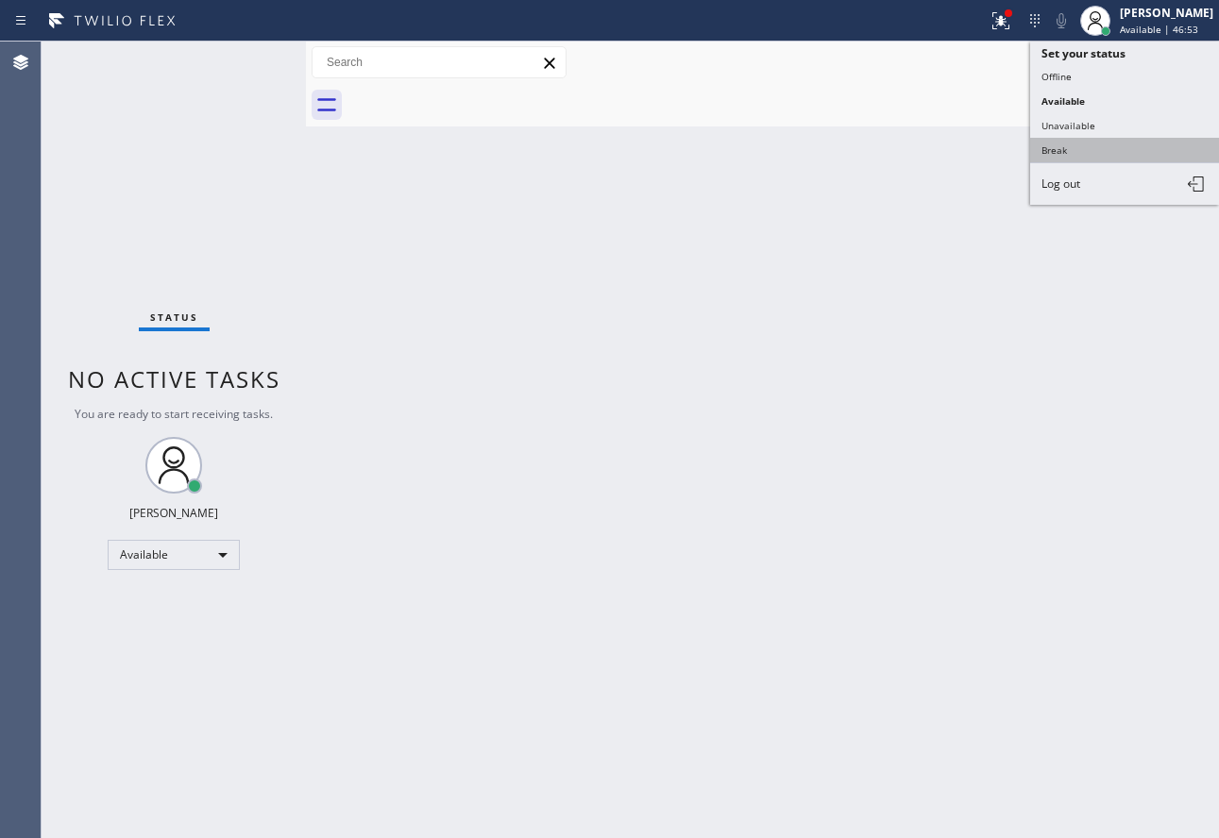
click at [1087, 148] on button "Break" at bounding box center [1124, 150] width 189 height 25
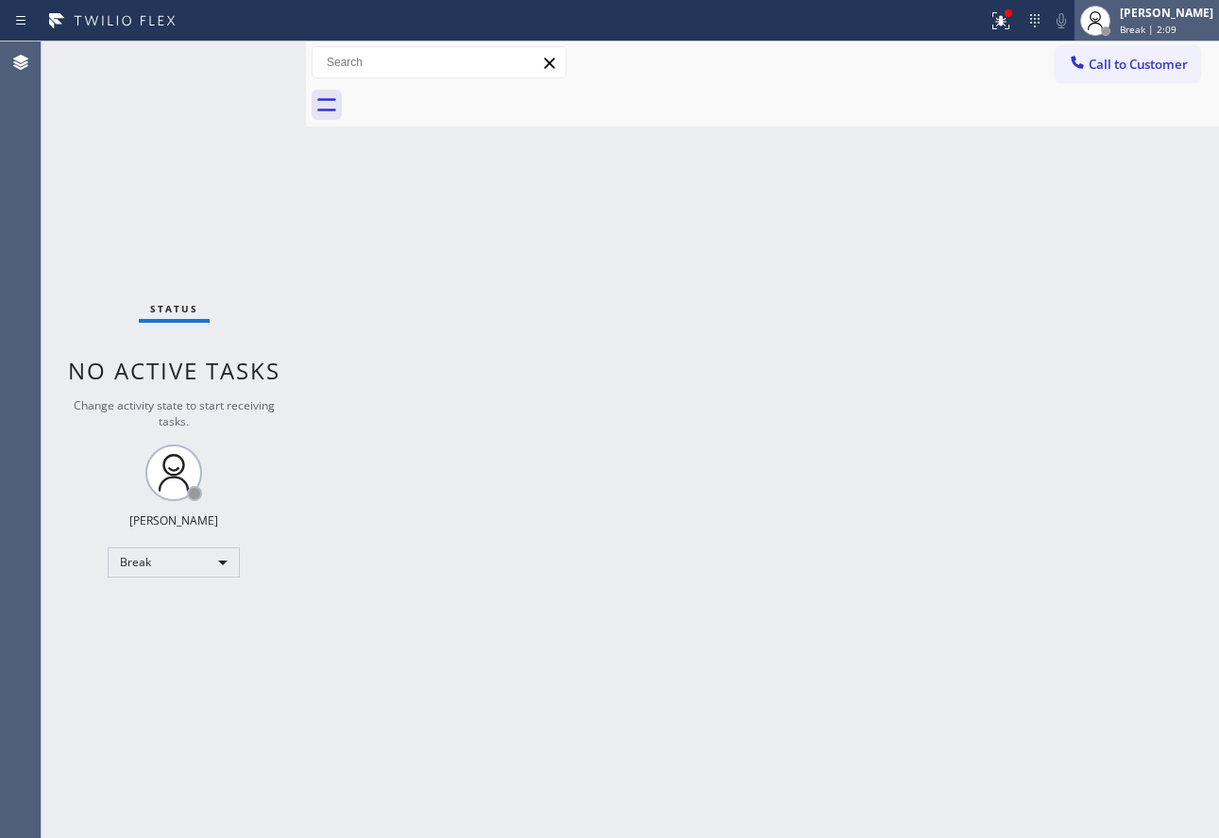
click at [1176, 30] on span "Break | 2:09" at bounding box center [1148, 29] width 57 height 13
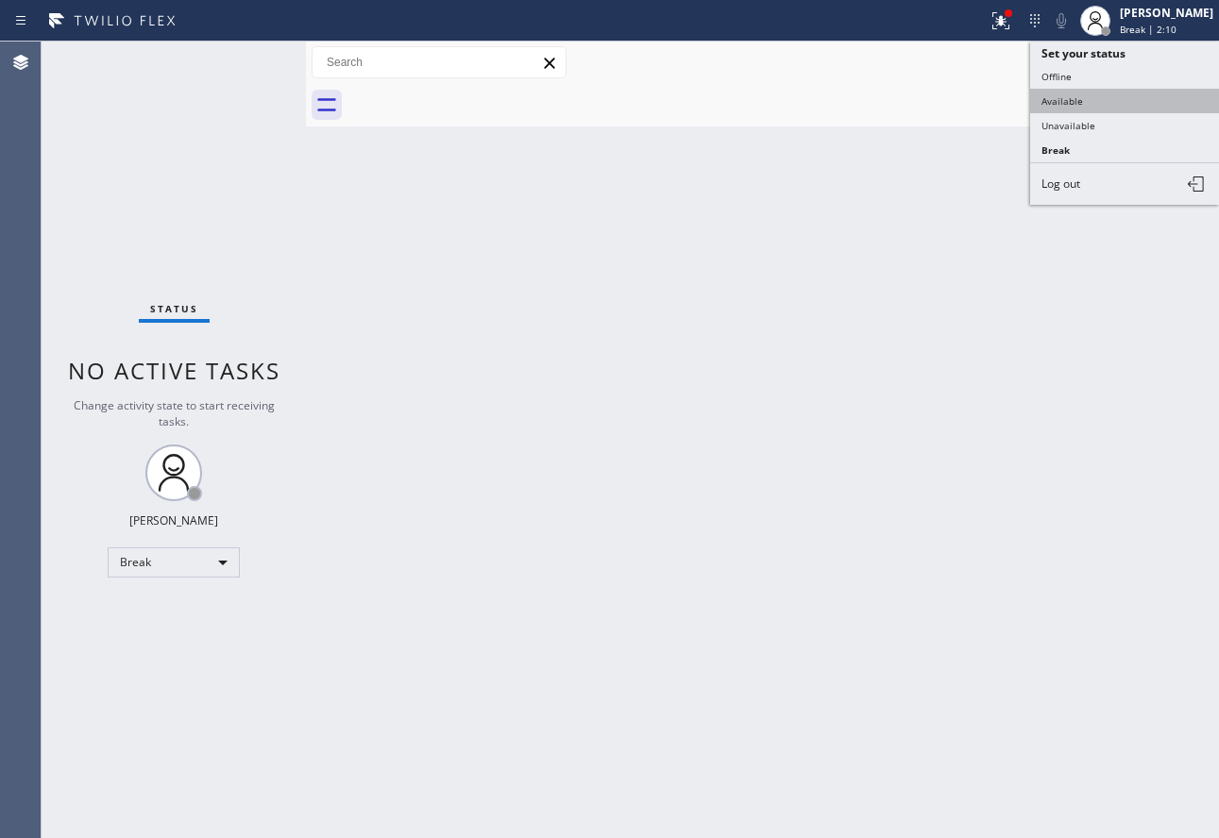
drag, startPoint x: 1107, startPoint y: 134, endPoint x: 1091, endPoint y: 102, distance: 35.9
click at [1091, 102] on ul "Set your status Offline Available Unavailable Break Log out" at bounding box center [1124, 123] width 189 height 163
click at [1091, 102] on button "Available" at bounding box center [1124, 101] width 189 height 25
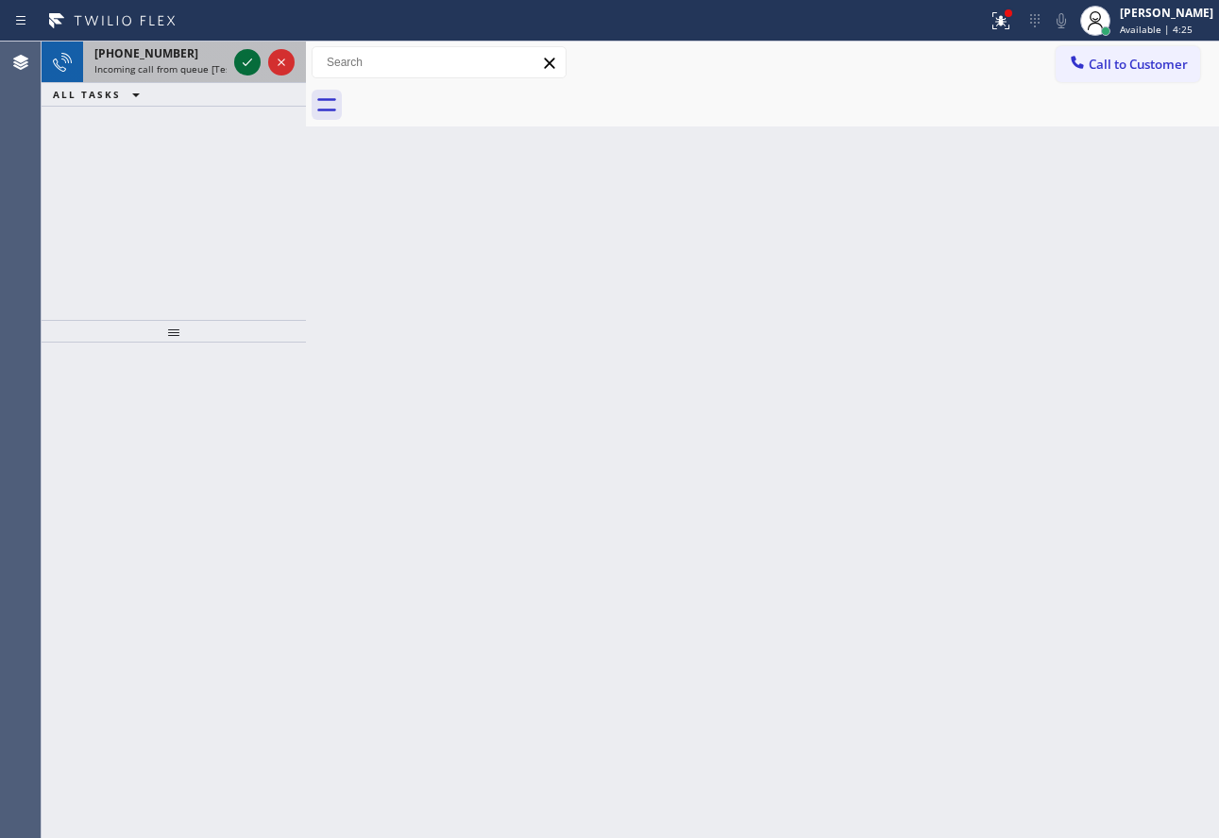
click at [244, 62] on icon at bounding box center [247, 62] width 23 height 23
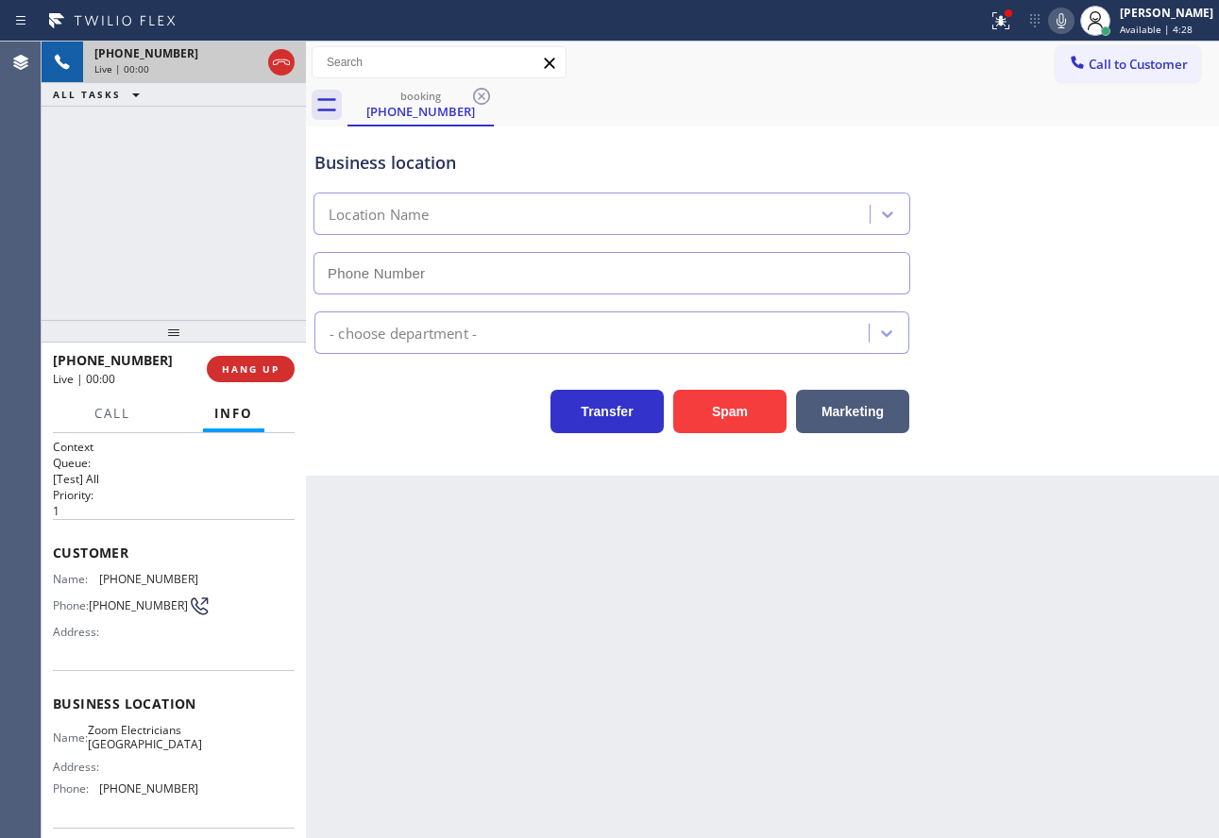
type input "[PHONE_NUMBER]"
click at [284, 370] on button "HANG UP" at bounding box center [251, 369] width 88 height 26
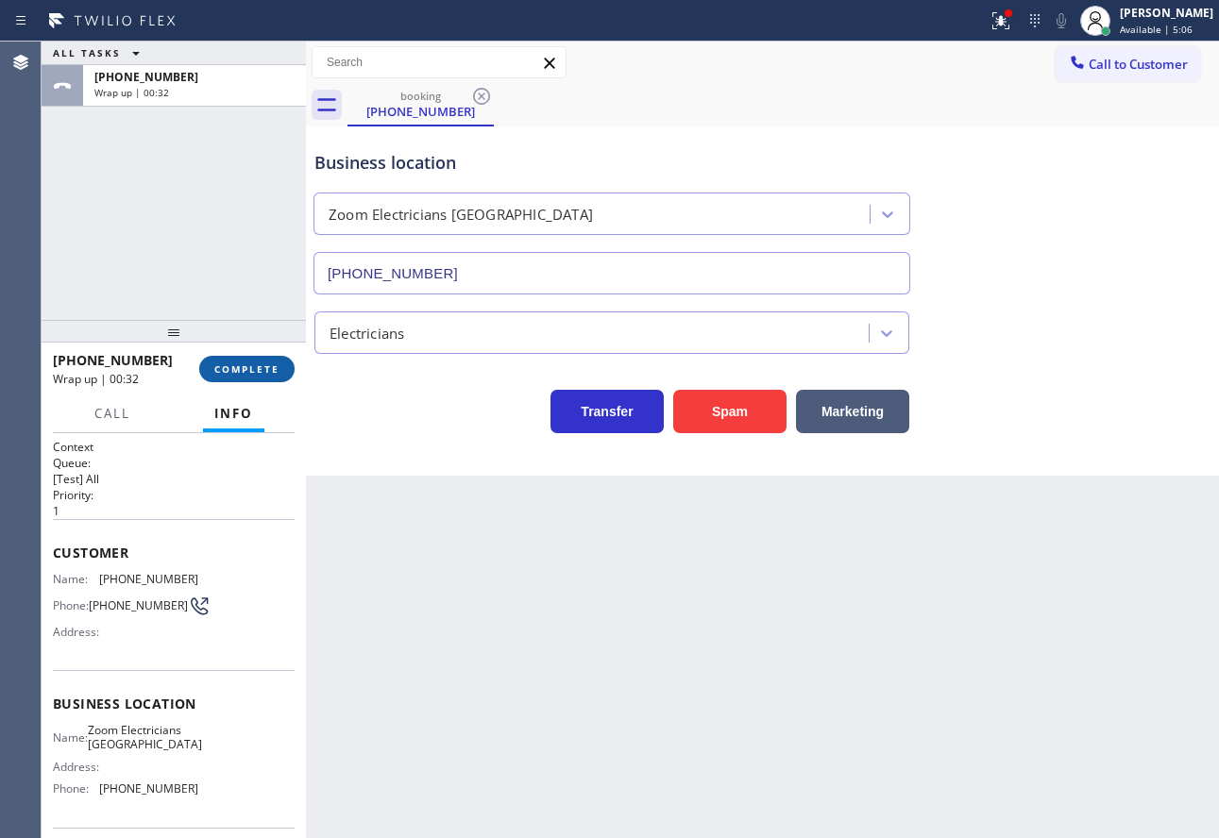
click at [248, 378] on button "COMPLETE" at bounding box center [246, 369] width 95 height 26
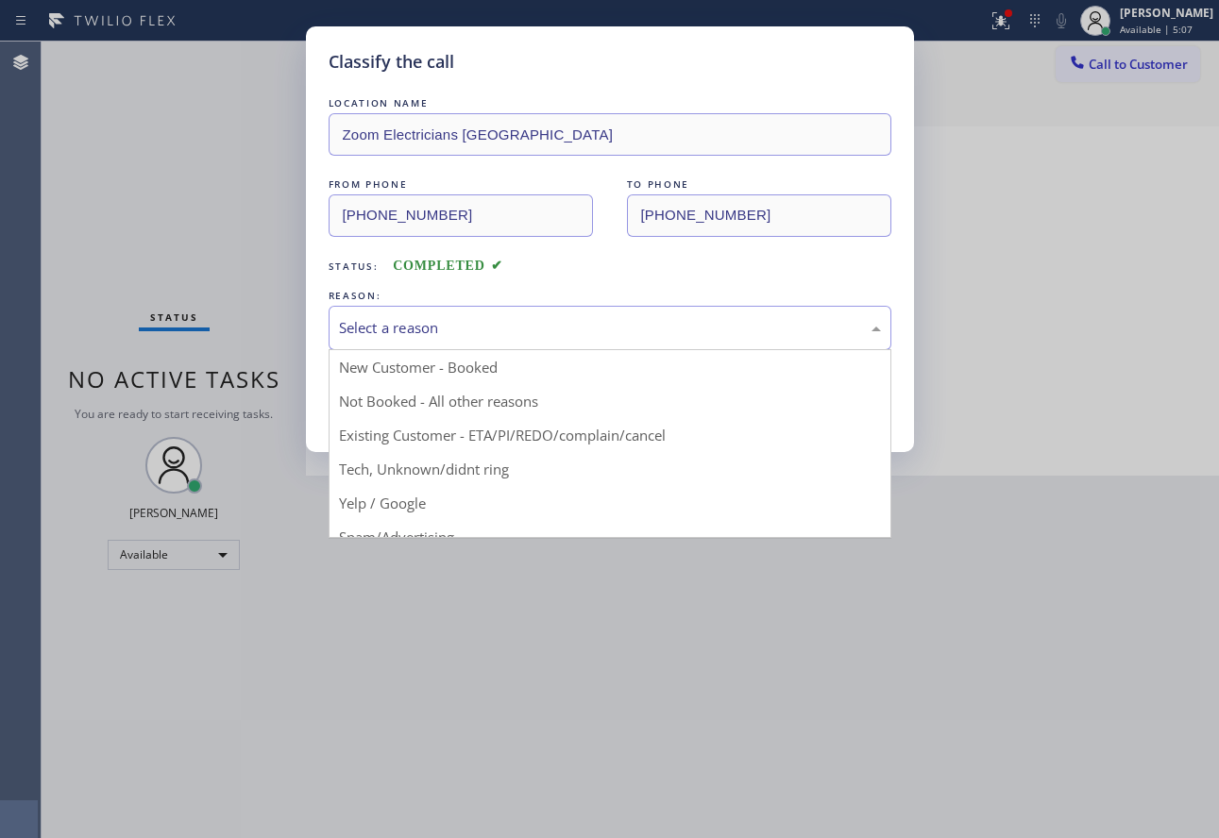
click at [472, 333] on div "Select a reason" at bounding box center [610, 328] width 542 height 22
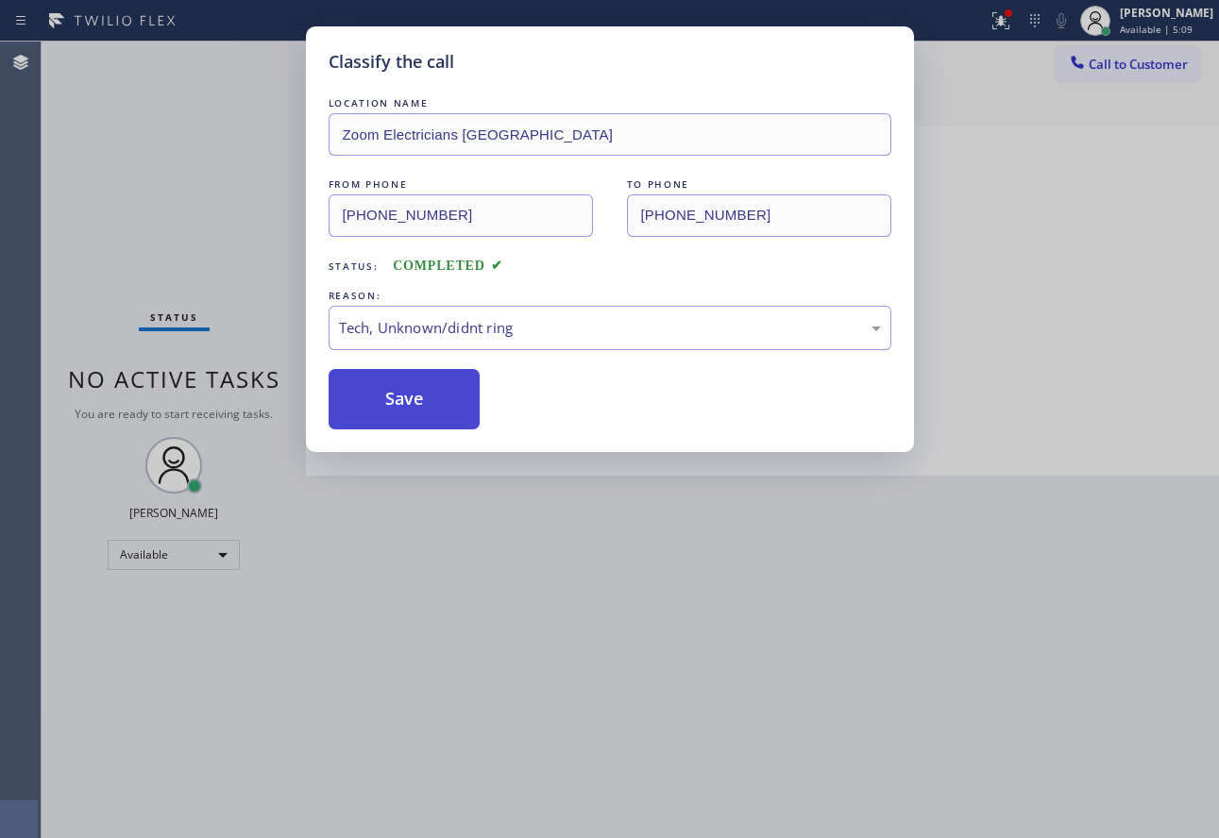
click at [419, 419] on button "Save" at bounding box center [405, 399] width 152 height 60
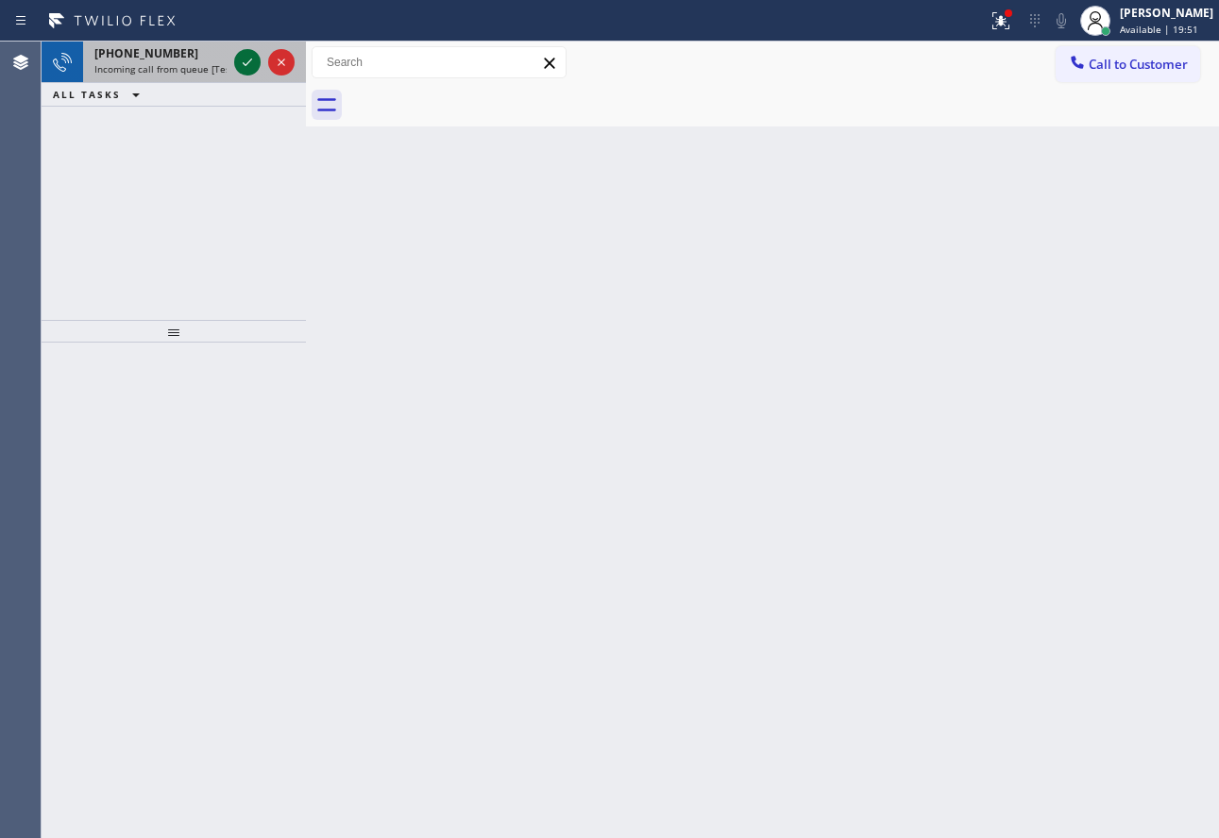
click at [247, 62] on icon at bounding box center [247, 62] width 23 height 23
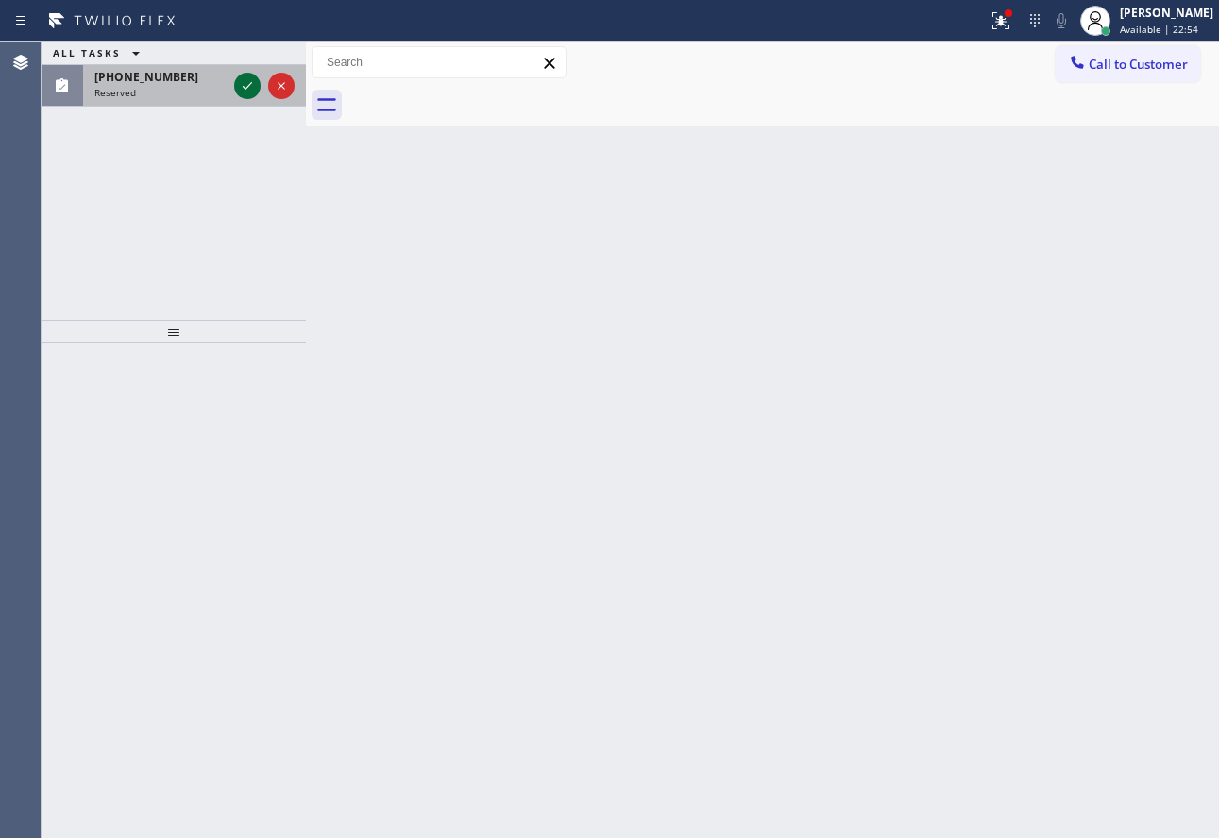
click at [246, 86] on icon at bounding box center [247, 86] width 23 height 23
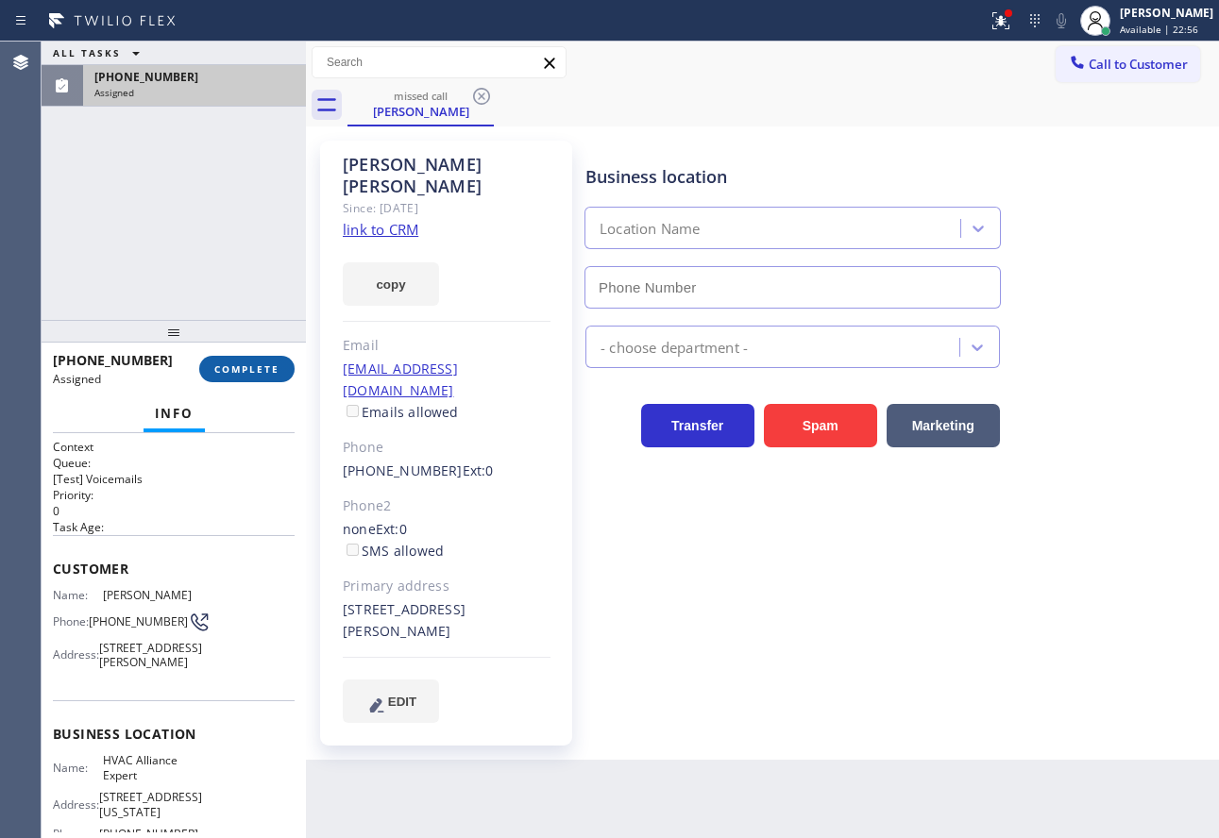
type input "[PHONE_NUMBER]"
click at [245, 380] on button "COMPLETE" at bounding box center [246, 369] width 95 height 26
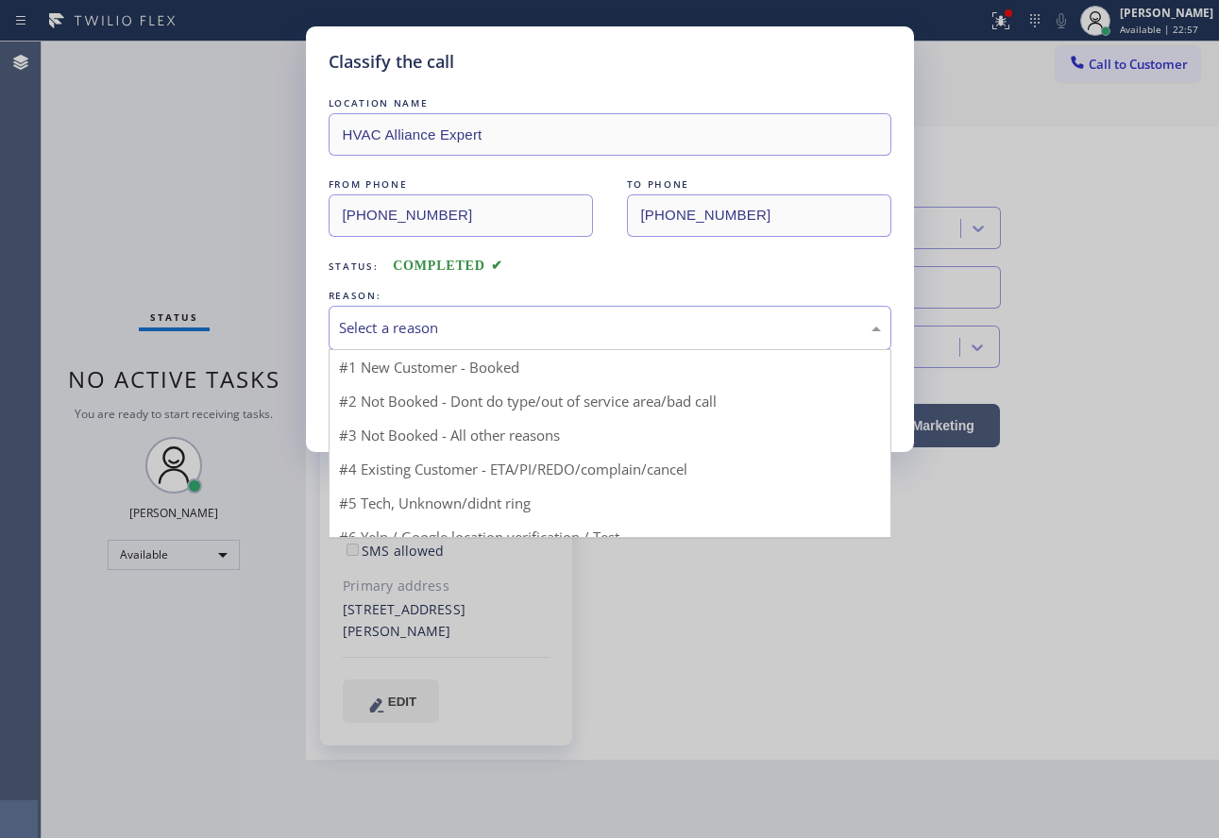
click at [486, 327] on div "Select a reason" at bounding box center [610, 328] width 542 height 22
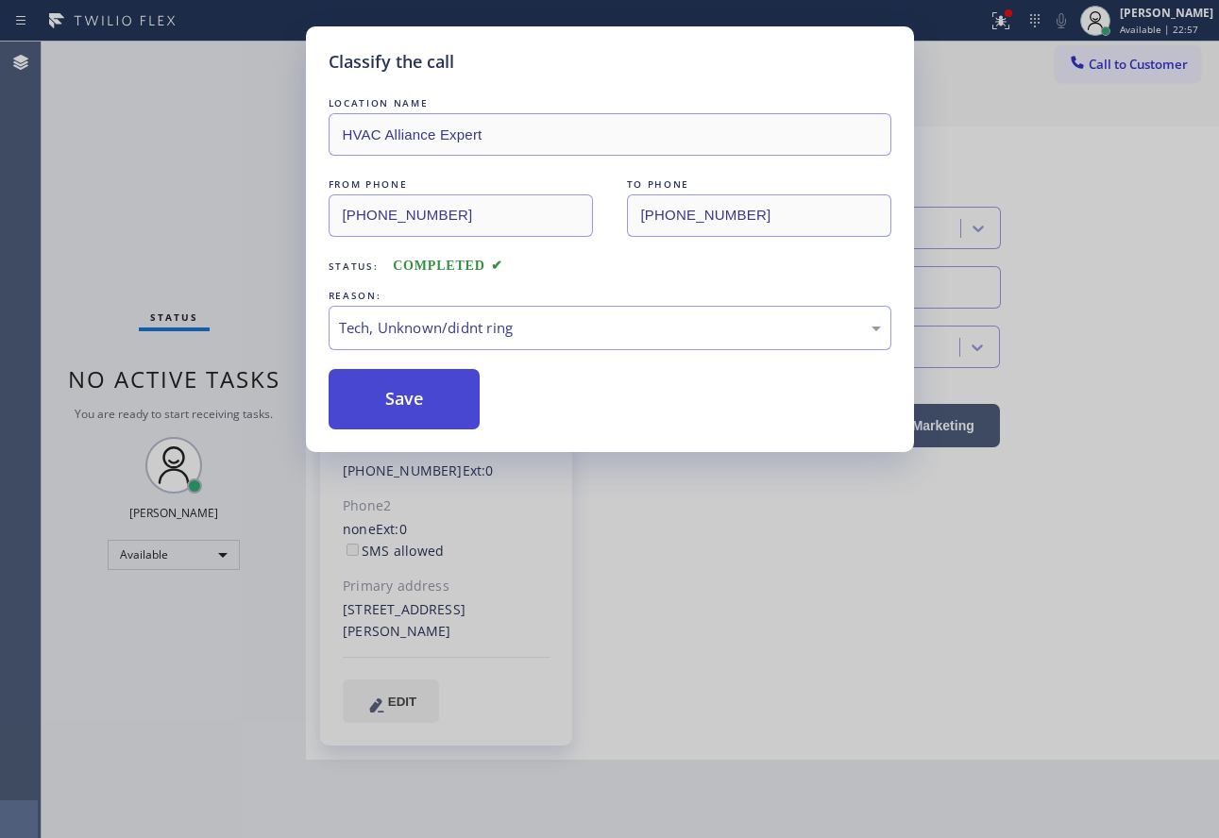
drag, startPoint x: 414, startPoint y: 472, endPoint x: 404, endPoint y: 409, distance: 64.0
click at [404, 409] on button "Save" at bounding box center [405, 399] width 152 height 60
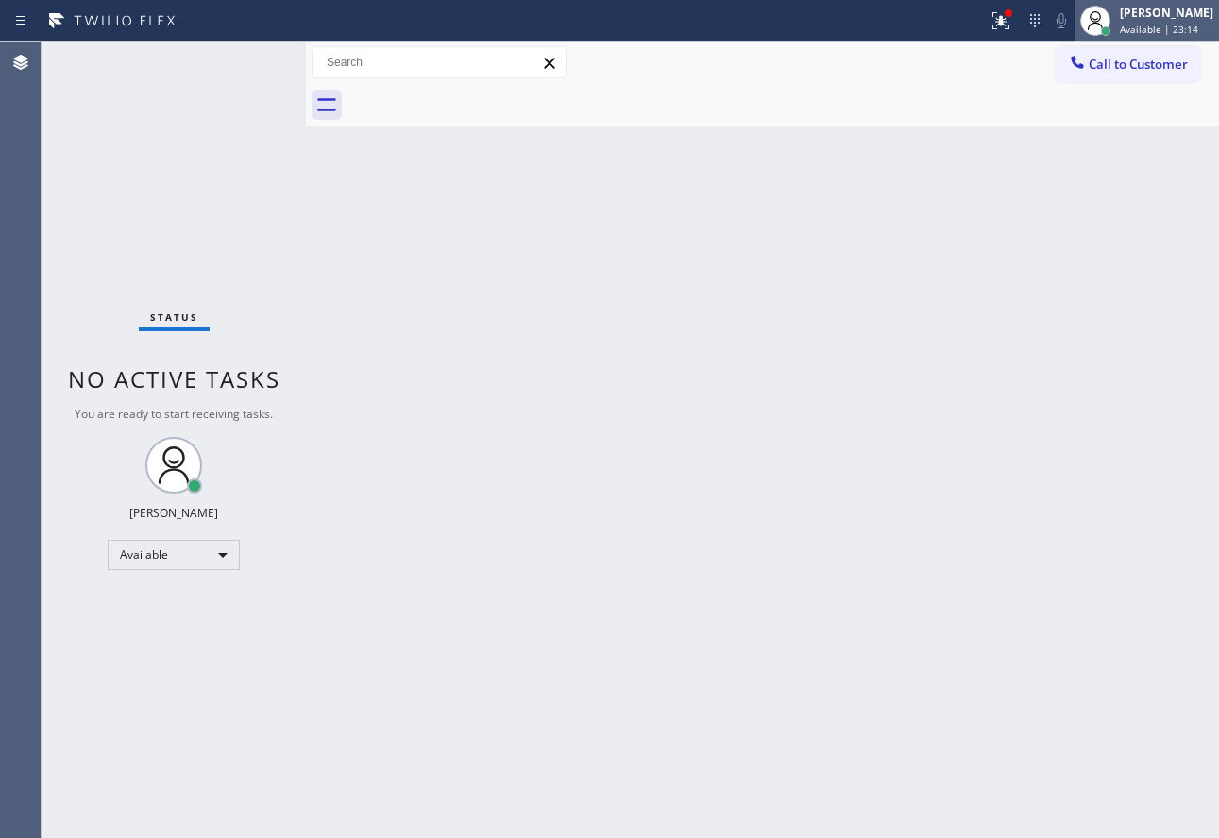
click at [1142, 11] on div "[PERSON_NAME]" at bounding box center [1166, 13] width 93 height 16
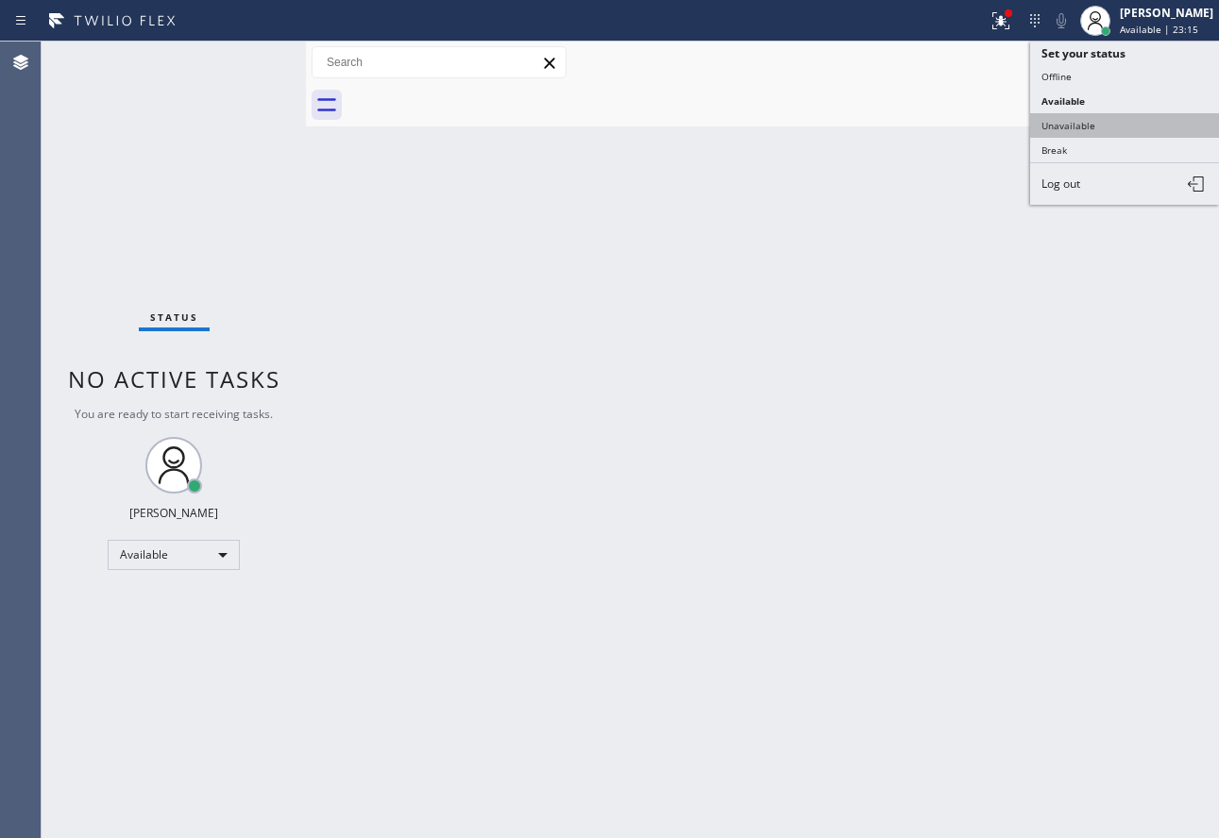
click at [1110, 119] on button "Unavailable" at bounding box center [1124, 125] width 189 height 25
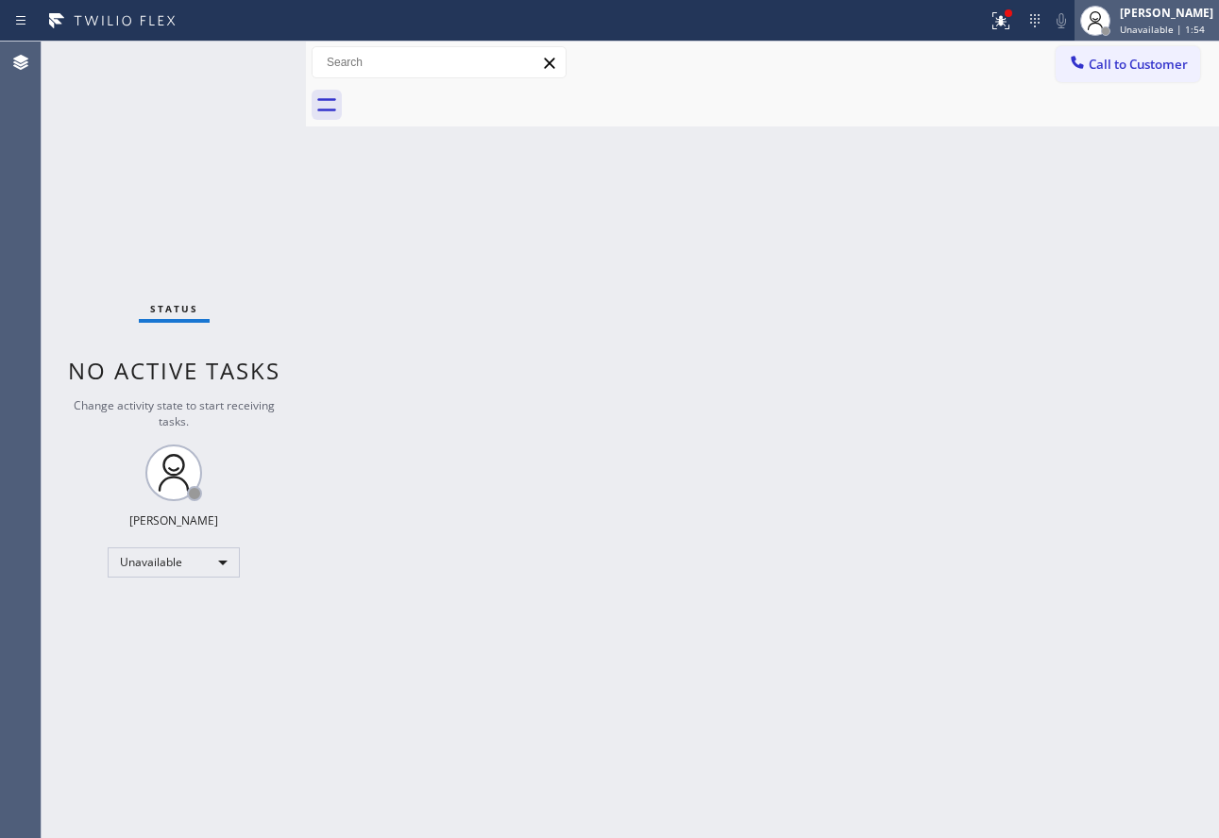
click at [1146, 31] on span "Unavailable | 1:54" at bounding box center [1162, 29] width 85 height 13
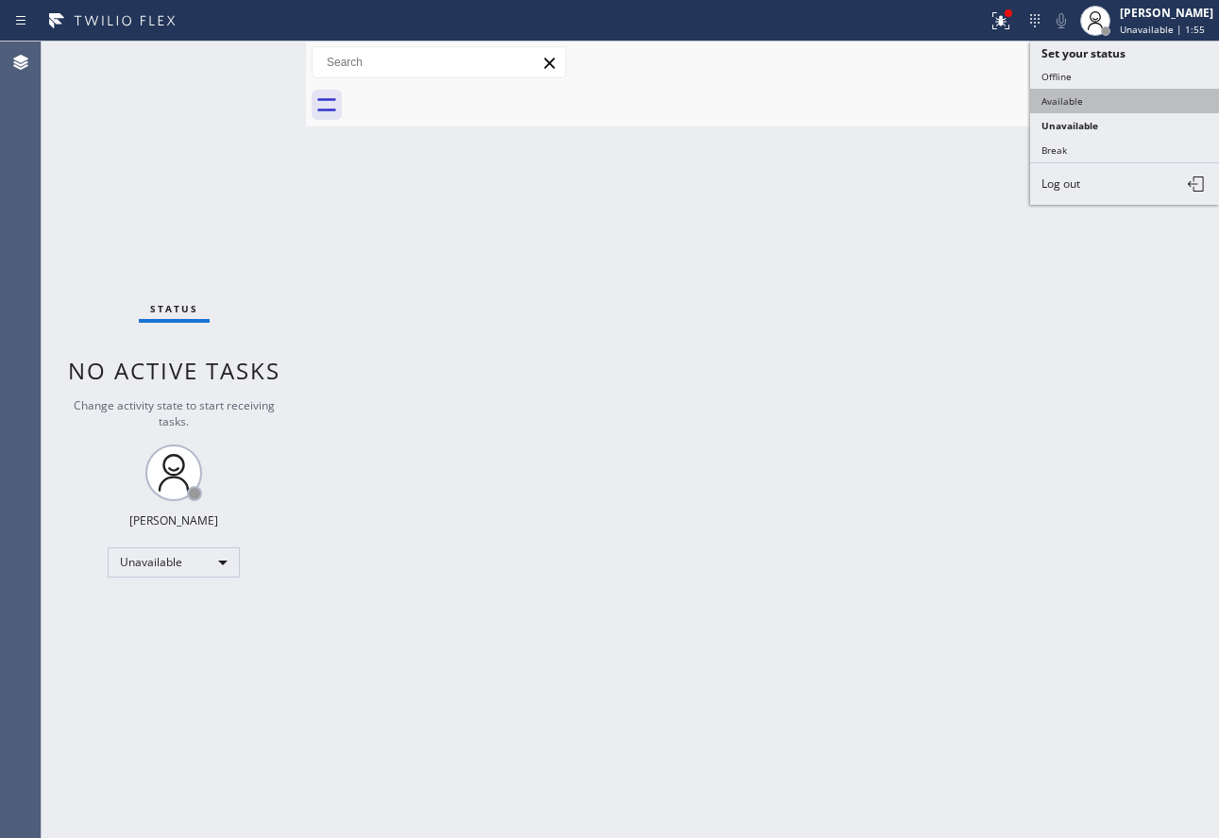
click at [1110, 91] on button "Available" at bounding box center [1124, 101] width 189 height 25
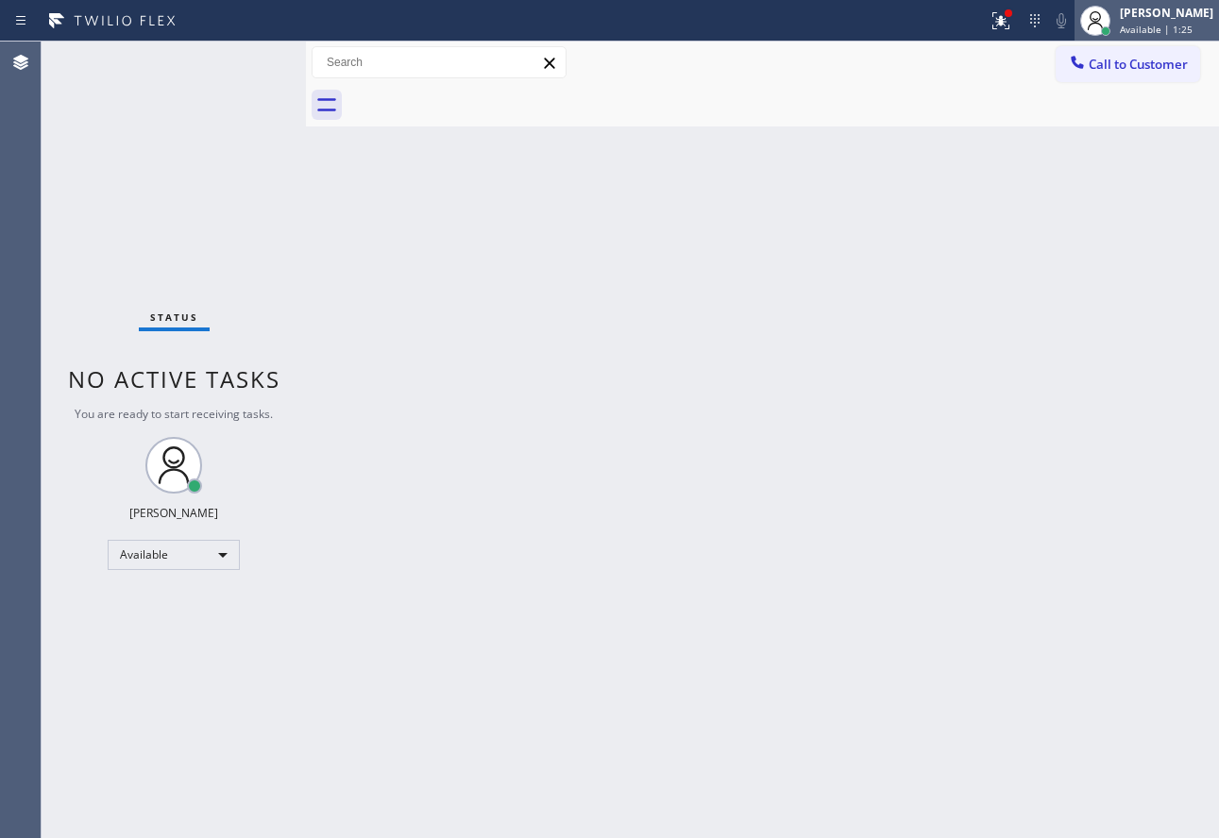
click at [1166, 28] on span "Available | 1:25" at bounding box center [1156, 29] width 73 height 13
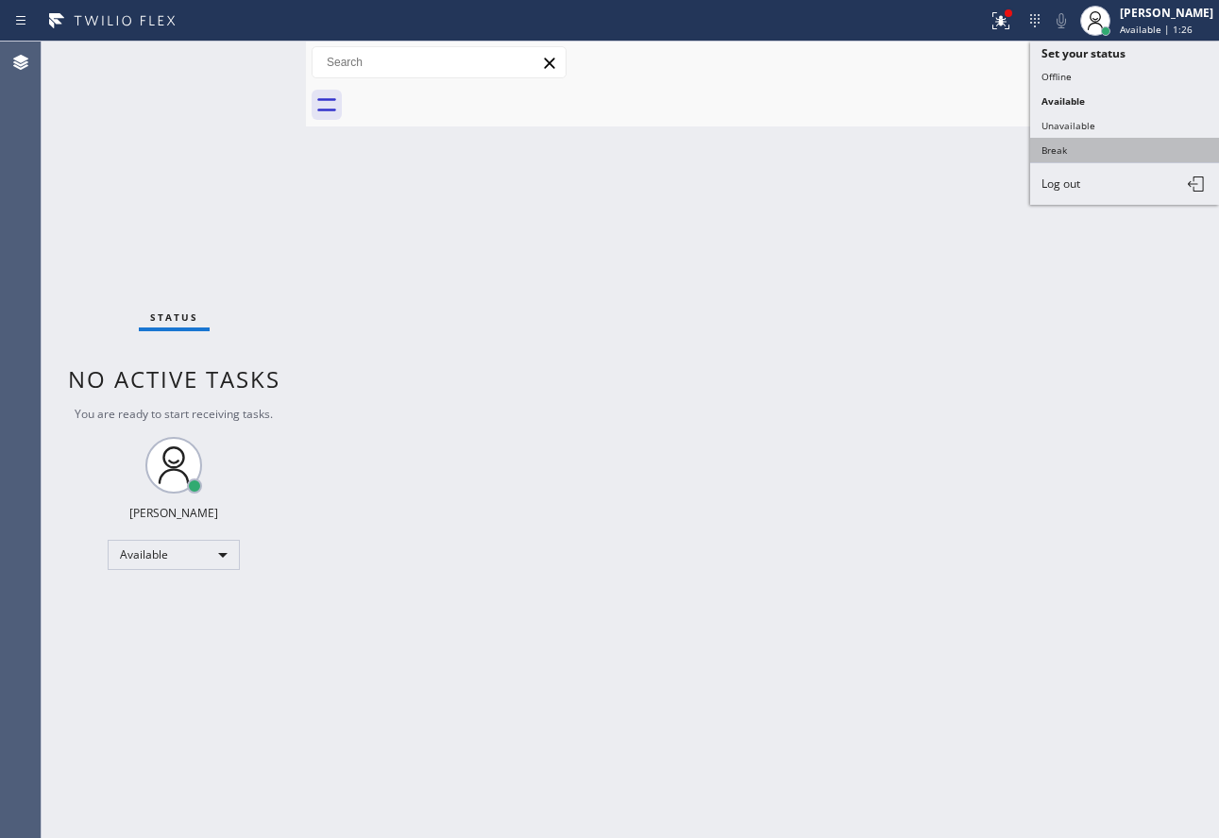
click at [1098, 145] on button "Break" at bounding box center [1124, 150] width 189 height 25
